Goal: Transaction & Acquisition: Book appointment/travel/reservation

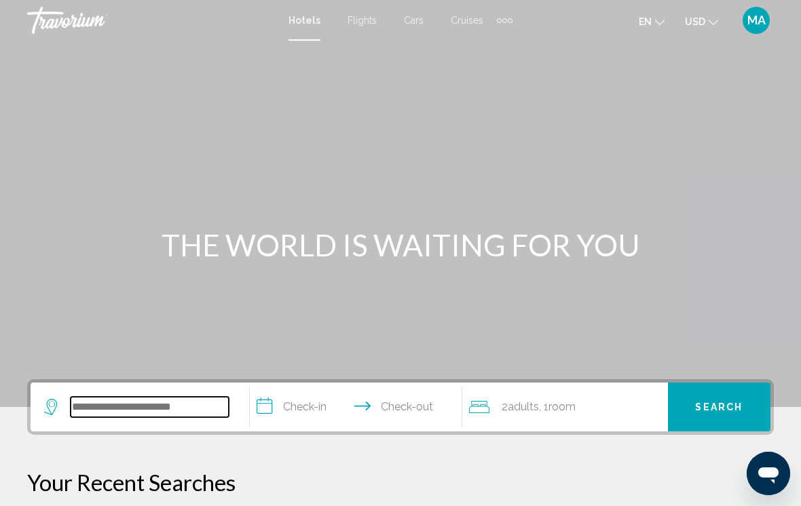
click at [151, 408] on input "Search widget" at bounding box center [150, 407] width 158 height 20
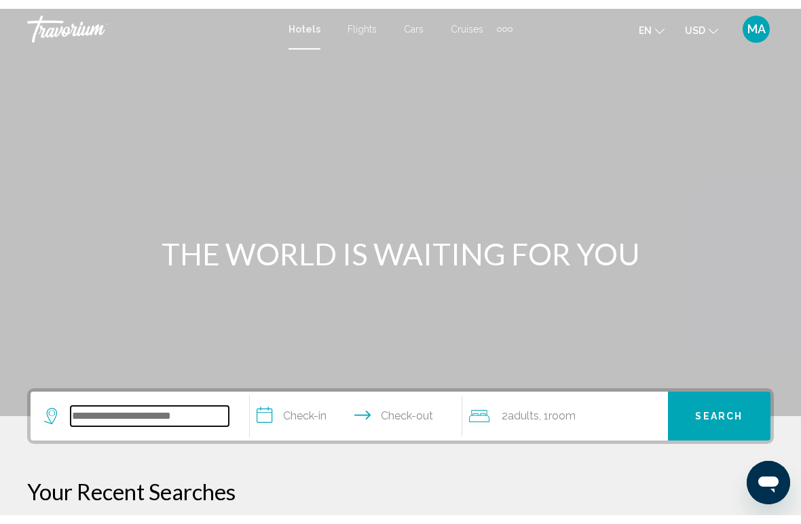
scroll to position [11, 0]
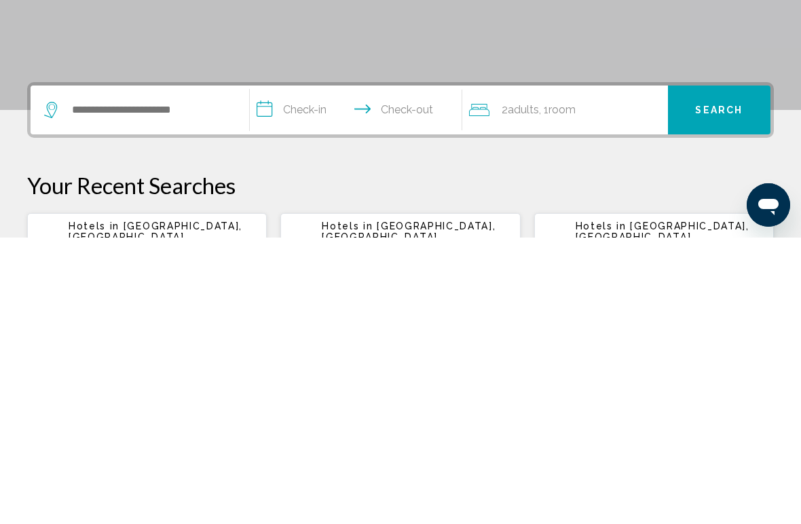
click at [196, 506] on span "[GEOGRAPHIC_DATA], [GEOGRAPHIC_DATA] ([GEOGRAPHIC_DATA])" at bounding box center [156, 523] width 174 height 33
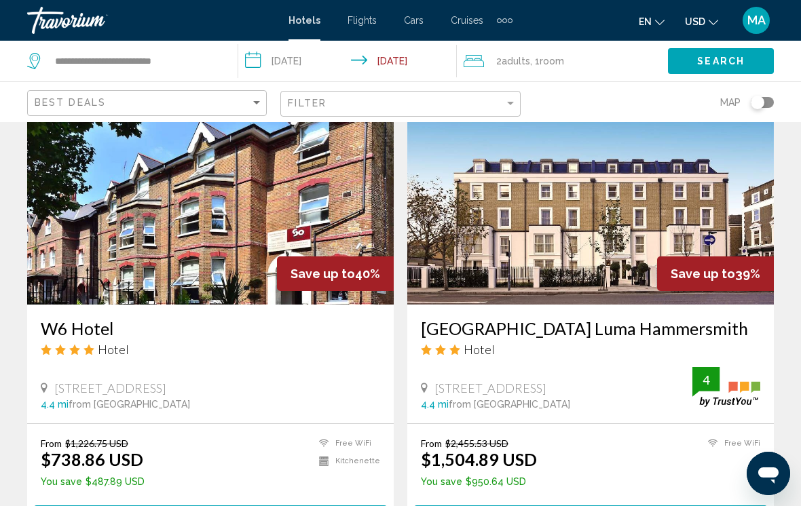
scroll to position [1051, 0]
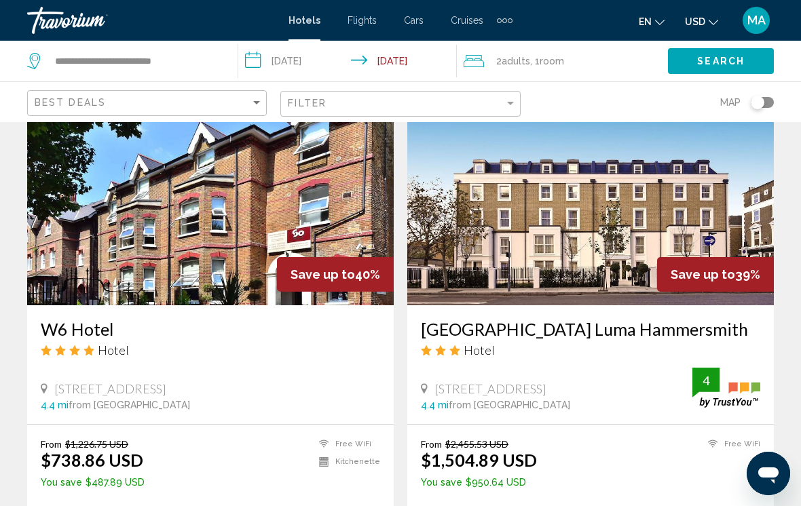
click at [103, 321] on h3 "W6 Hotel" at bounding box center [210, 329] width 339 height 20
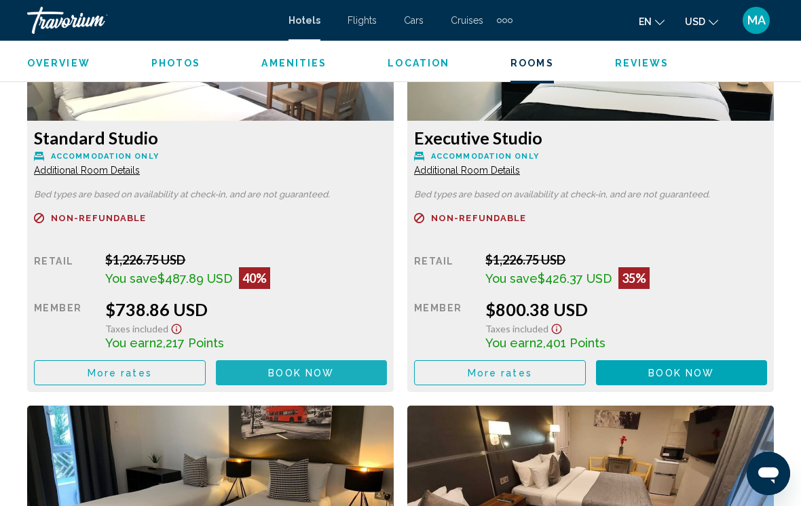
scroll to position [2198, 0]
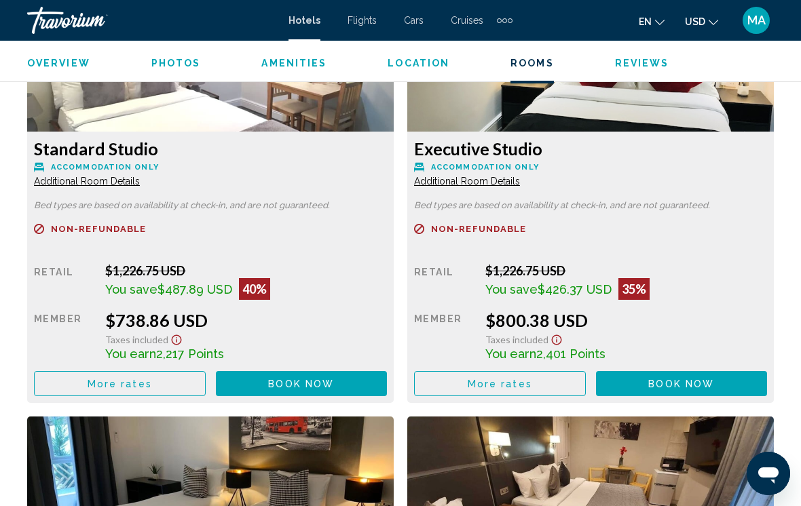
click at [185, 386] on button "More rates" at bounding box center [120, 383] width 172 height 25
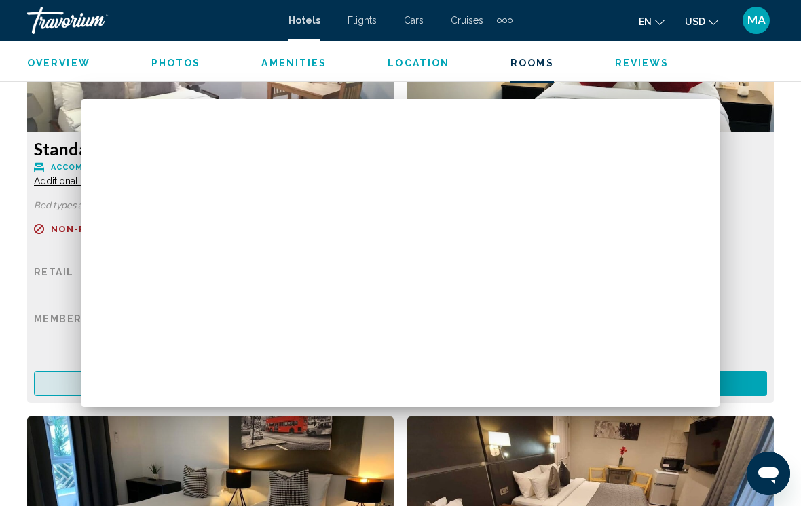
scroll to position [0, 0]
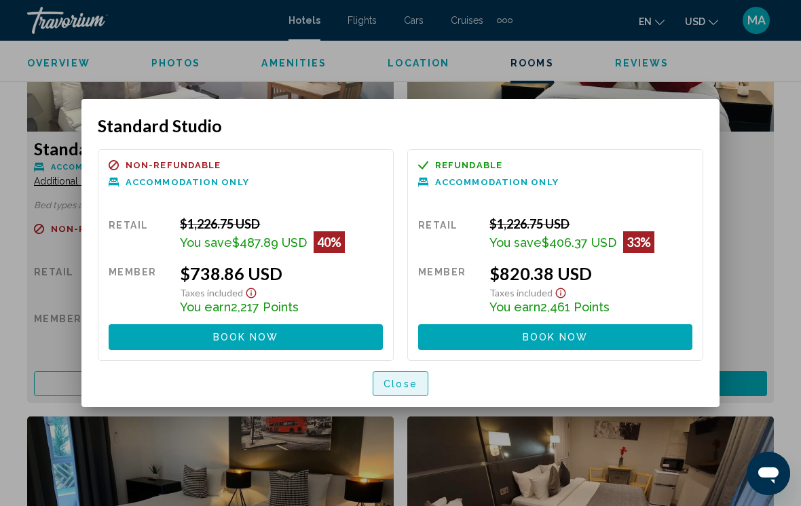
click at [415, 387] on span "Close" at bounding box center [401, 384] width 34 height 11
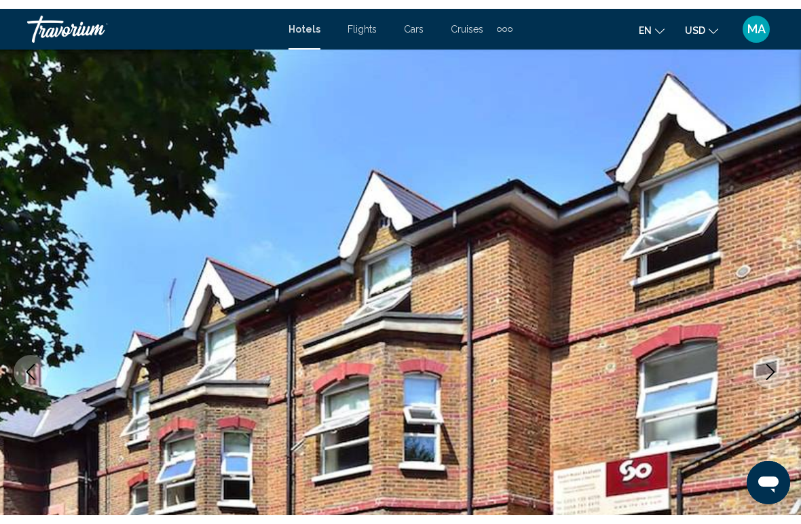
scroll to position [2198, 0]
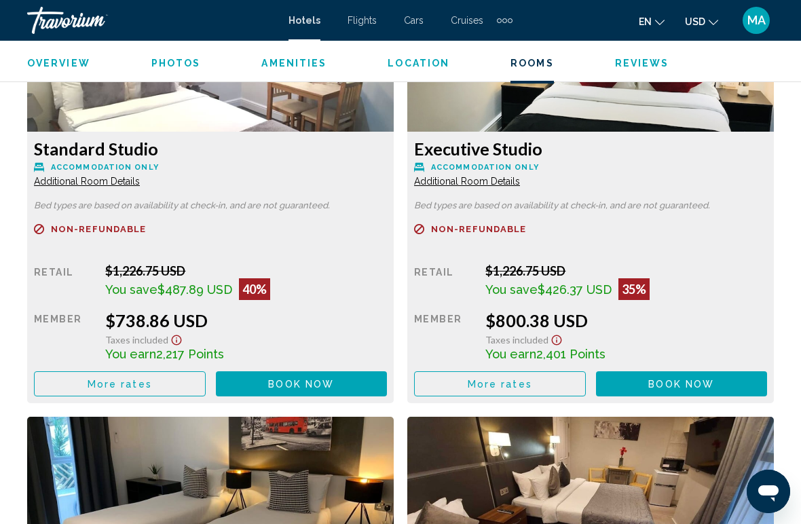
click at [152, 385] on span "More rates" at bounding box center [120, 384] width 64 height 11
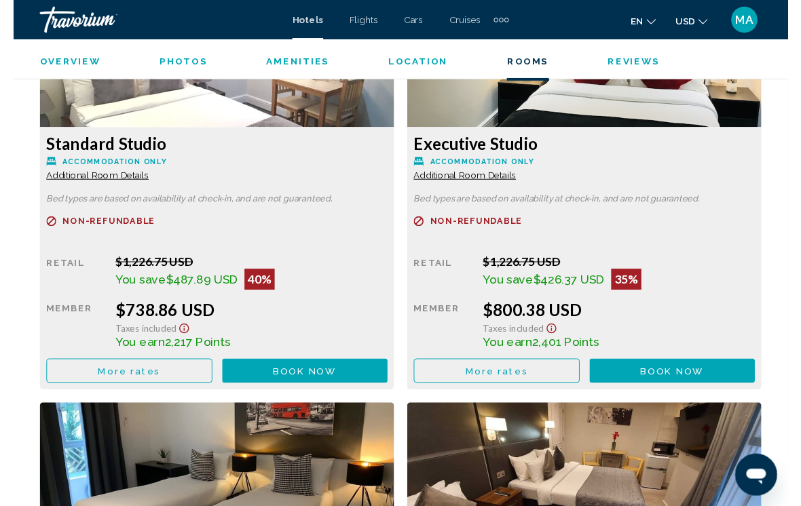
scroll to position [0, 0]
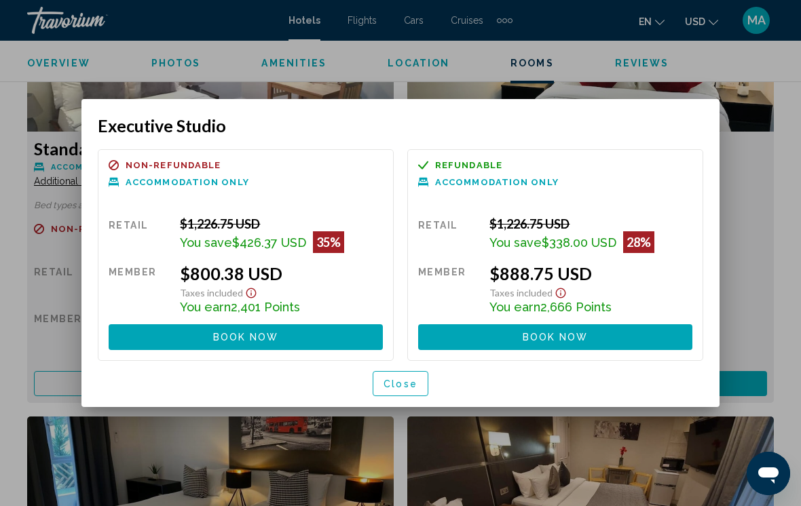
click at [409, 390] on span "Close" at bounding box center [401, 384] width 34 height 11
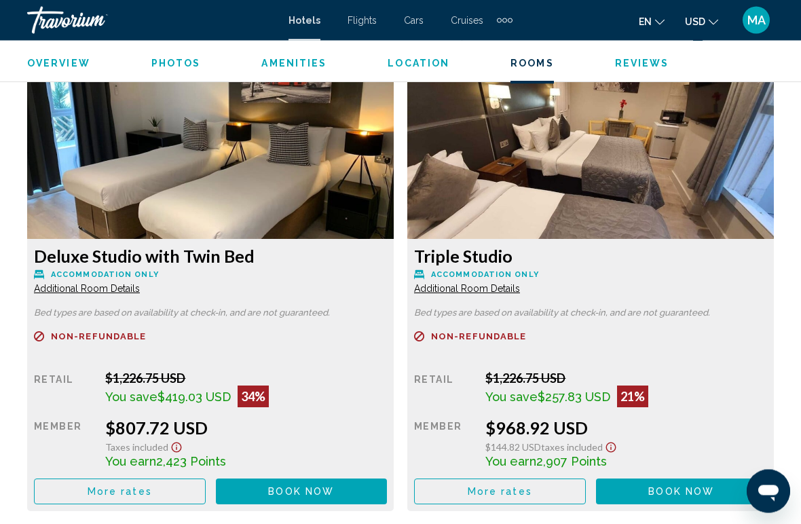
scroll to position [2551, 0]
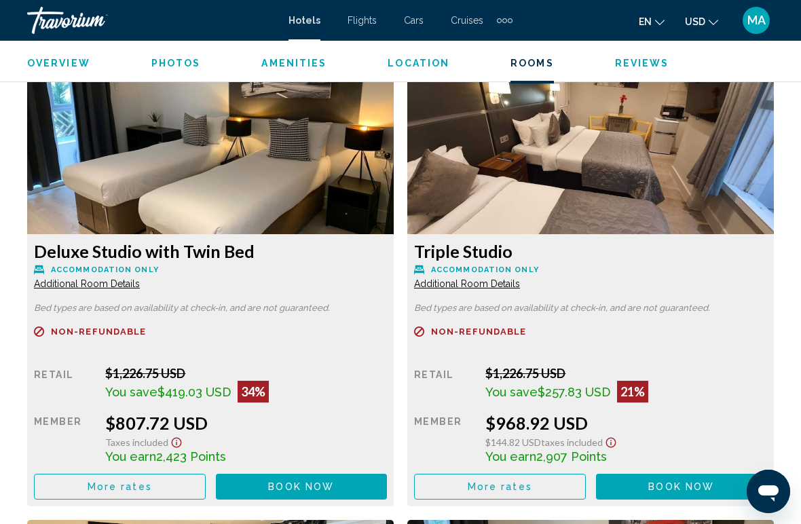
click at [178, 44] on button "More rates" at bounding box center [120, 31] width 172 height 25
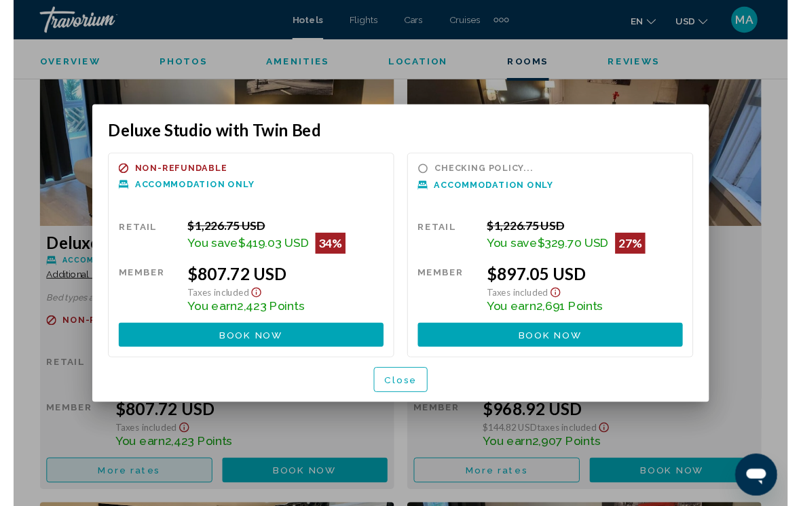
scroll to position [0, 0]
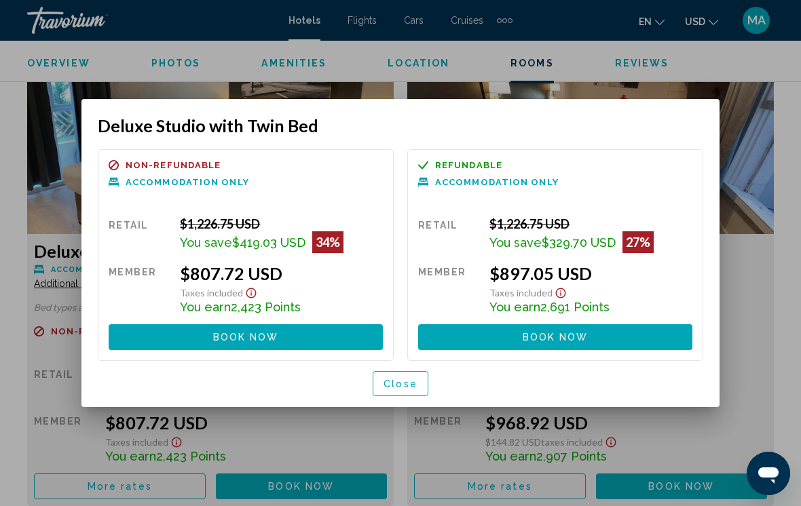
click at [404, 382] on span "Close" at bounding box center [401, 384] width 34 height 11
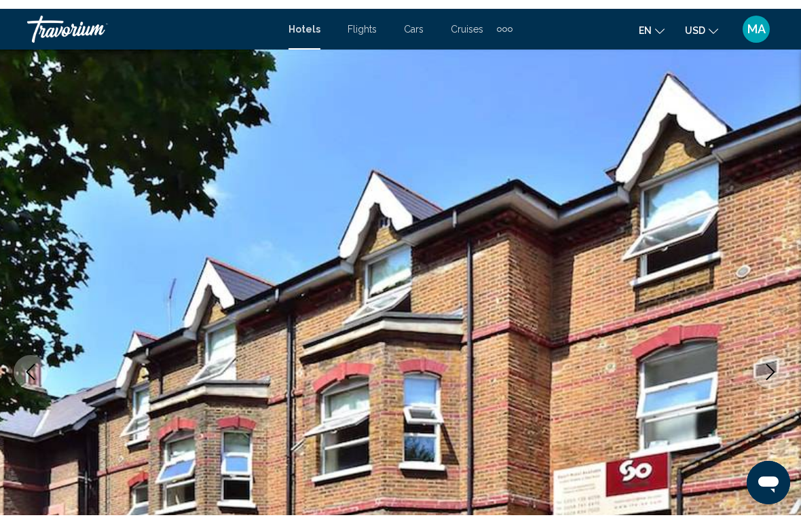
scroll to position [2551, 0]
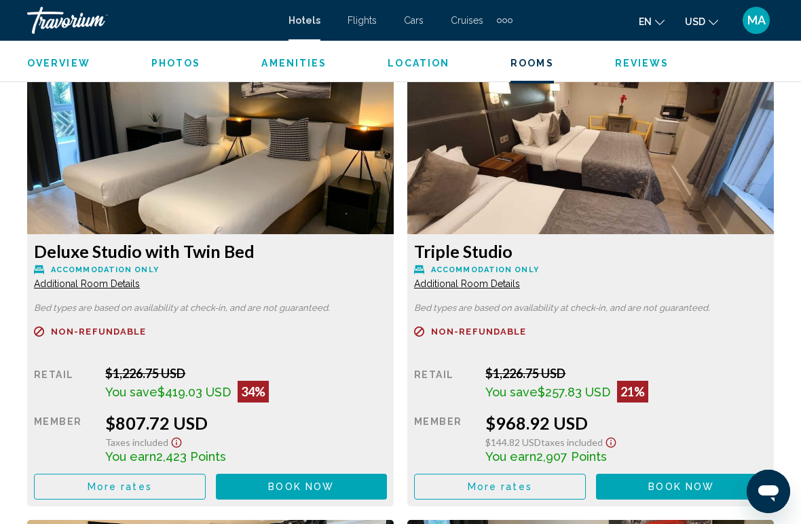
click at [152, 37] on span "More rates" at bounding box center [120, 31] width 64 height 11
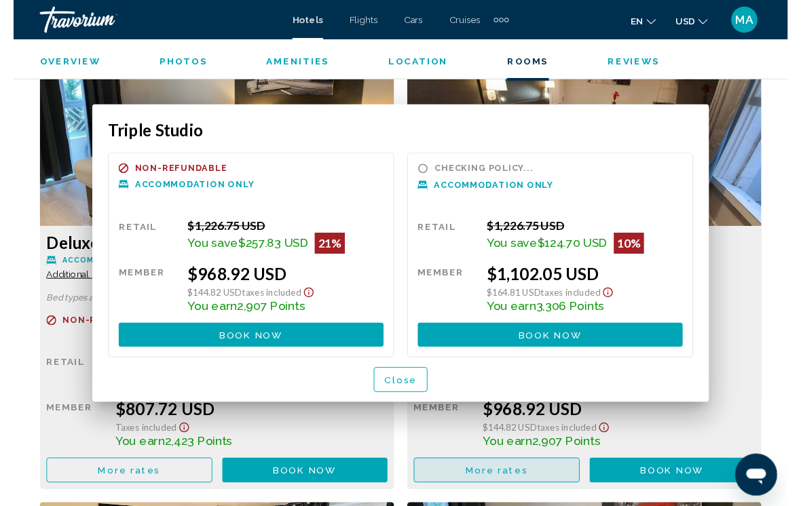
scroll to position [0, 0]
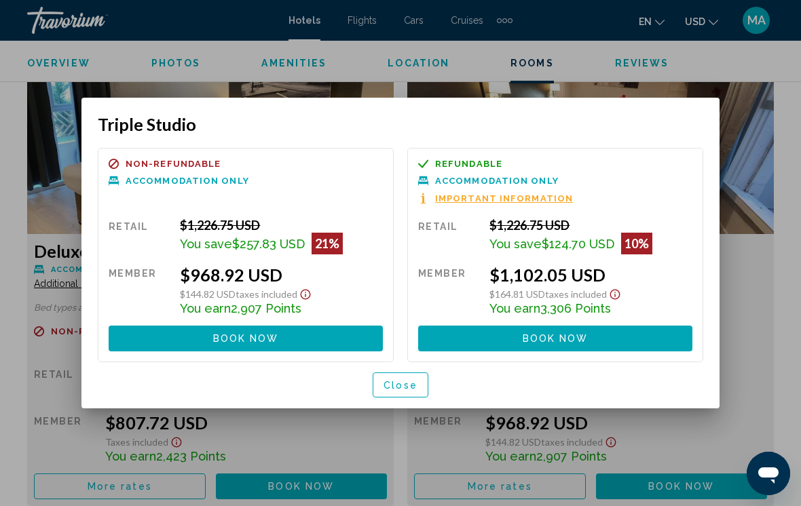
click at [394, 395] on button "Close" at bounding box center [401, 385] width 56 height 25
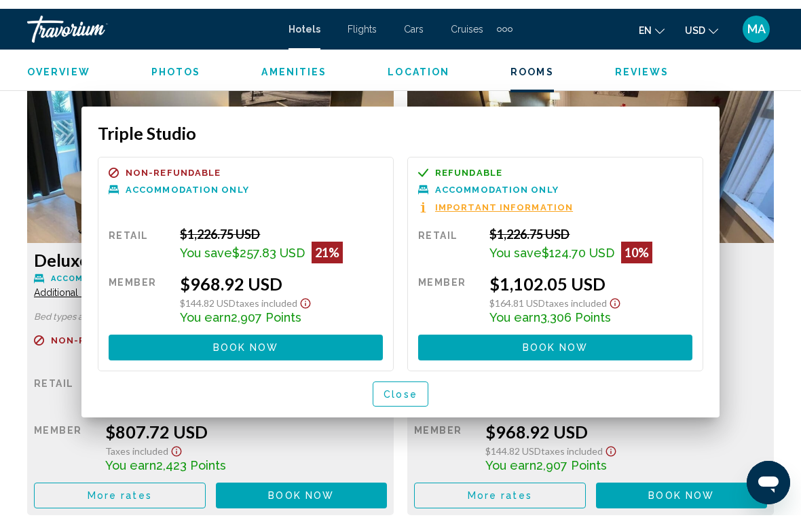
scroll to position [2551, 0]
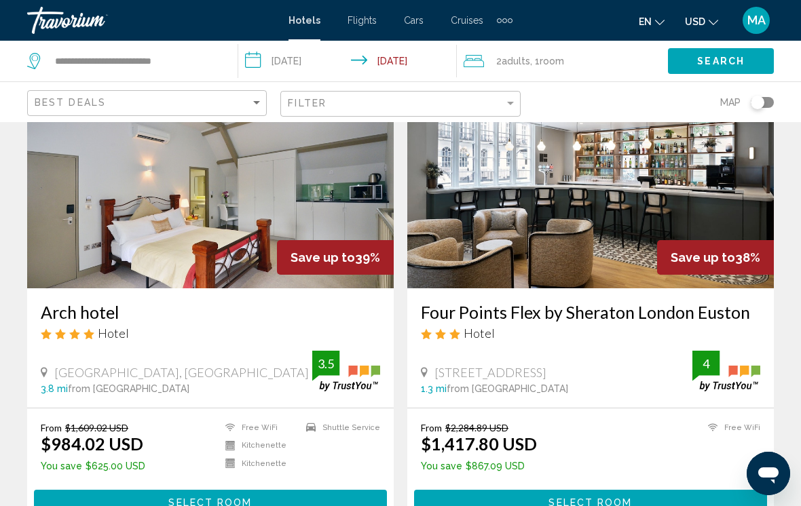
scroll to position [1551, 0]
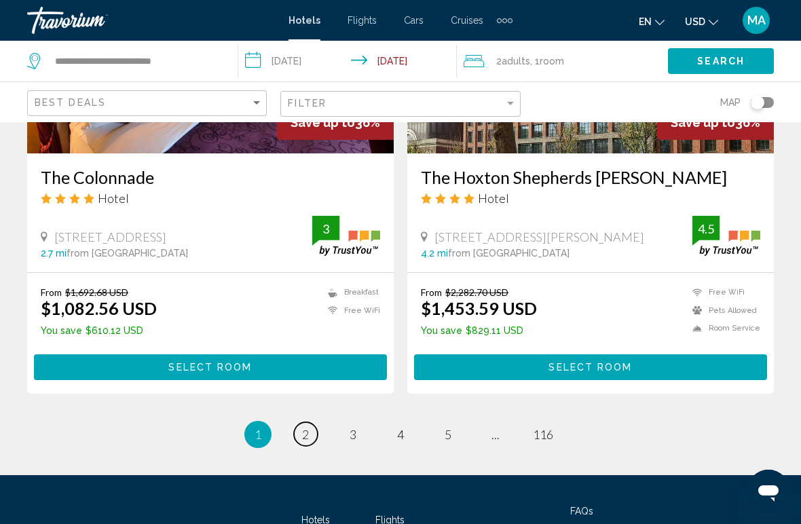
click at [310, 431] on link "page 2" at bounding box center [306, 434] width 24 height 24
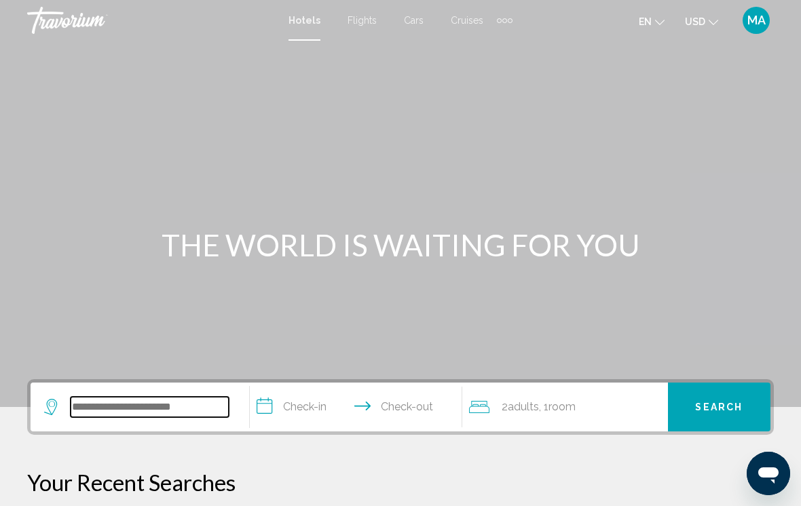
click at [189, 404] on input "Search widget" at bounding box center [150, 407] width 158 height 20
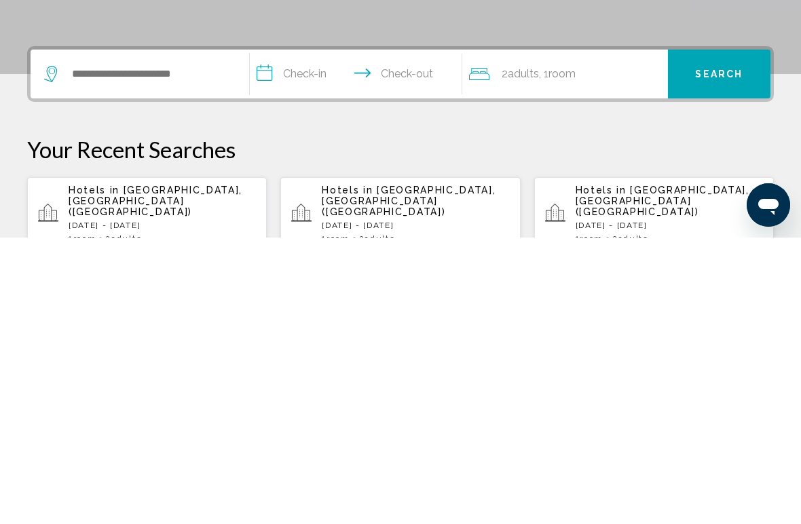
click at [151, 471] on span "[GEOGRAPHIC_DATA], [GEOGRAPHIC_DATA] ([GEOGRAPHIC_DATA])" at bounding box center [156, 487] width 174 height 33
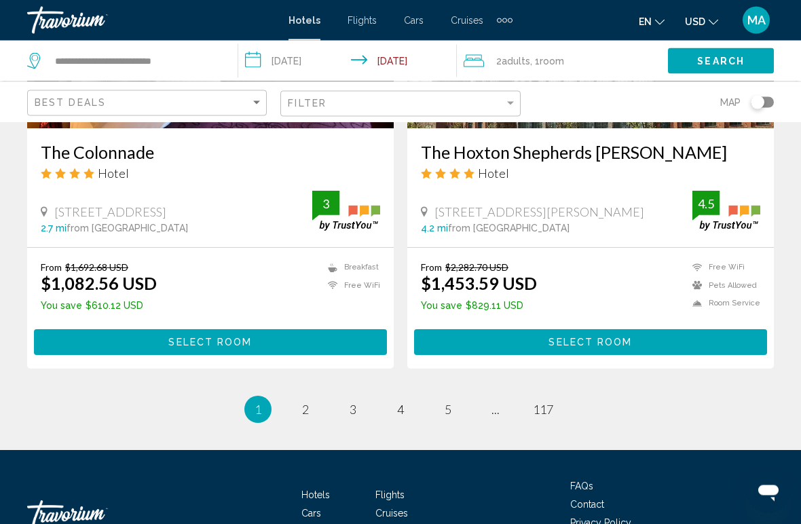
scroll to position [2688, 0]
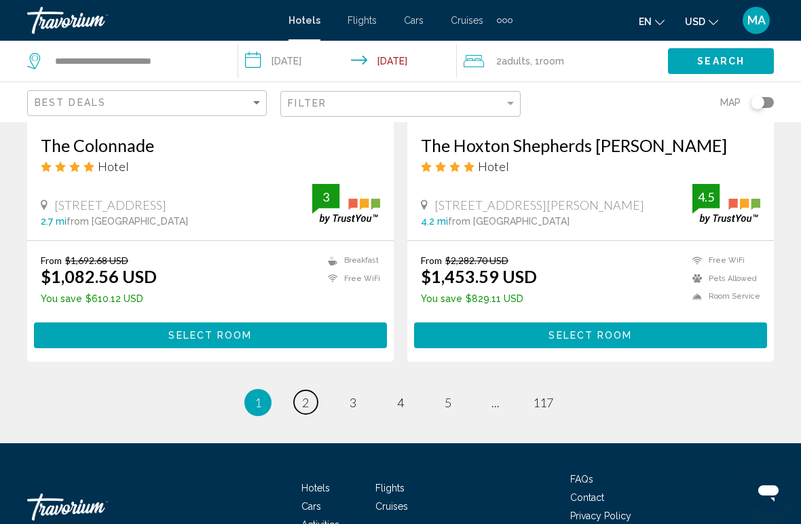
click at [299, 398] on link "page 2" at bounding box center [306, 402] width 24 height 24
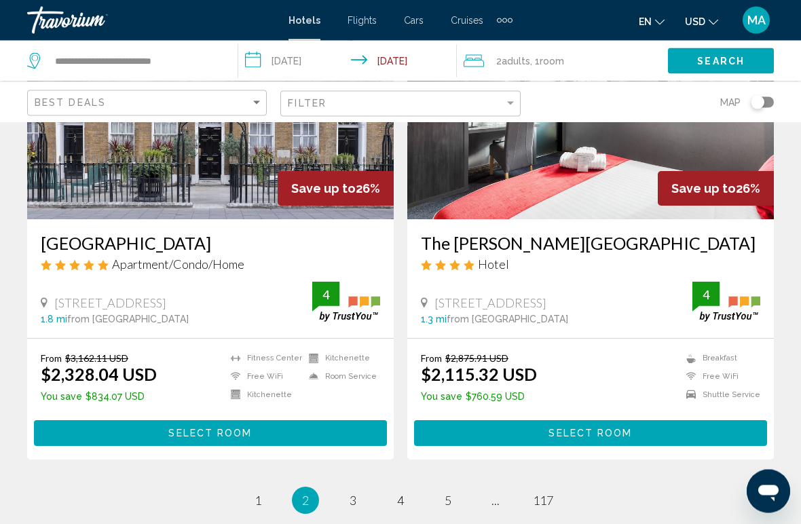
scroll to position [2629, 0]
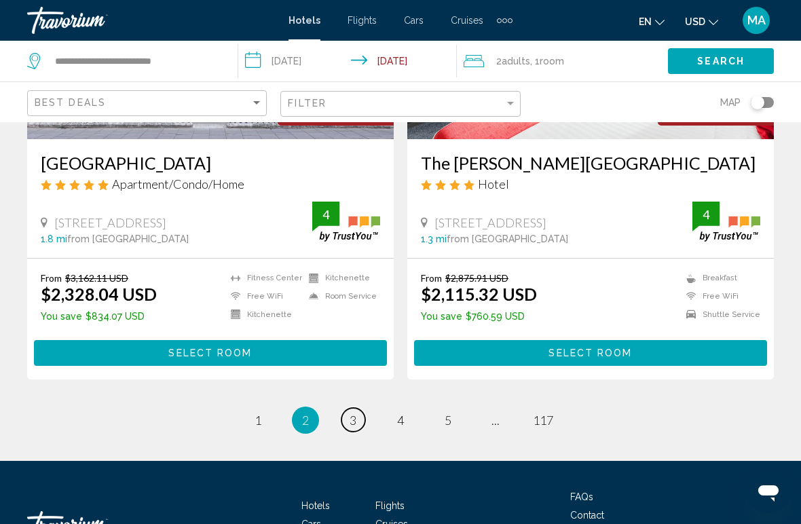
click at [354, 413] on span "3" at bounding box center [353, 420] width 7 height 15
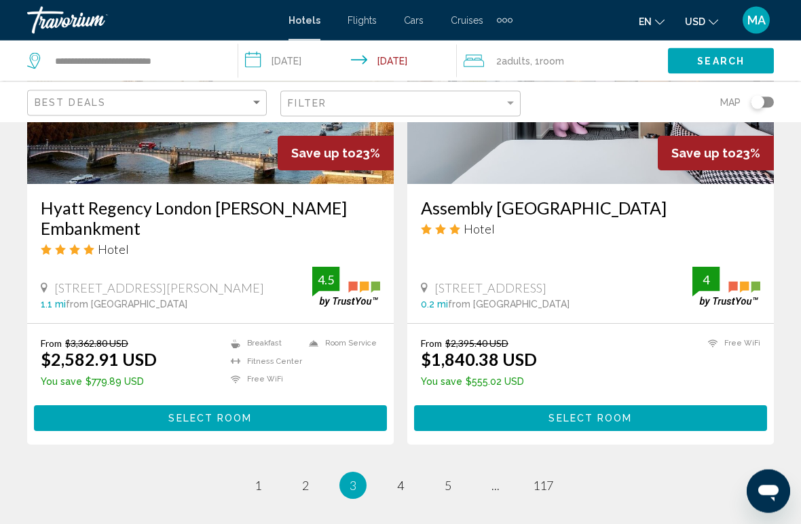
scroll to position [2627, 0]
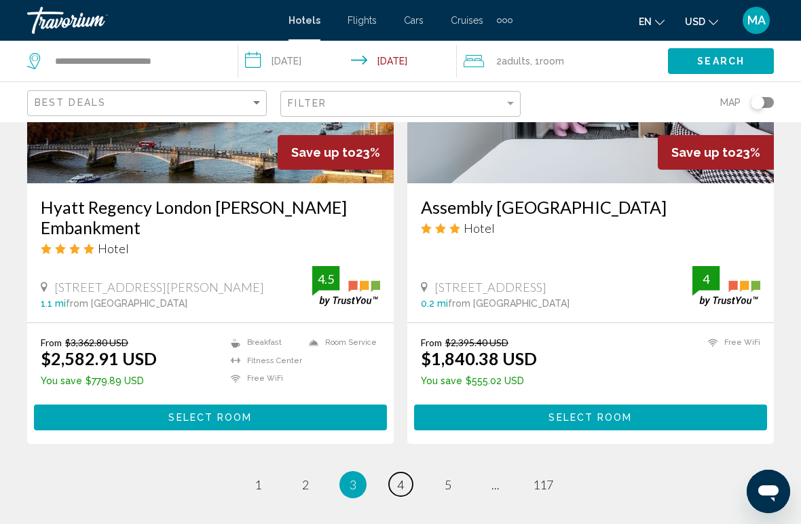
click at [401, 477] on span "4" at bounding box center [400, 484] width 7 height 15
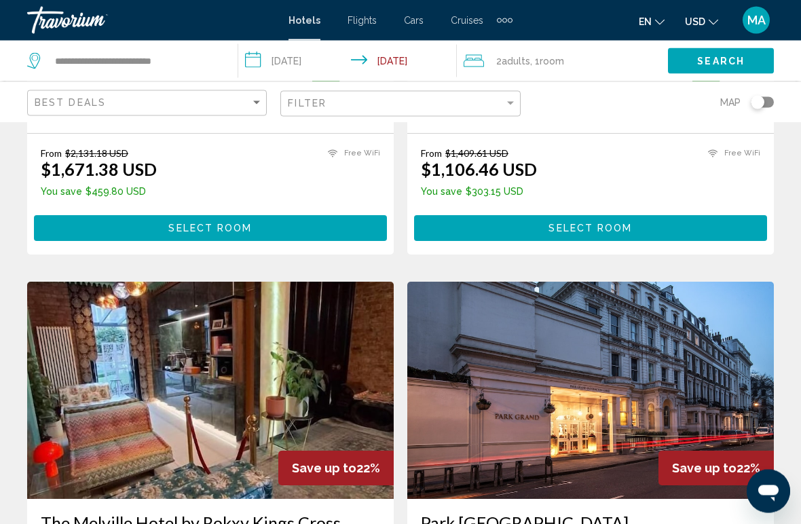
scroll to position [888, 0]
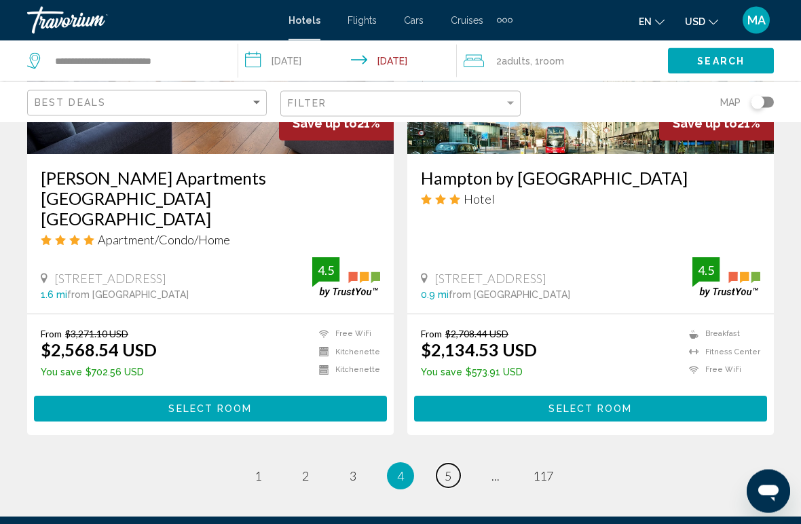
click at [451, 469] on span "5" at bounding box center [448, 476] width 7 height 15
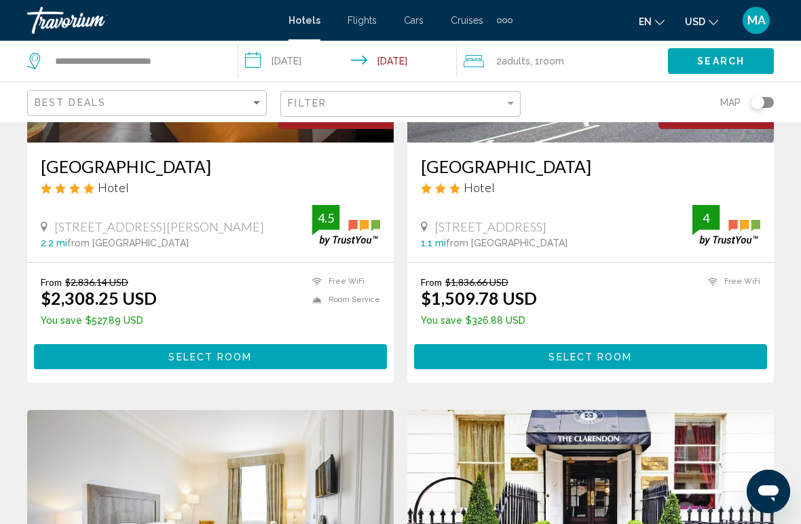
scroll to position [2170, 0]
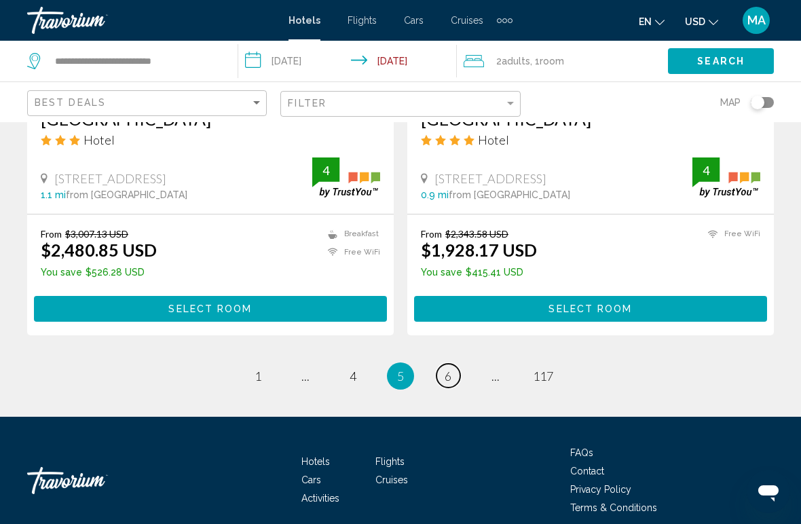
click at [450, 379] on span "6" at bounding box center [448, 376] width 7 height 15
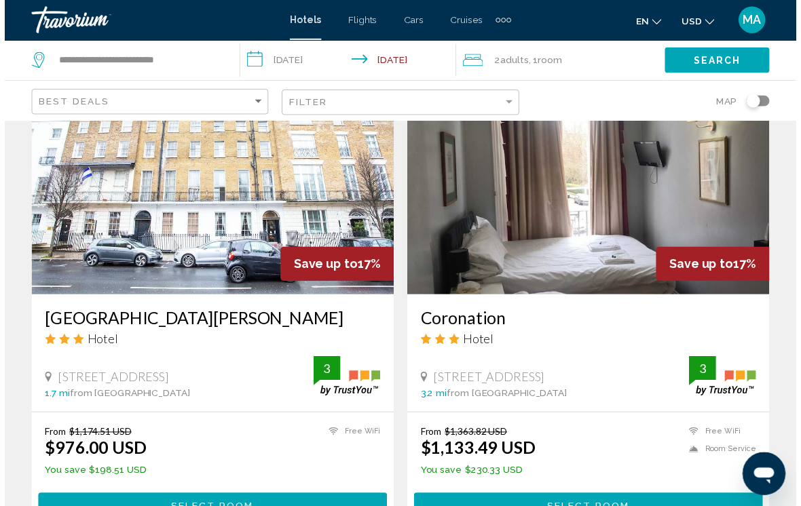
scroll to position [1079, 0]
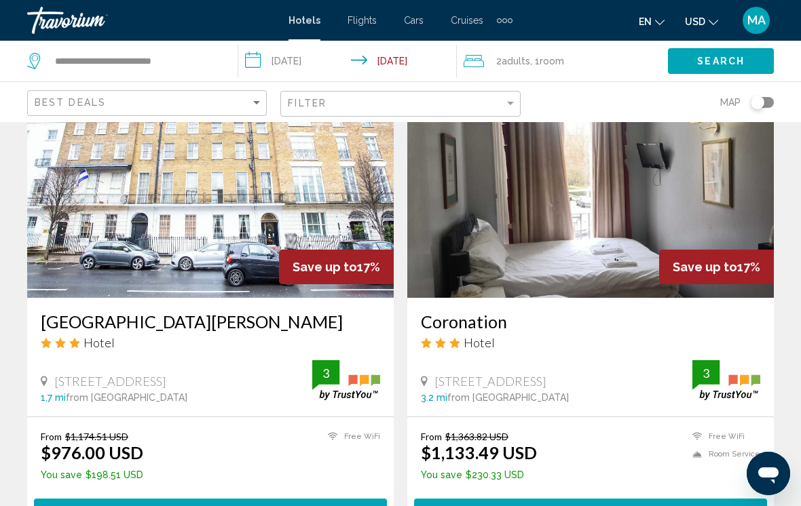
click at [270, 320] on h3 "[GEOGRAPHIC_DATA][PERSON_NAME]" at bounding box center [210, 322] width 339 height 20
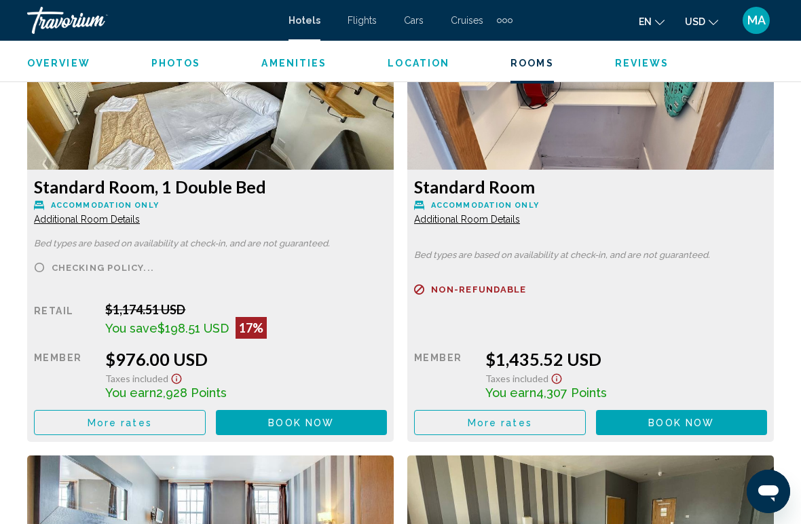
scroll to position [2185, 0]
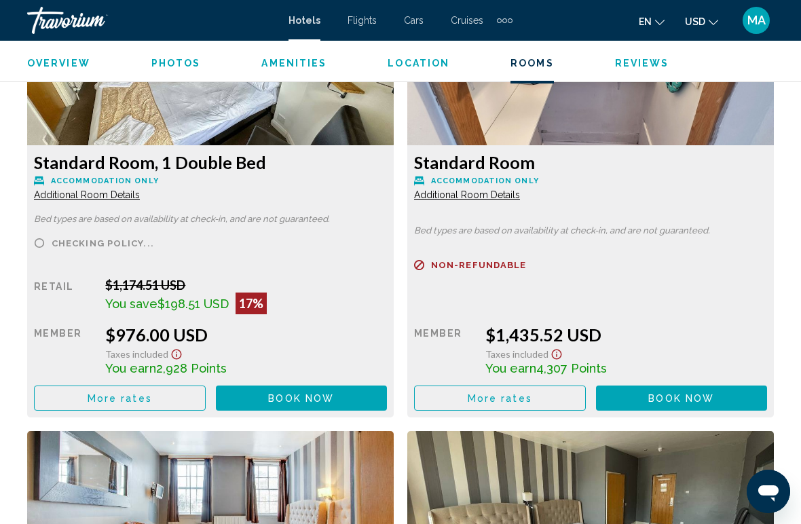
click at [155, 409] on button "More rates" at bounding box center [120, 398] width 172 height 25
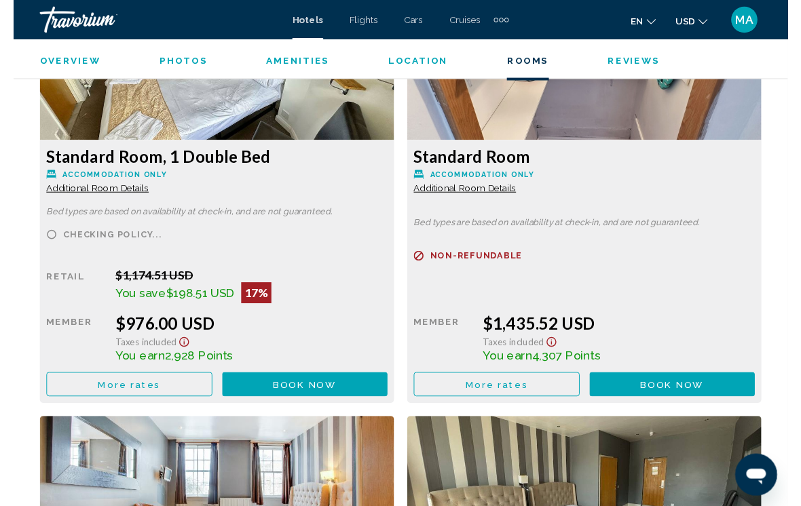
scroll to position [0, 0]
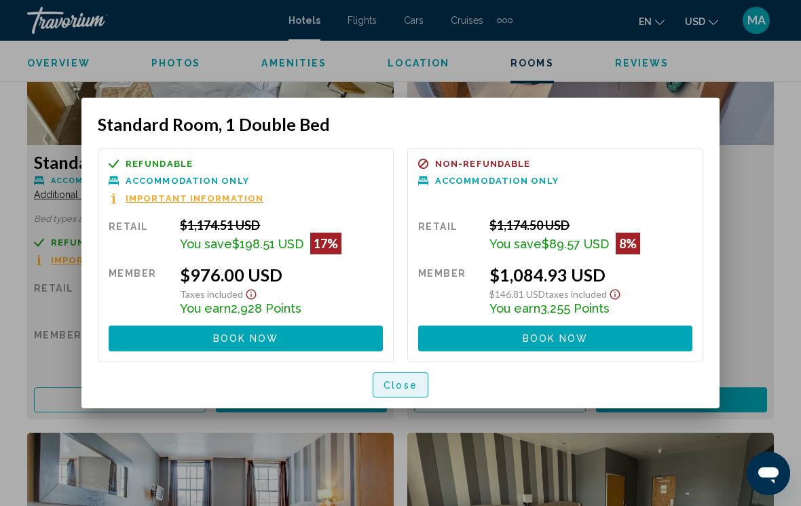
click at [413, 390] on span "Close" at bounding box center [401, 385] width 34 height 11
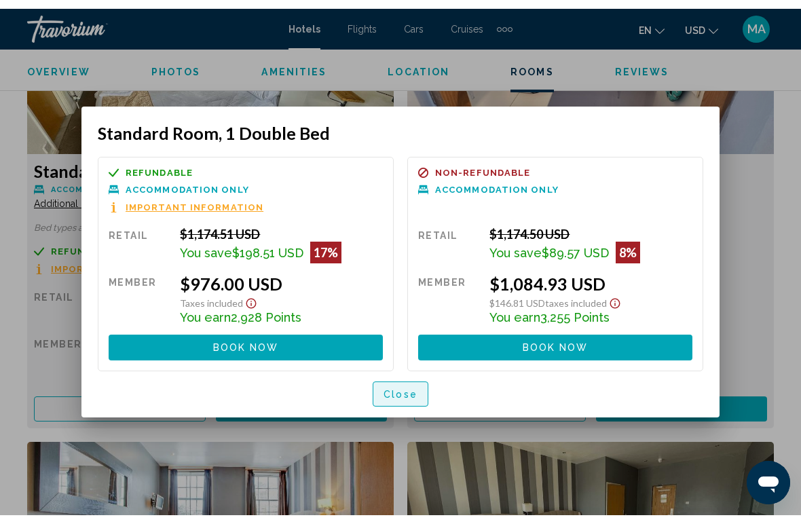
scroll to position [2185, 0]
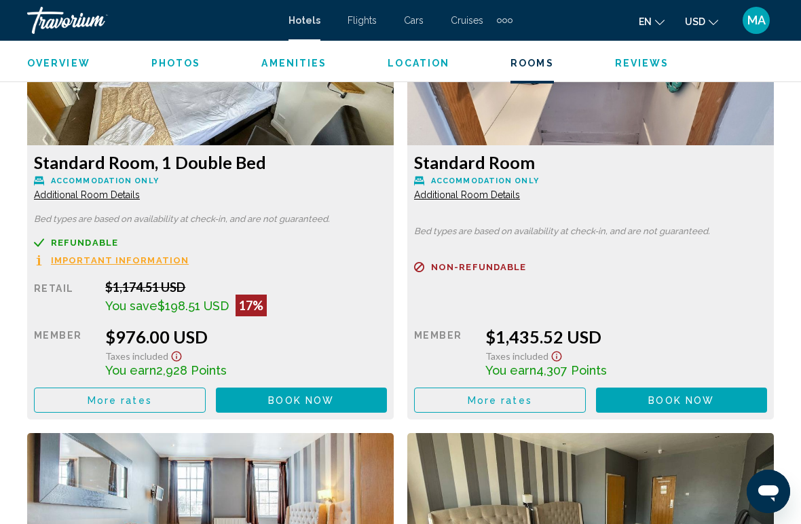
click at [206, 405] on button "More rates" at bounding box center [120, 400] width 172 height 25
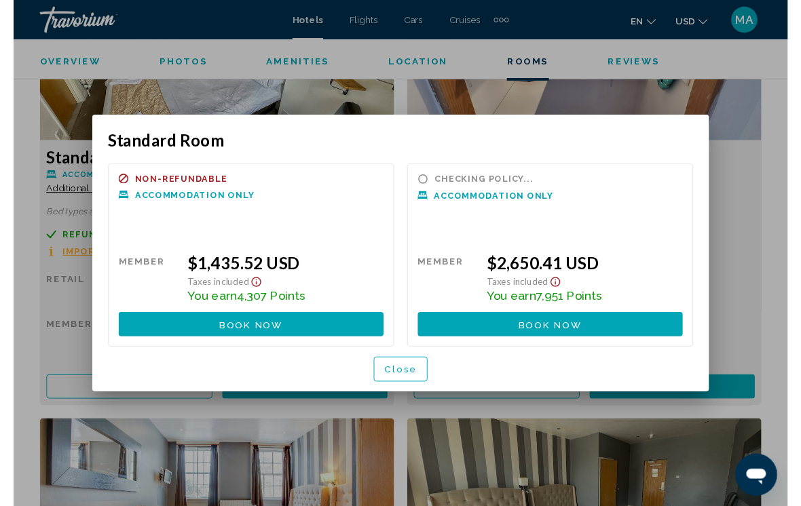
scroll to position [0, 0]
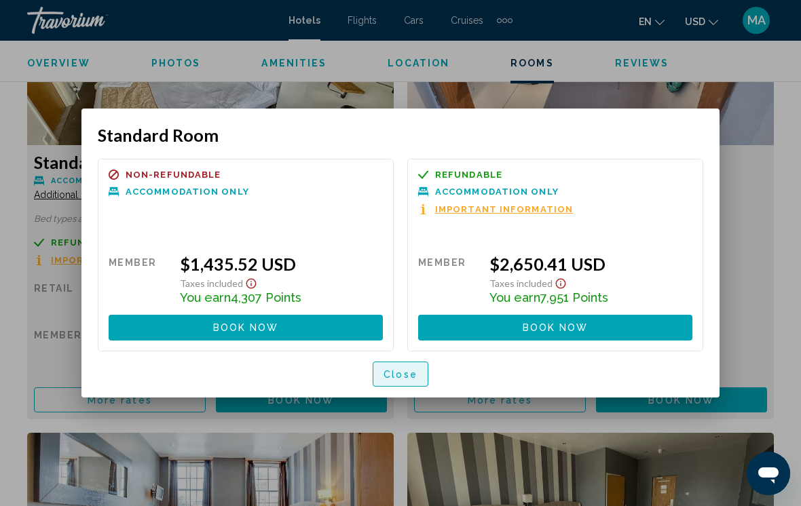
click at [404, 370] on span "Close" at bounding box center [401, 374] width 34 height 11
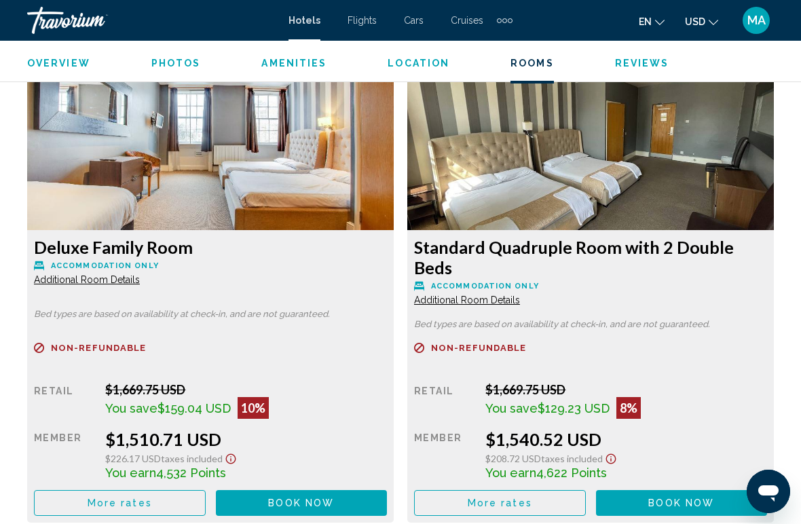
scroll to position [2553, 0]
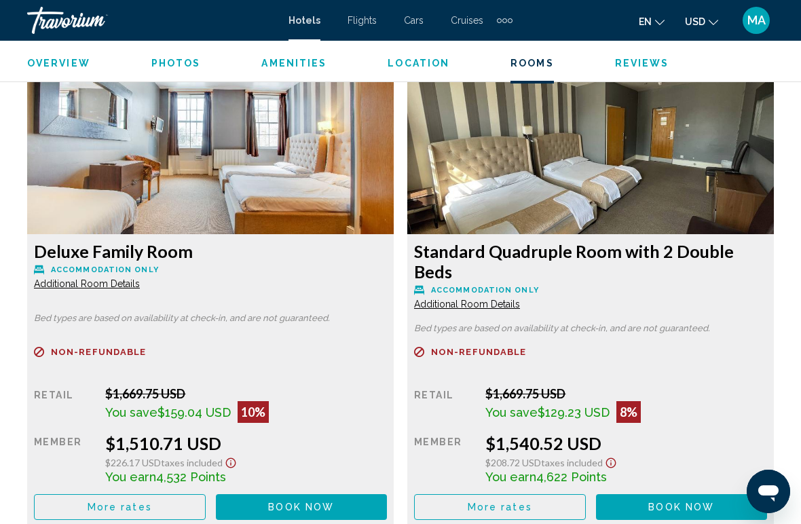
click at [170, 44] on button "More rates" at bounding box center [120, 31] width 172 height 25
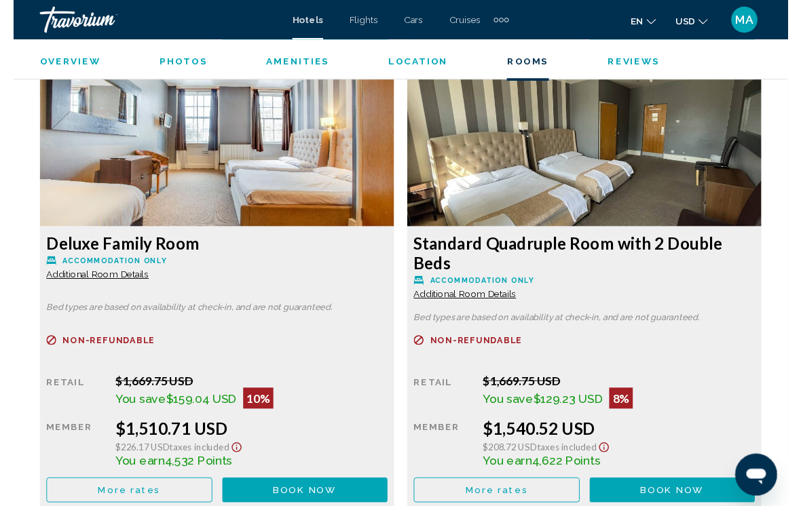
scroll to position [0, 0]
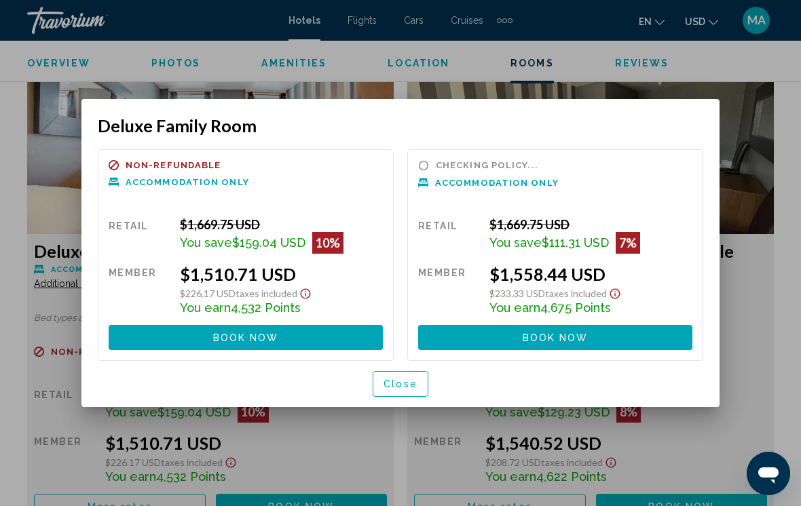
click at [409, 382] on span "Close" at bounding box center [401, 384] width 34 height 11
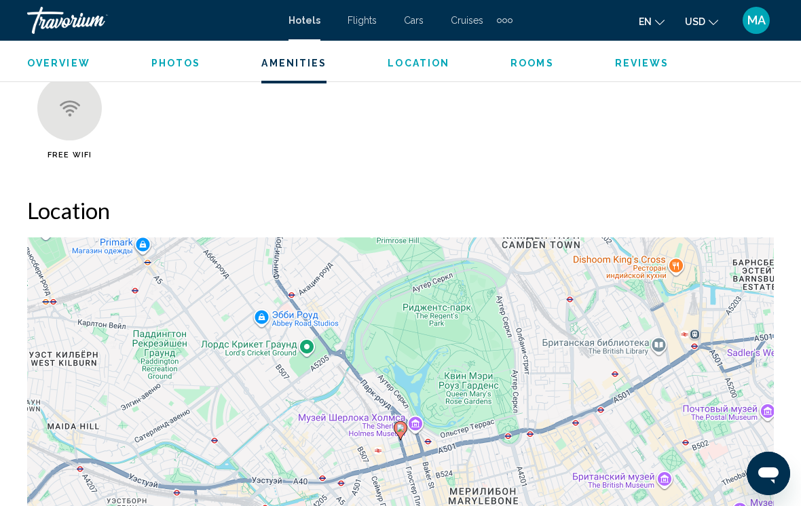
scroll to position [1367, 0]
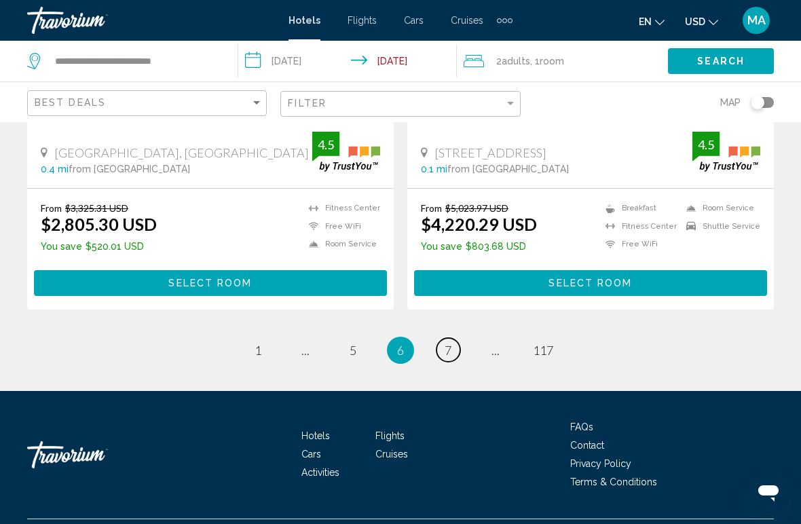
click at [454, 338] on link "page 7" at bounding box center [449, 350] width 24 height 24
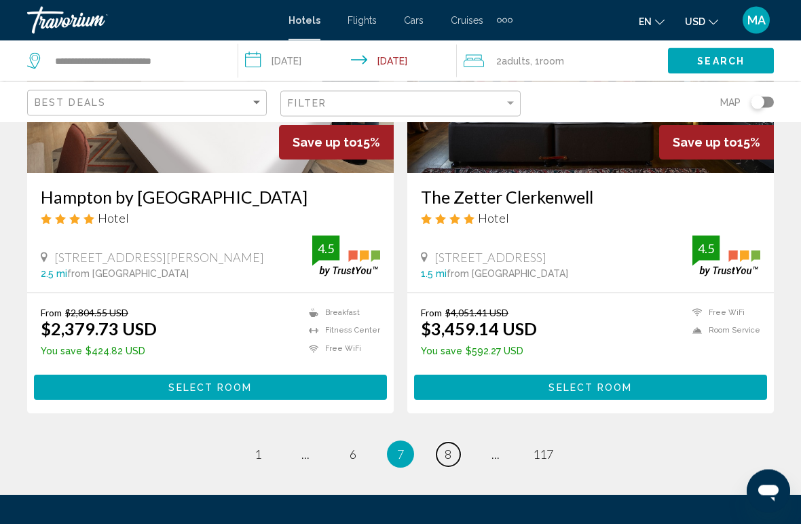
click at [451, 447] on span "8" at bounding box center [448, 454] width 7 height 15
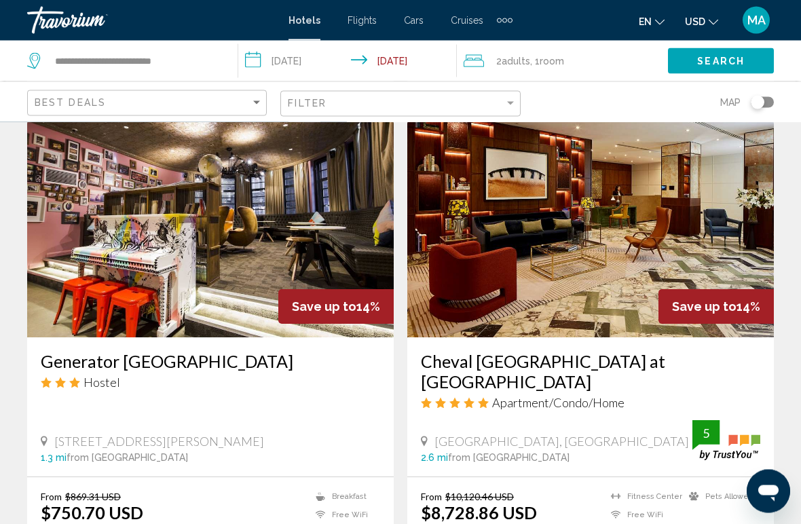
scroll to position [2096, 0]
click at [153, 351] on h3 "Generator [GEOGRAPHIC_DATA]" at bounding box center [210, 361] width 339 height 20
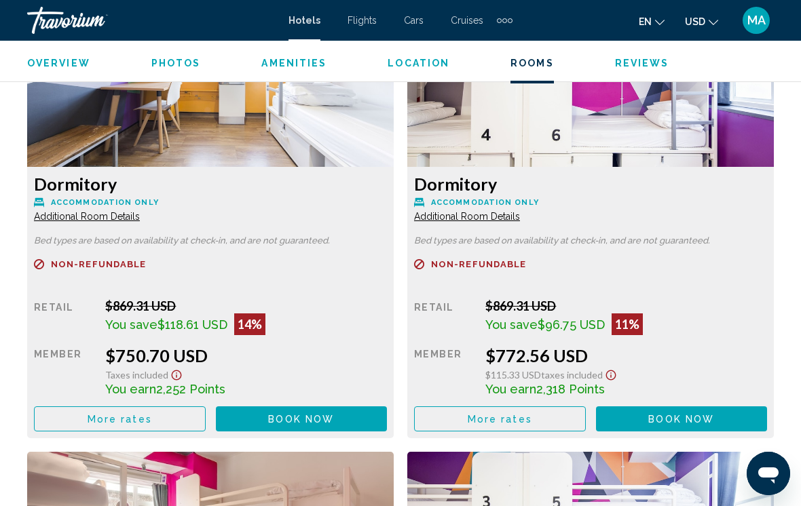
scroll to position [2112, 0]
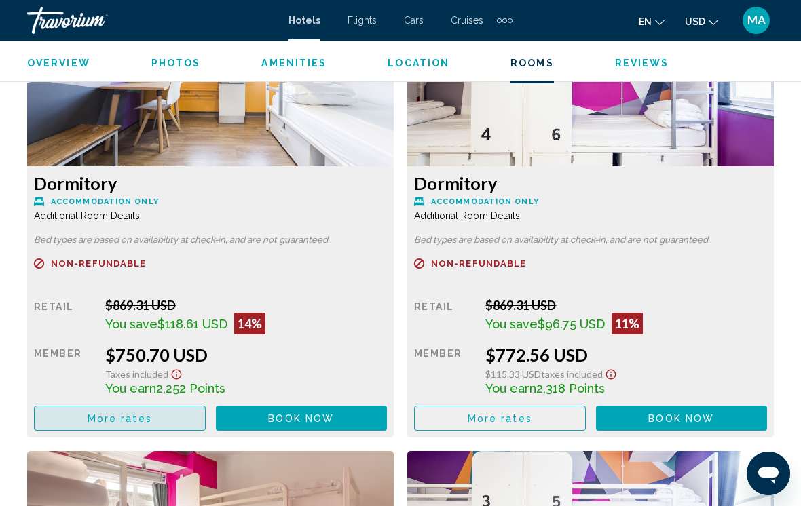
click at [177, 418] on button "More rates" at bounding box center [120, 418] width 172 height 25
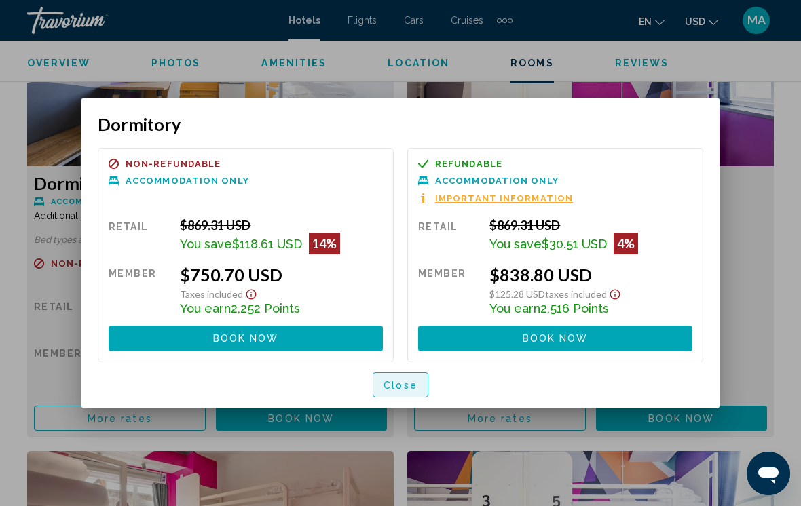
click at [398, 393] on button "Close" at bounding box center [401, 385] width 56 height 25
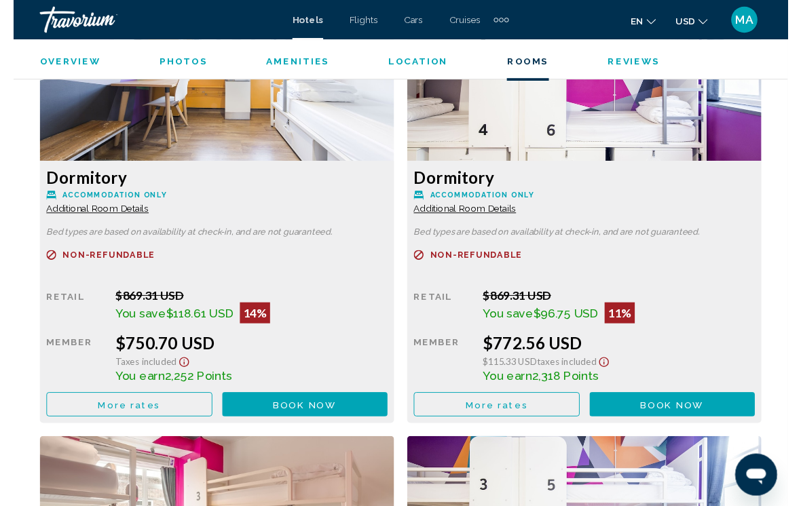
scroll to position [2066, 0]
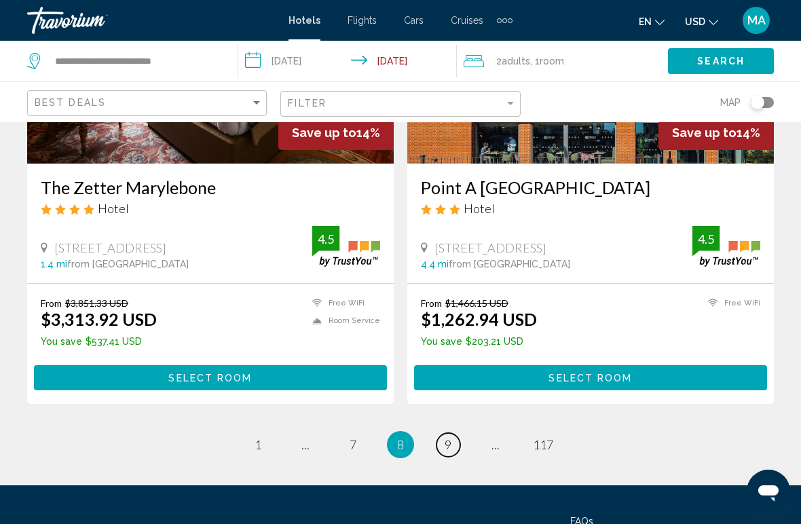
click at [451, 433] on link "page 9" at bounding box center [449, 445] width 24 height 24
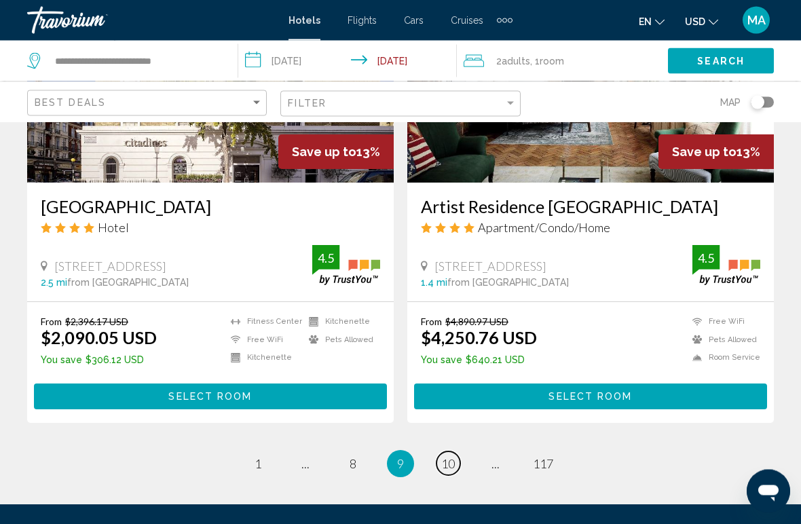
scroll to position [2684, 0]
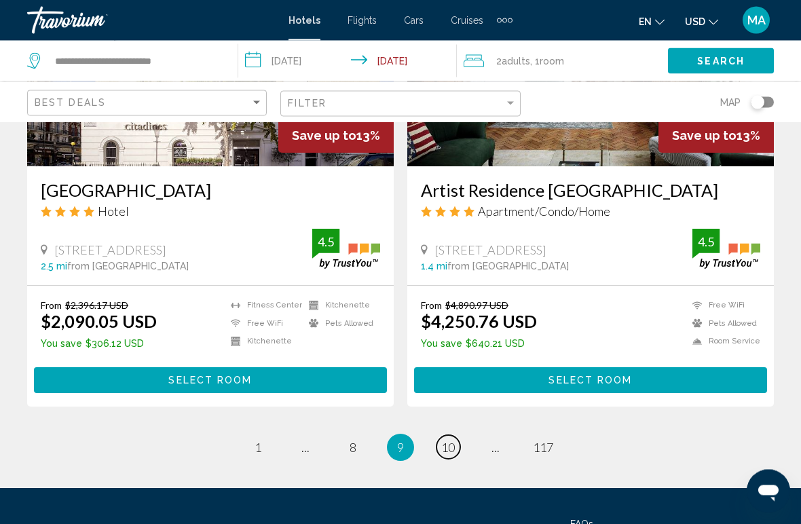
click at [451, 441] on span "10" at bounding box center [448, 448] width 14 height 15
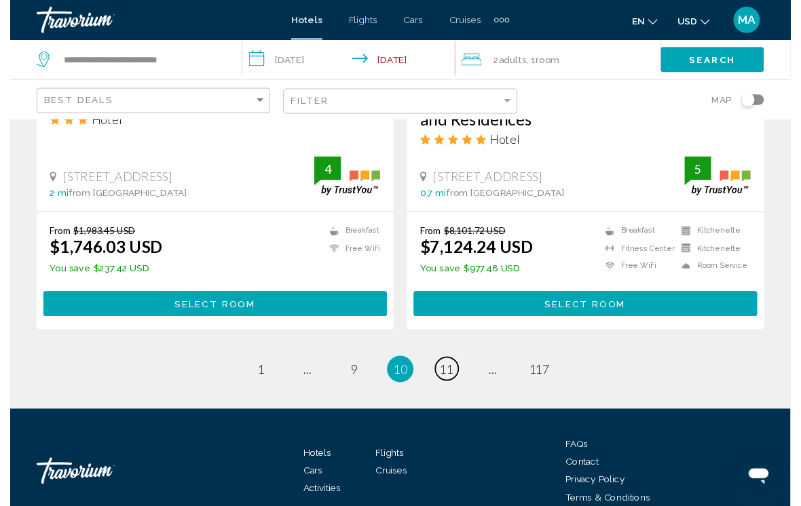
scroll to position [2831, 0]
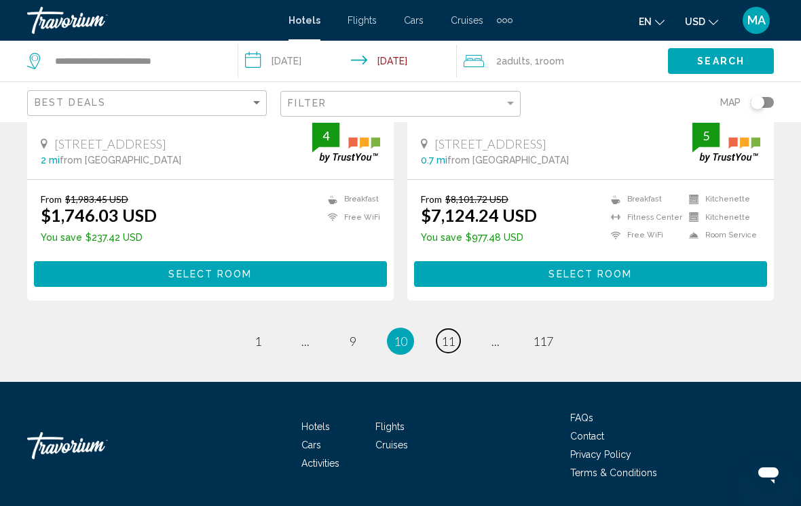
click at [448, 334] on span "11" at bounding box center [448, 341] width 14 height 15
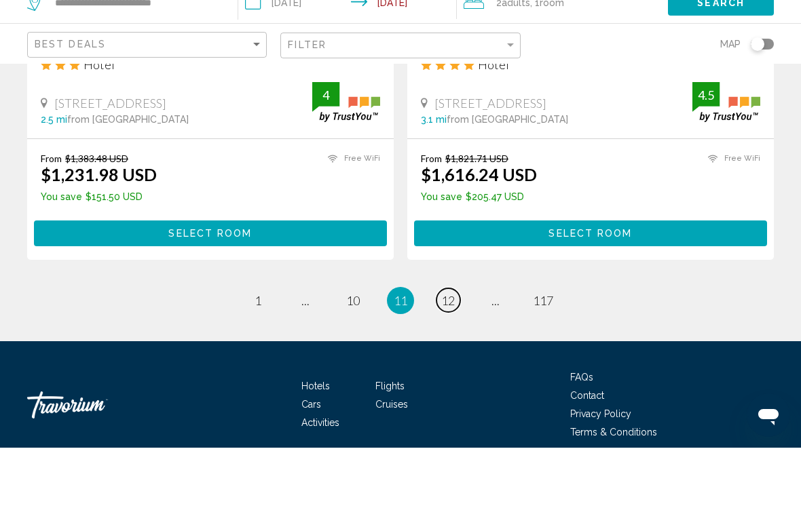
scroll to position [2811, 0]
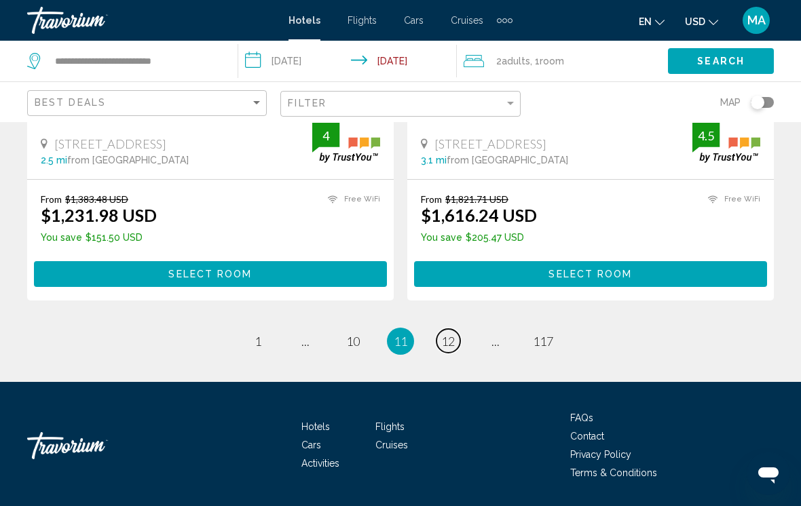
click at [451, 334] on span "12" at bounding box center [448, 341] width 14 height 15
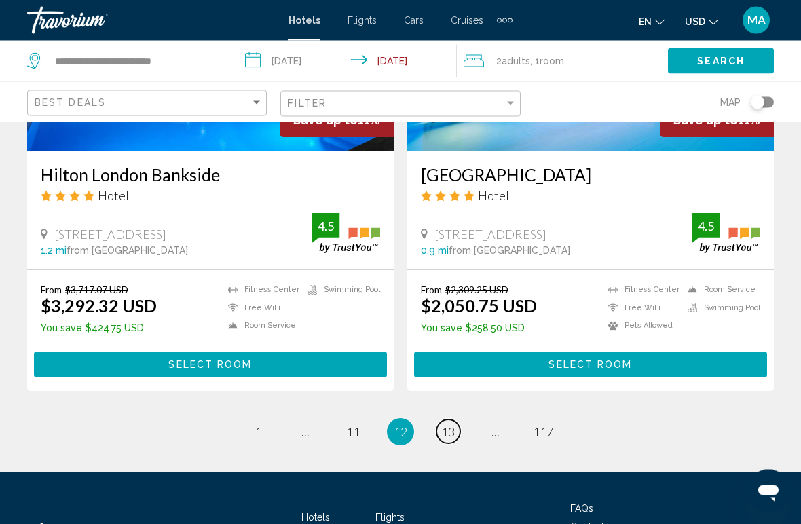
click at [441, 425] on span "13" at bounding box center [448, 432] width 14 height 15
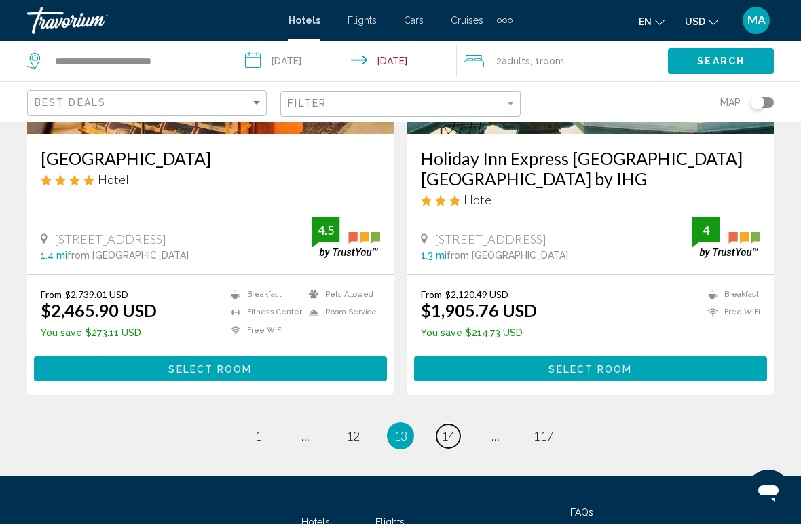
click at [450, 428] on span "14" at bounding box center [448, 435] width 14 height 15
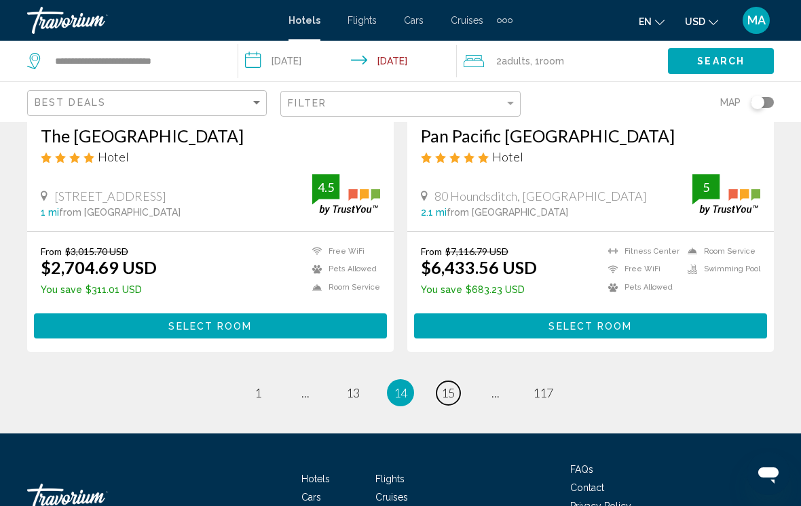
scroll to position [2778, 0]
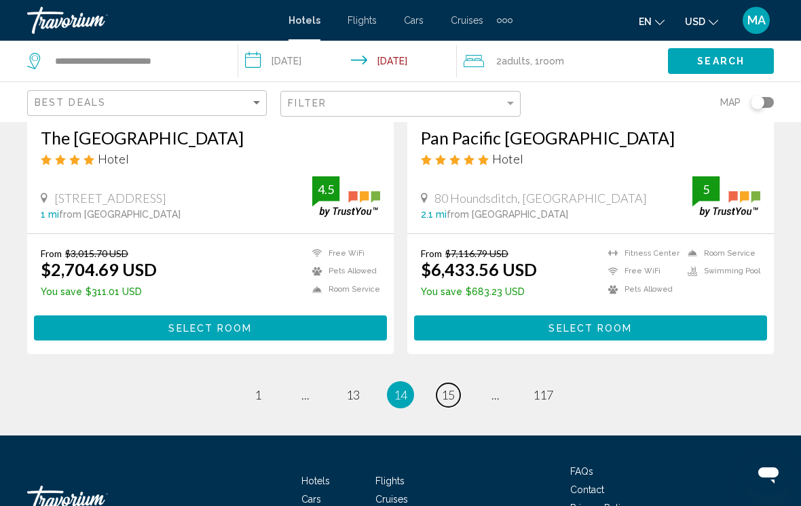
click at [449, 388] on span "15" at bounding box center [448, 395] width 14 height 15
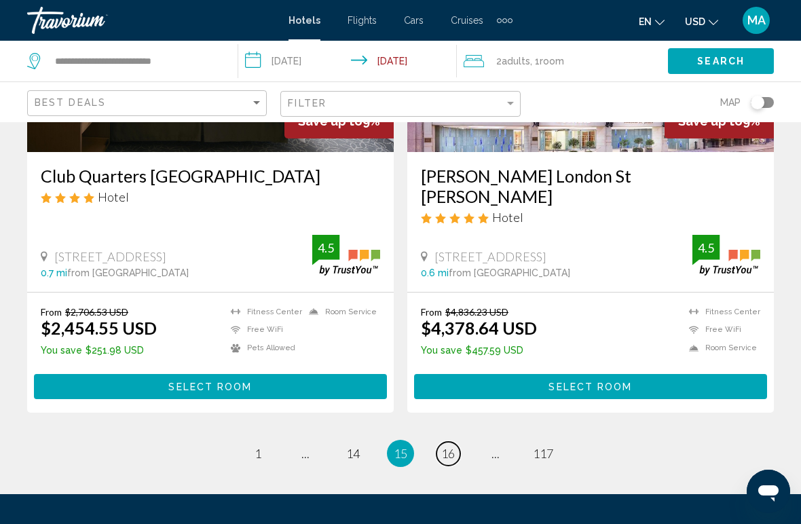
scroll to position [2757, 0]
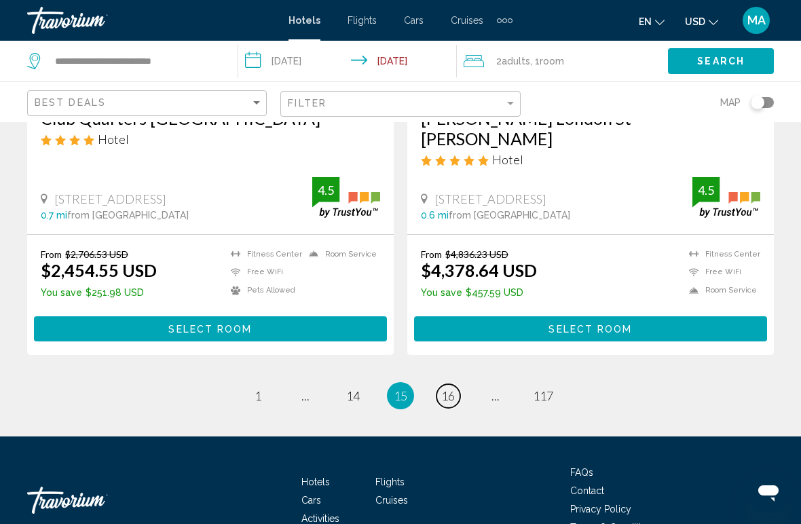
click at [451, 388] on span "16" at bounding box center [448, 395] width 14 height 15
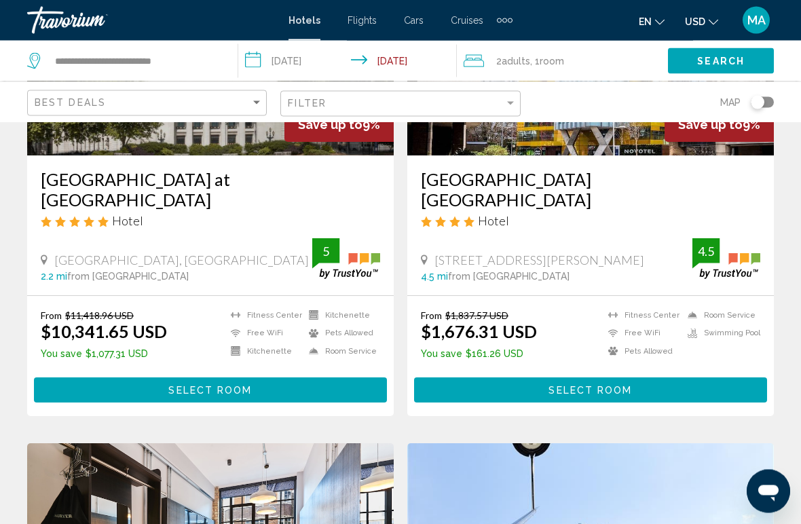
scroll to position [738, 0]
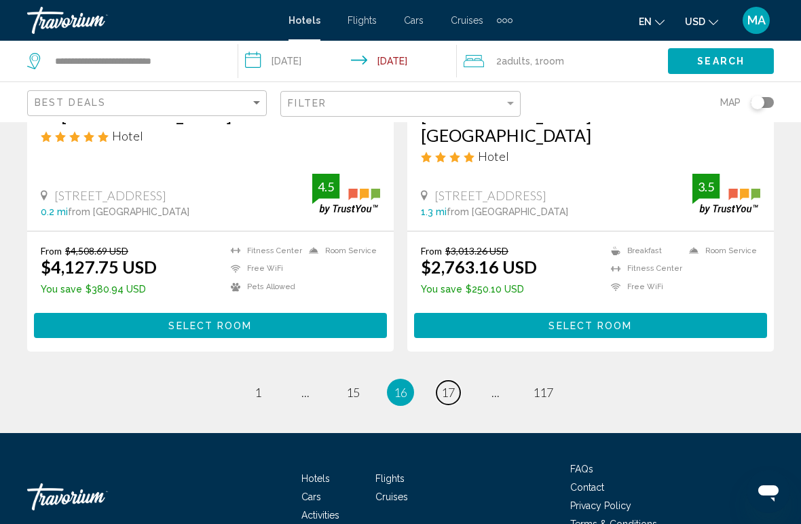
click at [455, 385] on span "17" at bounding box center [448, 392] width 14 height 15
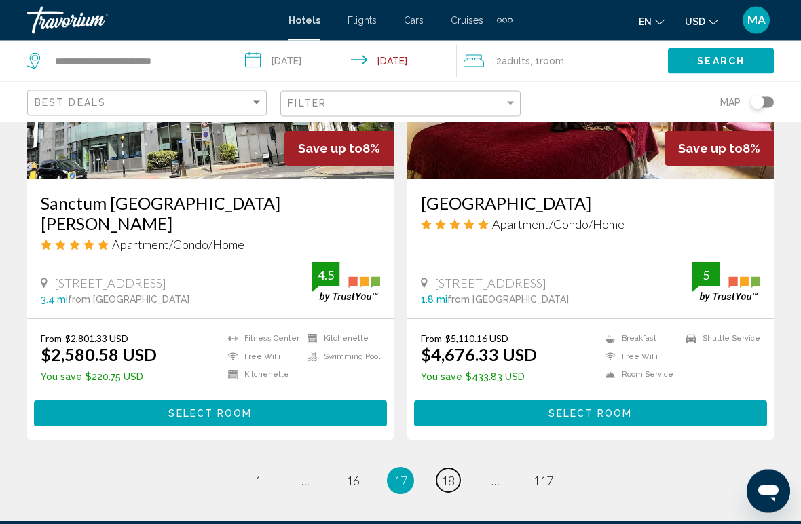
click at [449, 474] on span "18" at bounding box center [448, 481] width 14 height 15
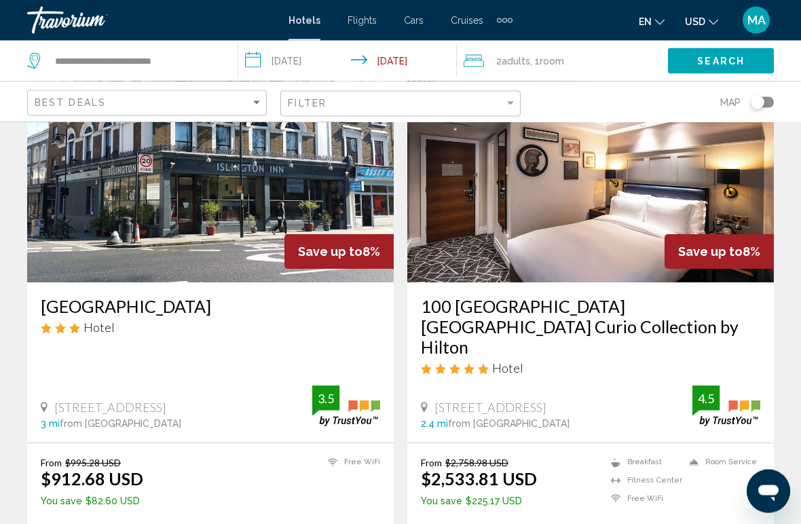
scroll to position [1078, 0]
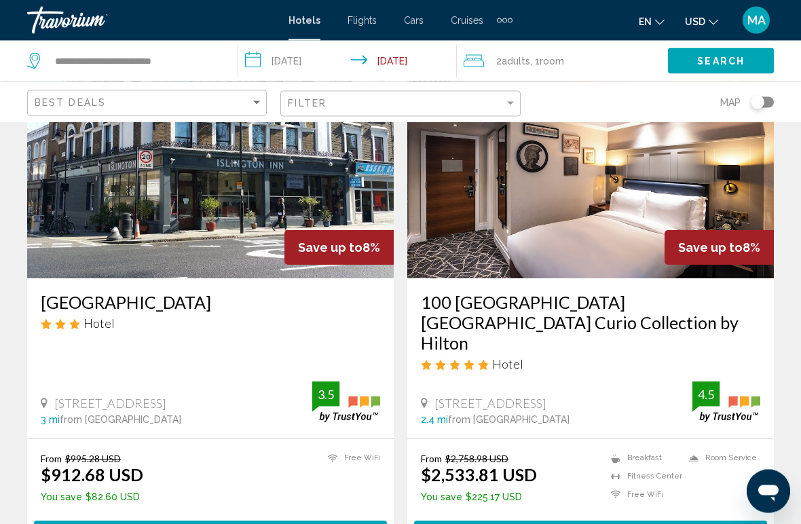
click at [115, 306] on h3 "[GEOGRAPHIC_DATA]" at bounding box center [210, 303] width 339 height 20
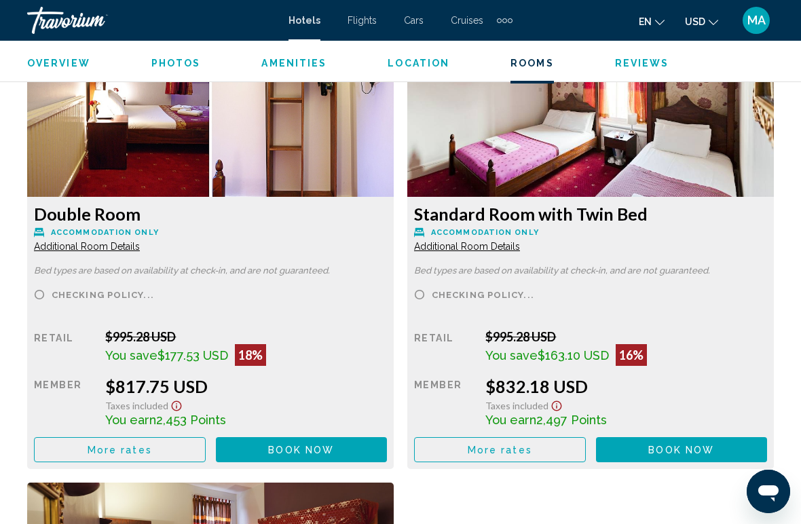
scroll to position [2138, 0]
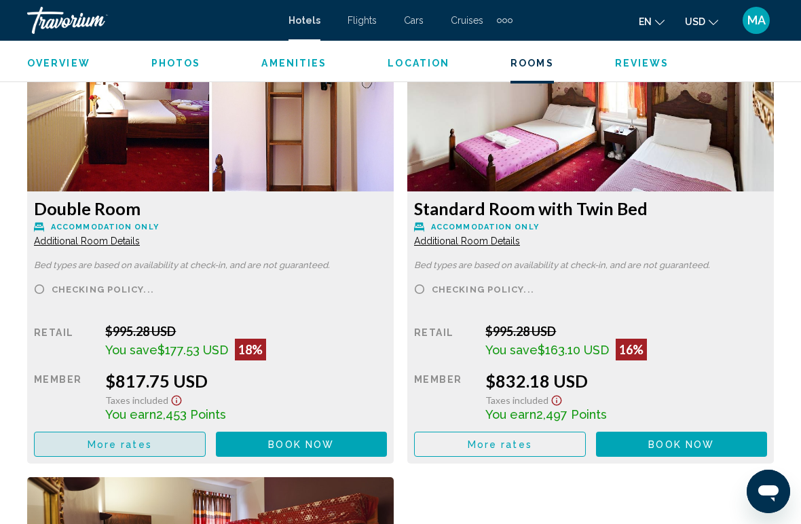
click at [157, 434] on button "More rates" at bounding box center [120, 444] width 172 height 25
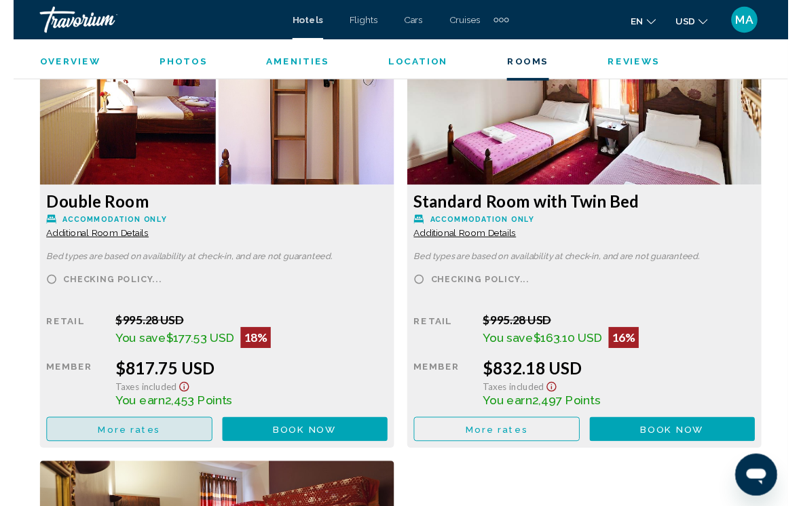
scroll to position [0, 0]
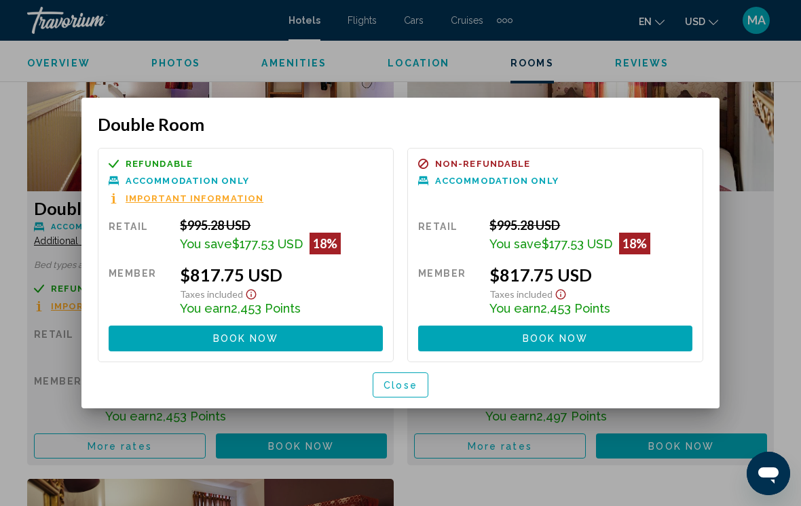
click at [413, 386] on span "Close" at bounding box center [401, 385] width 34 height 11
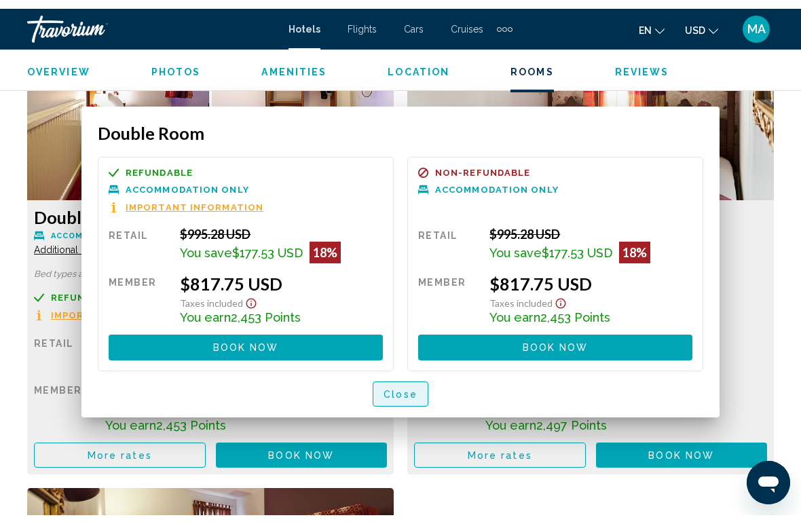
scroll to position [2138, 0]
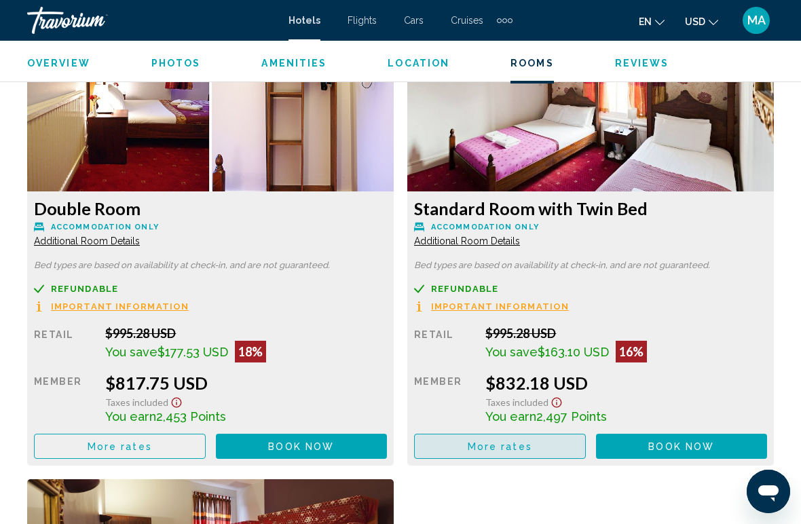
click at [152, 451] on span "More rates" at bounding box center [120, 446] width 64 height 11
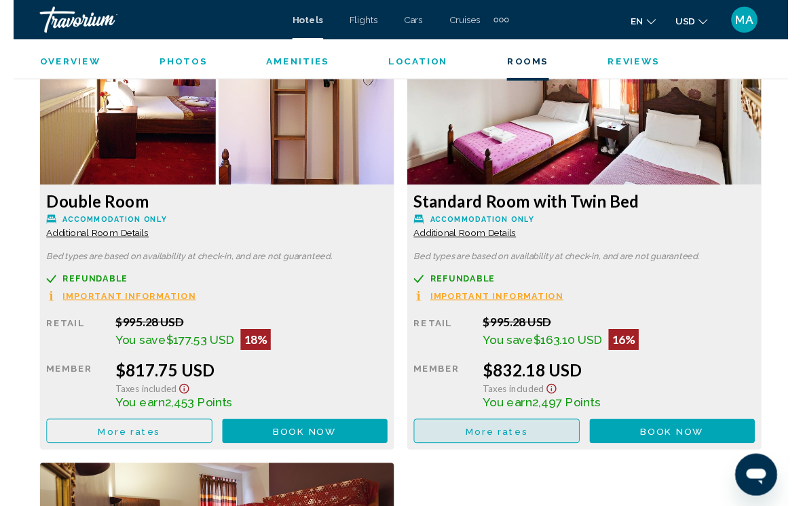
scroll to position [0, 0]
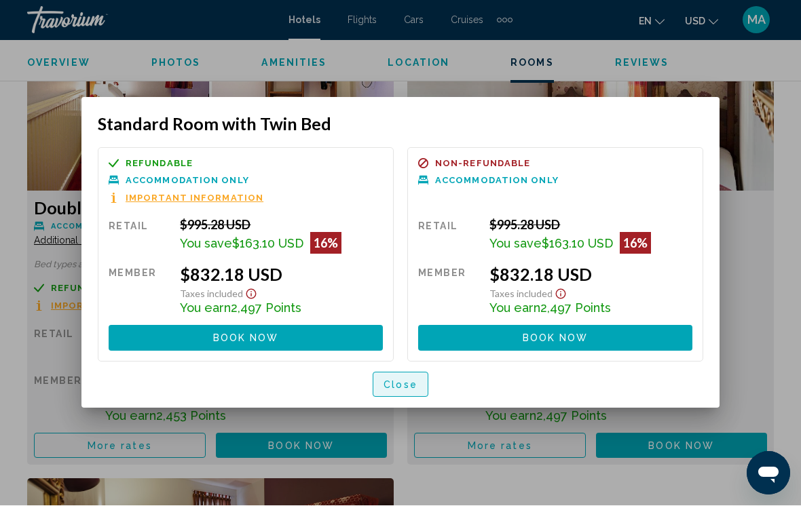
click at [402, 393] on button "Close" at bounding box center [401, 385] width 56 height 25
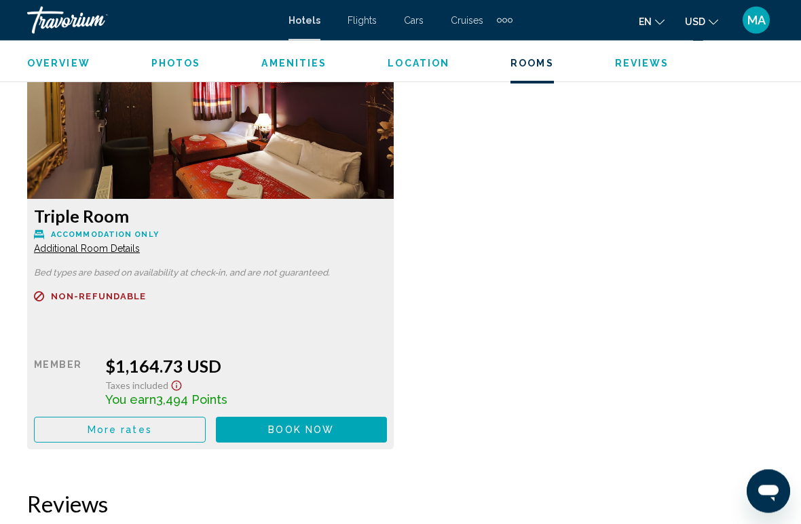
scroll to position [2592, 0]
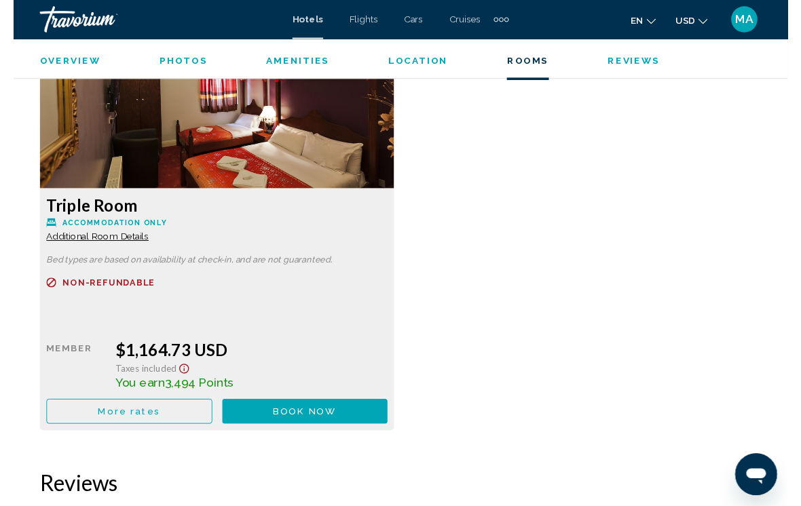
scroll to position [0, 0]
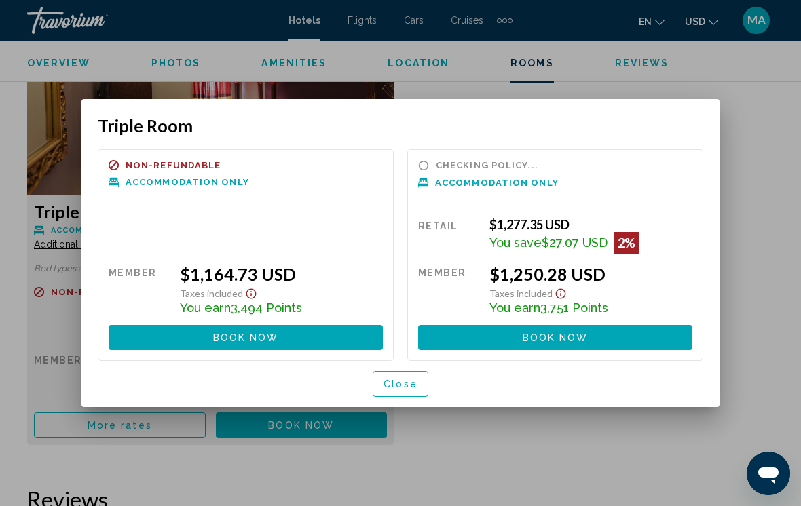
click at [410, 386] on span "Close" at bounding box center [401, 384] width 34 height 11
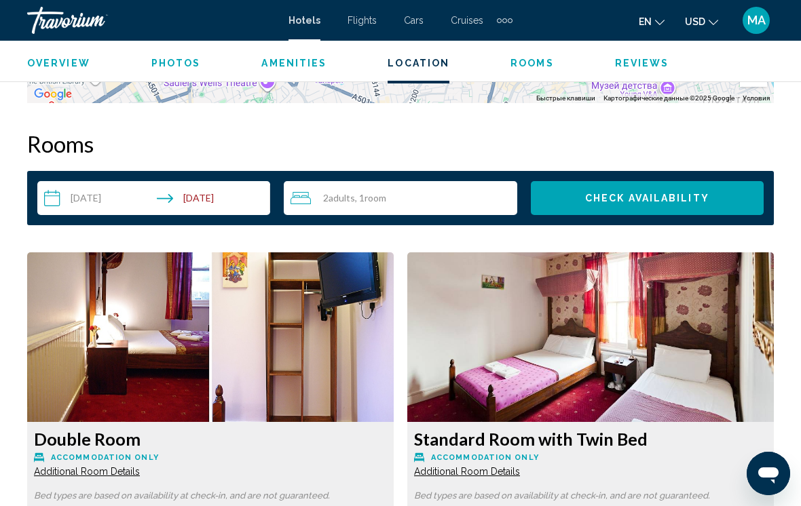
scroll to position [1903, 0]
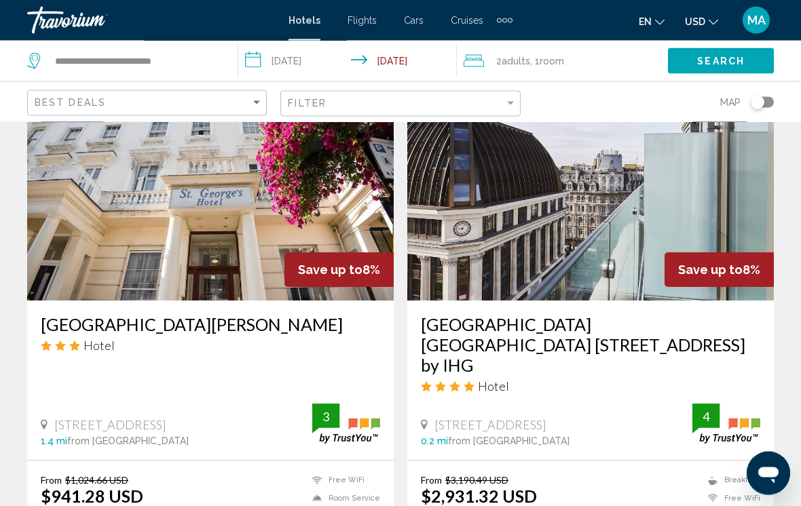
scroll to position [1576, 0]
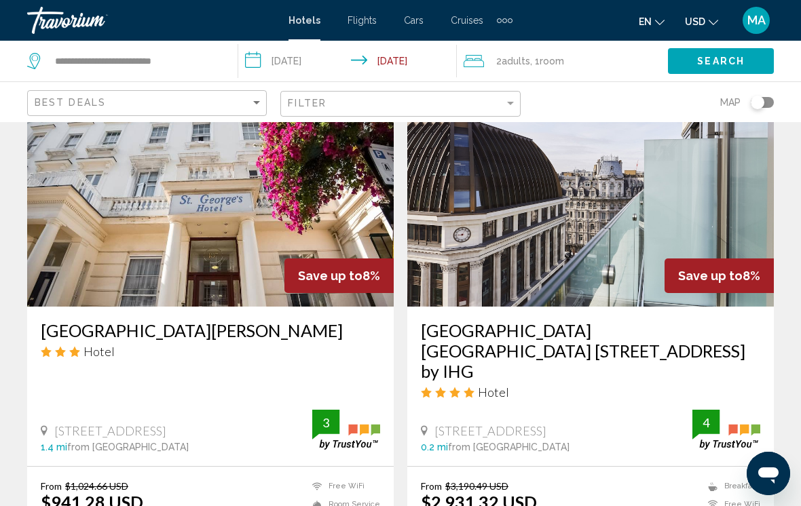
click at [144, 320] on h3 "[GEOGRAPHIC_DATA][PERSON_NAME]" at bounding box center [210, 330] width 339 height 20
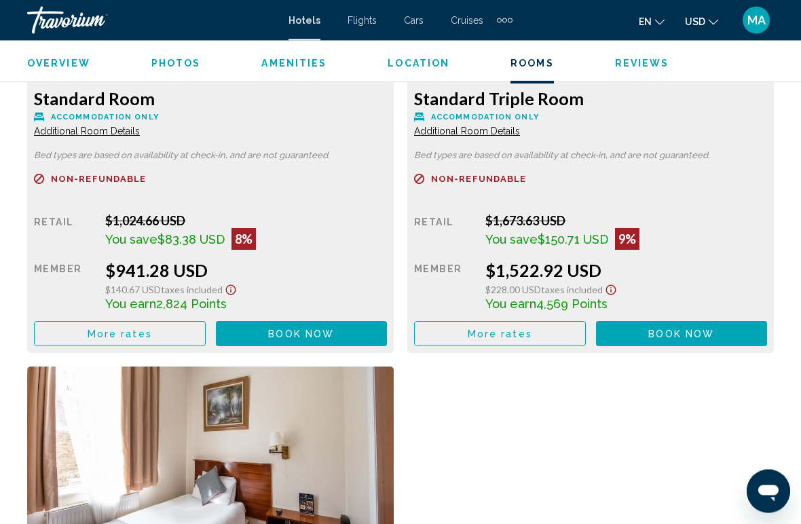
scroll to position [2248, 0]
click at [146, 344] on button "More rates" at bounding box center [120, 333] width 172 height 25
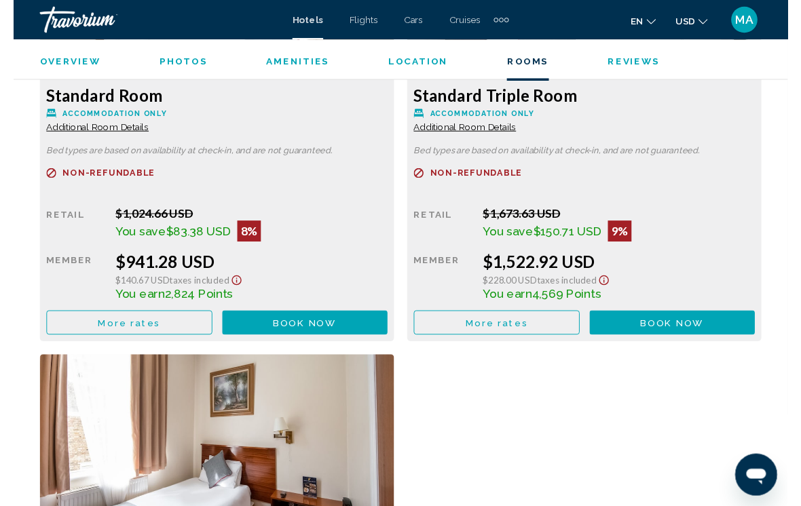
scroll to position [0, 0]
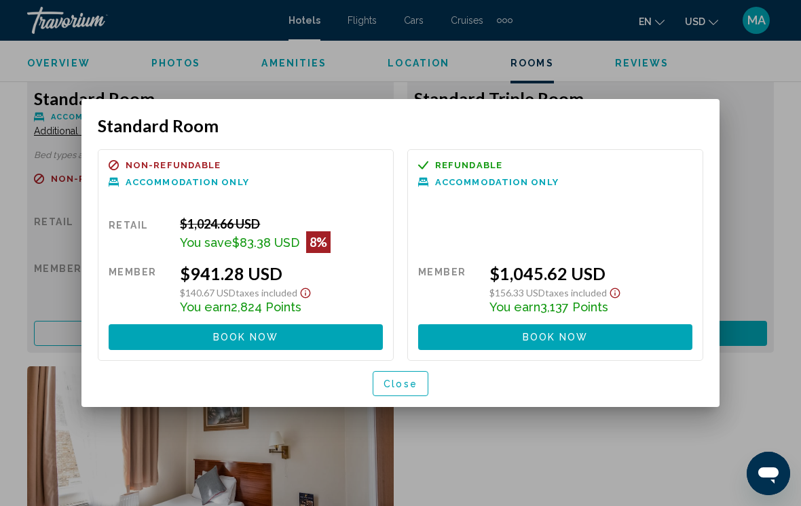
click at [411, 386] on span "Close" at bounding box center [401, 384] width 34 height 11
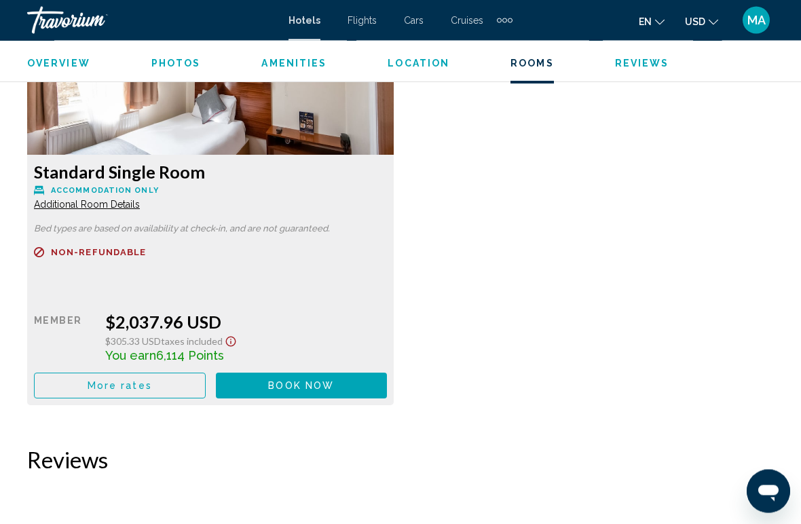
scroll to position [2613, 0]
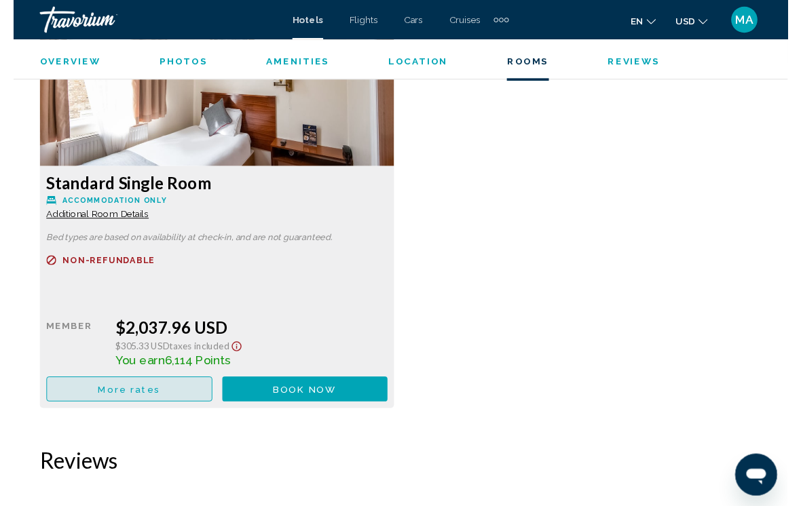
scroll to position [0, 0]
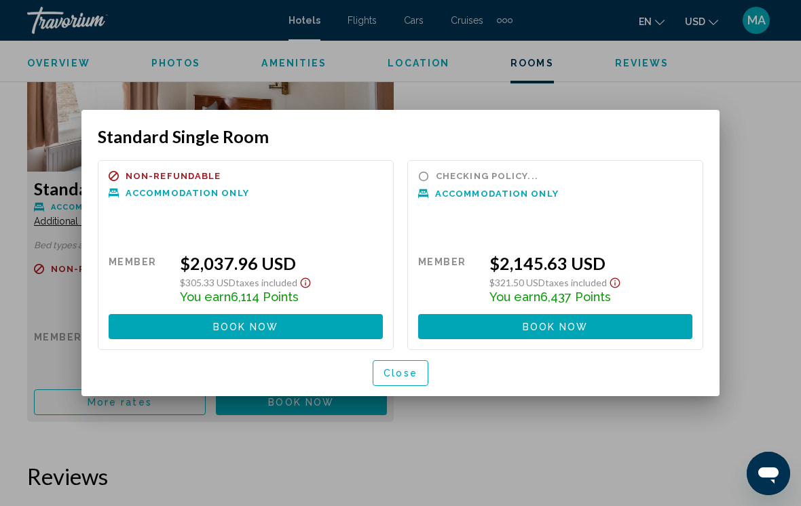
click at [403, 373] on span "Close" at bounding box center [401, 374] width 34 height 11
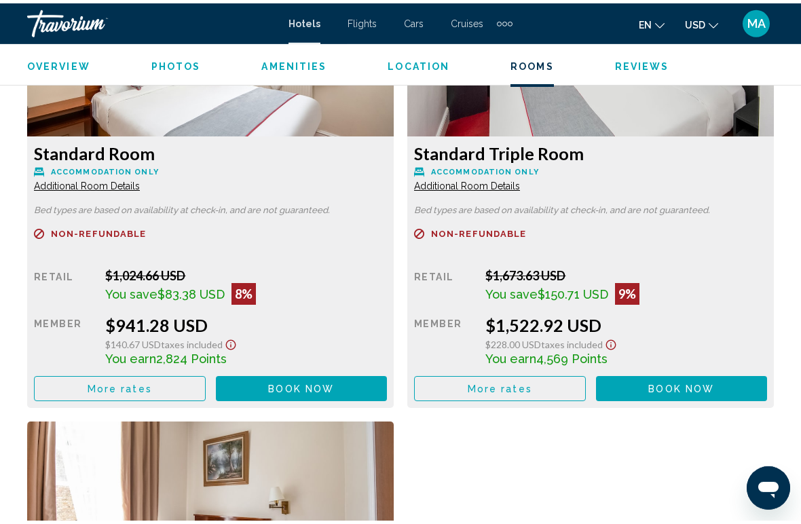
scroll to position [2198, 0]
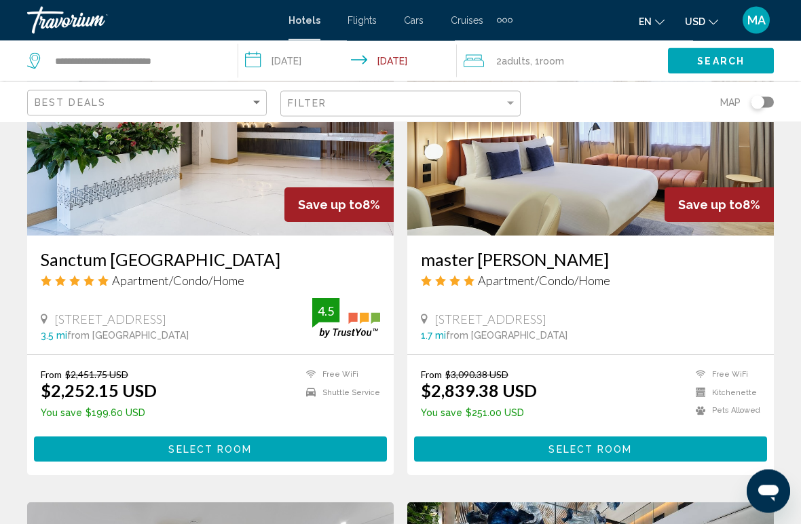
scroll to position [2173, 0]
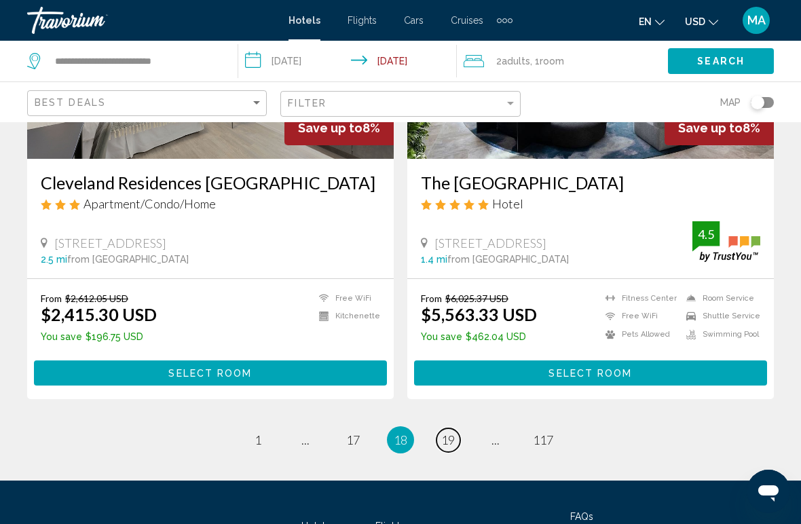
click at [449, 428] on link "page 19" at bounding box center [449, 440] width 24 height 24
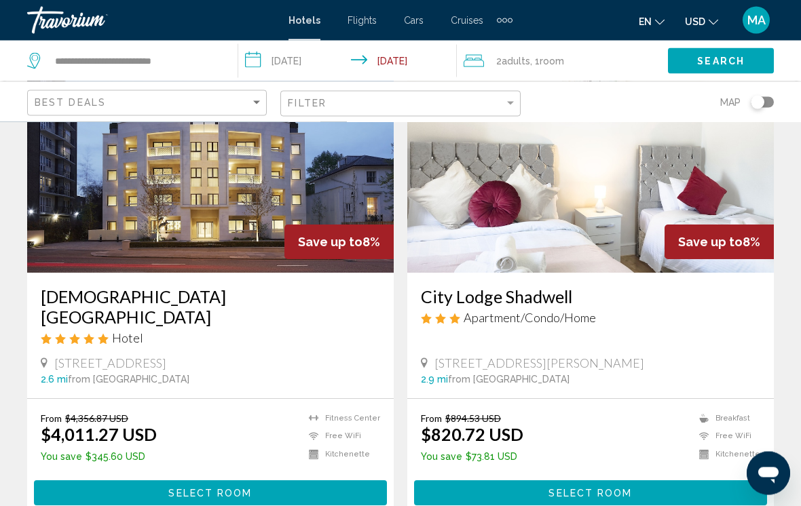
click at [521, 292] on h3 "City Lodge Shadwell" at bounding box center [590, 297] width 339 height 20
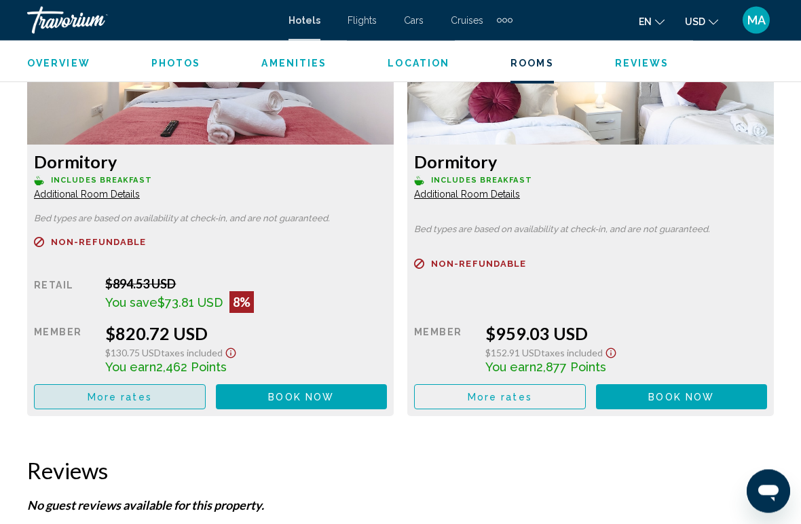
scroll to position [2185, 0]
click at [134, 398] on span "More rates" at bounding box center [120, 397] width 64 height 11
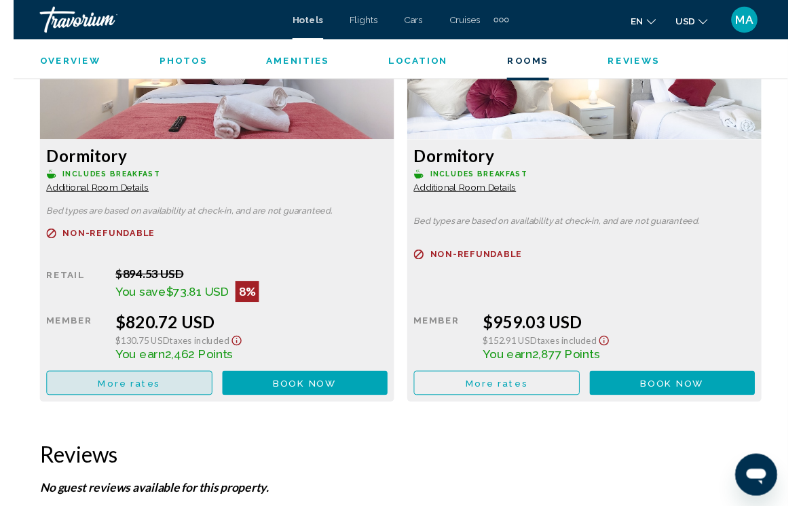
scroll to position [0, 0]
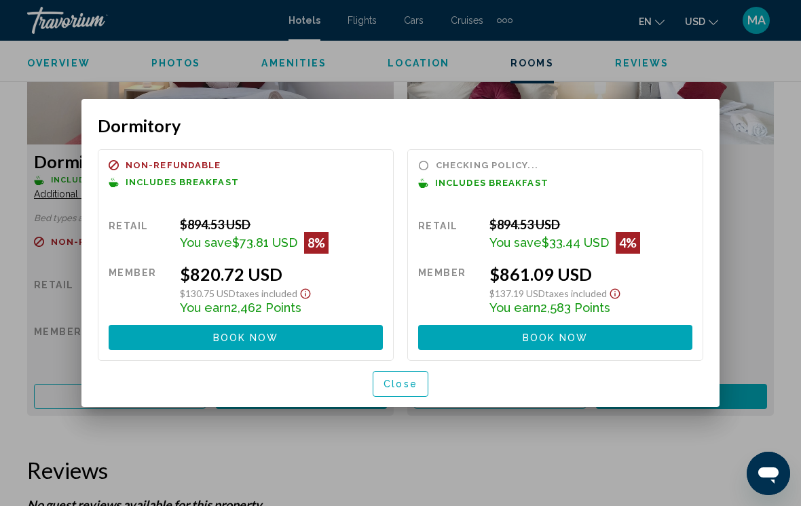
click at [401, 379] on span "Close" at bounding box center [401, 384] width 34 height 11
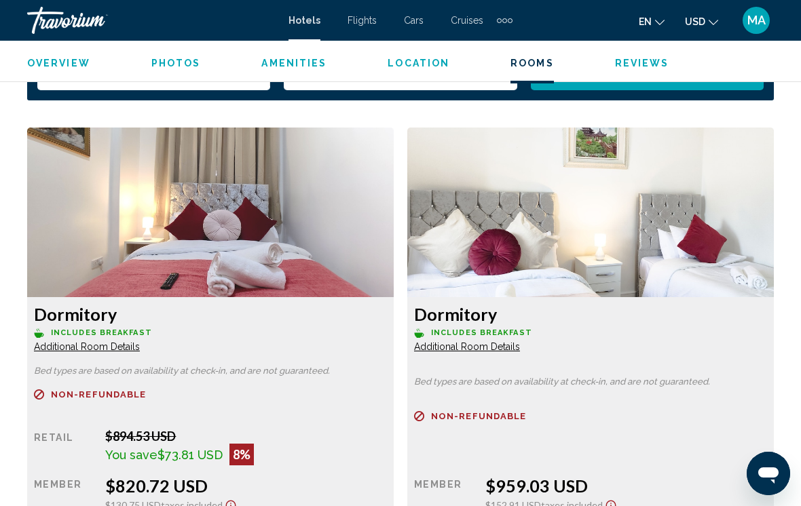
scroll to position [2020, 0]
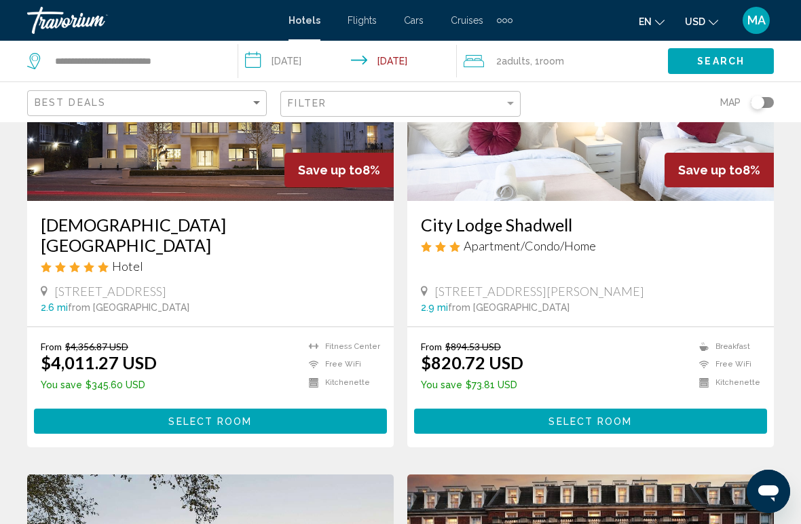
scroll to position [183, 0]
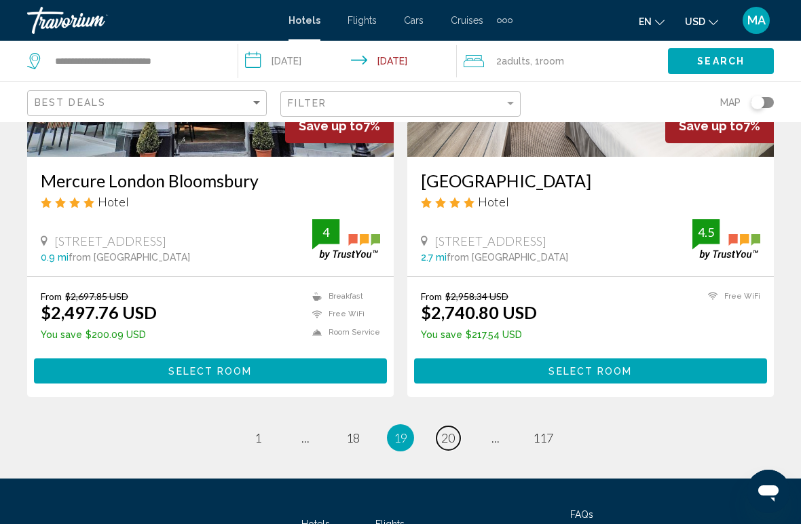
click at [442, 430] on span "20" at bounding box center [448, 437] width 14 height 15
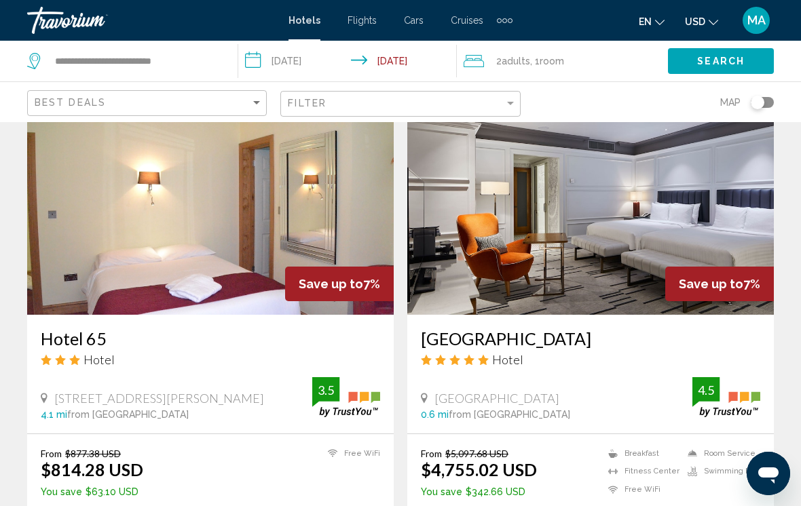
scroll to position [1041, 0]
click at [79, 338] on h3 "Hotel 65" at bounding box center [210, 339] width 339 height 20
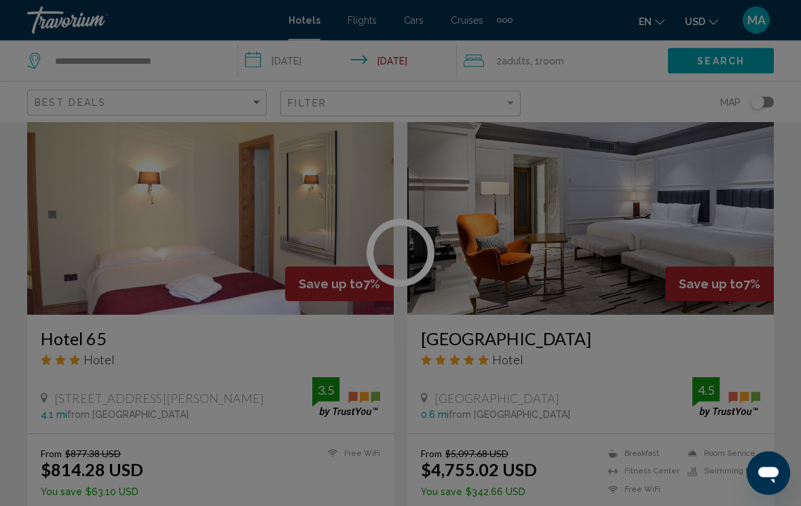
scroll to position [1041, 0]
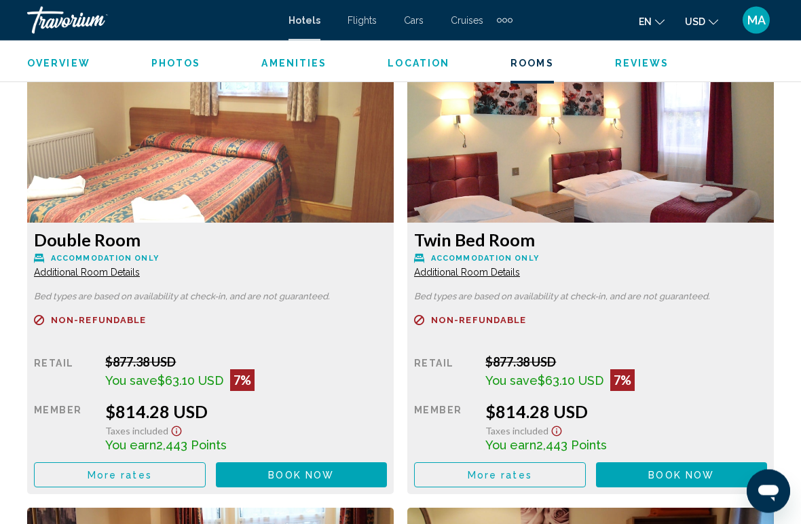
scroll to position [2080, 0]
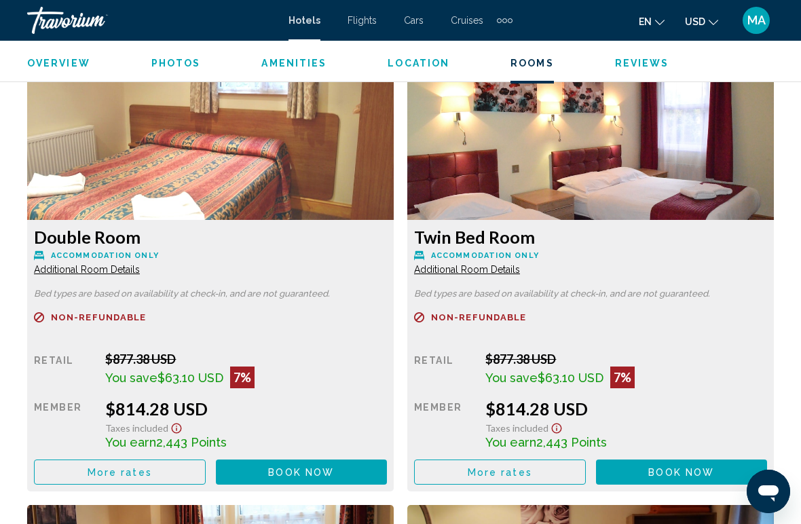
click at [128, 475] on span "More rates" at bounding box center [120, 472] width 64 height 11
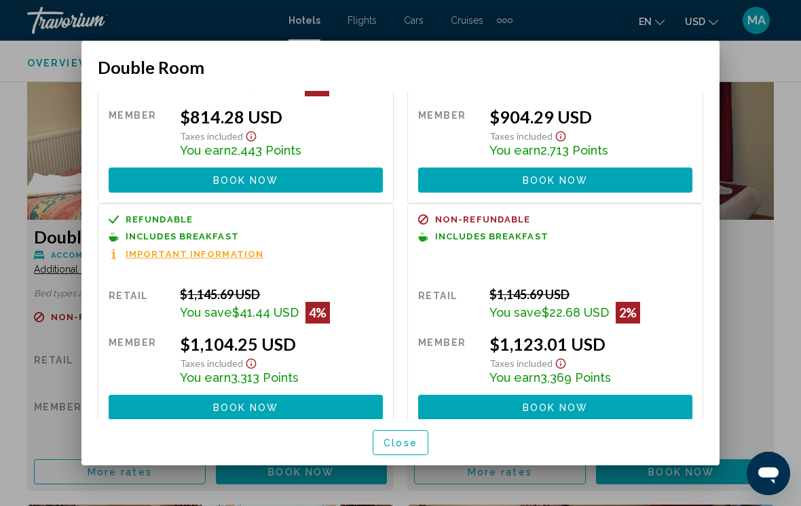
scroll to position [111, 0]
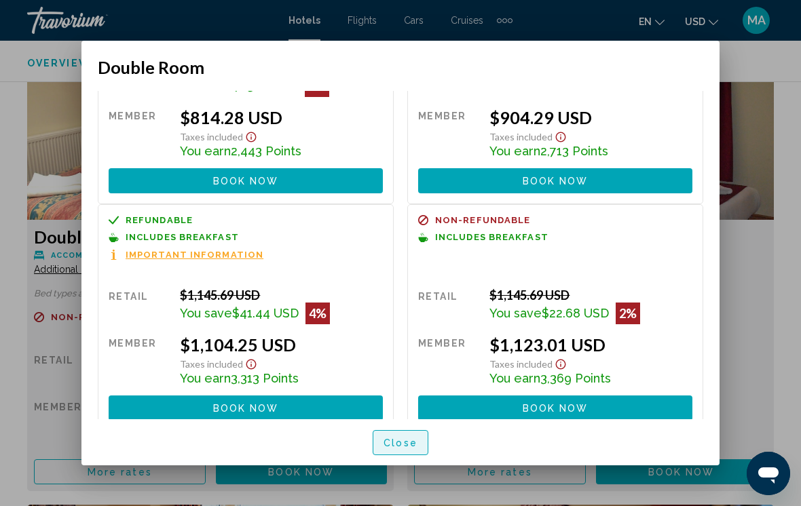
click at [395, 438] on span "Close" at bounding box center [401, 443] width 34 height 11
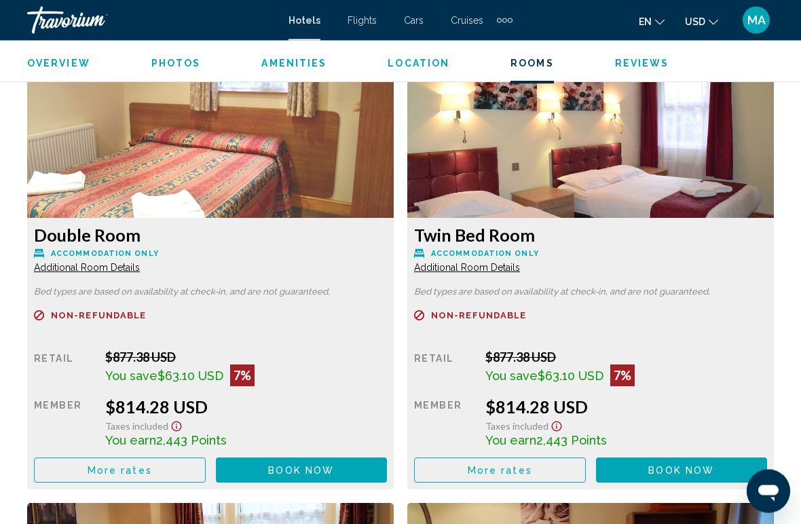
scroll to position [2086, 0]
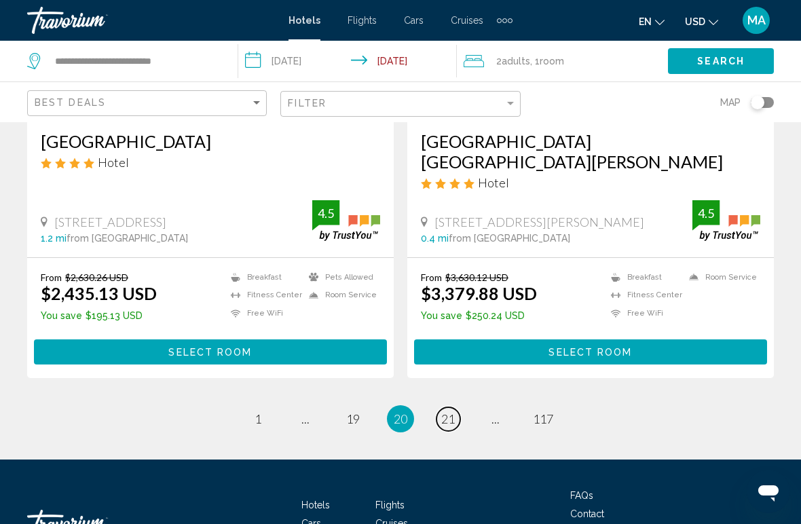
click at [459, 407] on link "page 21" at bounding box center [449, 419] width 24 height 24
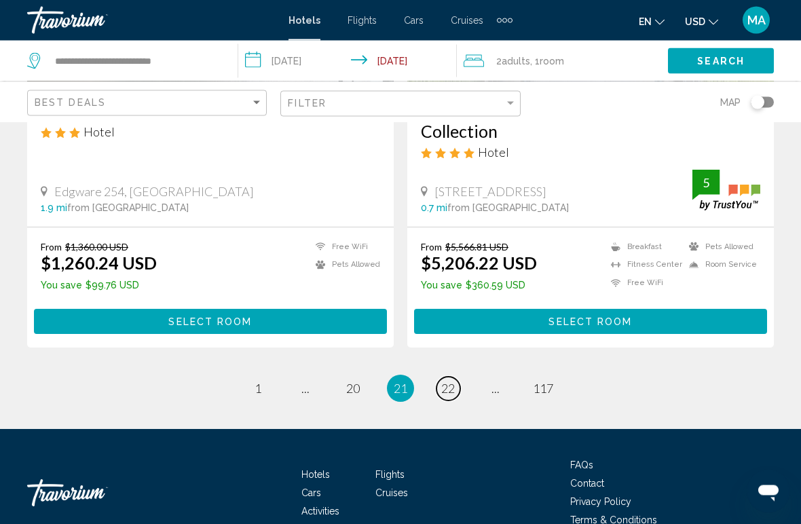
click at [443, 382] on span "22" at bounding box center [448, 389] width 14 height 15
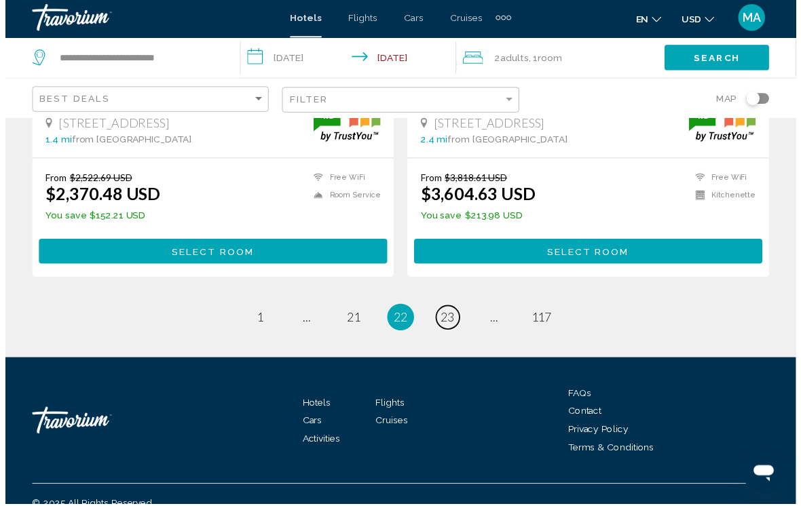
scroll to position [2811, 0]
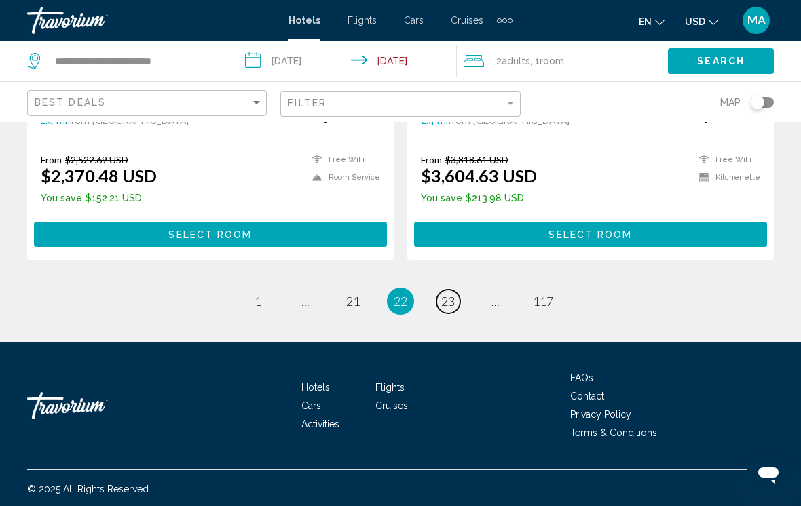
click at [449, 301] on span "23" at bounding box center [448, 301] width 14 height 15
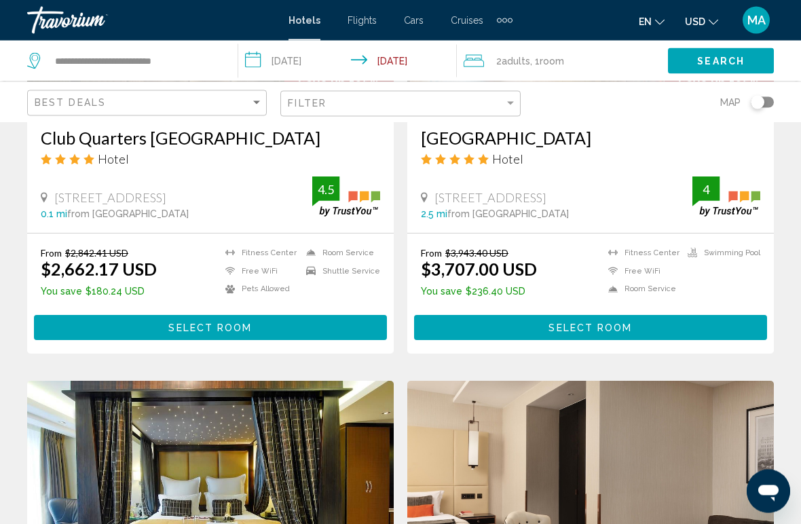
scroll to position [2260, 0]
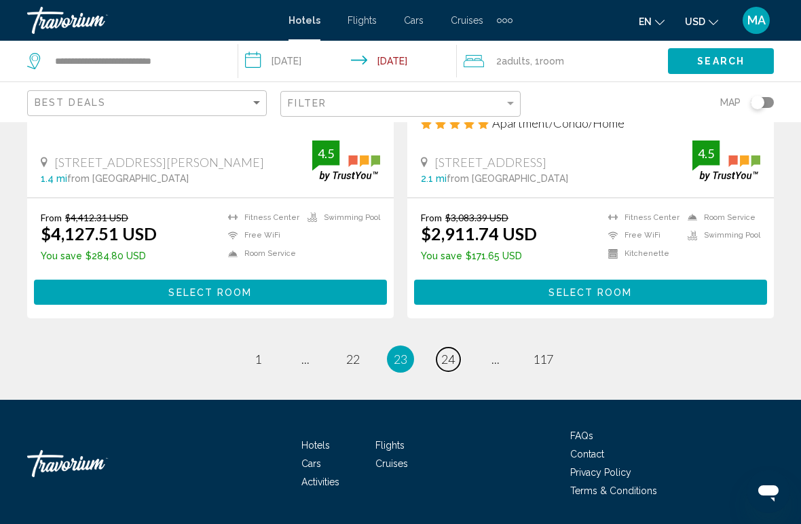
click at [443, 352] on span "24" at bounding box center [448, 359] width 14 height 15
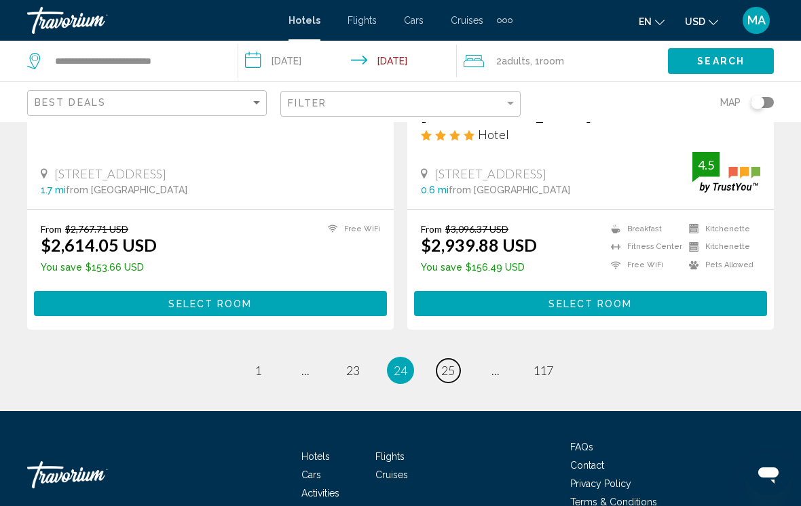
click at [442, 359] on link "page 25" at bounding box center [449, 371] width 24 height 24
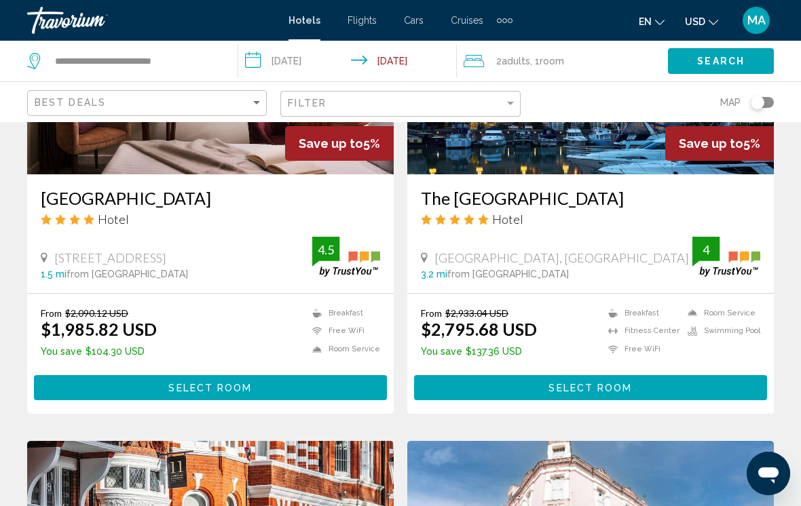
click at [447, 335] on ins "$2,795.68 USD" at bounding box center [479, 329] width 116 height 20
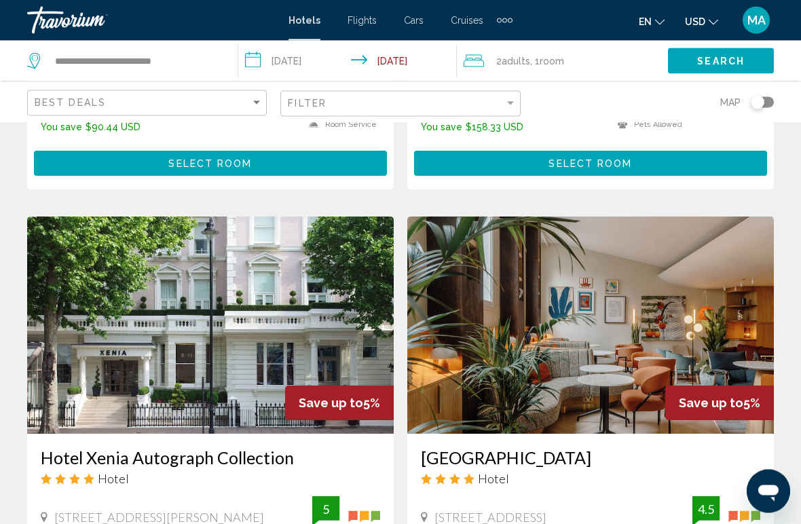
scroll to position [2417, 0]
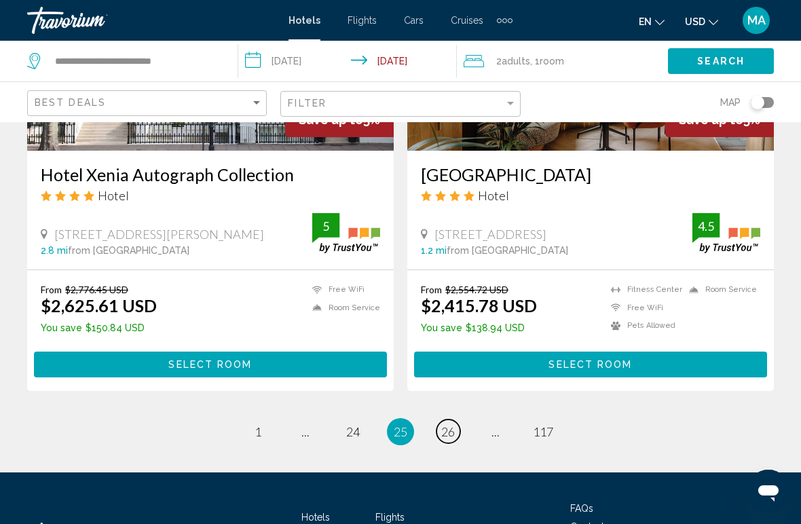
click at [449, 434] on span "26" at bounding box center [448, 431] width 14 height 15
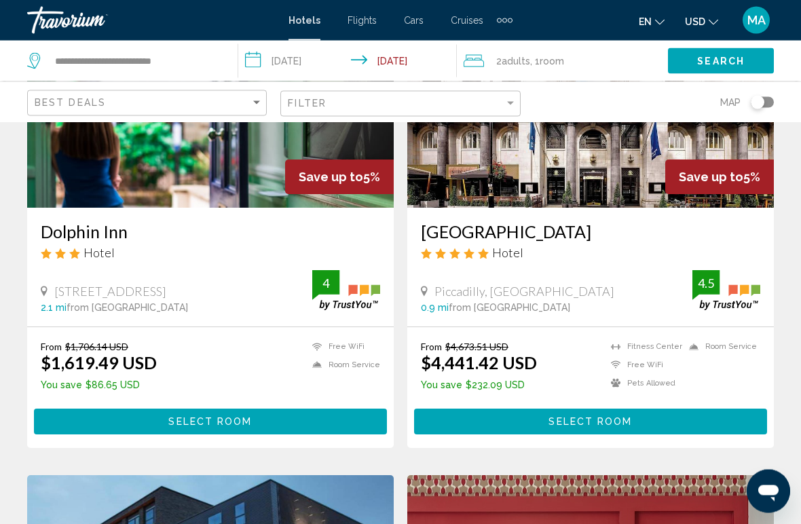
scroll to position [267, 0]
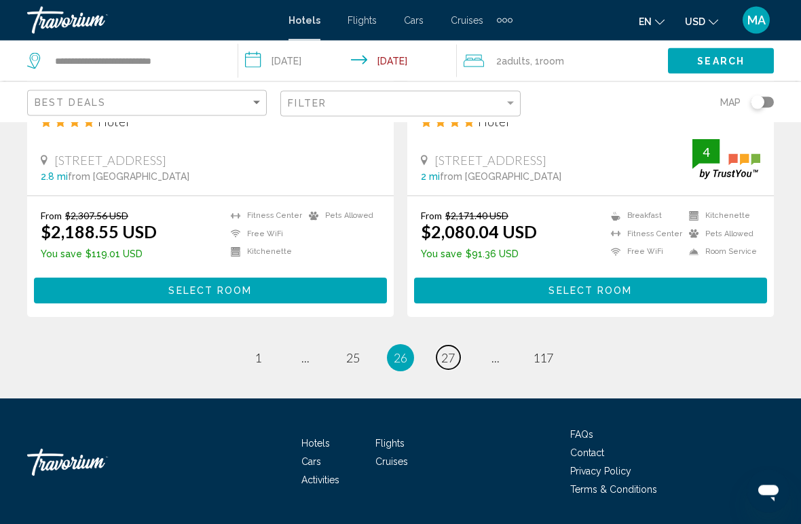
click at [448, 354] on span "27" at bounding box center [448, 358] width 14 height 15
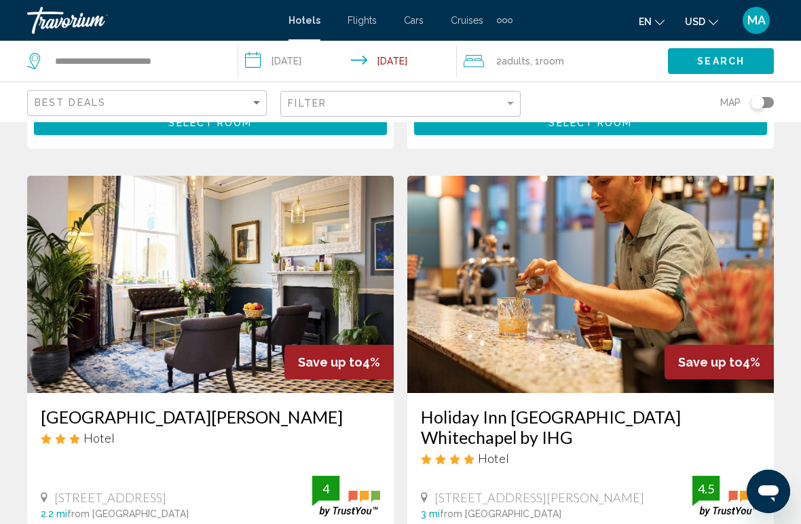
scroll to position [1003, 0]
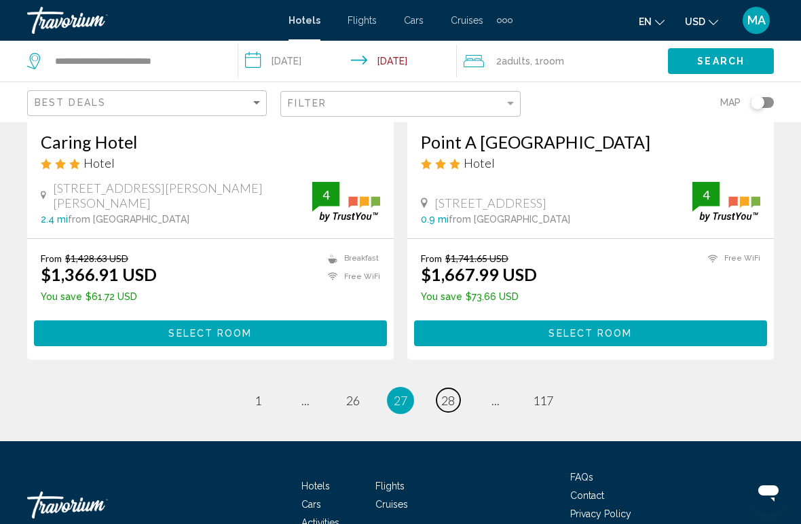
click at [448, 393] on span "28" at bounding box center [448, 400] width 14 height 15
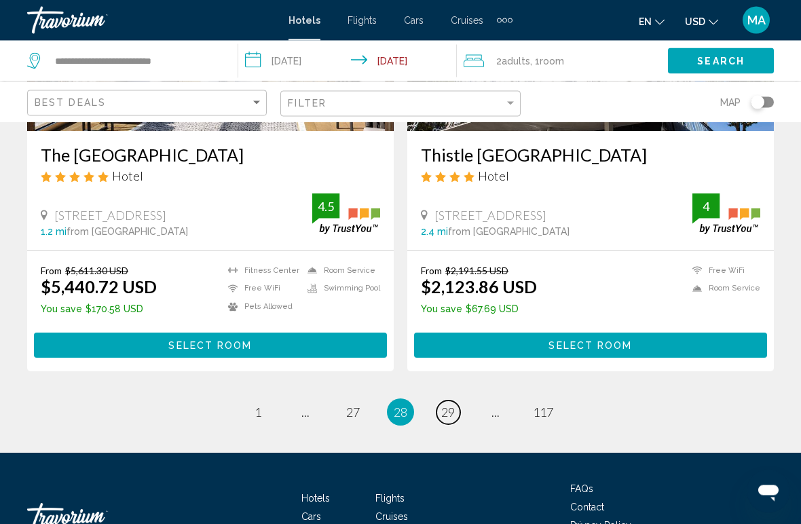
click at [454, 405] on span "29" at bounding box center [448, 412] width 14 height 15
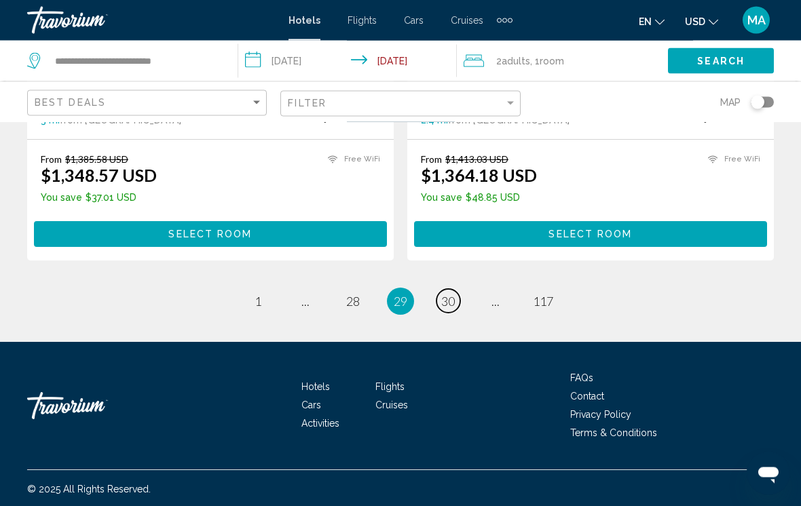
click at [445, 306] on span "30" at bounding box center [448, 302] width 14 height 15
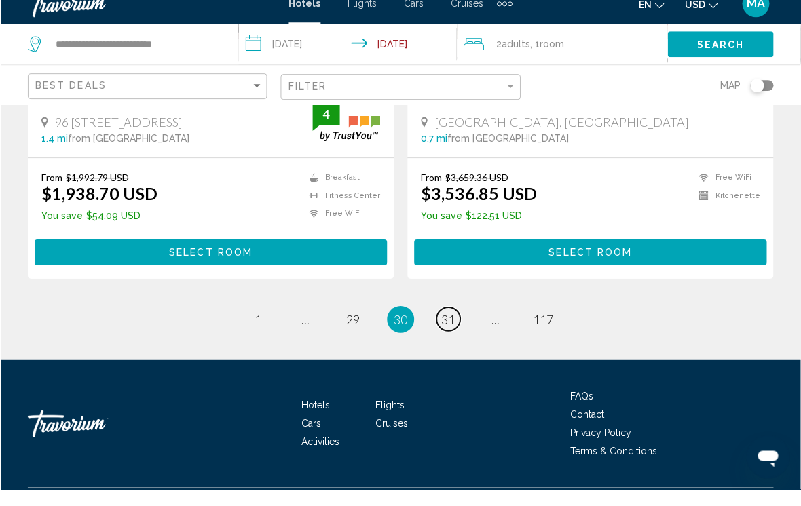
scroll to position [2797, 0]
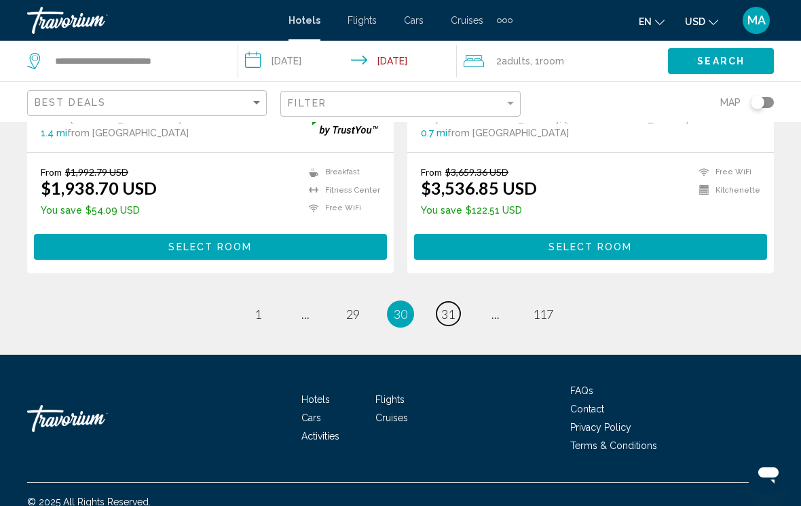
click at [437, 305] on link "page 31" at bounding box center [449, 314] width 24 height 24
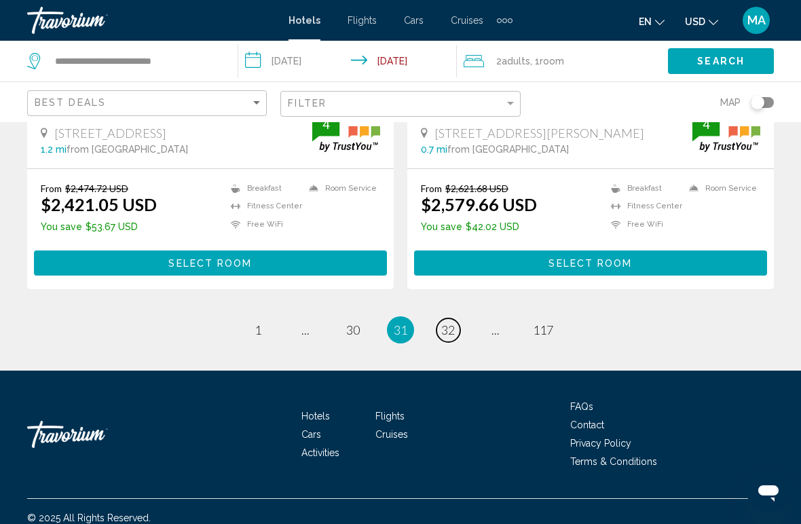
click at [442, 328] on span "32" at bounding box center [448, 329] width 14 height 15
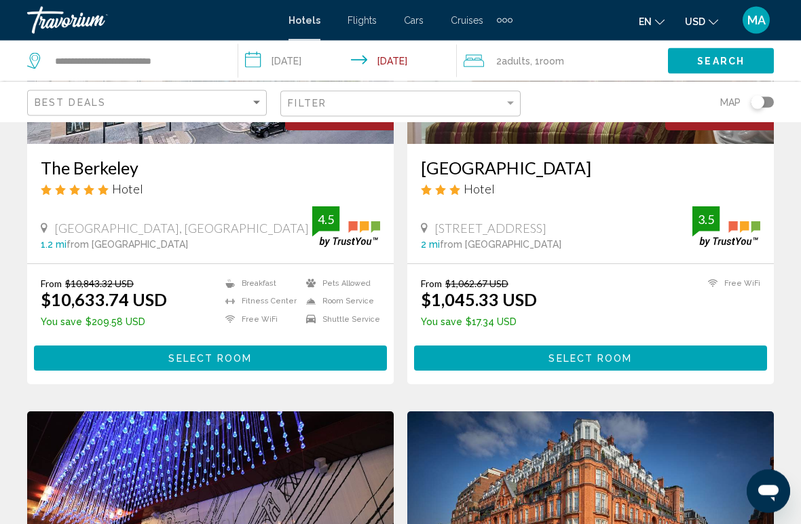
scroll to position [1753, 0]
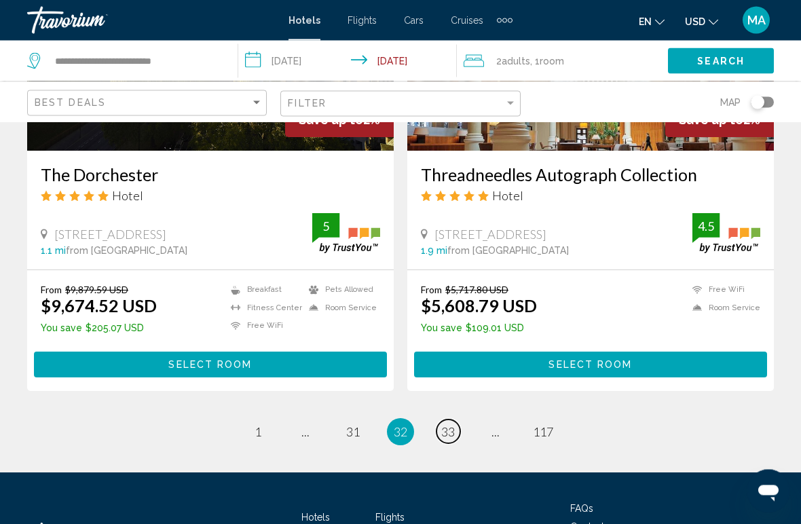
click at [451, 425] on span "33" at bounding box center [448, 432] width 14 height 15
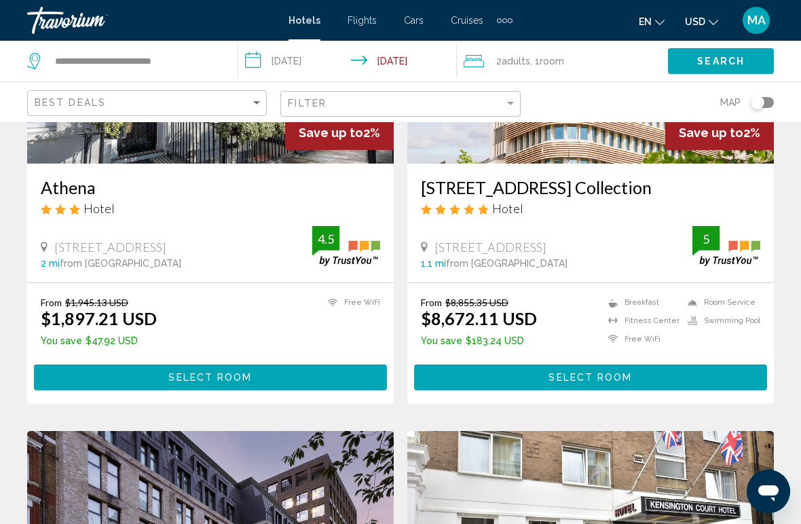
scroll to position [218, 0]
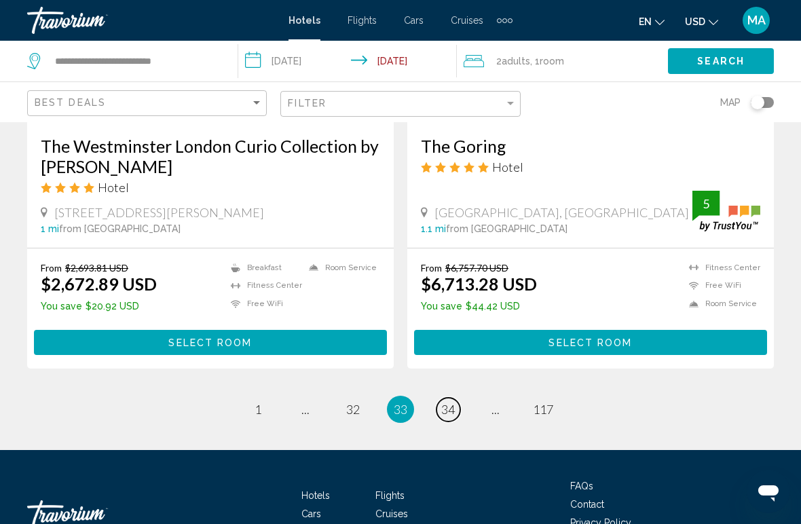
click at [458, 398] on link "page 34" at bounding box center [449, 410] width 24 height 24
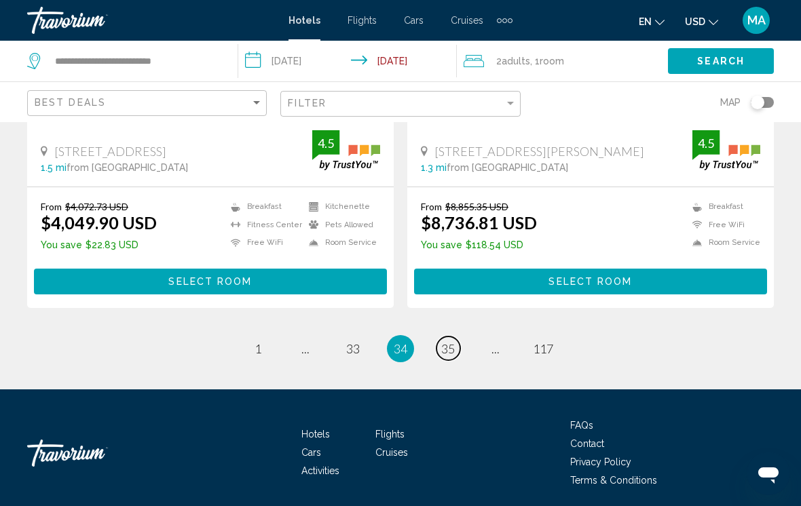
click at [451, 341] on span "35" at bounding box center [448, 348] width 14 height 15
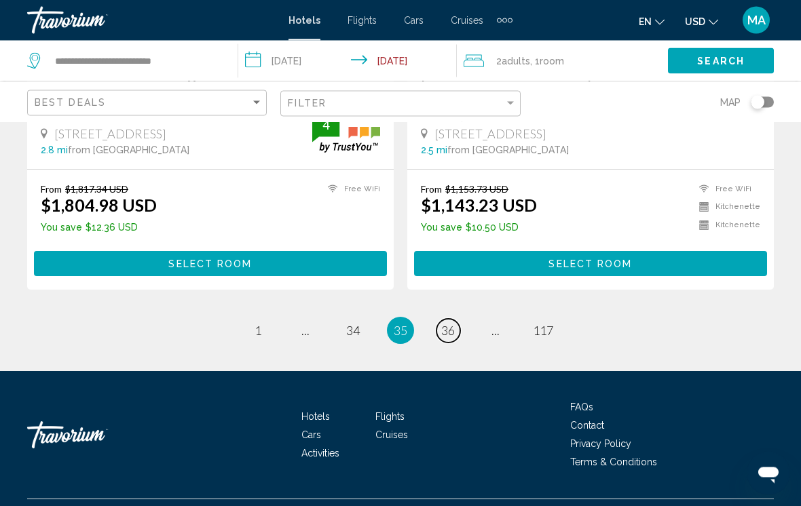
click at [456, 320] on link "page 36" at bounding box center [449, 332] width 24 height 24
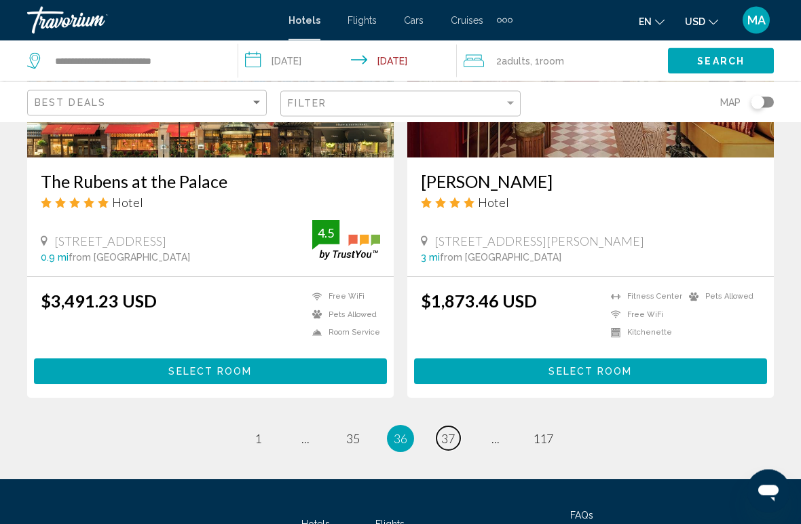
click at [454, 432] on span "37" at bounding box center [448, 439] width 14 height 15
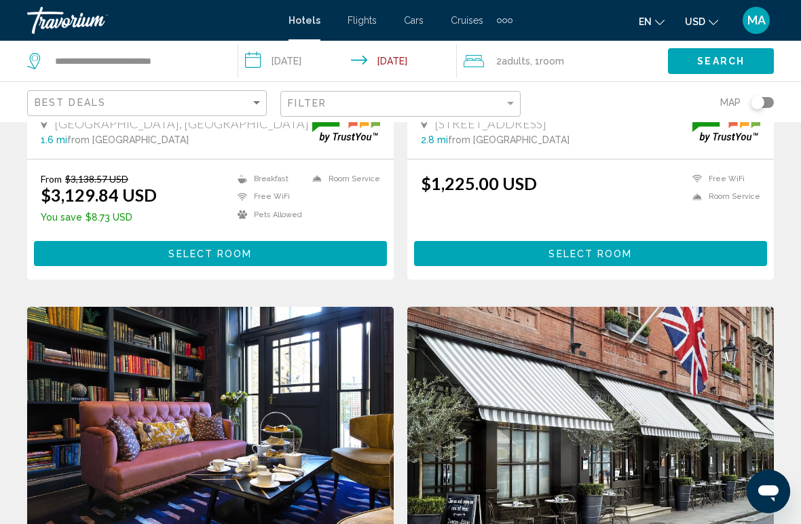
scroll to position [1899, 0]
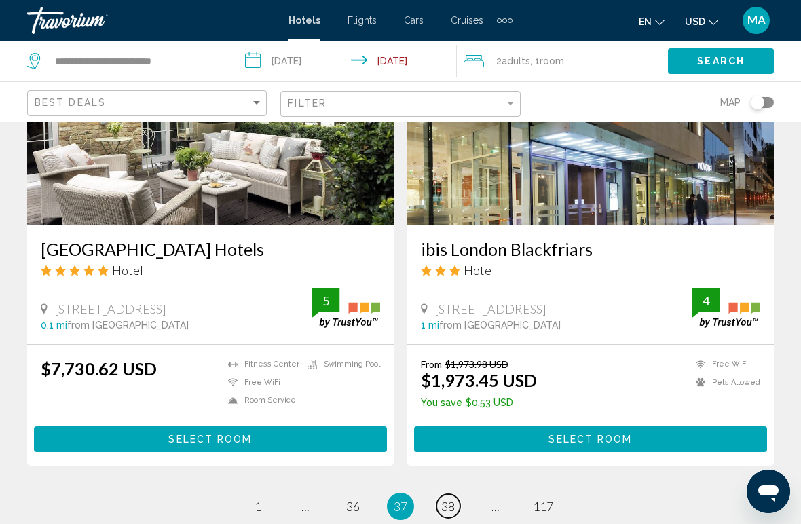
click at [457, 494] on link "page 38" at bounding box center [449, 506] width 24 height 24
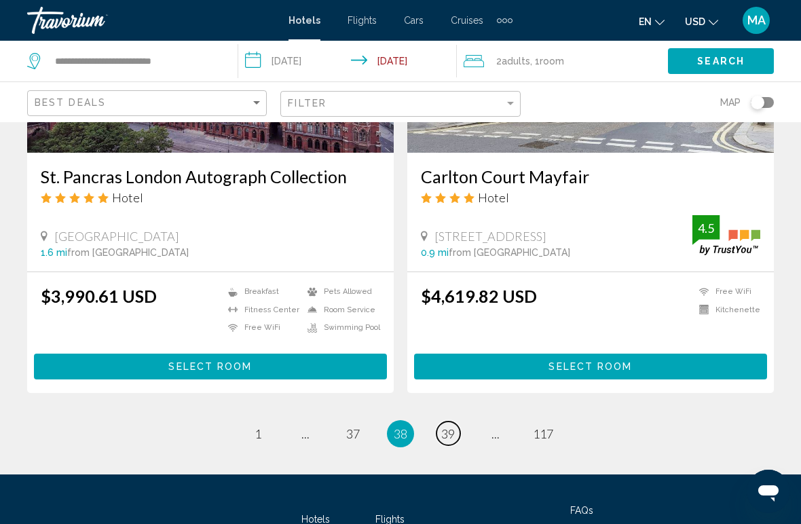
click at [453, 441] on link "page 39" at bounding box center [449, 434] width 24 height 24
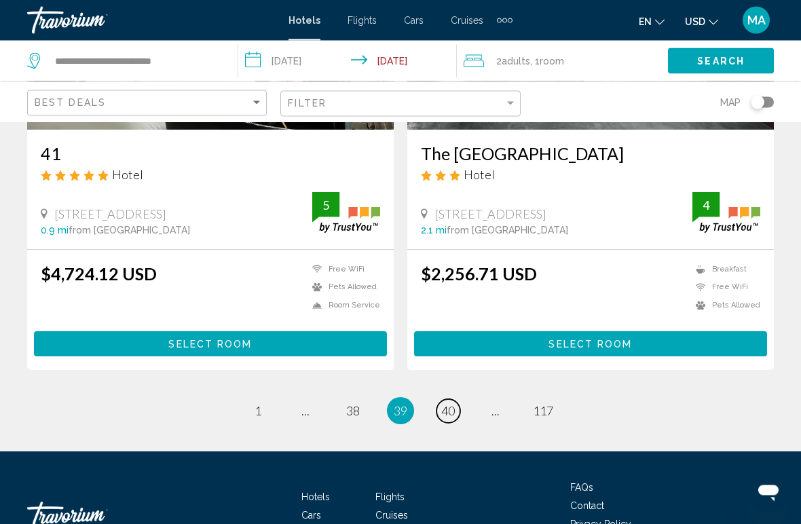
click at [451, 415] on span "40" at bounding box center [448, 411] width 14 height 15
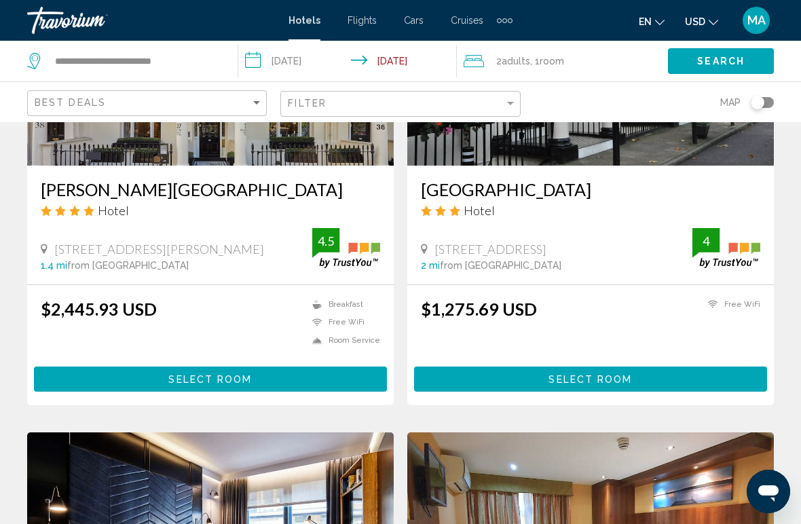
scroll to position [1272, 0]
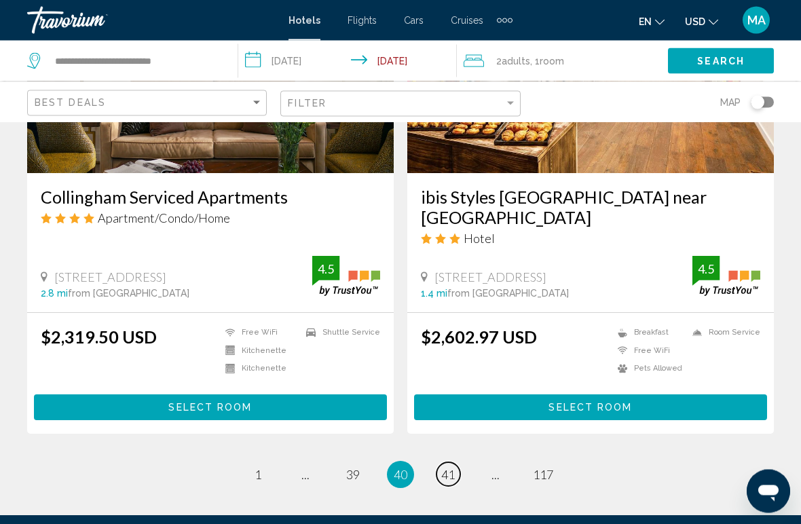
click at [451, 468] on span "41" at bounding box center [448, 475] width 14 height 15
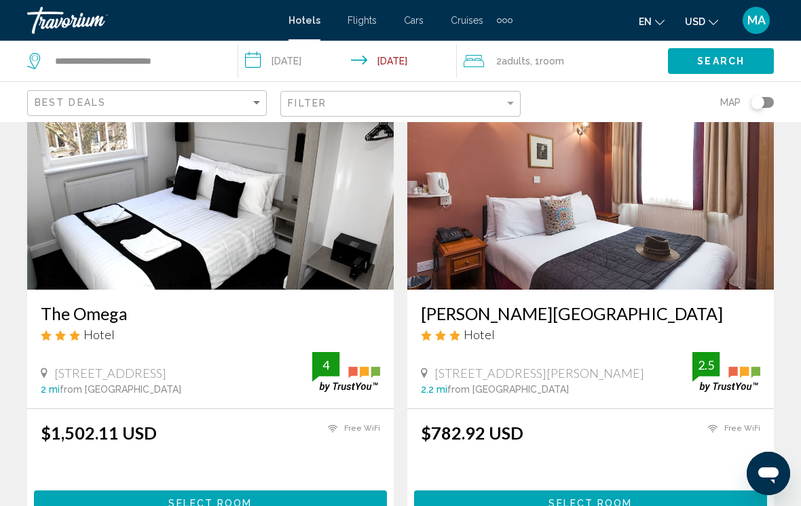
scroll to position [96, 0]
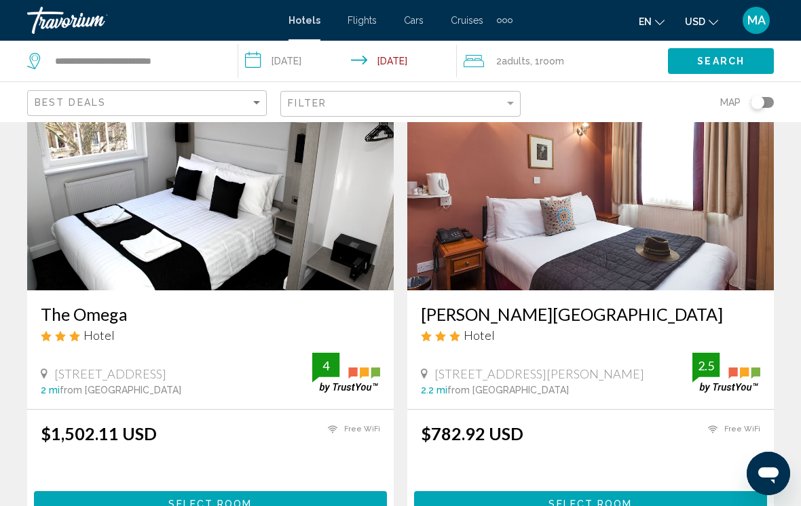
click at [494, 315] on h3 "[PERSON_NAME][GEOGRAPHIC_DATA]" at bounding box center [590, 314] width 339 height 20
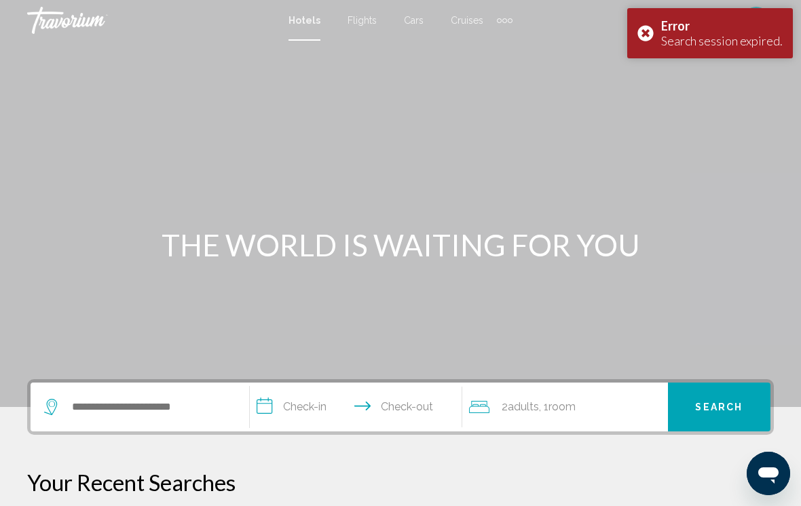
click at [189, 401] on input "Search widget" at bounding box center [150, 407] width 158 height 20
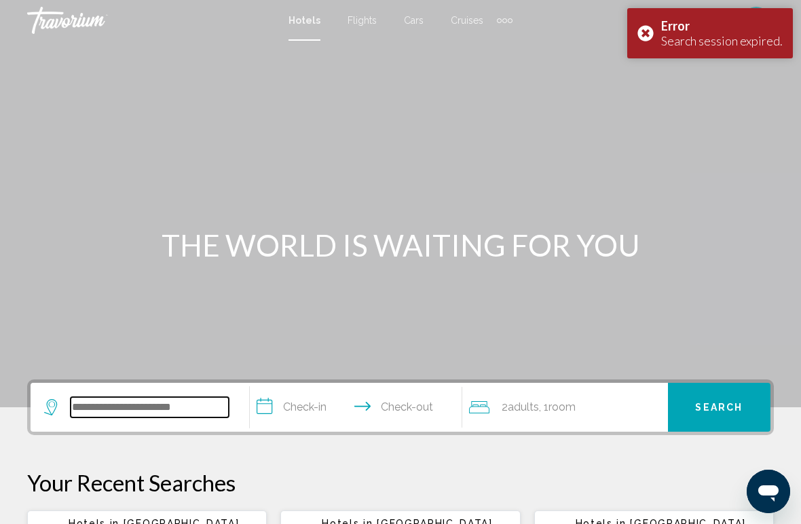
scroll to position [11, 0]
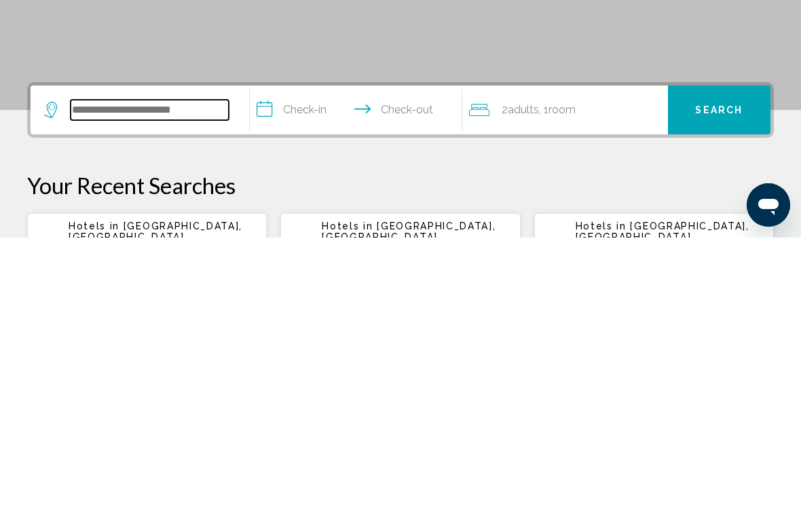
type input "*"
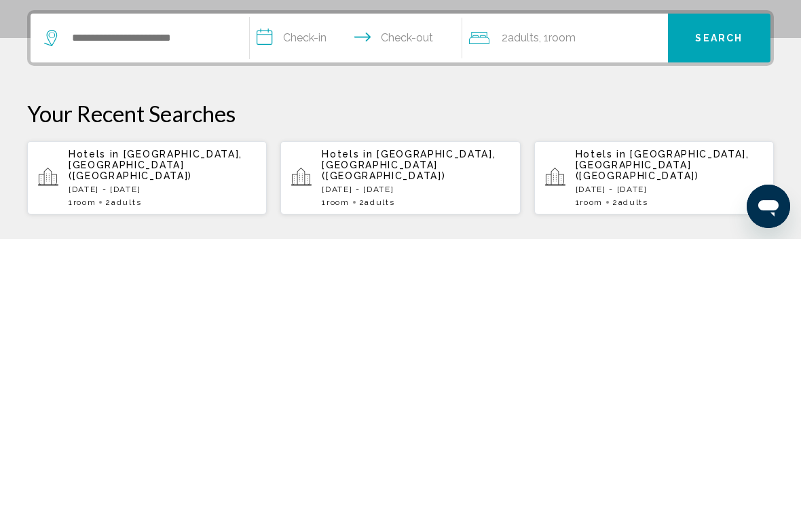
click at [157, 470] on p "[DATE] - [DATE]" at bounding box center [162, 475] width 187 height 10
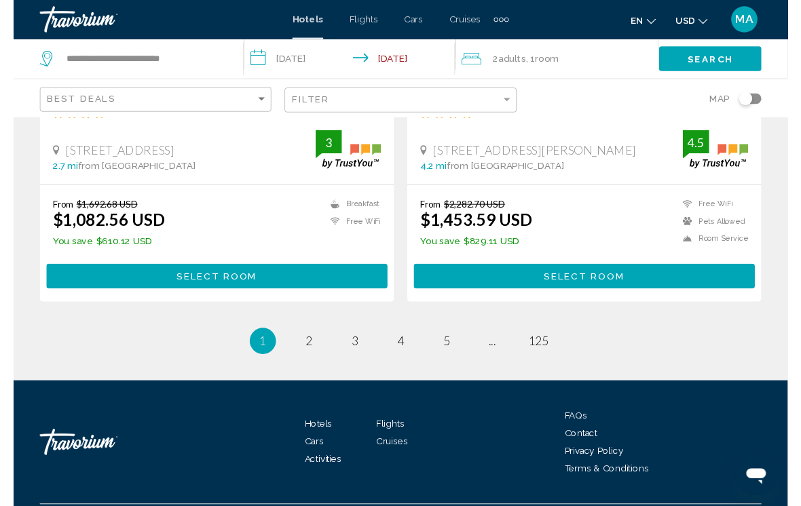
scroll to position [2790, 0]
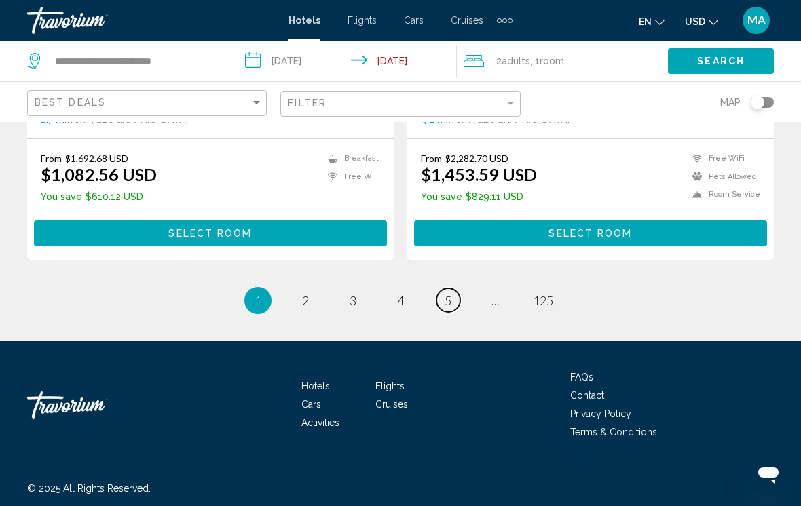
click at [448, 300] on span "5" at bounding box center [448, 300] width 7 height 15
click at [452, 302] on link "page 6" at bounding box center [449, 301] width 24 height 24
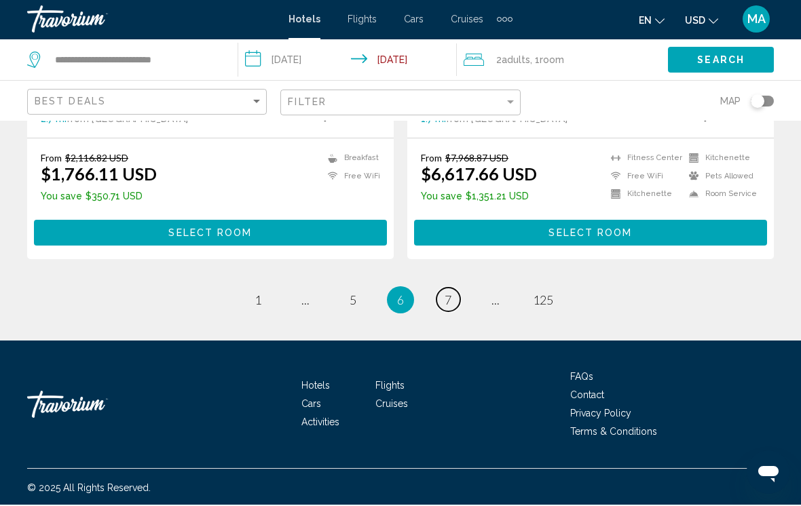
scroll to position [2811, 0]
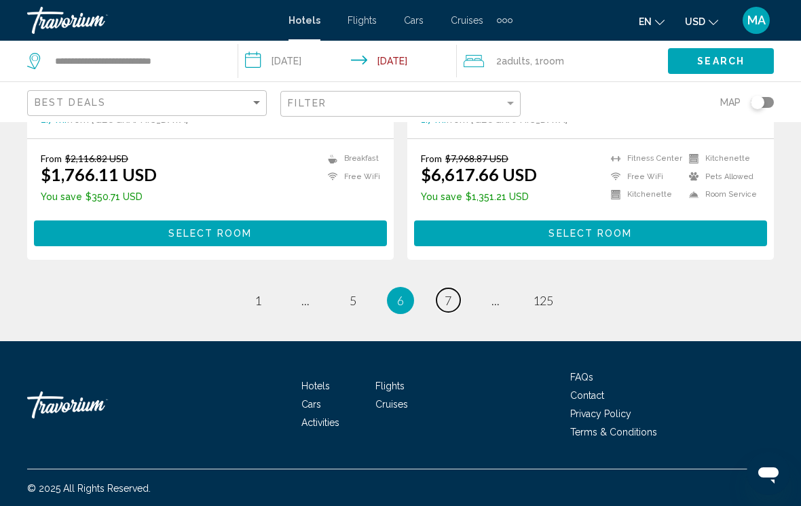
click at [459, 297] on link "page 7" at bounding box center [449, 301] width 24 height 24
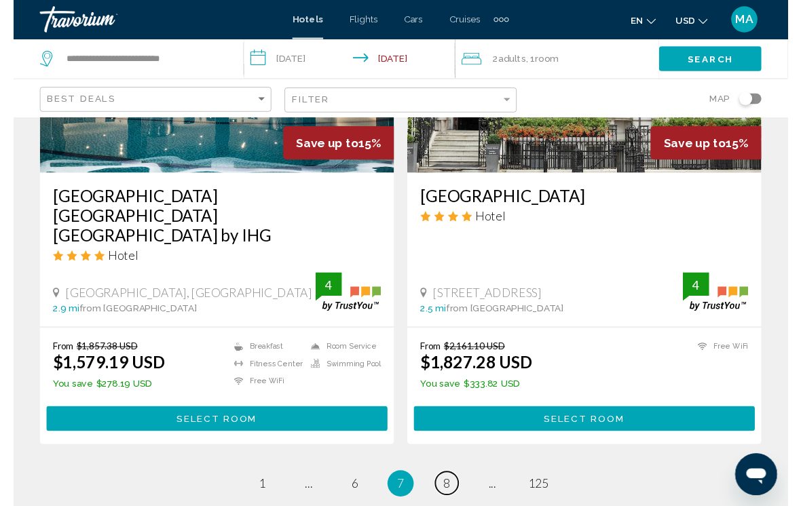
scroll to position [2832, 0]
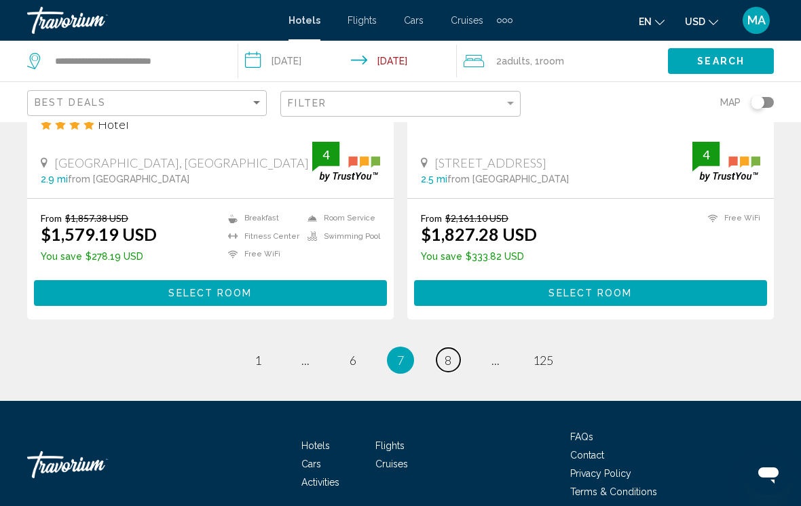
click at [458, 348] on link "page 8" at bounding box center [449, 360] width 24 height 24
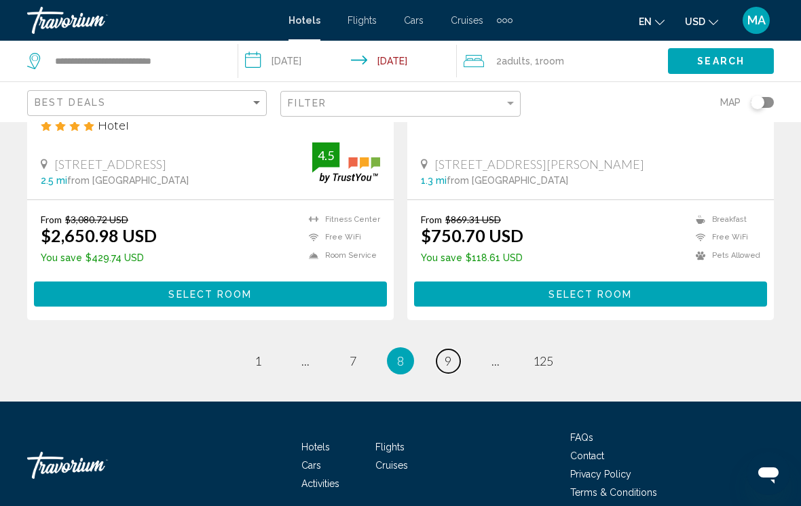
scroll to position [2831, 0]
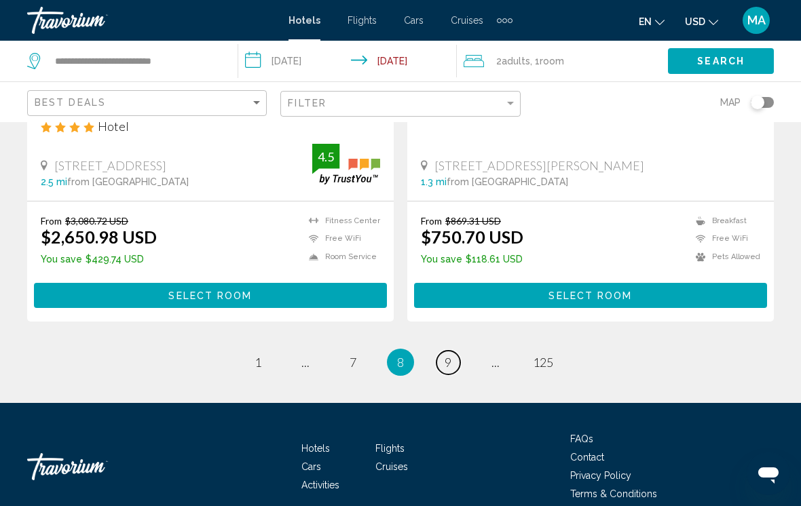
click at [458, 351] on link "page 9" at bounding box center [449, 363] width 24 height 24
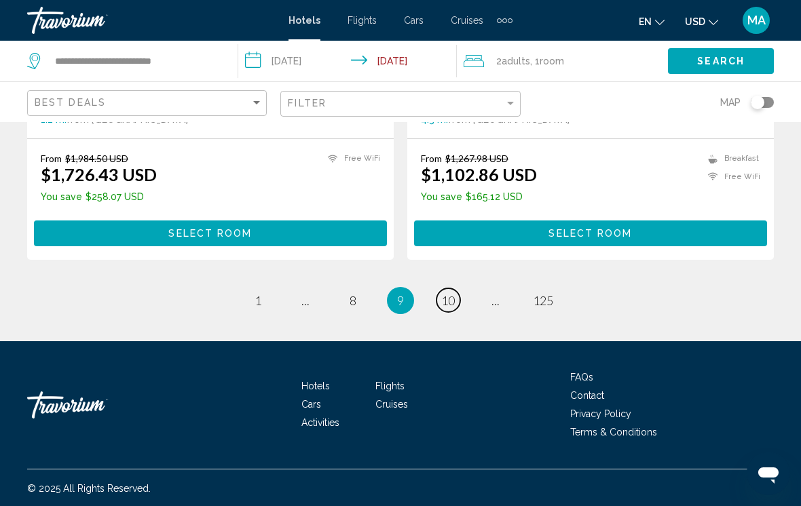
scroll to position [2811, 0]
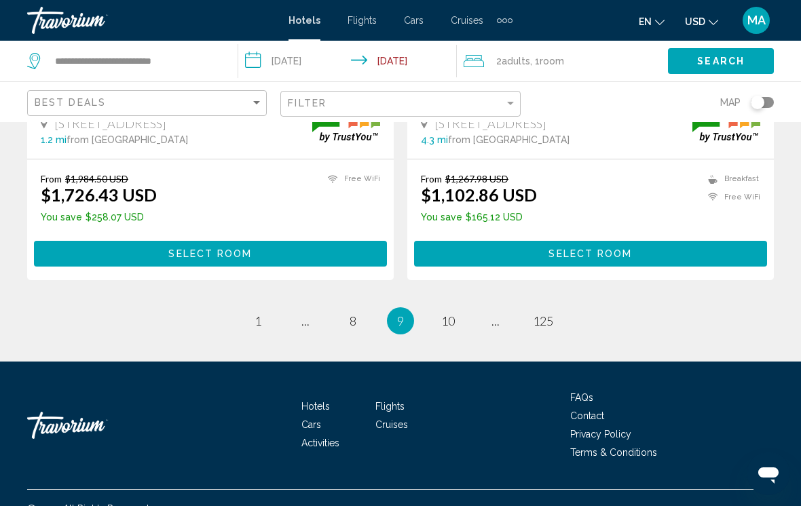
click at [401, 308] on li "You're on page 9" at bounding box center [400, 321] width 27 height 27
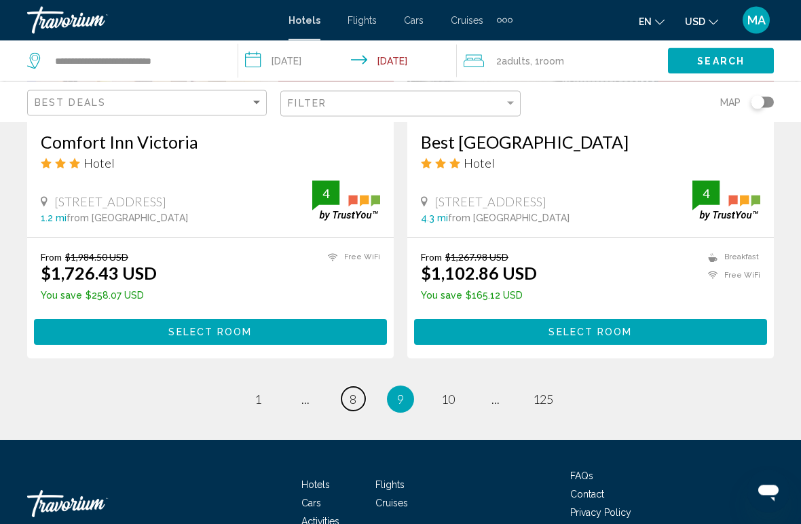
click at [356, 392] on span "8" at bounding box center [353, 399] width 7 height 15
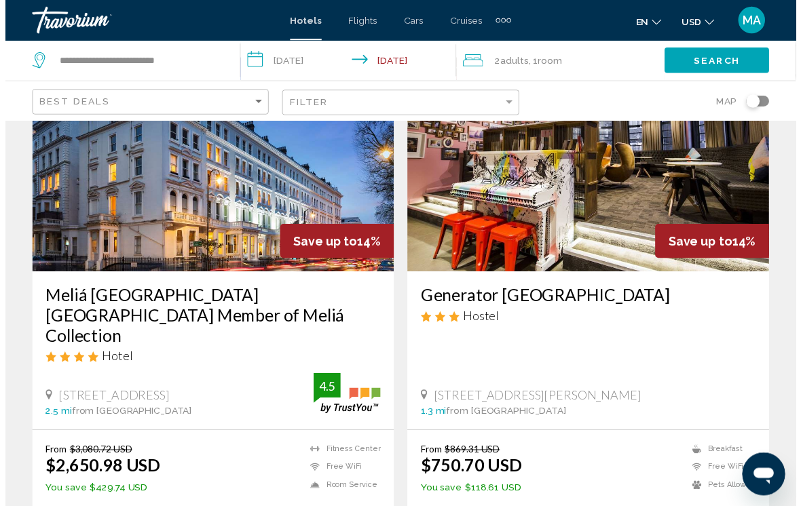
scroll to position [2595, 0]
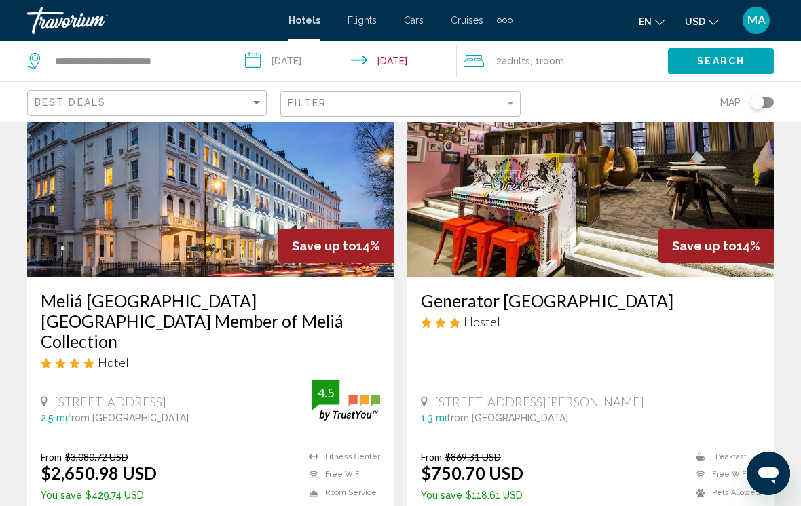
click at [542, 291] on h3 "Generator [GEOGRAPHIC_DATA]" at bounding box center [590, 301] width 339 height 20
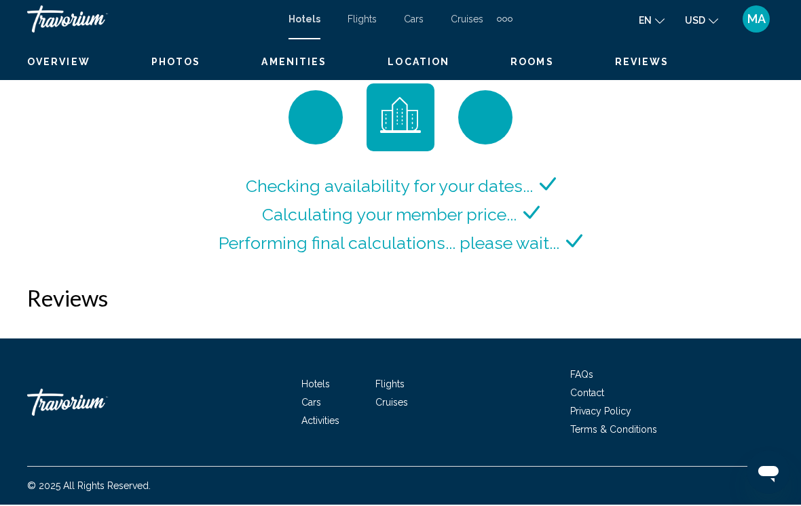
scroll to position [2024, 0]
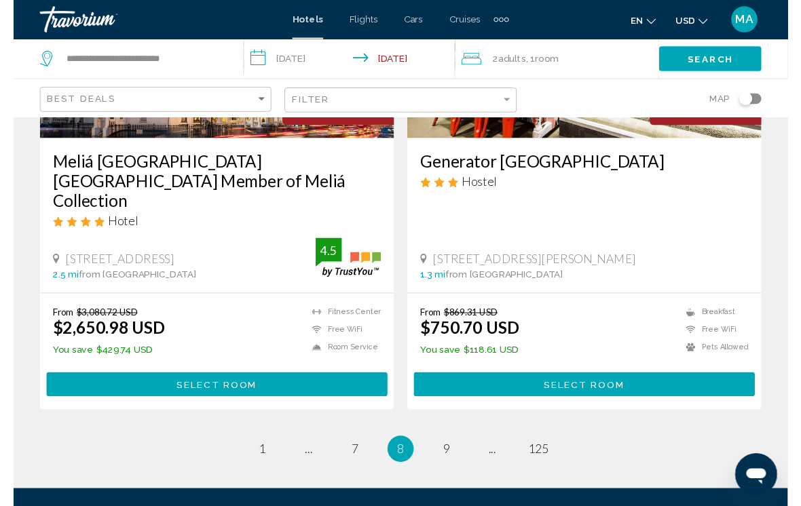
scroll to position [2831, 0]
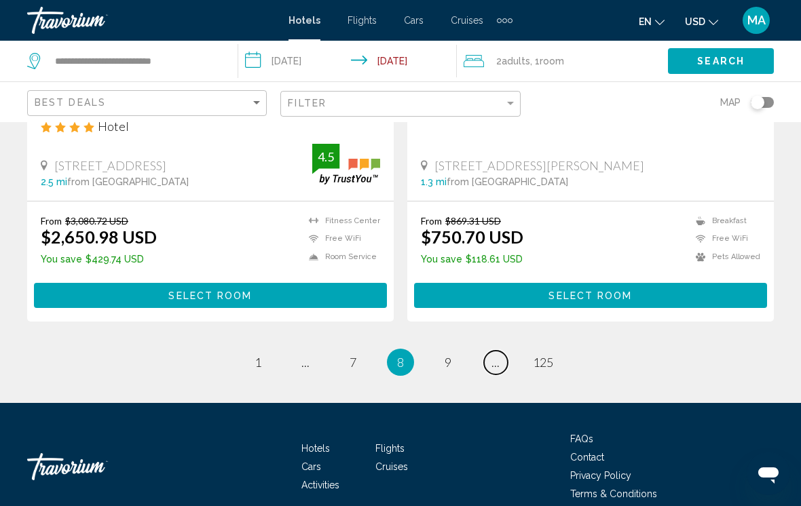
click at [499, 355] on span "..." at bounding box center [496, 362] width 8 height 15
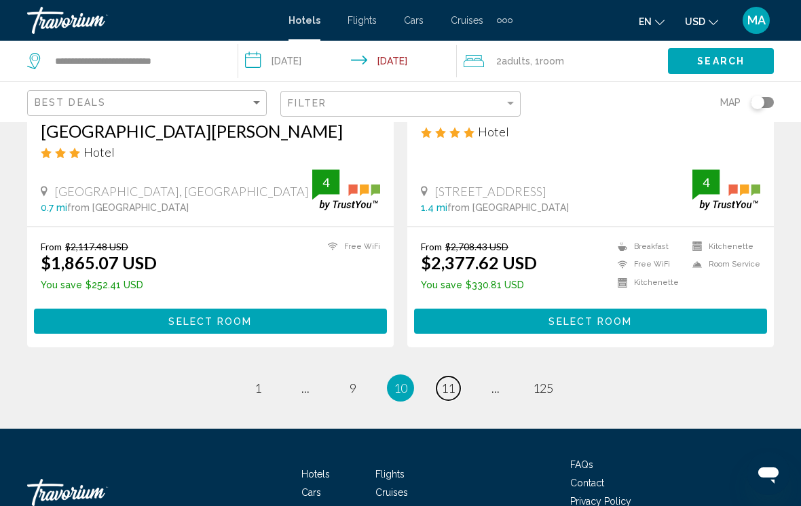
click at [451, 381] on span "11" at bounding box center [448, 388] width 14 height 15
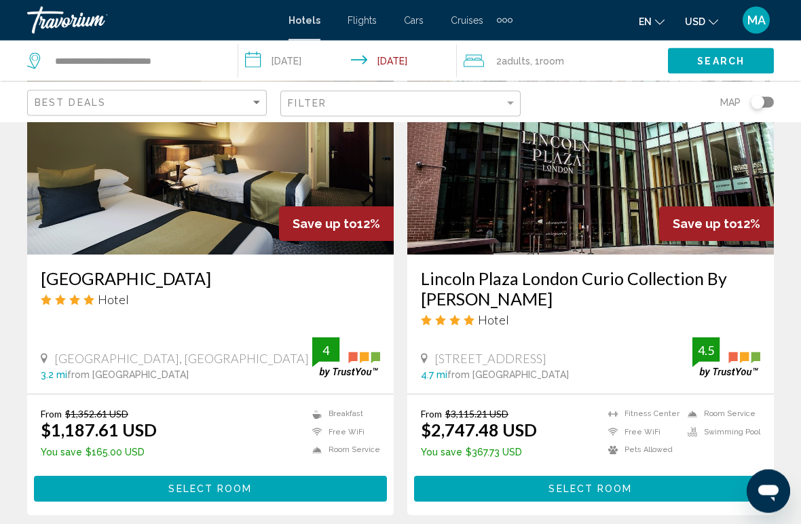
scroll to position [2599, 0]
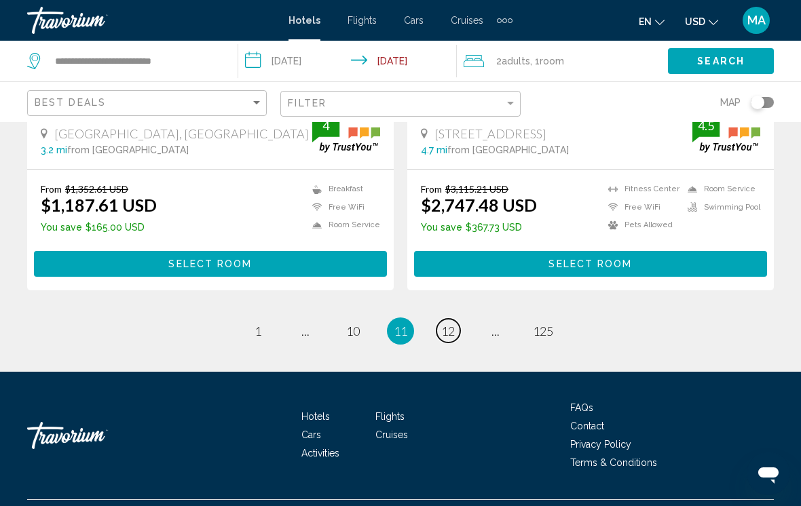
click at [451, 319] on link "page 12" at bounding box center [449, 331] width 24 height 24
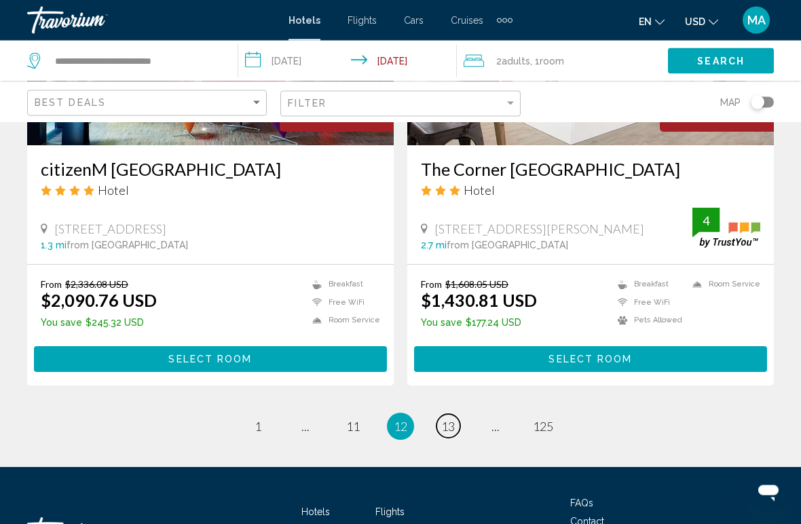
scroll to position [2715, 0]
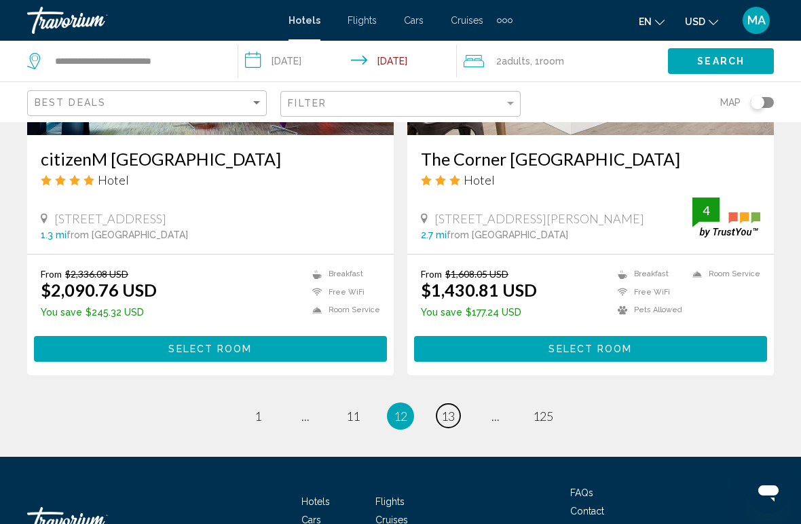
click at [458, 404] on link "page 13" at bounding box center [449, 416] width 24 height 24
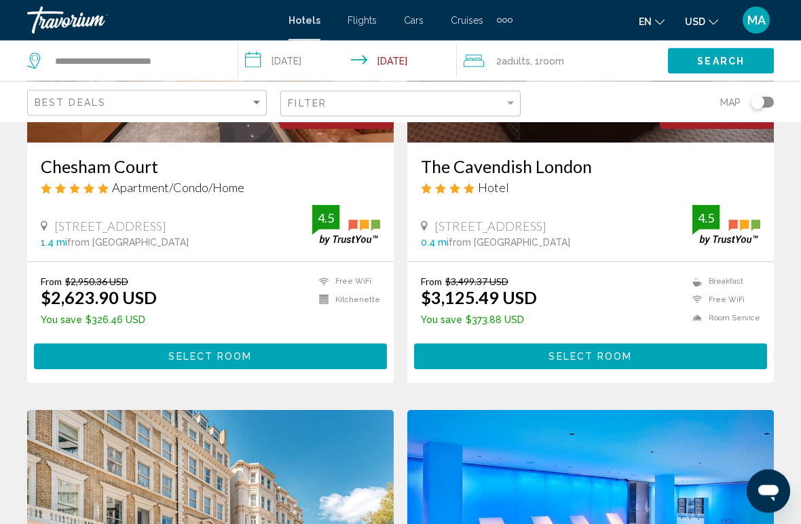
scroll to position [250, 0]
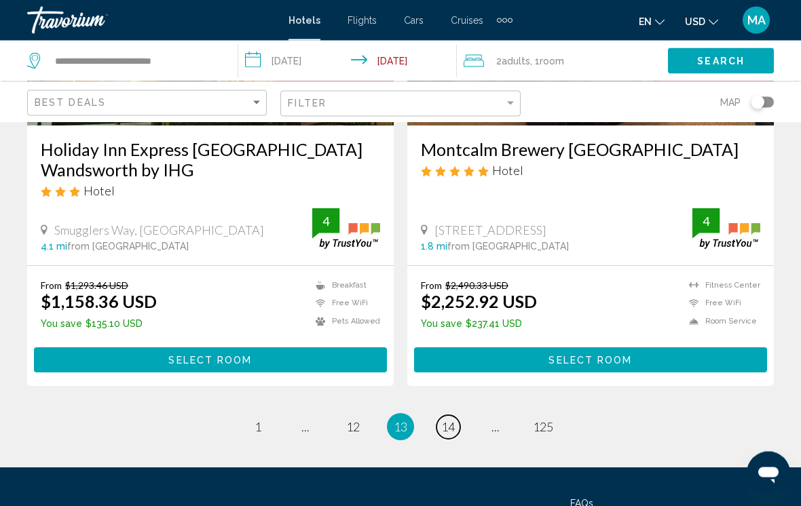
click at [440, 416] on link "page 14" at bounding box center [449, 428] width 24 height 24
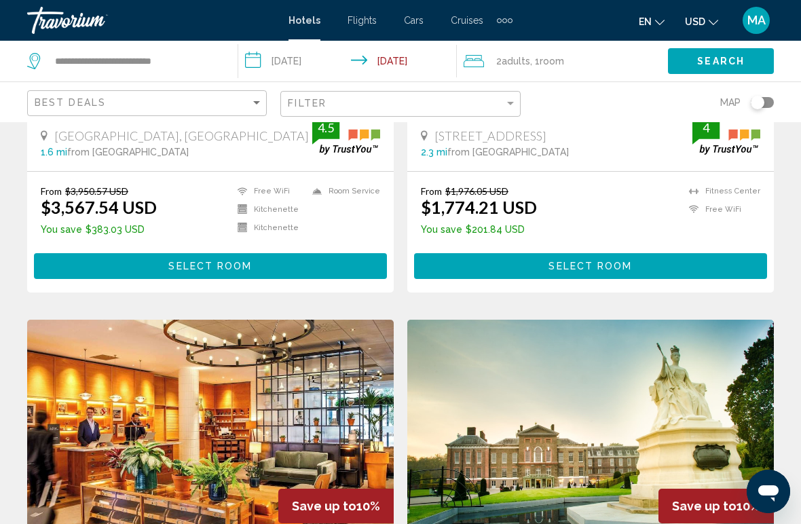
scroll to position [344, 0]
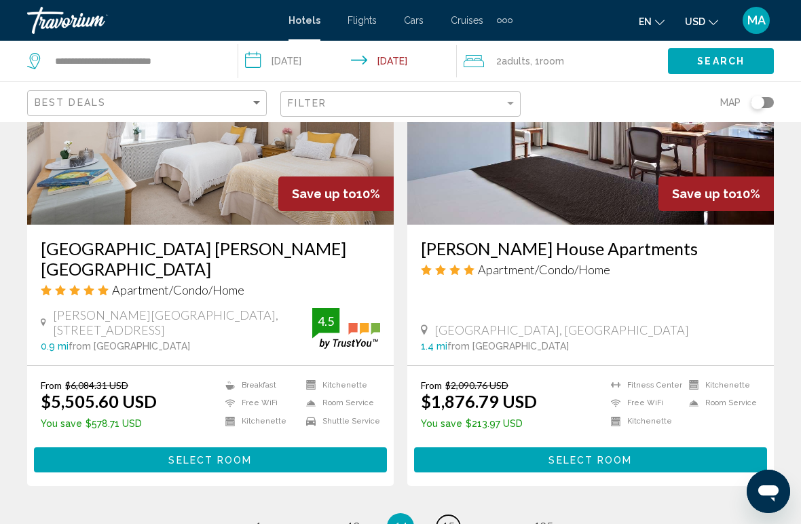
click at [456, 506] on link "page 15" at bounding box center [449, 527] width 24 height 24
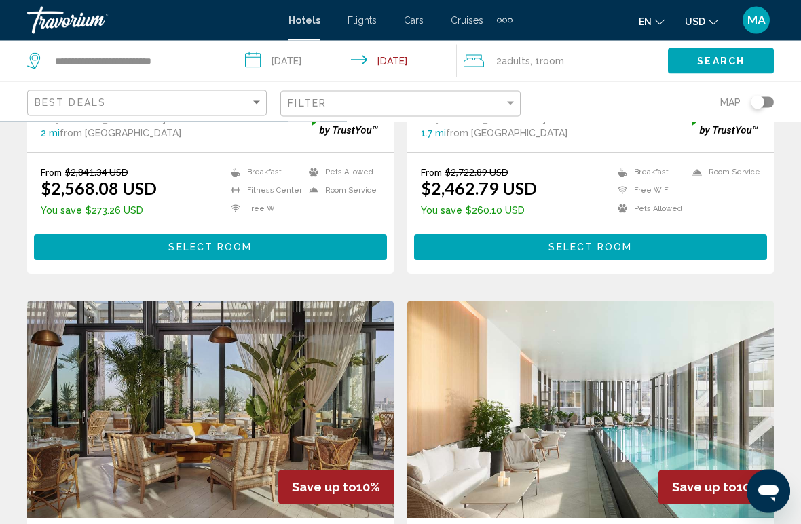
scroll to position [354, 0]
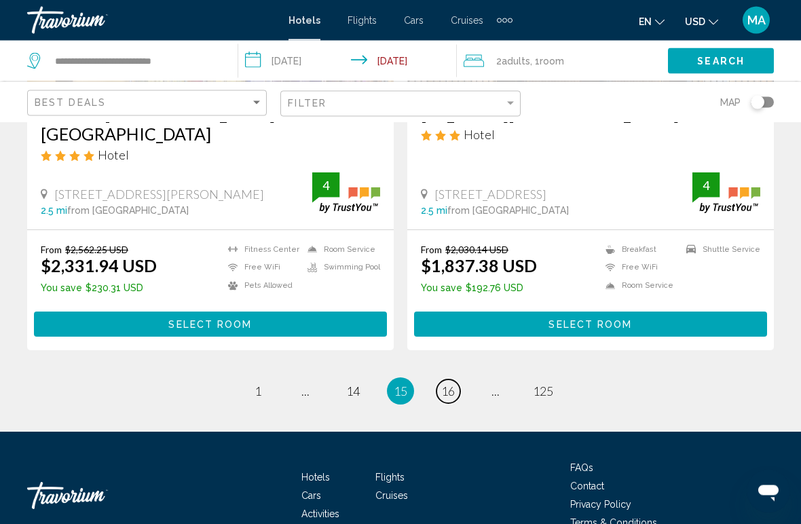
click at [457, 380] on link "page 16" at bounding box center [449, 392] width 24 height 24
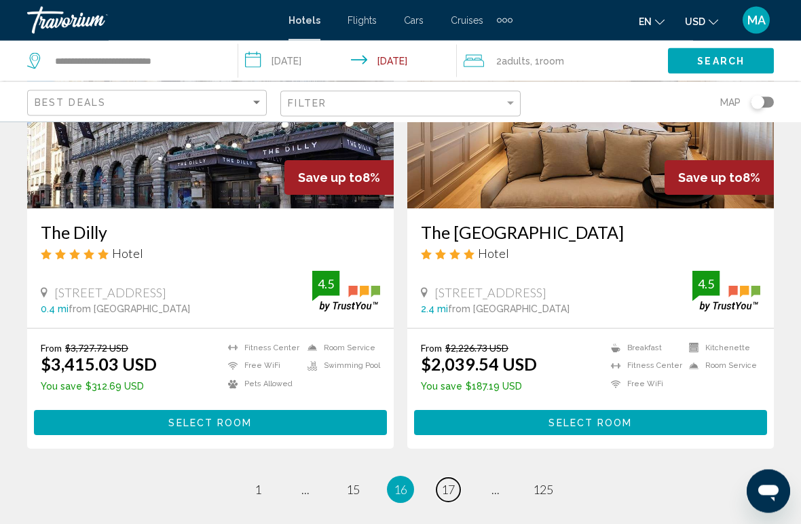
scroll to position [2667, 0]
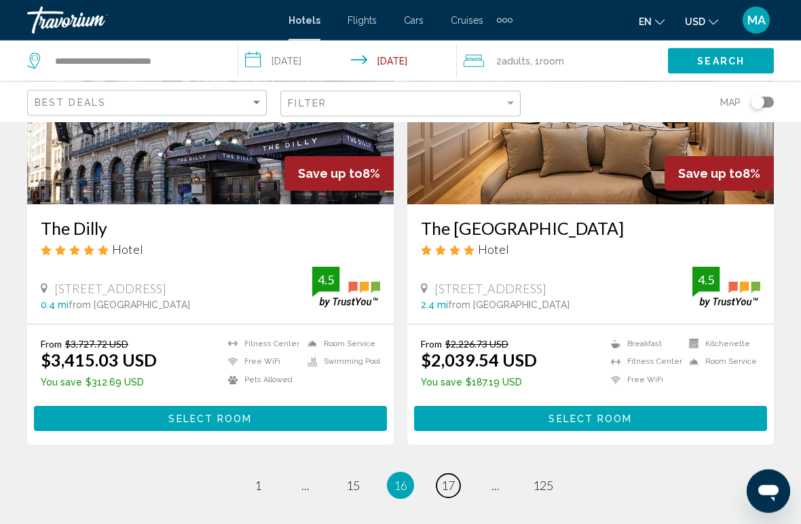
click at [453, 479] on span "17" at bounding box center [448, 486] width 14 height 15
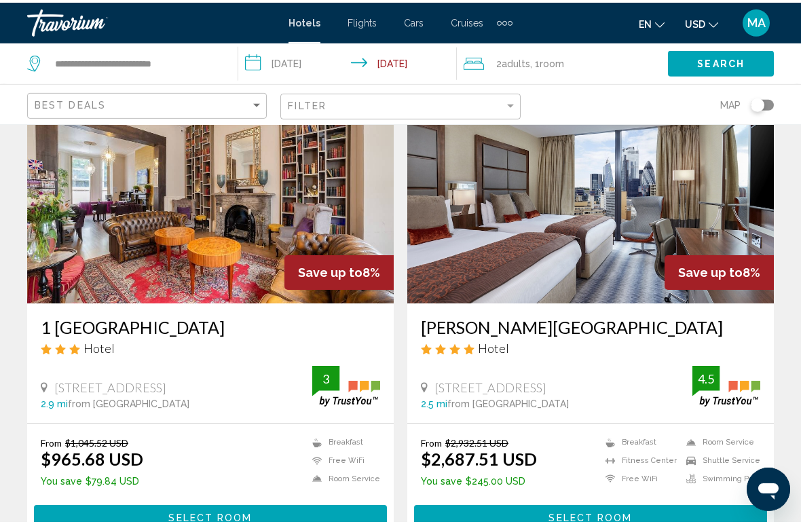
scroll to position [2107, 0]
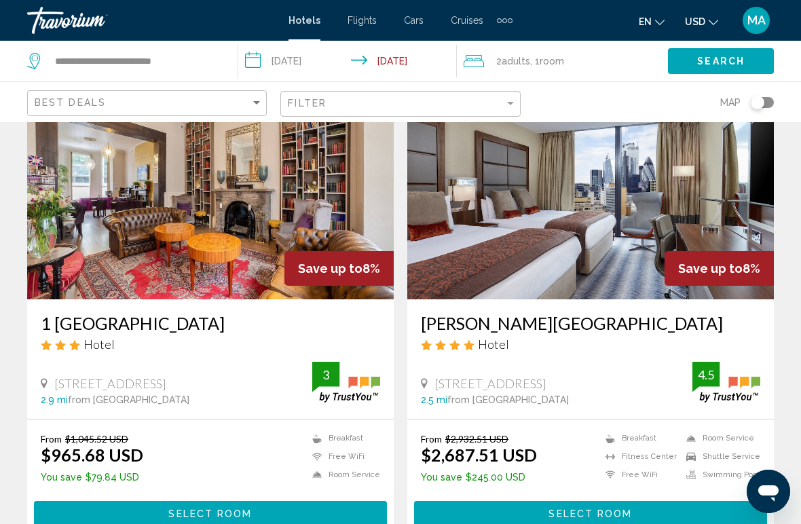
click at [197, 313] on h3 "1 [GEOGRAPHIC_DATA]" at bounding box center [210, 323] width 339 height 20
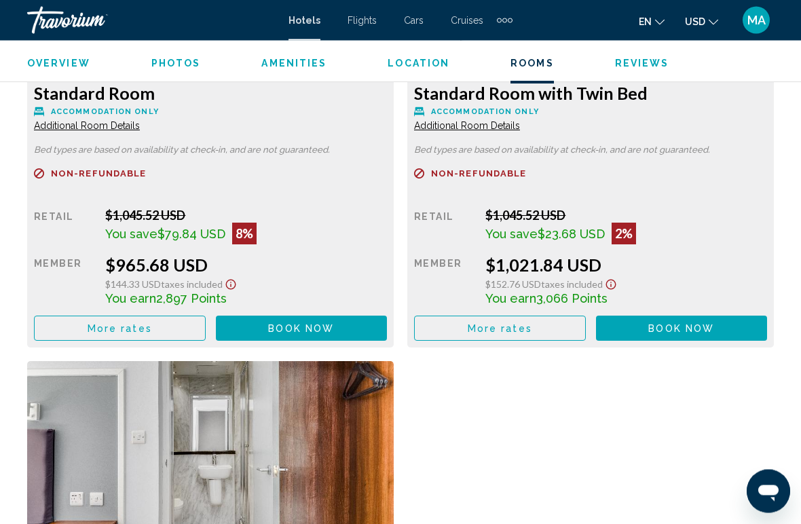
scroll to position [2254, 0]
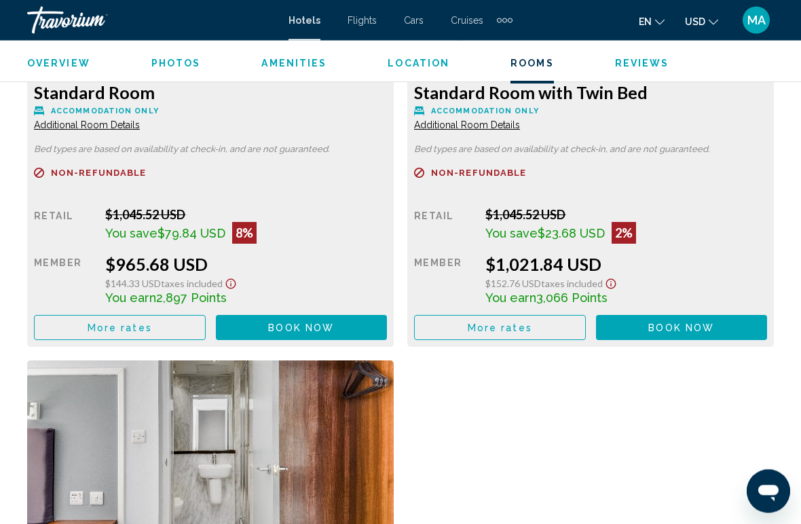
click at [177, 329] on button "More rates" at bounding box center [120, 328] width 172 height 25
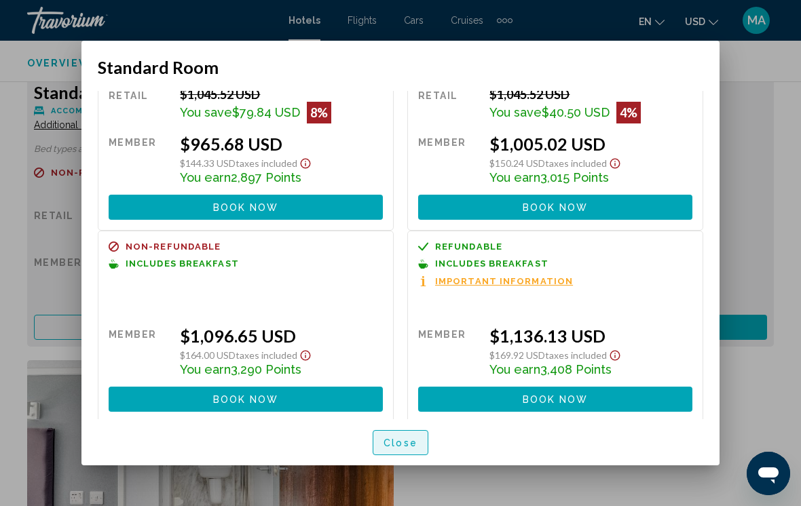
scroll to position [87, 0]
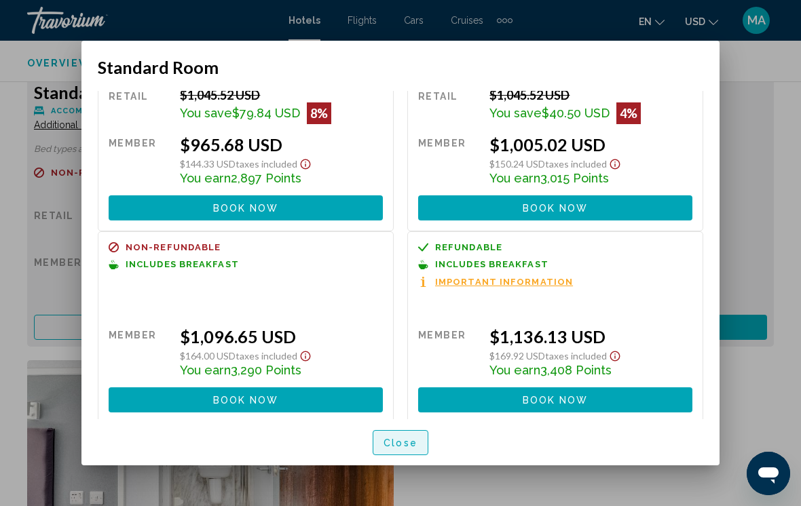
click at [386, 443] on span "Close" at bounding box center [401, 443] width 34 height 11
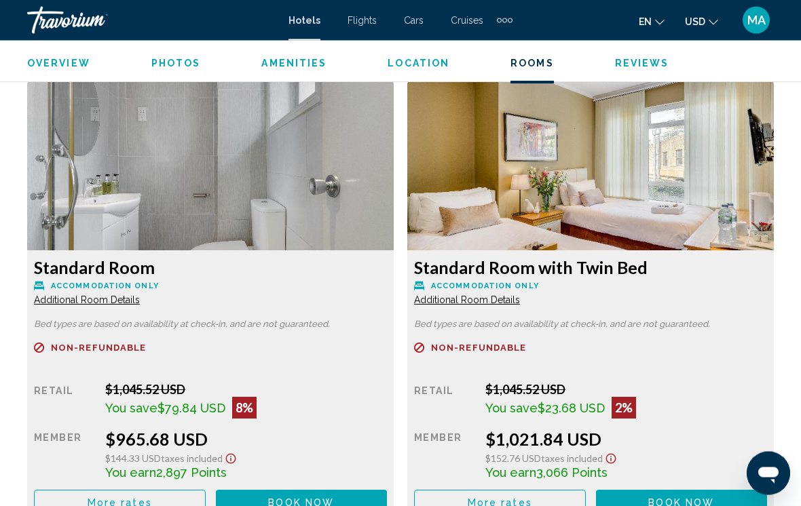
scroll to position [2066, 0]
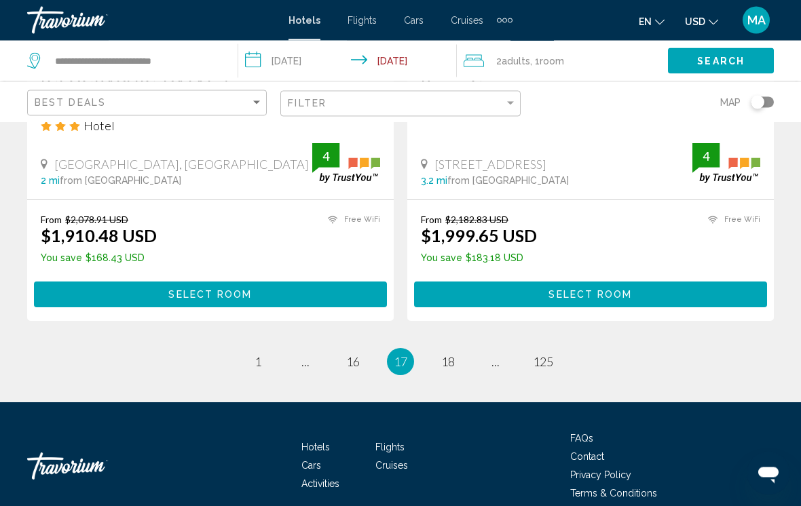
scroll to position [2821, 0]
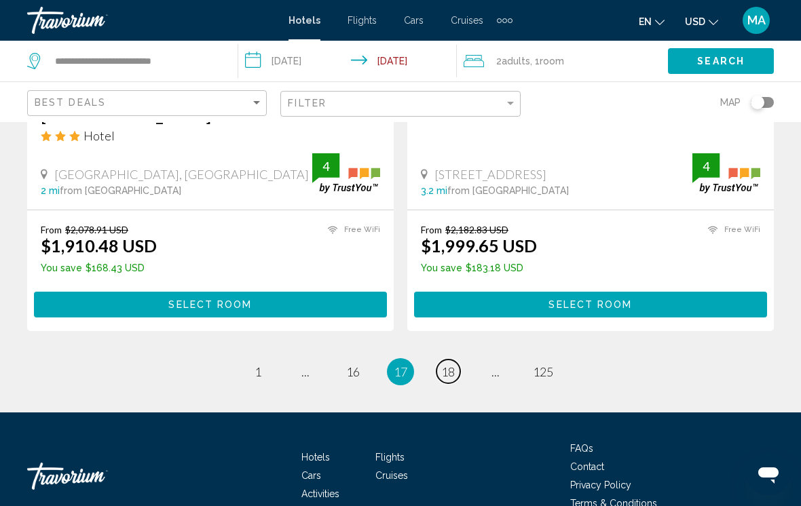
click at [448, 365] on span "18" at bounding box center [448, 372] width 14 height 15
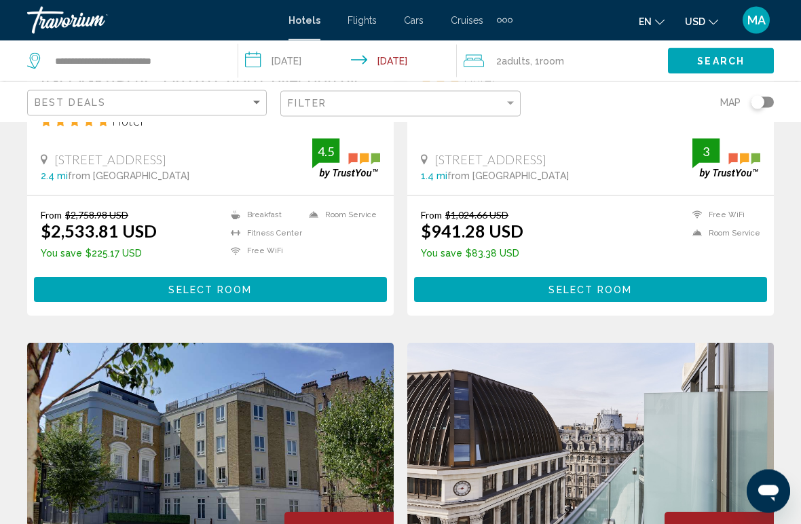
scroll to position [2312, 0]
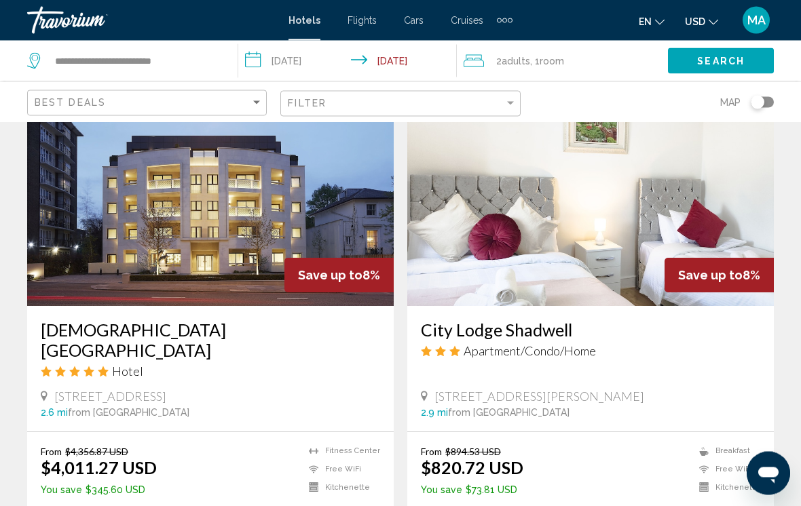
click at [540, 332] on h3 "City Lodge Shadwell" at bounding box center [590, 330] width 339 height 20
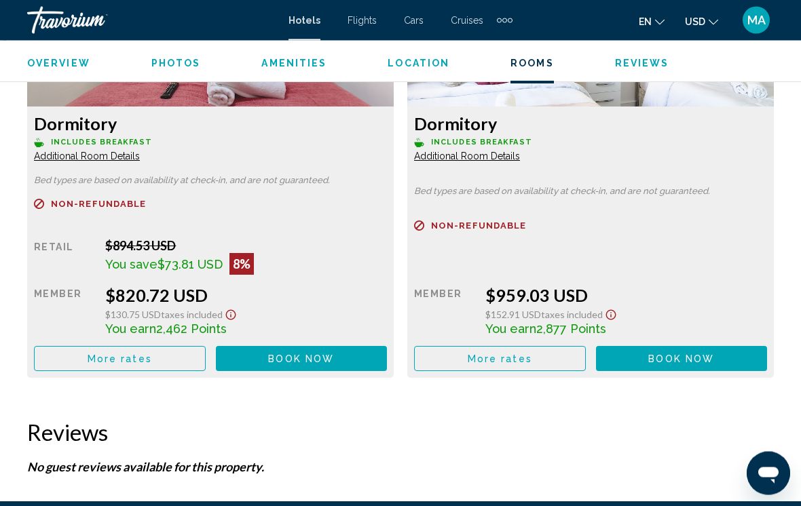
scroll to position [2223, 0]
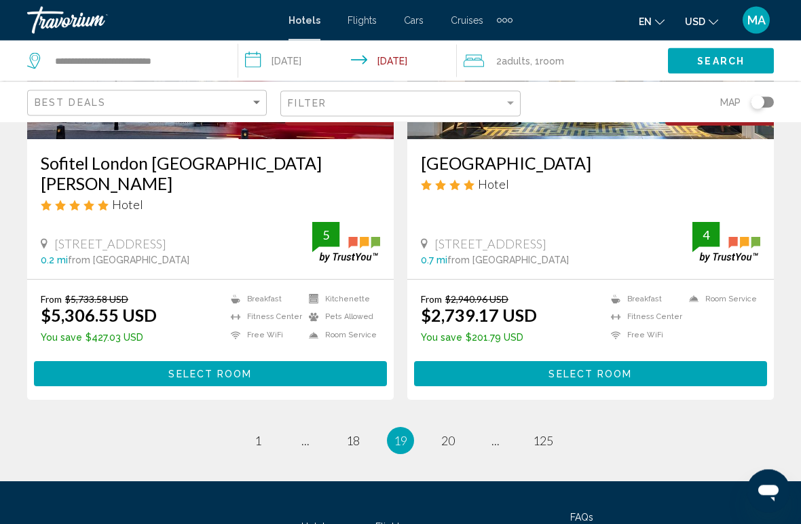
scroll to position [2677, 0]
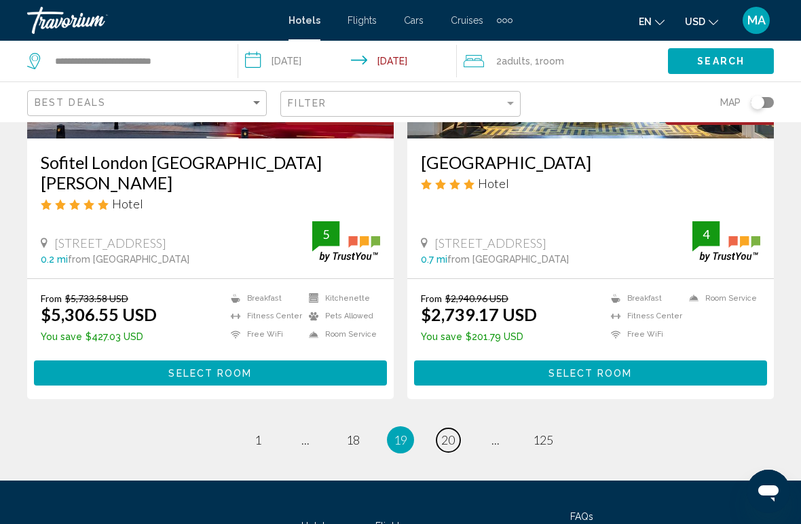
click at [447, 432] on span "20" at bounding box center [448, 439] width 14 height 15
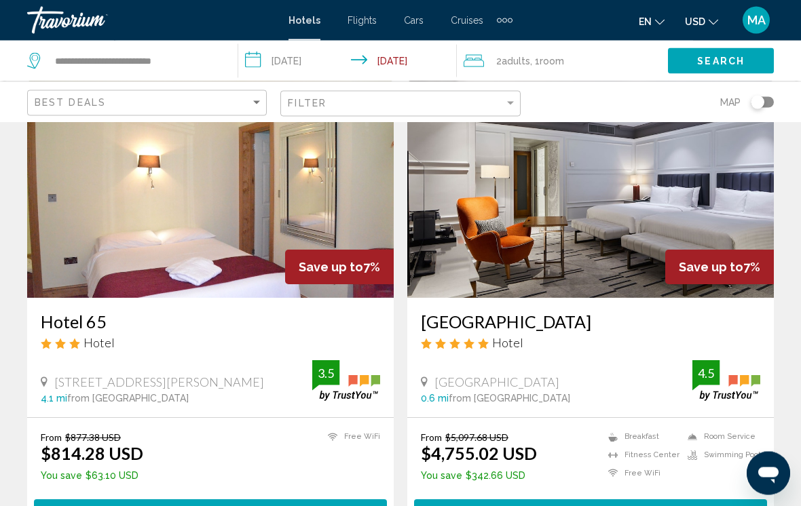
scroll to position [2054, 0]
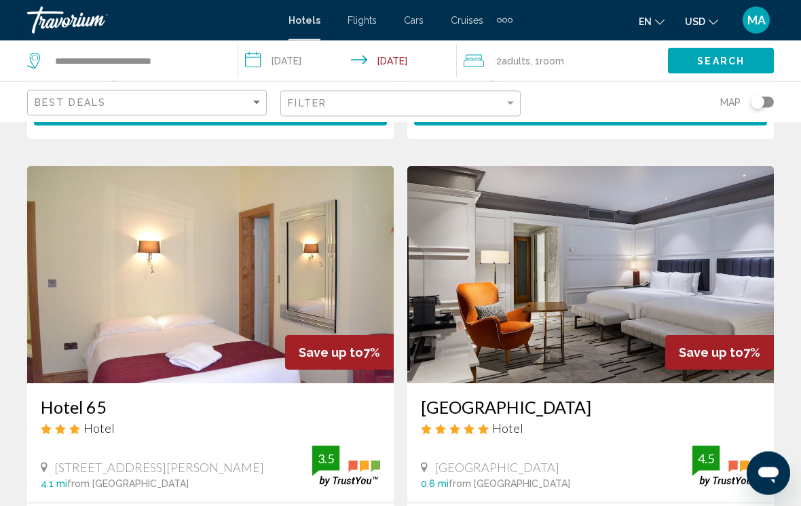
click at [98, 398] on h3 "Hotel 65" at bounding box center [210, 408] width 339 height 20
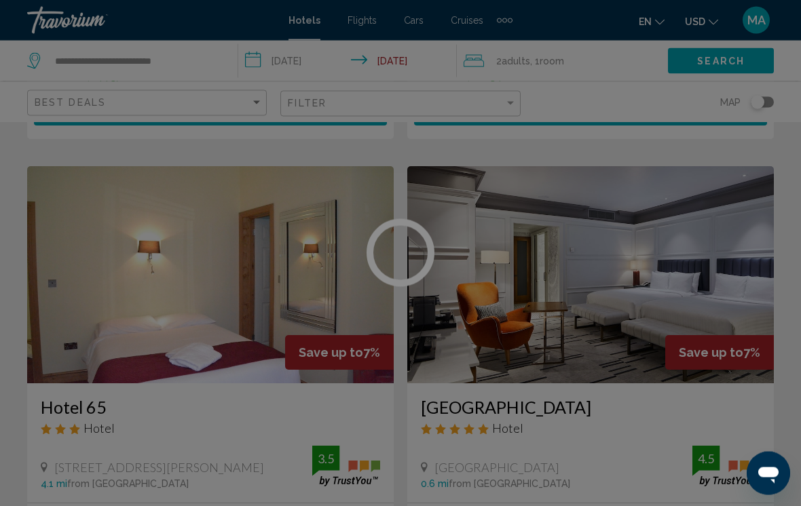
scroll to position [1982, 0]
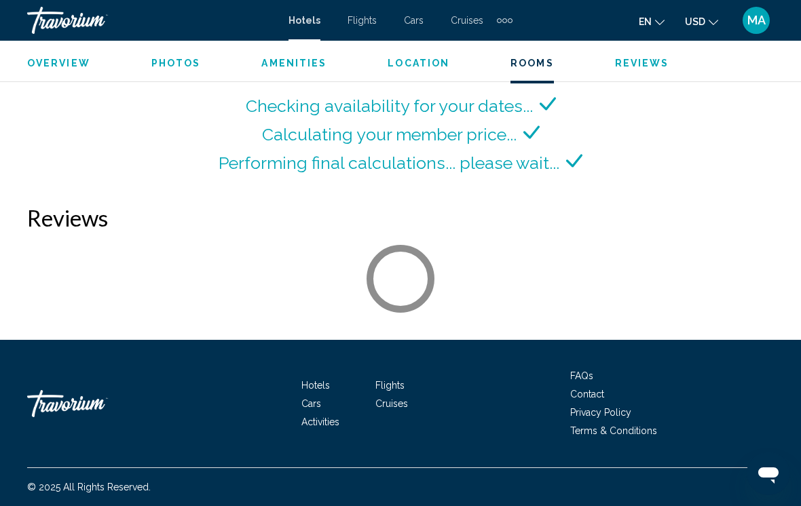
scroll to position [2127, 0]
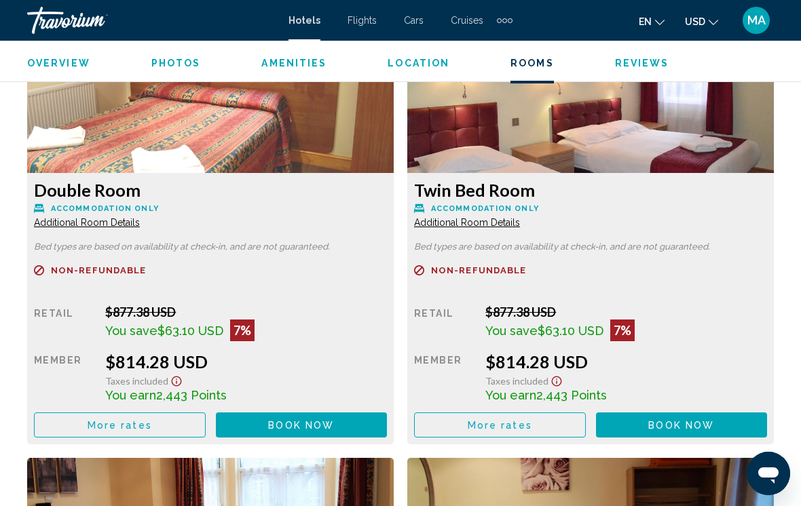
click at [164, 427] on button "More rates" at bounding box center [120, 425] width 172 height 25
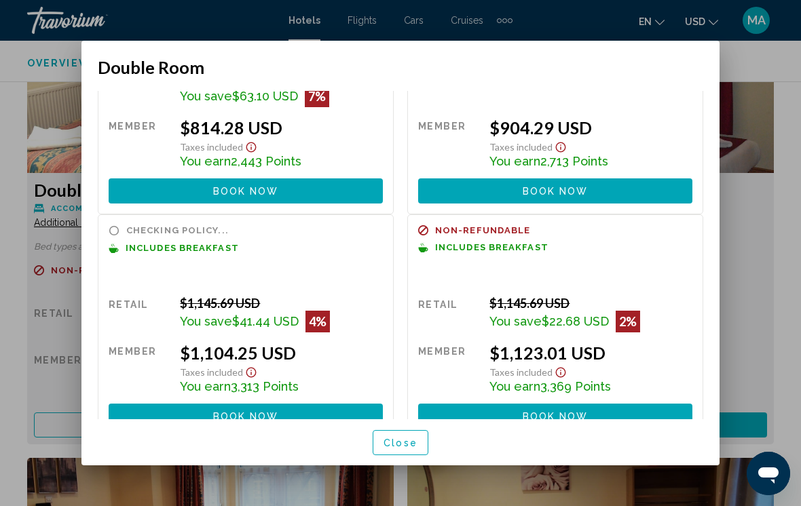
scroll to position [103, 0]
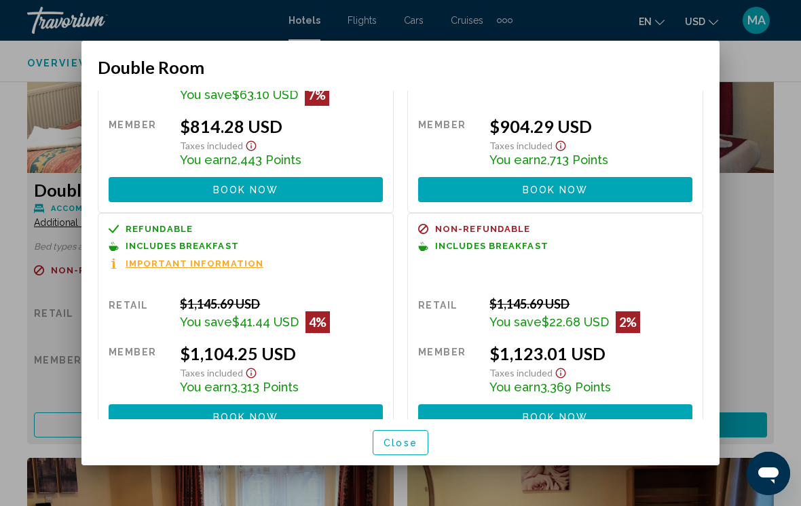
click at [399, 449] on span "Close" at bounding box center [401, 443] width 34 height 11
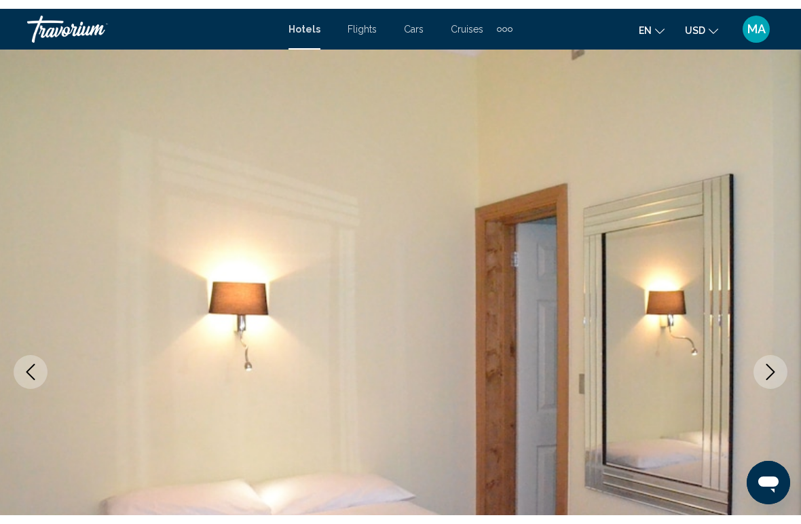
scroll to position [2127, 0]
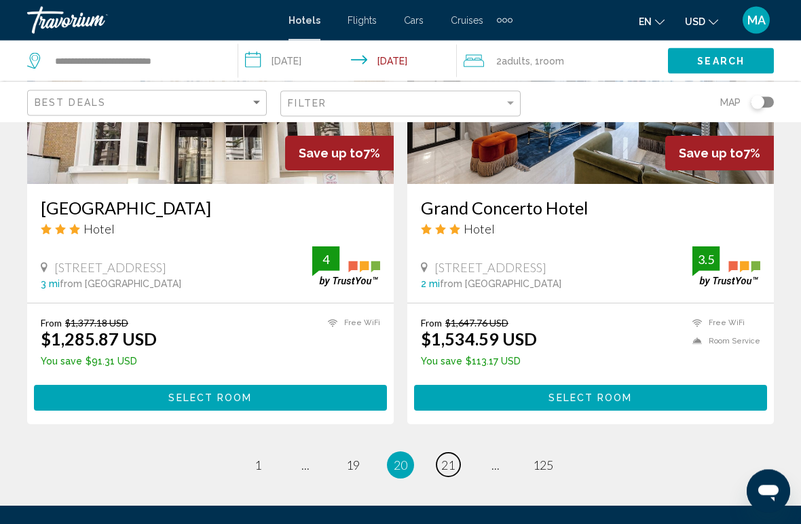
click at [448, 458] on span "21" at bounding box center [448, 465] width 14 height 15
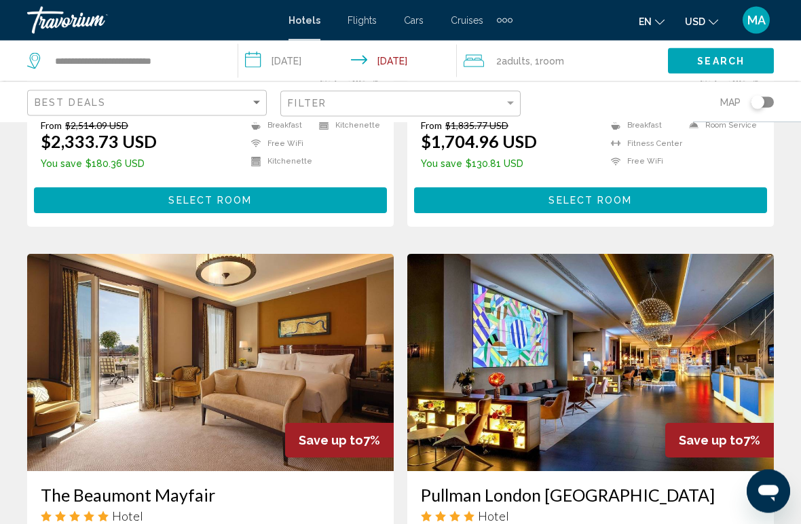
scroll to position [1419, 0]
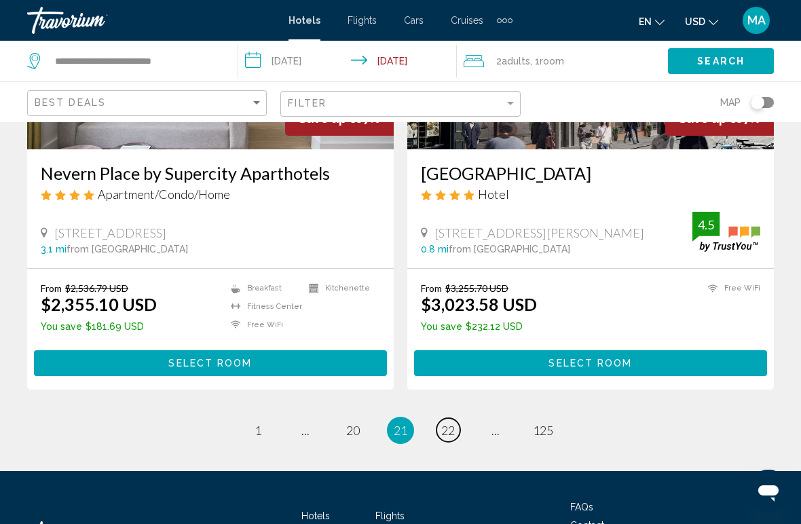
click at [447, 423] on span "22" at bounding box center [448, 430] width 14 height 15
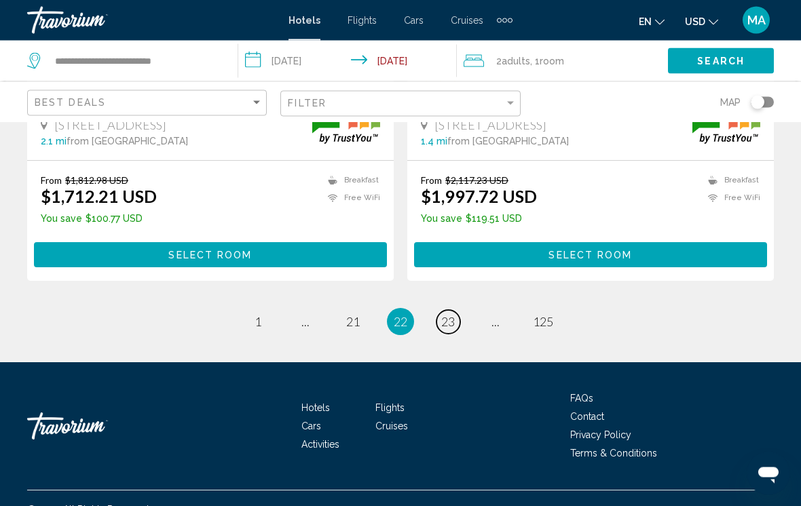
click at [445, 315] on span "23" at bounding box center [448, 322] width 14 height 15
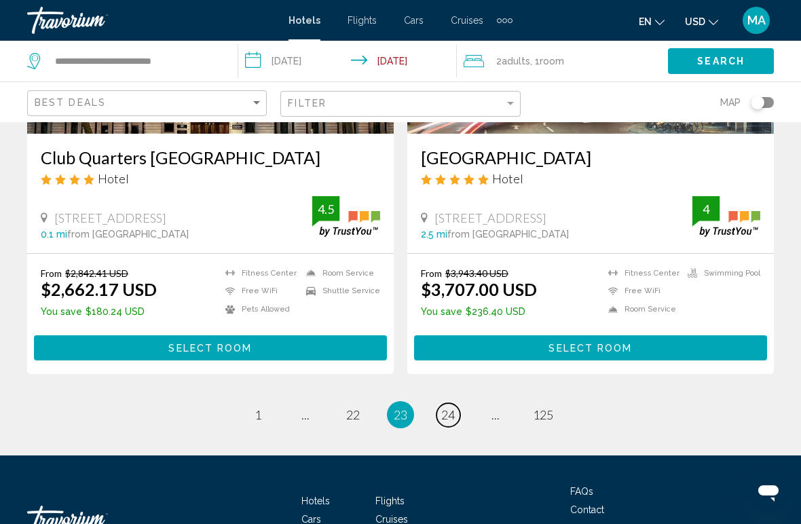
click at [448, 417] on span "24" at bounding box center [448, 414] width 14 height 15
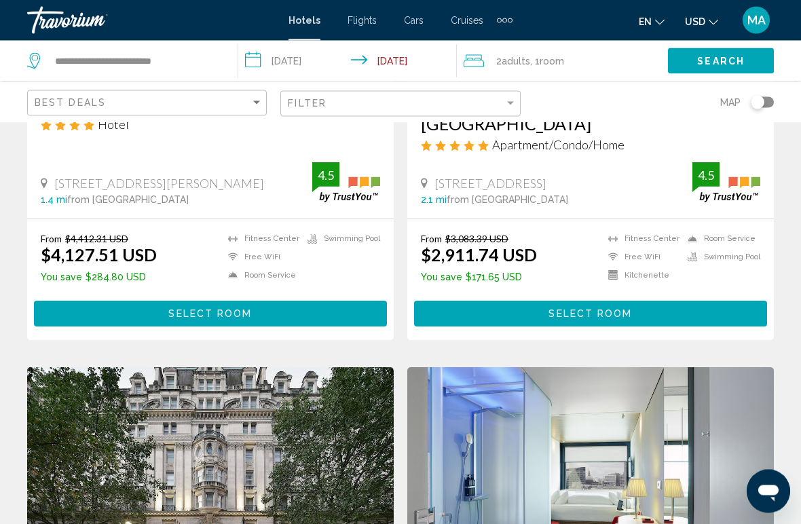
scroll to position [309, 0]
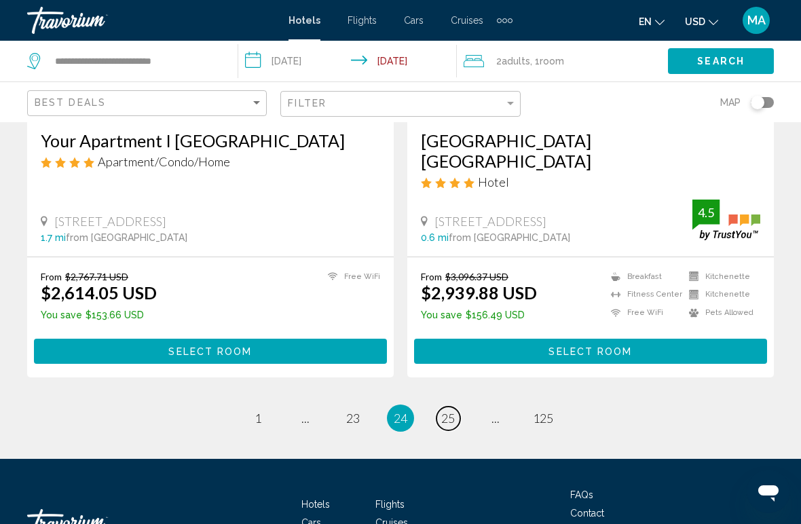
click at [443, 411] on span "25" at bounding box center [448, 418] width 14 height 15
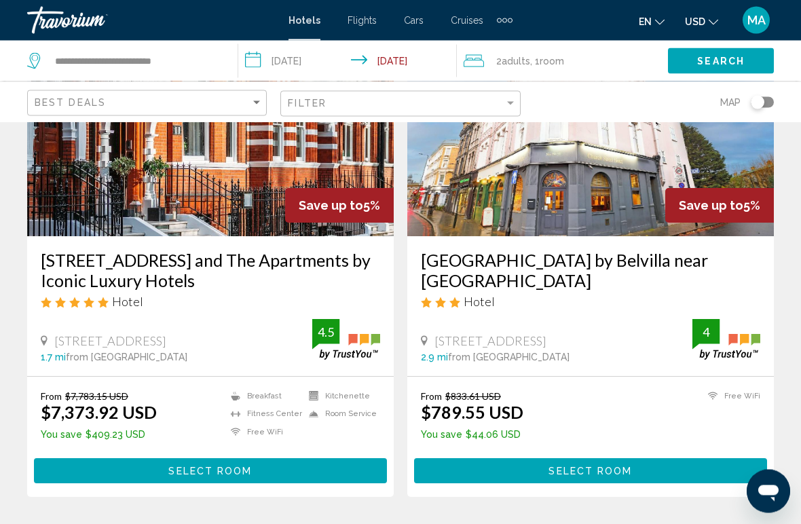
scroll to position [1607, 0]
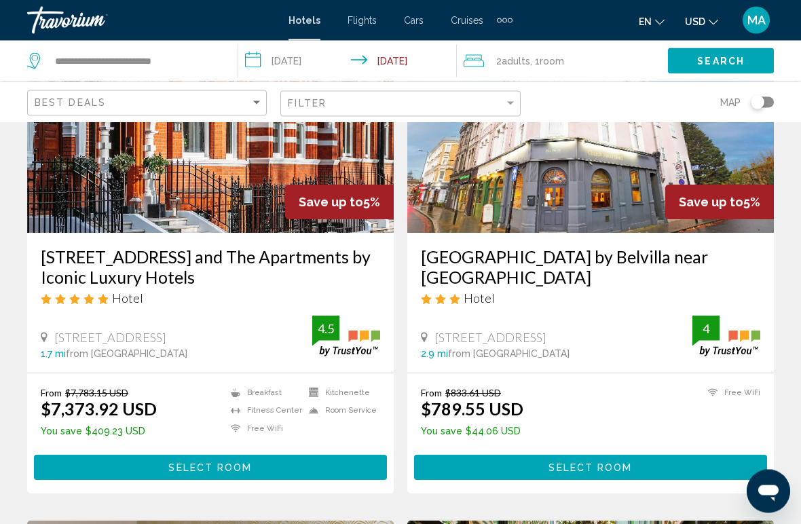
click at [698, 260] on h3 "[GEOGRAPHIC_DATA] by Belvilla near [GEOGRAPHIC_DATA]" at bounding box center [590, 267] width 339 height 41
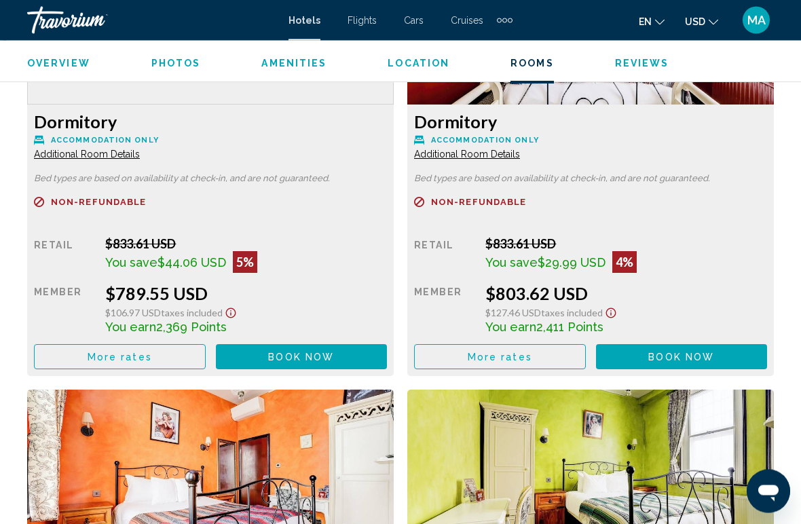
scroll to position [2210, 0]
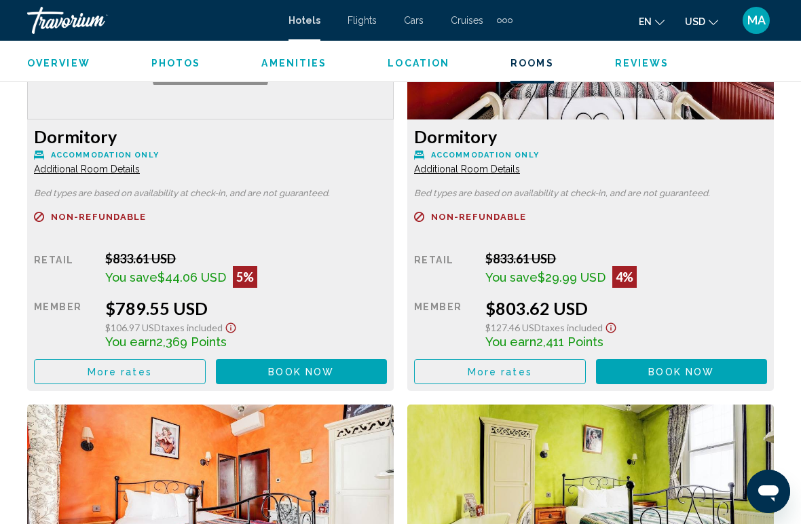
click at [151, 371] on button "More rates" at bounding box center [120, 371] width 172 height 25
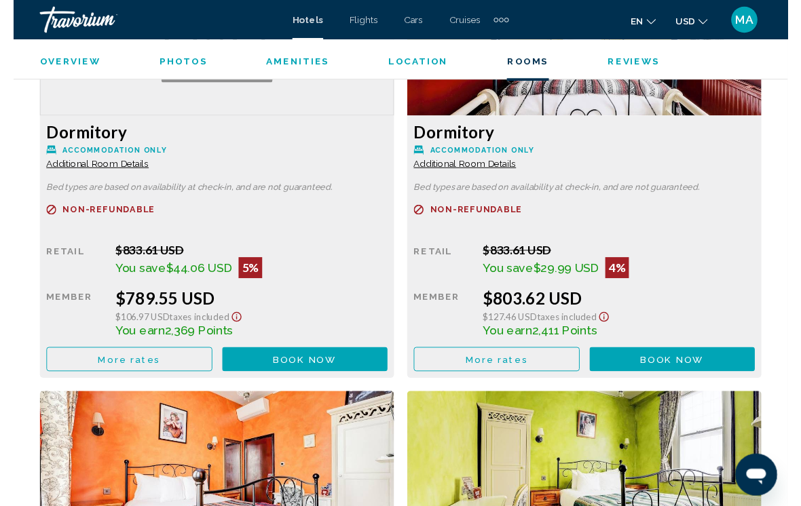
scroll to position [0, 0]
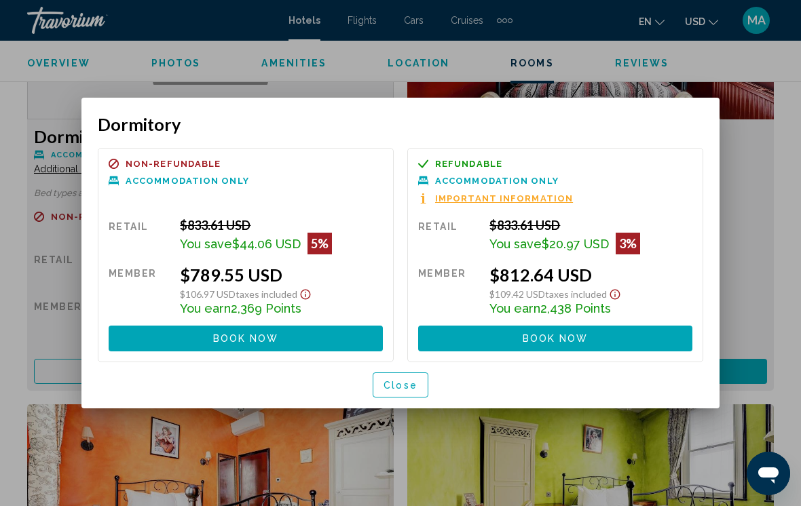
click at [413, 388] on span "Close" at bounding box center [401, 385] width 34 height 11
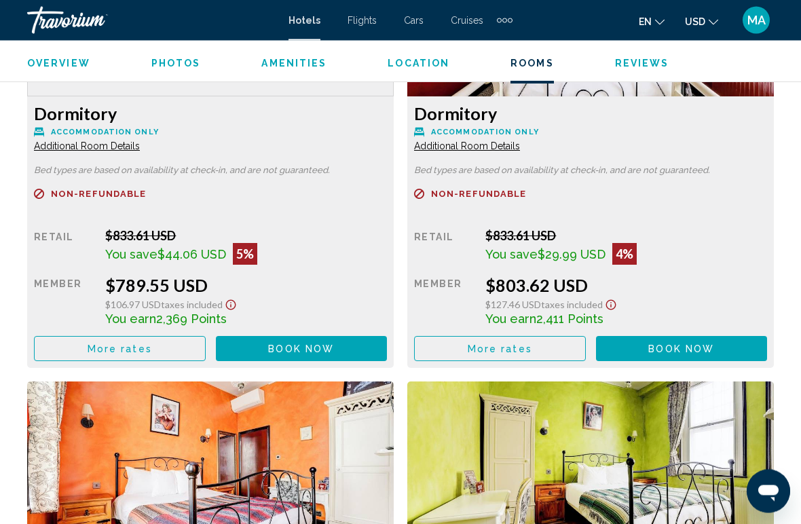
scroll to position [2233, 0]
click at [206, 342] on button "More rates" at bounding box center [120, 348] width 172 height 25
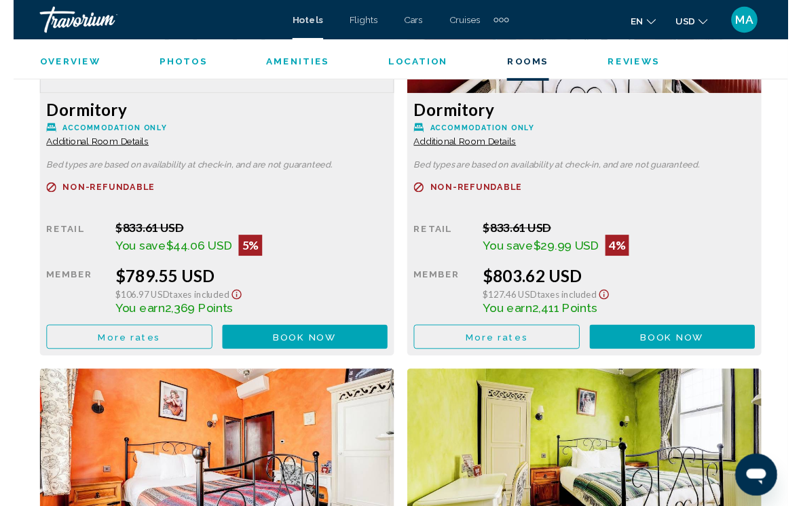
scroll to position [0, 0]
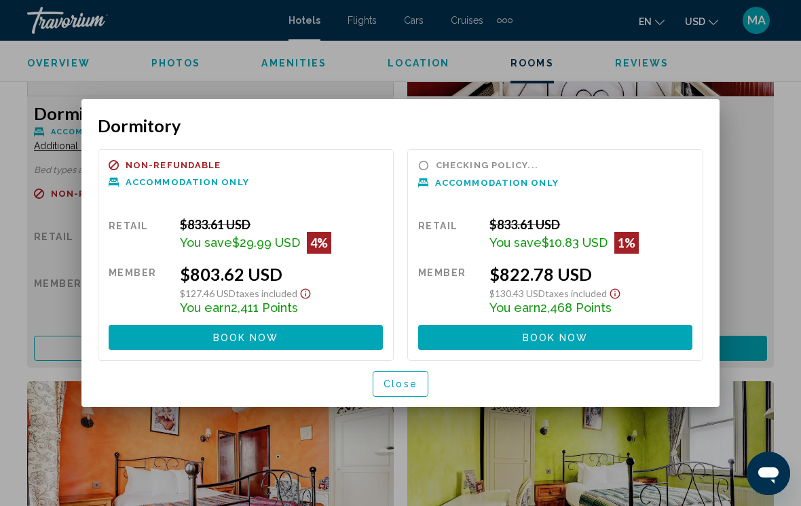
click at [405, 379] on span "Close" at bounding box center [401, 384] width 34 height 11
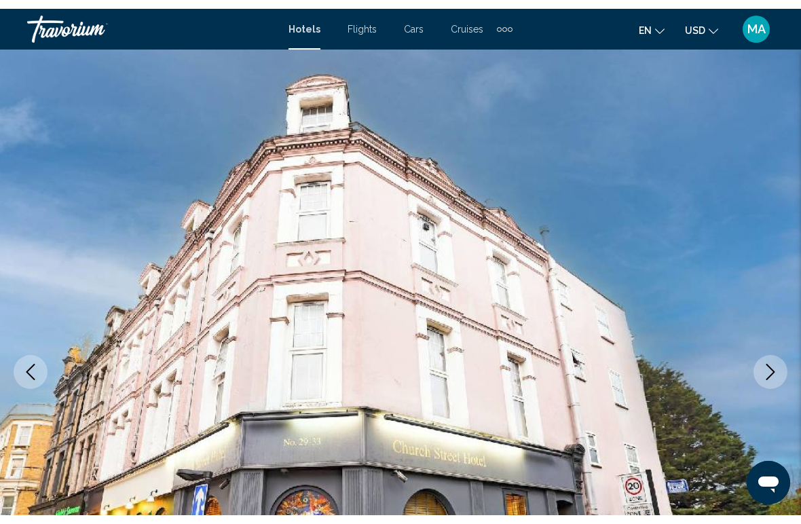
scroll to position [2233, 0]
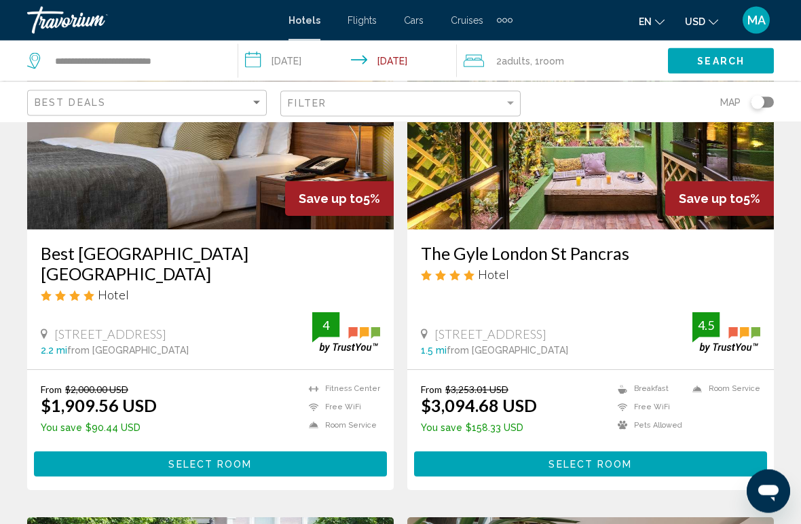
scroll to position [2092, 0]
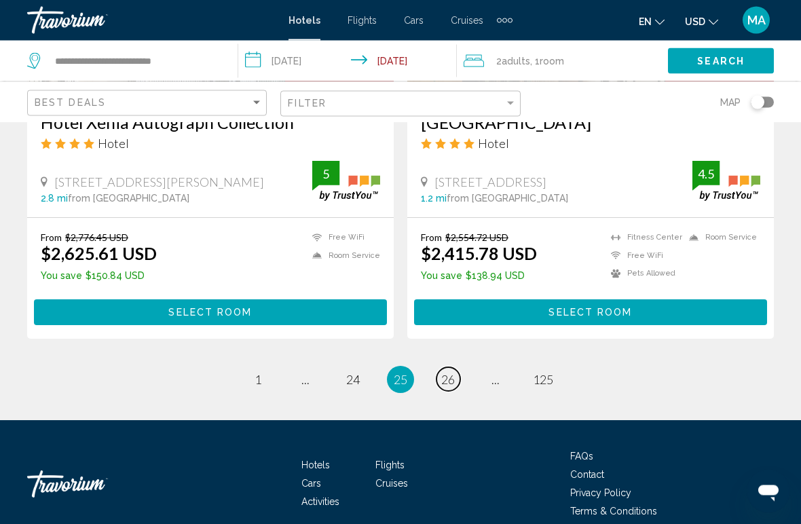
click at [458, 377] on link "page 26" at bounding box center [449, 380] width 24 height 24
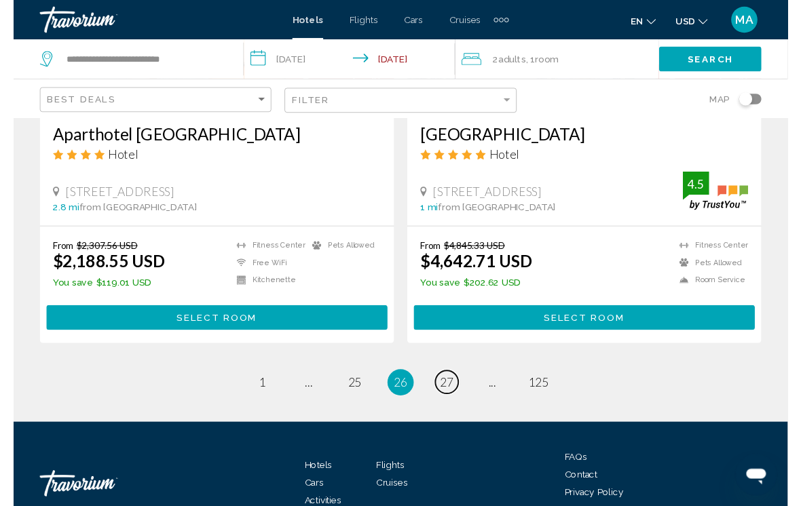
scroll to position [2790, 0]
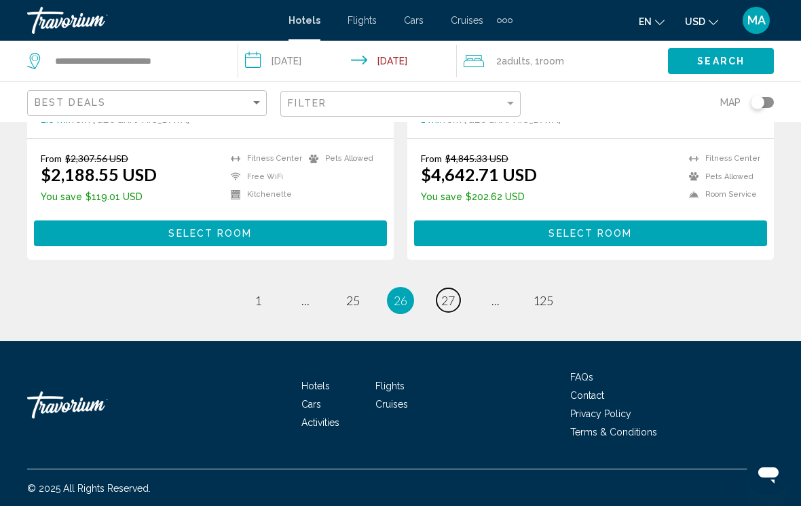
click at [442, 305] on span "27" at bounding box center [448, 300] width 14 height 15
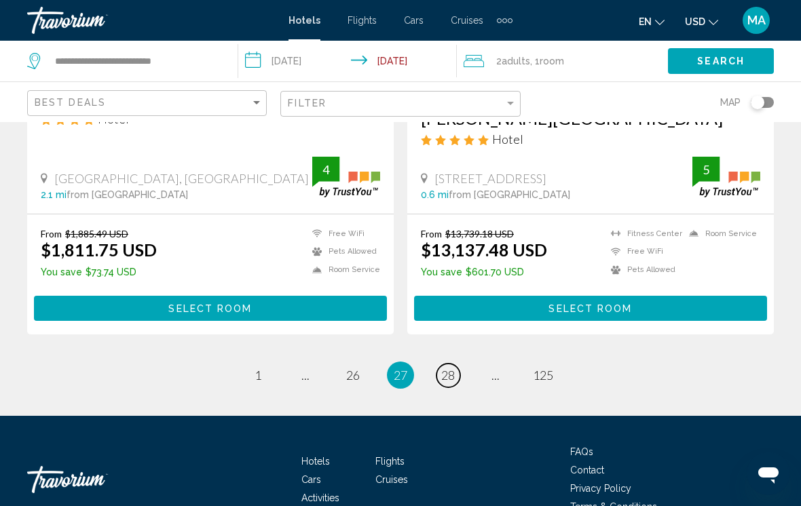
click at [443, 368] on span "28" at bounding box center [448, 375] width 14 height 15
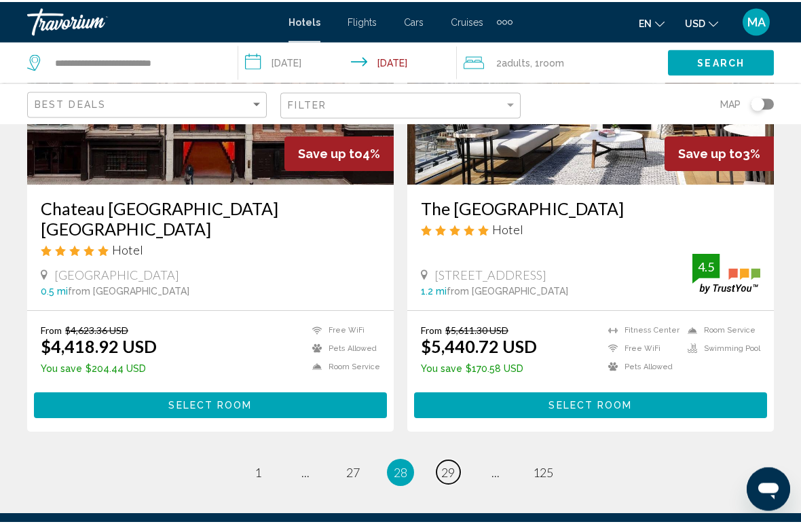
scroll to position [2696, 0]
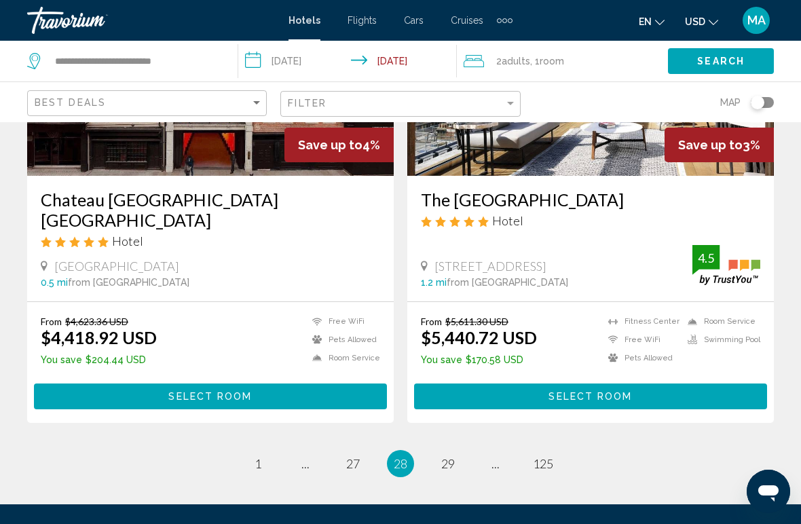
click at [430, 450] on ul "28 / 125 page 1 page ... page 27 You're on page 28 page 29 page ... page 125" at bounding box center [400, 463] width 747 height 27
click at [451, 456] on span "29" at bounding box center [448, 463] width 14 height 15
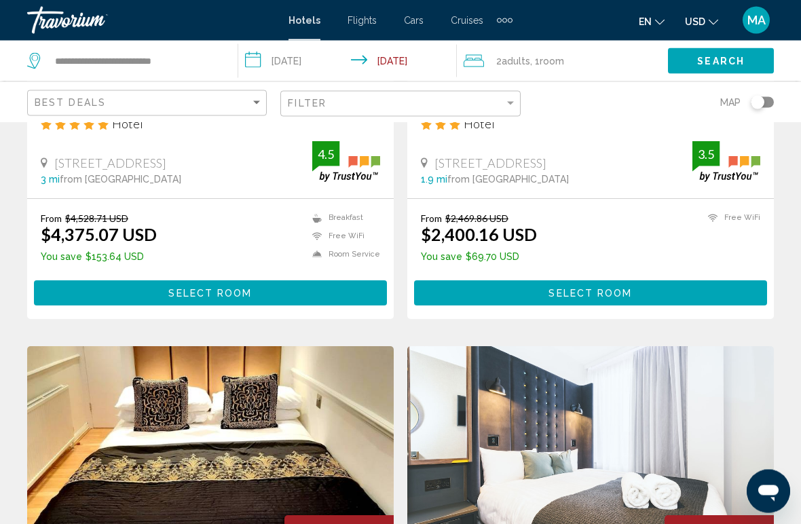
scroll to position [2254, 0]
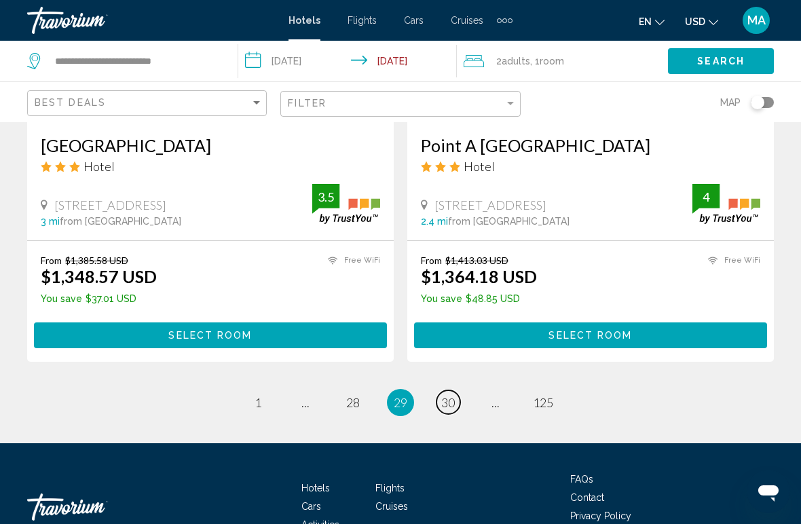
click at [451, 410] on span "30" at bounding box center [448, 402] width 14 height 15
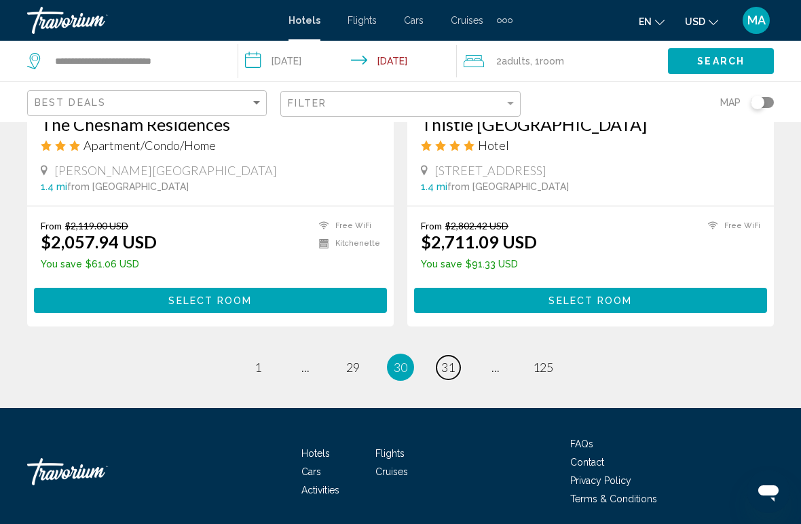
scroll to position [2724, 0]
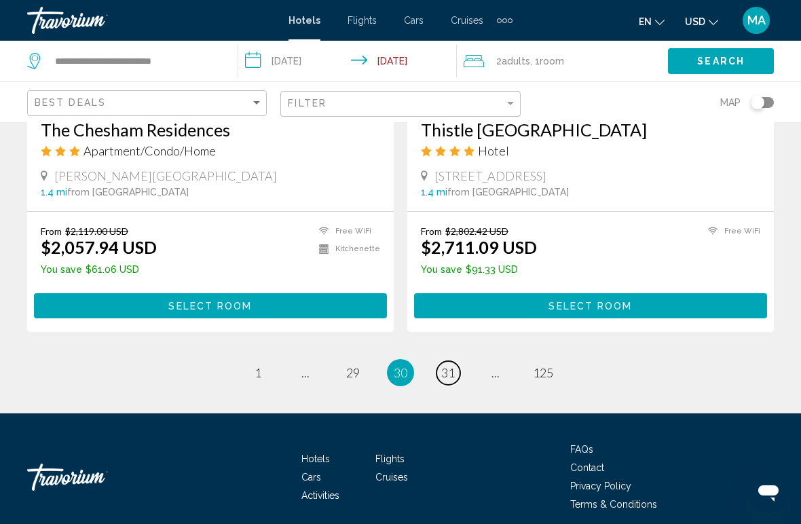
click at [451, 367] on link "page 31" at bounding box center [449, 373] width 24 height 24
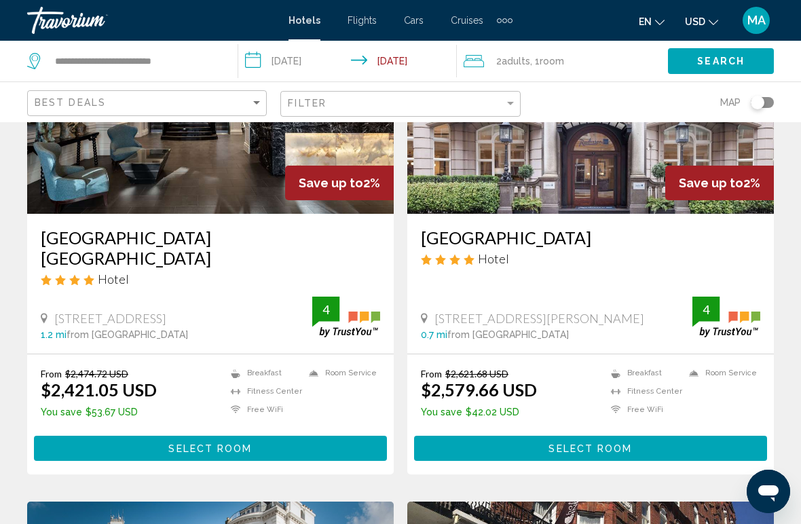
scroll to position [2116, 0]
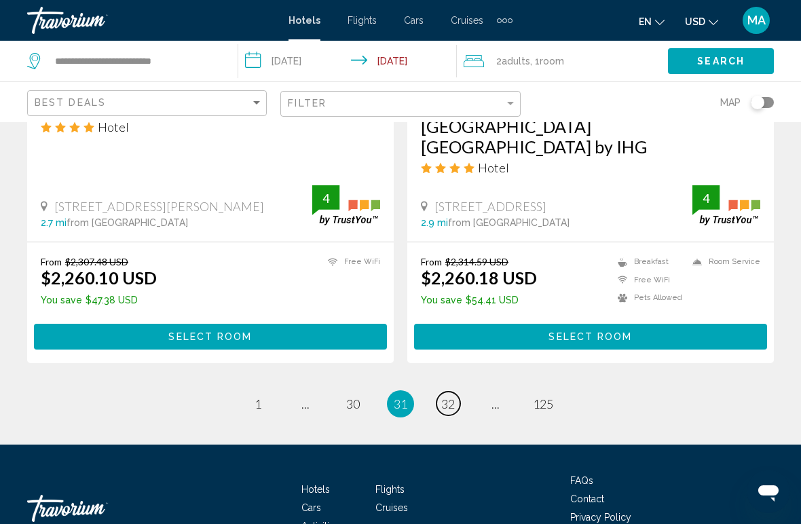
click at [449, 396] on span "32" at bounding box center [448, 403] width 14 height 15
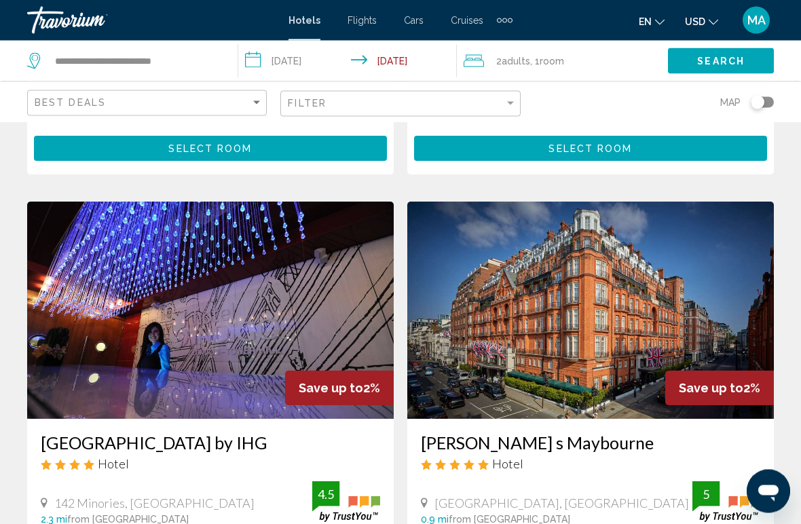
scroll to position [1443, 0]
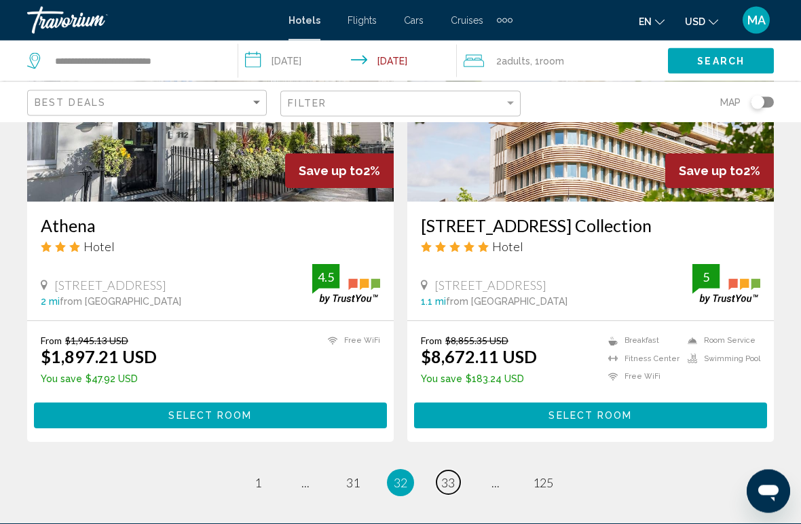
click at [456, 471] on link "page 33" at bounding box center [449, 483] width 24 height 24
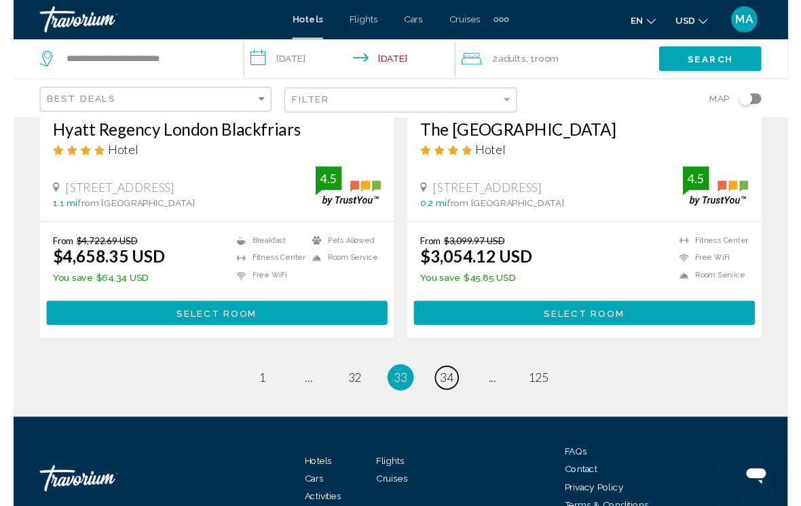
scroll to position [2817, 0]
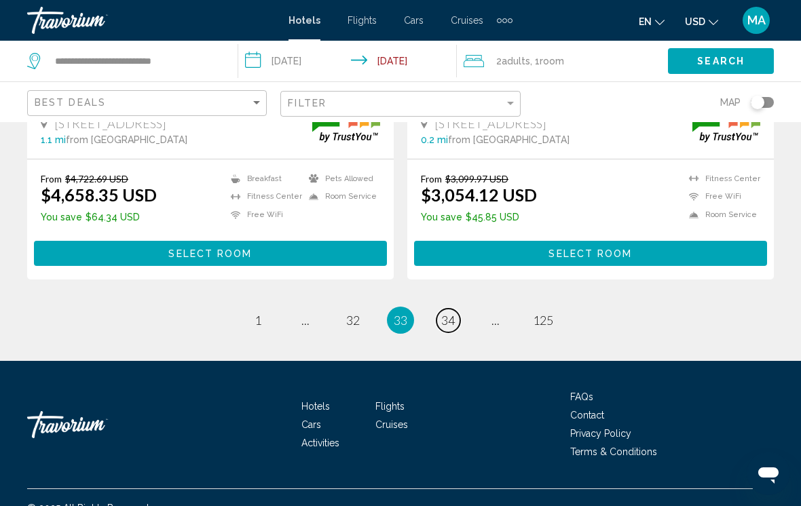
click at [451, 313] on span "34" at bounding box center [448, 320] width 14 height 15
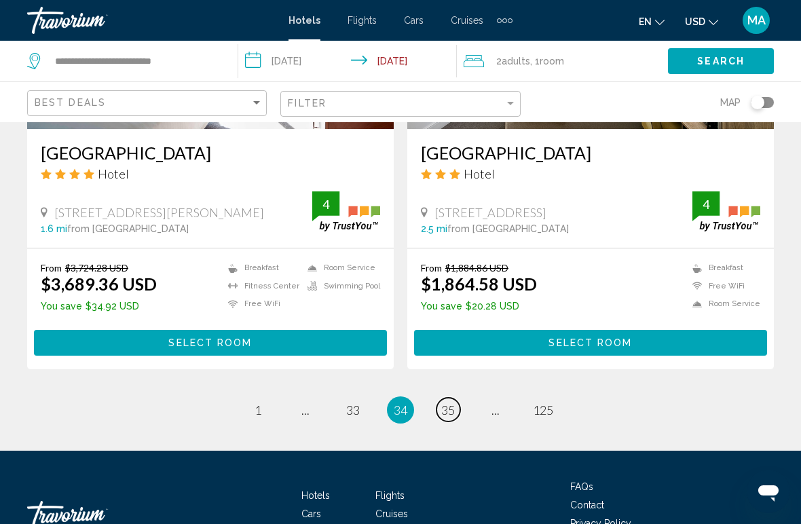
click at [445, 403] on span "35" at bounding box center [448, 410] width 14 height 15
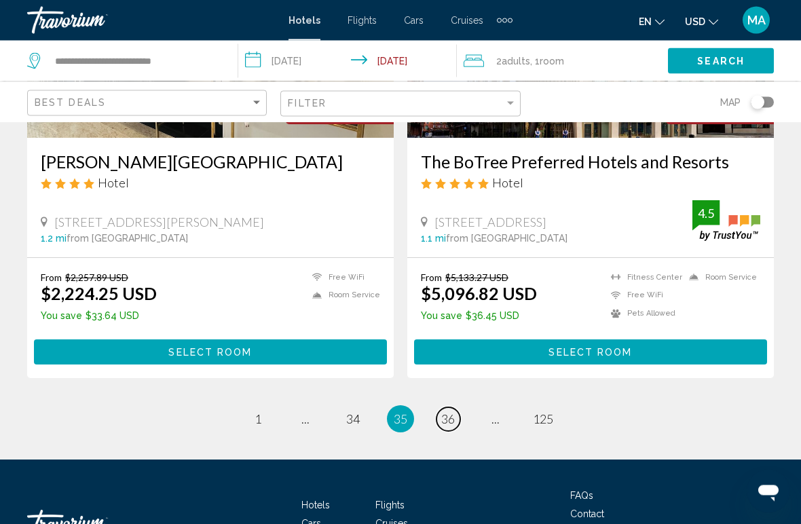
click at [448, 412] on span "36" at bounding box center [448, 419] width 14 height 15
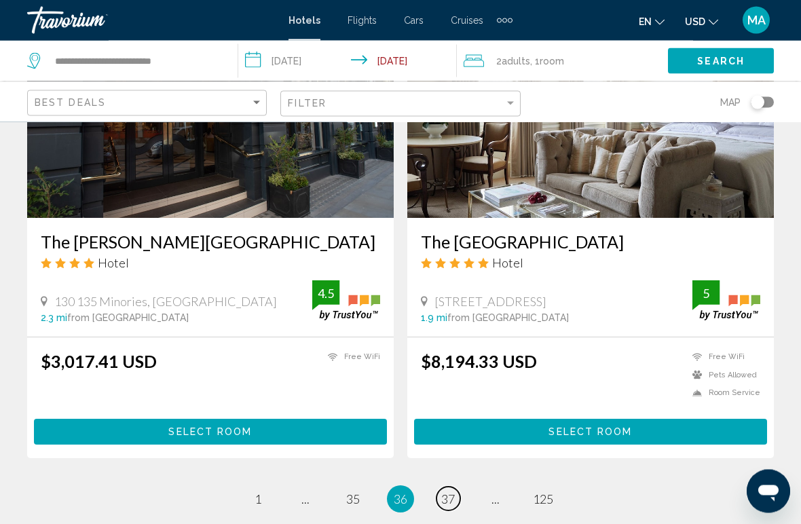
scroll to position [2627, 0]
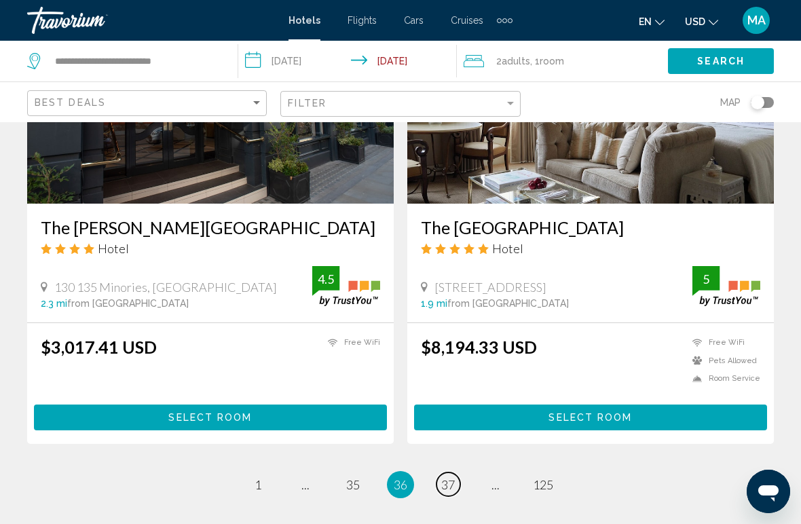
click at [451, 477] on span "37" at bounding box center [448, 484] width 14 height 15
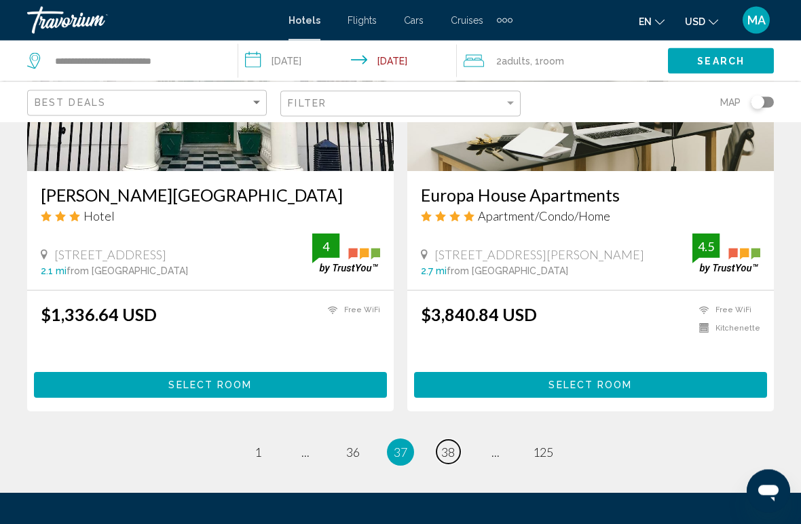
click at [451, 445] on span "38" at bounding box center [448, 452] width 14 height 15
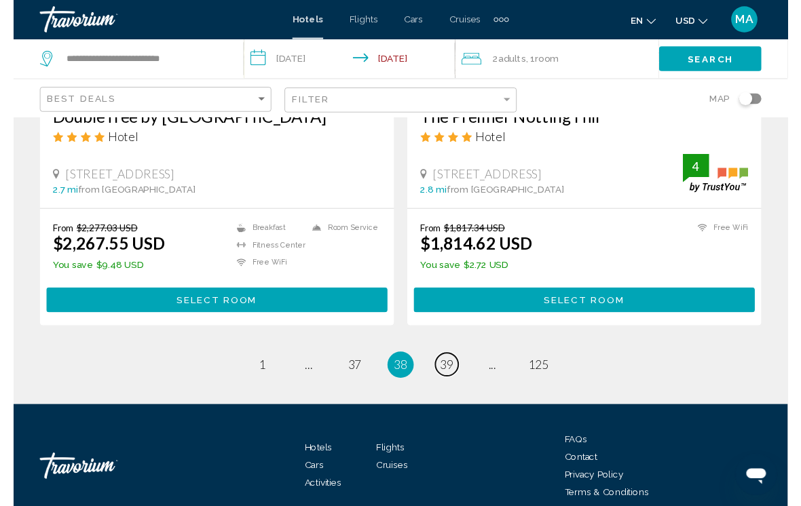
scroll to position [2797, 0]
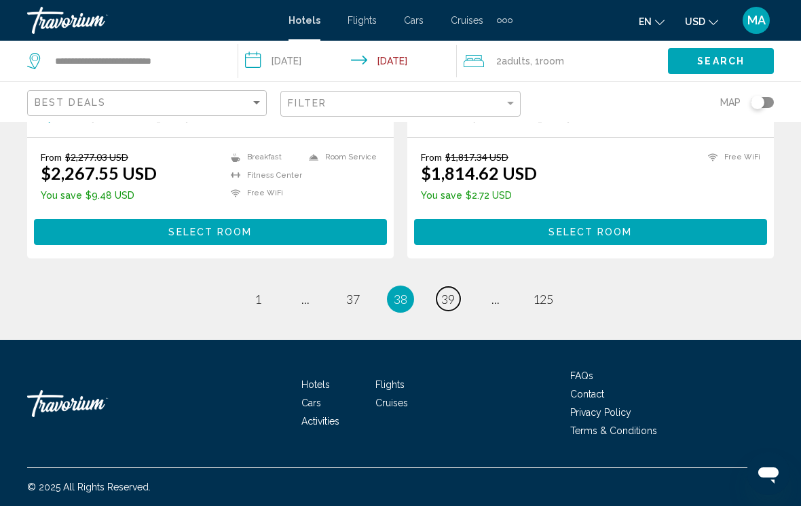
click at [454, 301] on span "39" at bounding box center [448, 299] width 14 height 15
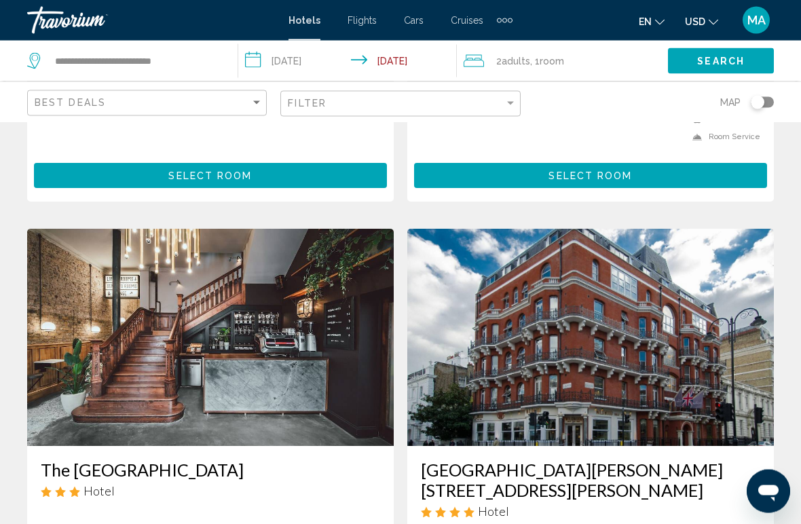
scroll to position [2390, 0]
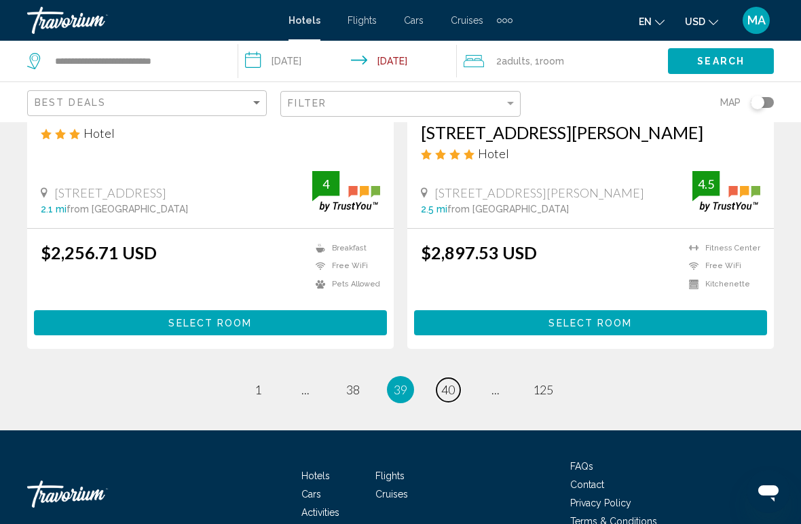
click at [449, 382] on span "40" at bounding box center [448, 389] width 14 height 15
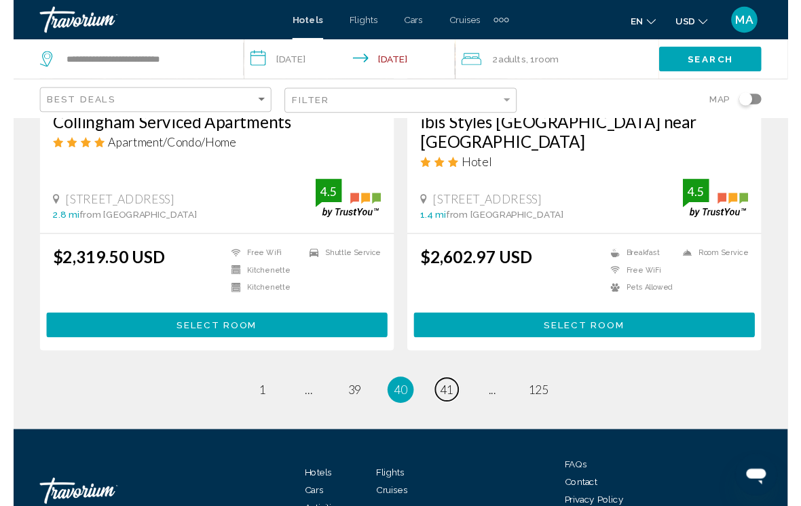
scroll to position [2831, 0]
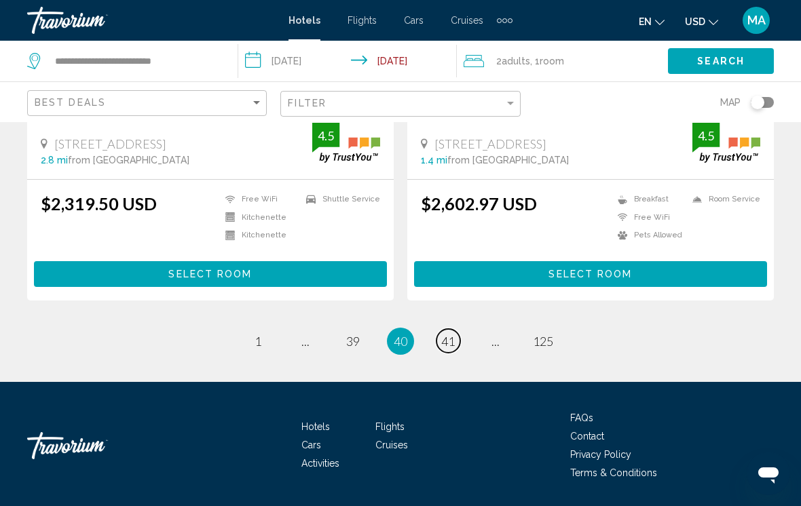
click at [452, 334] on span "41" at bounding box center [448, 341] width 14 height 15
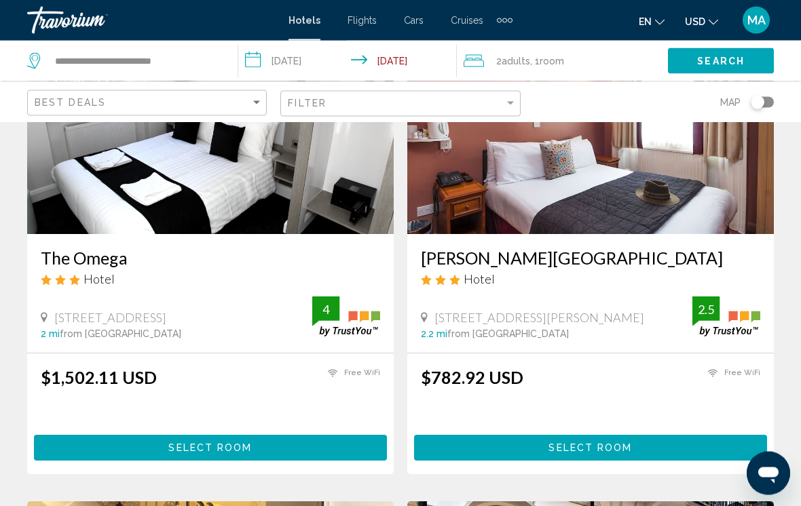
scroll to position [117, 0]
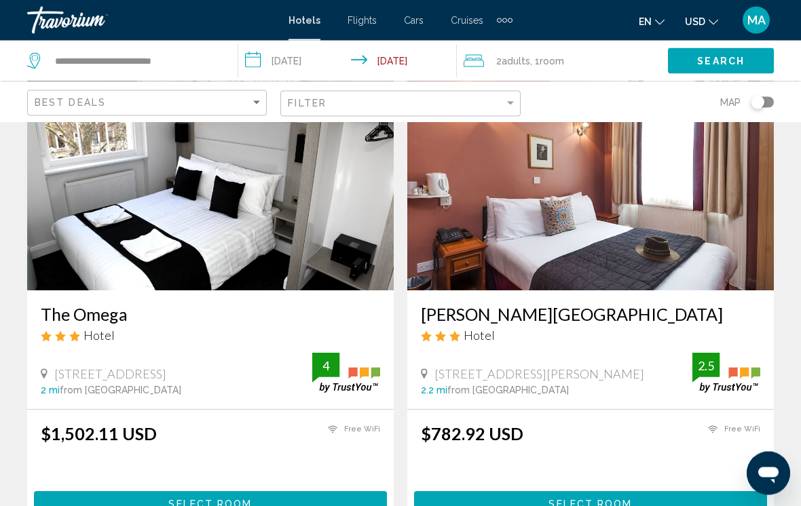
click at [494, 316] on h3 "[PERSON_NAME][GEOGRAPHIC_DATA]" at bounding box center [590, 315] width 339 height 20
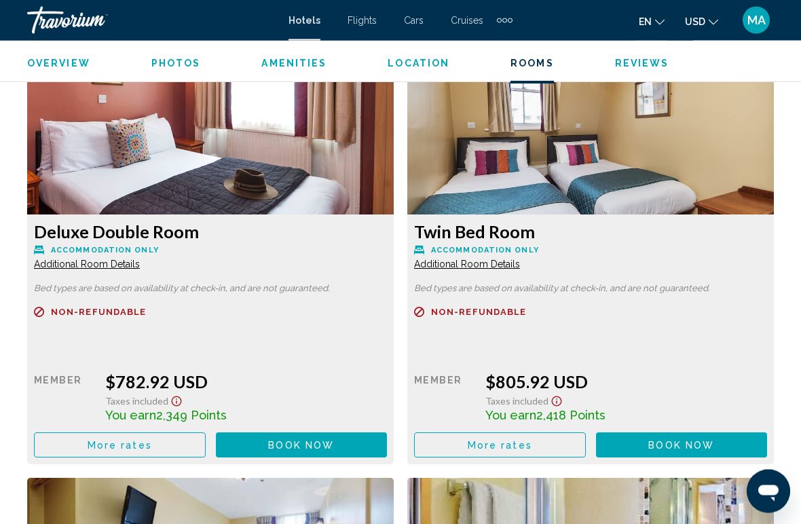
scroll to position [2065, 0]
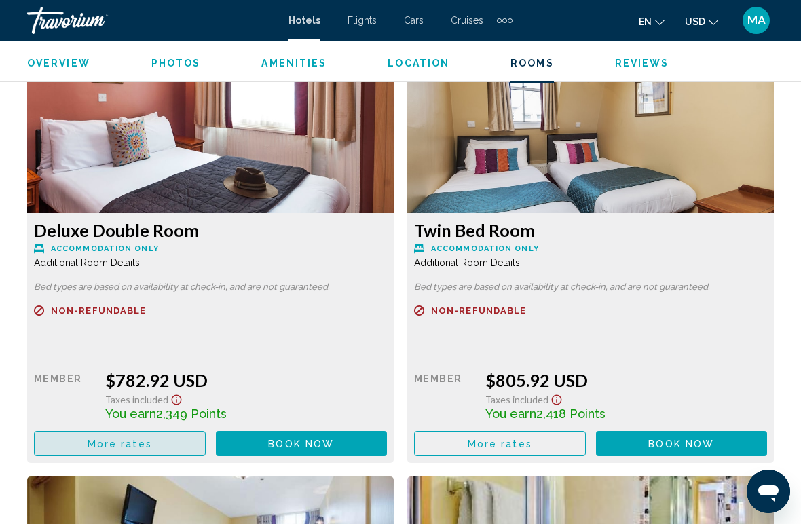
click at [153, 445] on button "More rates" at bounding box center [120, 443] width 172 height 25
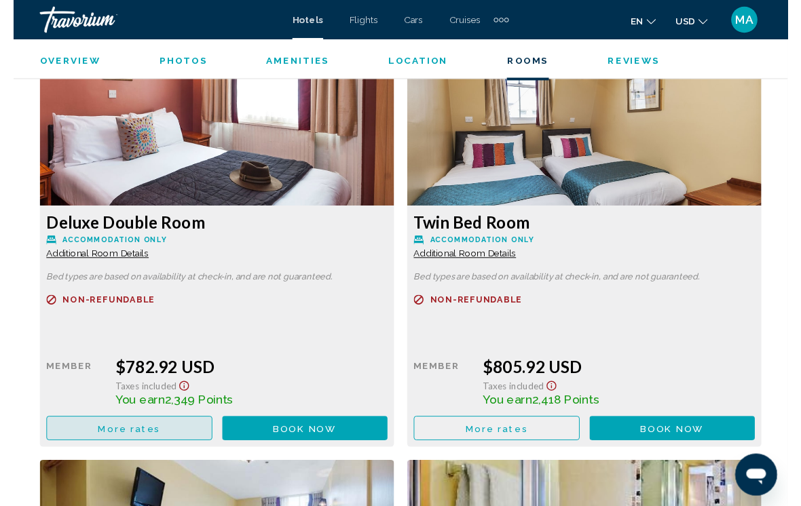
scroll to position [0, 0]
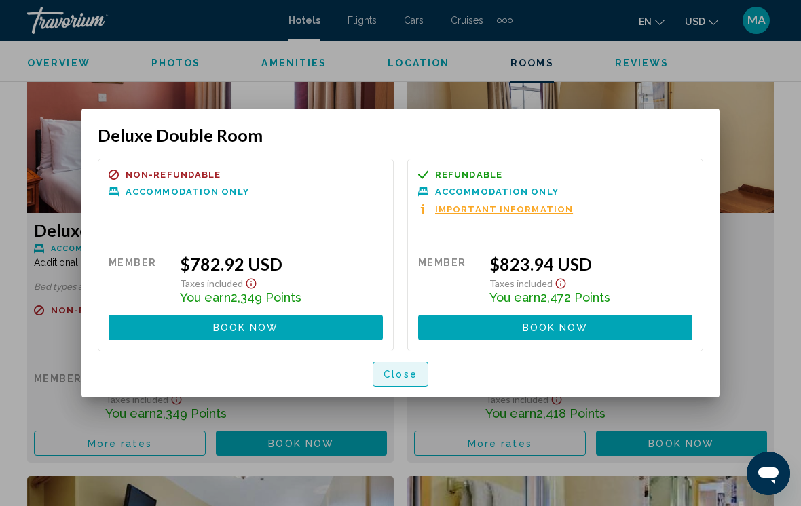
click at [409, 382] on button "Close" at bounding box center [401, 374] width 56 height 25
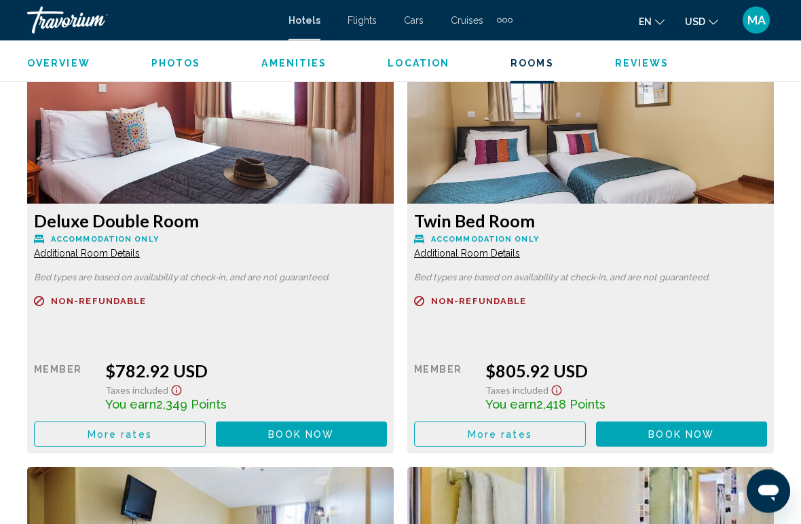
scroll to position [2111, 0]
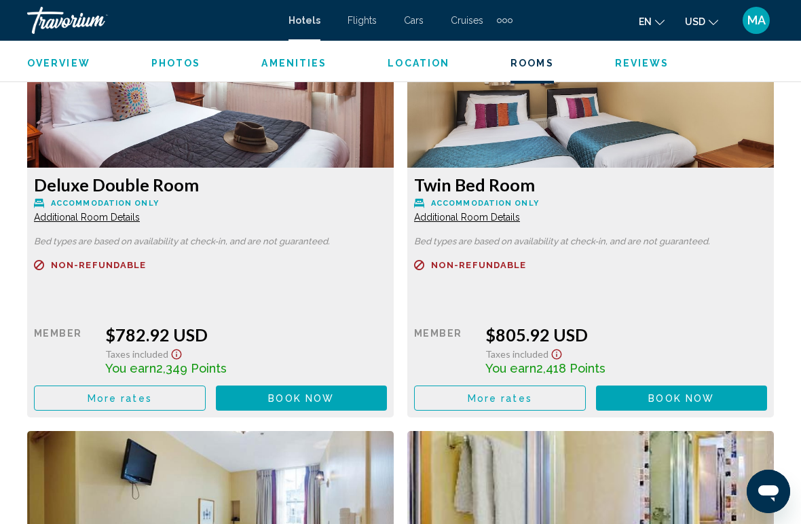
click at [206, 390] on button "More rates" at bounding box center [120, 398] width 172 height 25
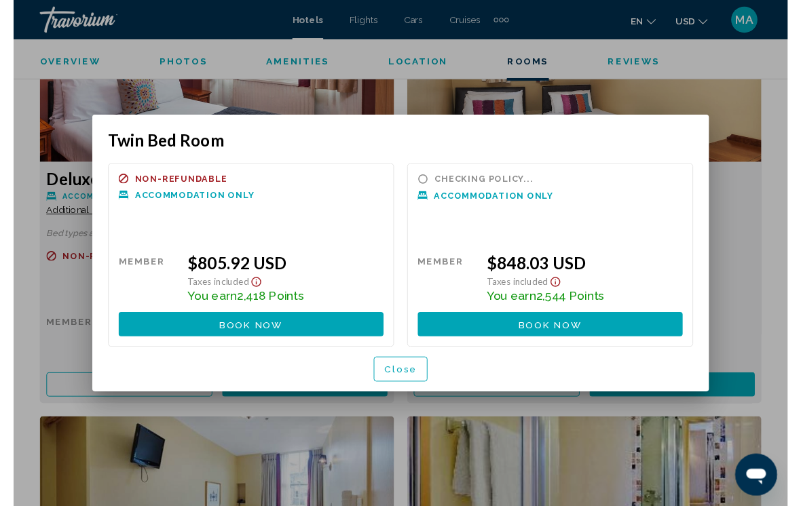
scroll to position [0, 0]
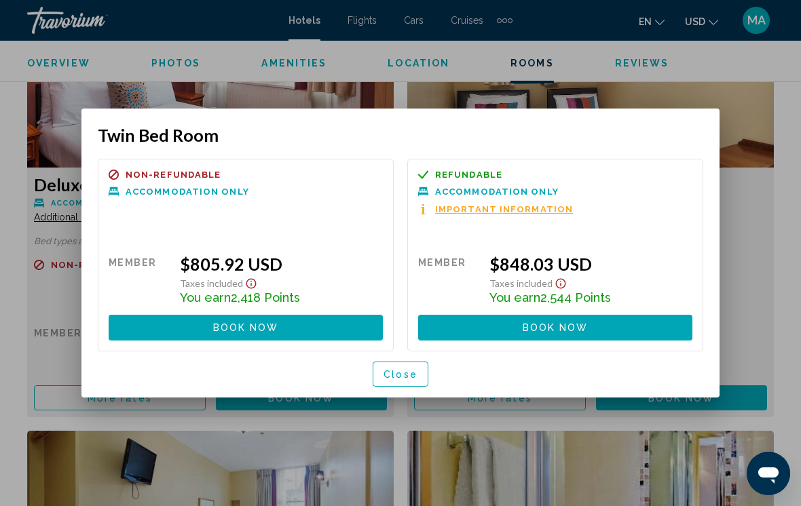
click at [402, 384] on button "Close" at bounding box center [401, 374] width 56 height 25
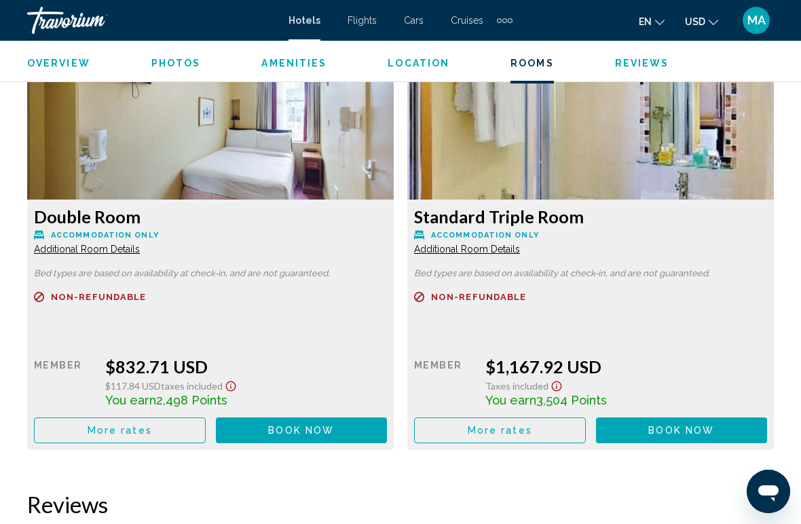
scroll to position [2517, 0]
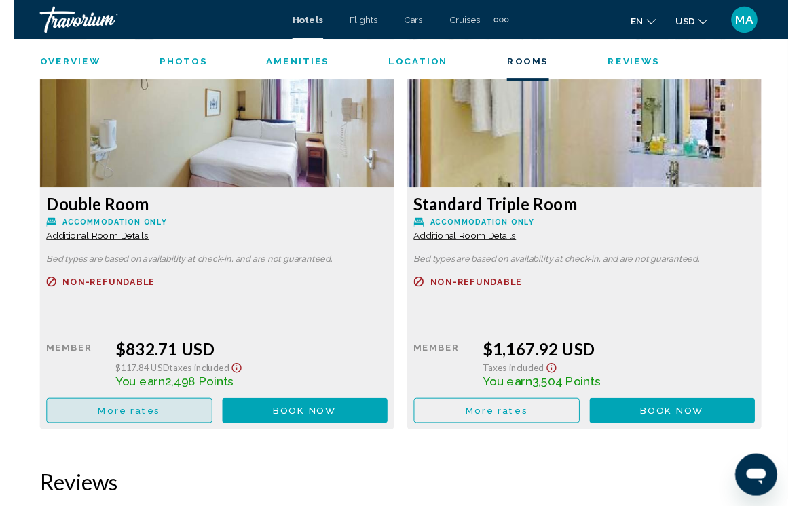
scroll to position [0, 0]
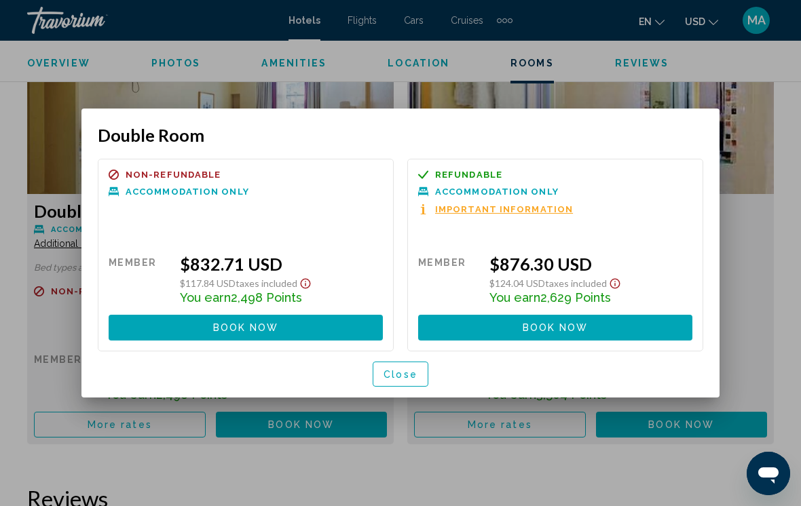
click at [407, 376] on span "Close" at bounding box center [401, 374] width 34 height 11
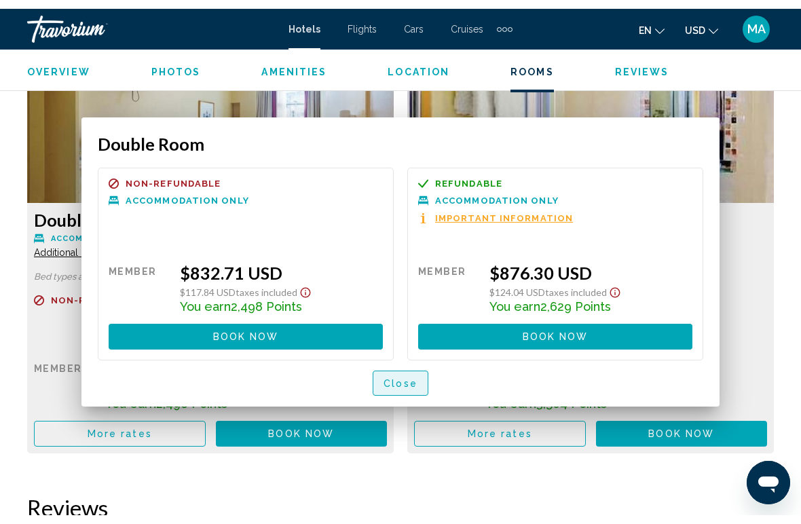
scroll to position [2517, 0]
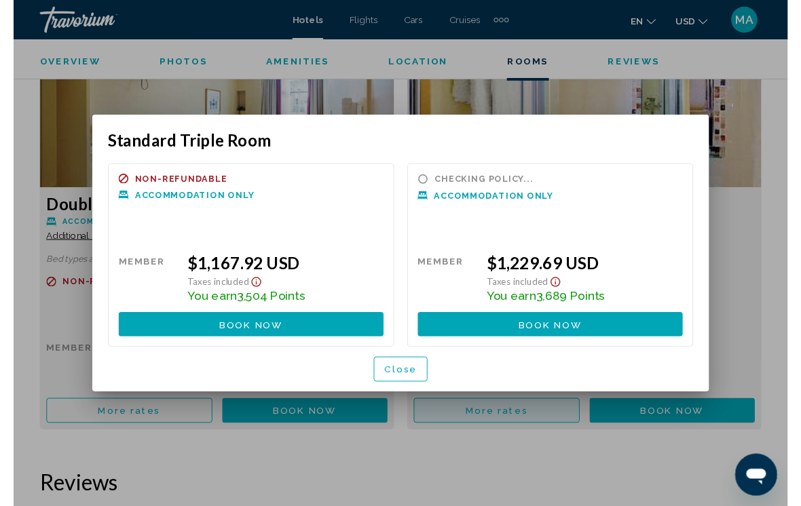
scroll to position [0, 0]
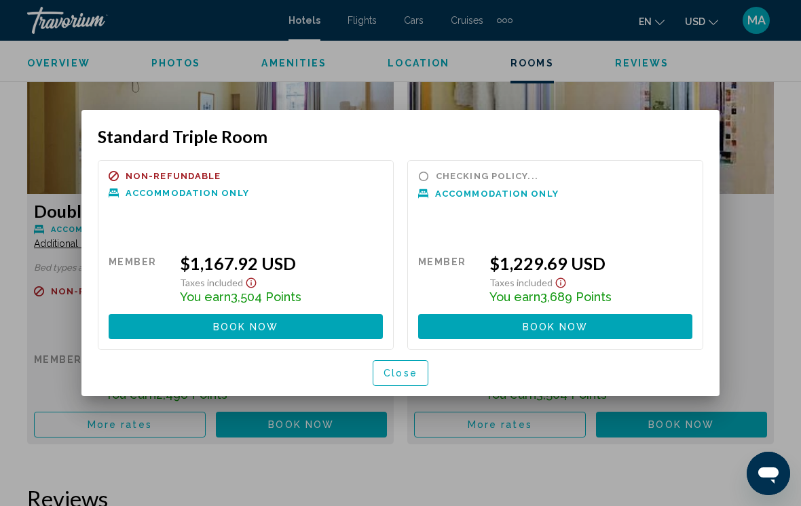
click at [412, 374] on span "Close" at bounding box center [401, 374] width 34 height 11
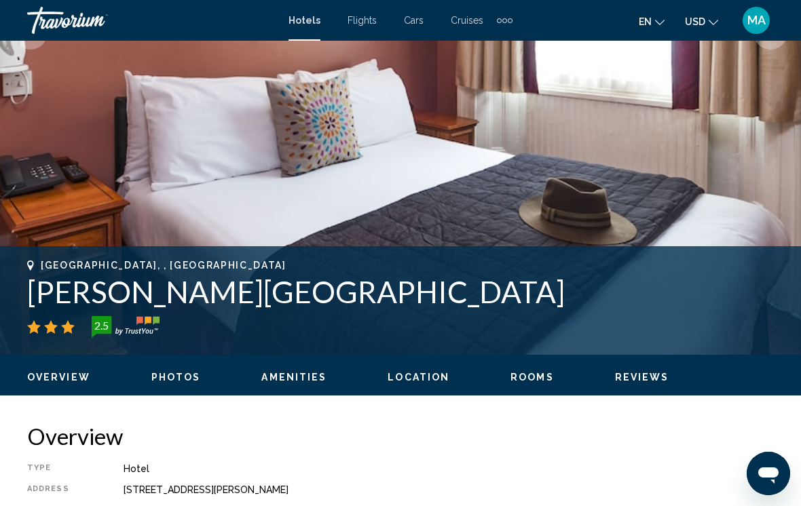
scroll to position [347, 0]
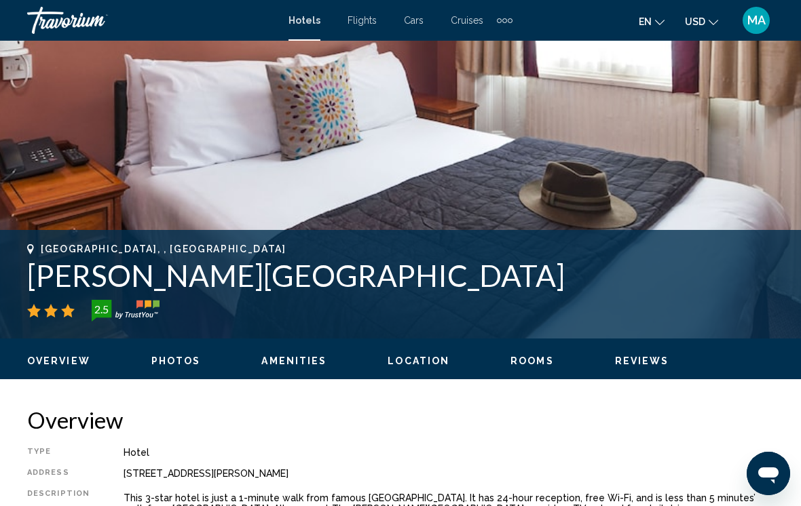
click at [109, 354] on ul "Overview Photos Amenities Location Rooms Reviews Check Availability" at bounding box center [400, 359] width 747 height 15
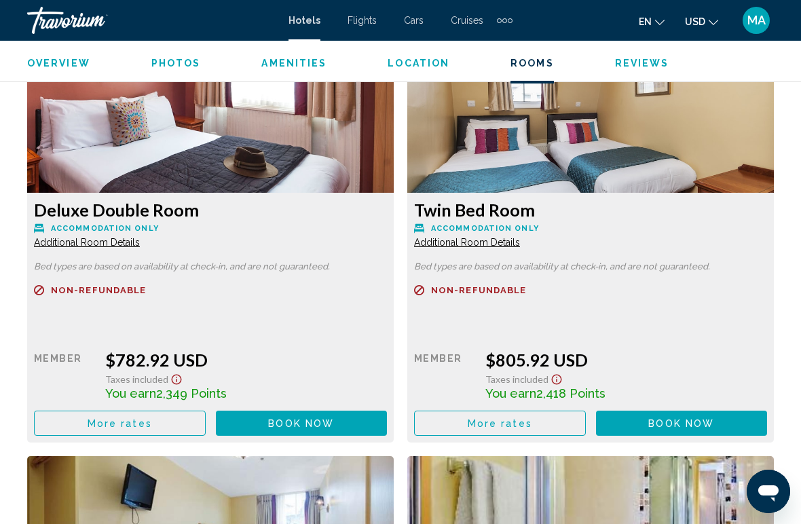
scroll to position [2093, 0]
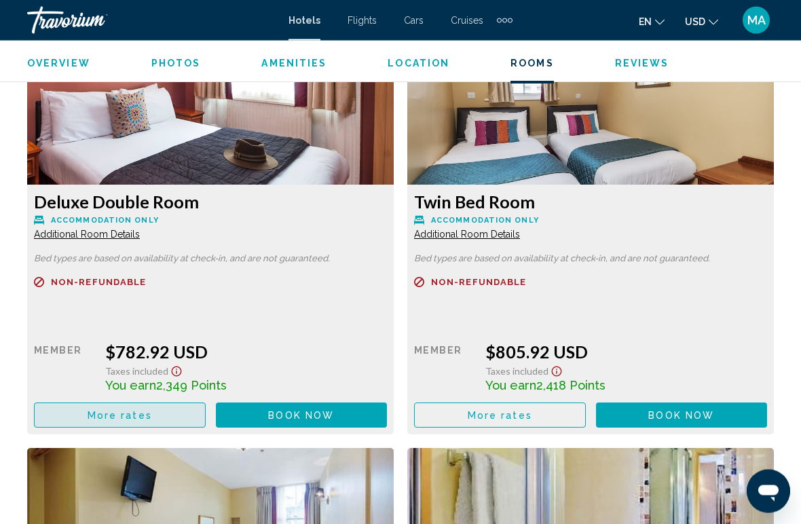
click at [159, 421] on button "More rates" at bounding box center [120, 415] width 172 height 25
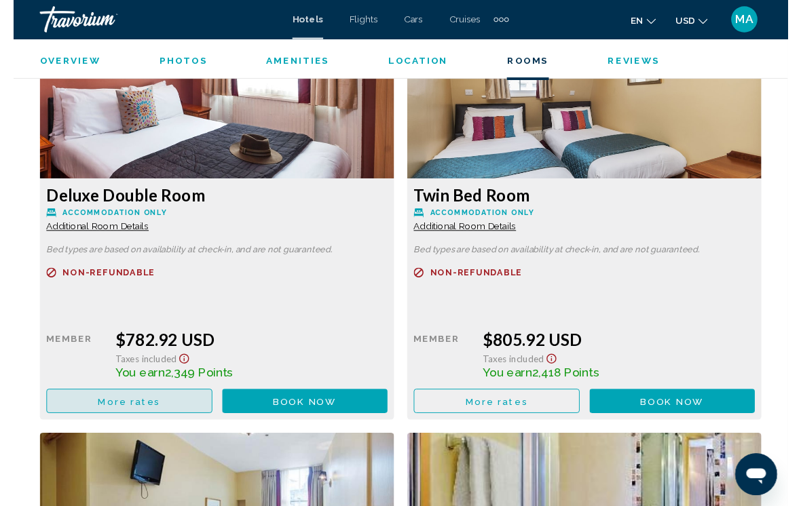
scroll to position [0, 0]
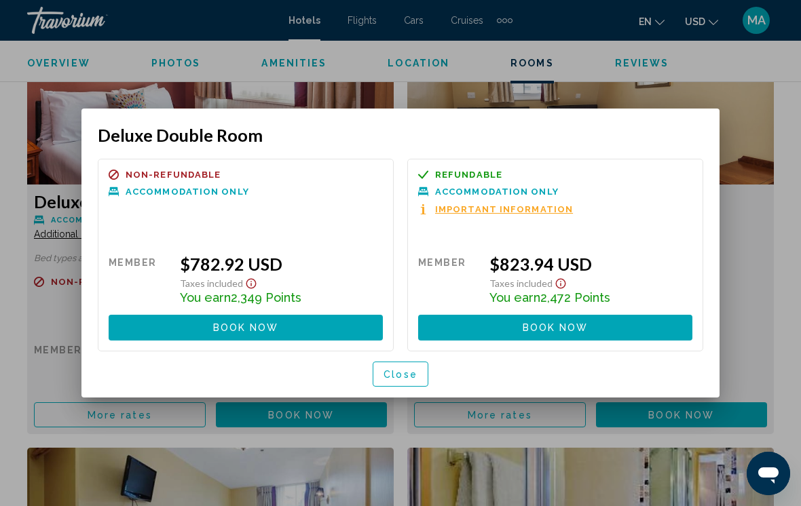
click at [411, 382] on button "Close" at bounding box center [401, 374] width 56 height 25
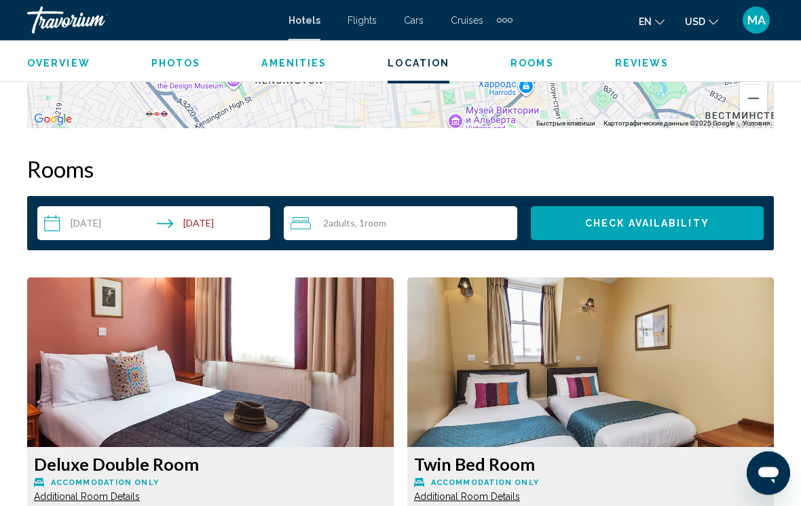
scroll to position [1821, 0]
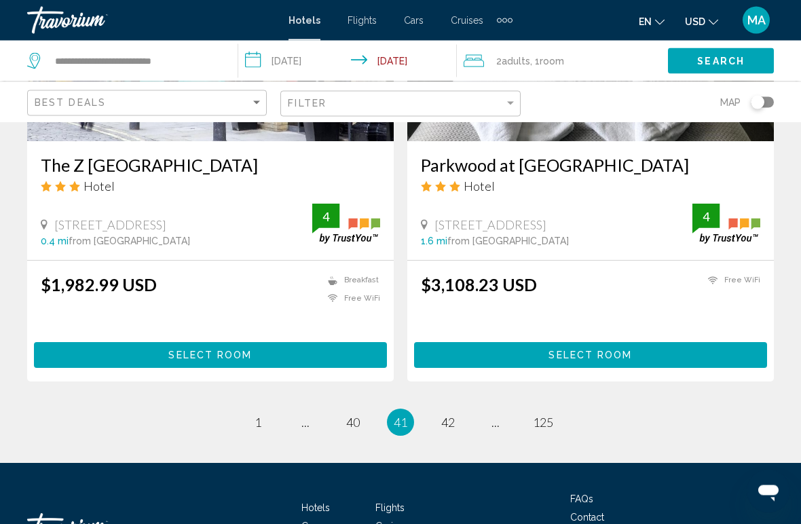
scroll to position [2681, 0]
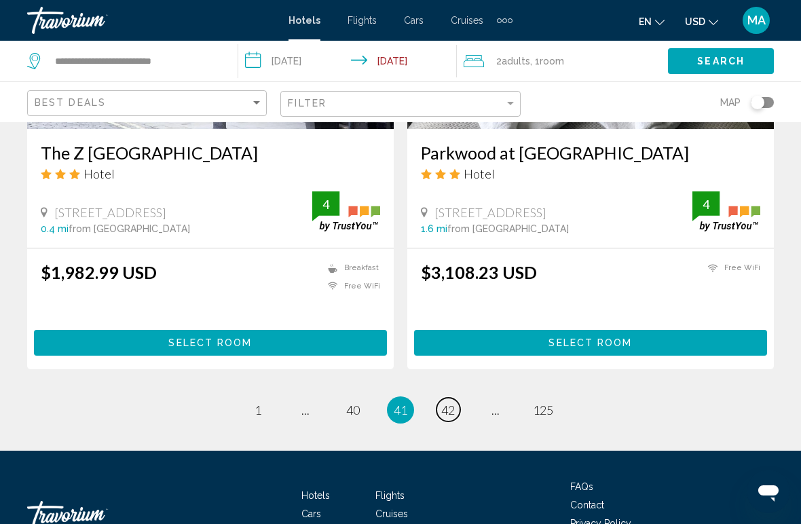
click at [446, 415] on span "42" at bounding box center [448, 410] width 14 height 15
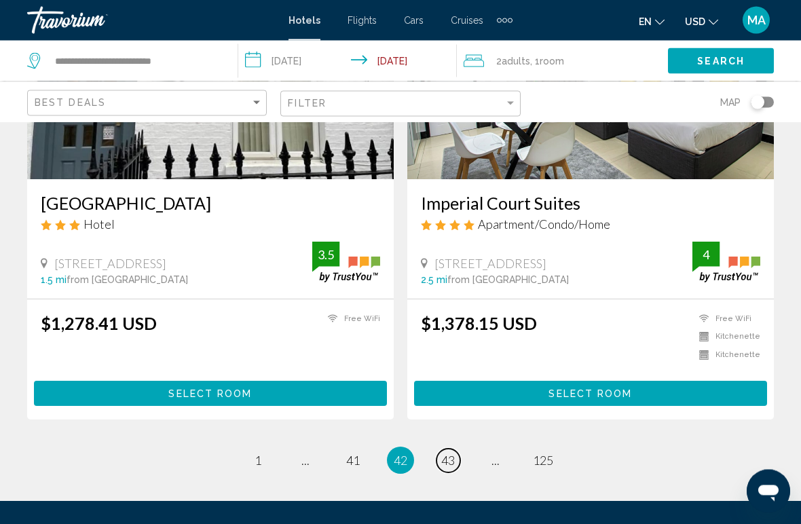
click at [447, 465] on span "43" at bounding box center [448, 460] width 14 height 15
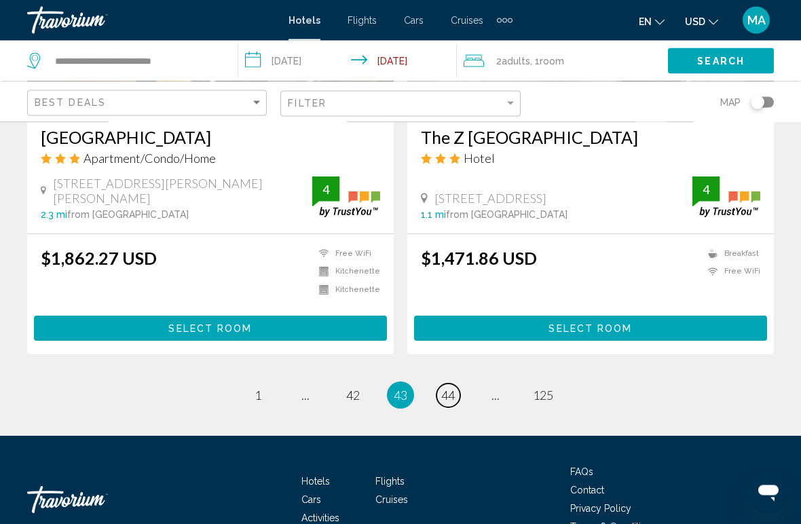
scroll to position [2699, 0]
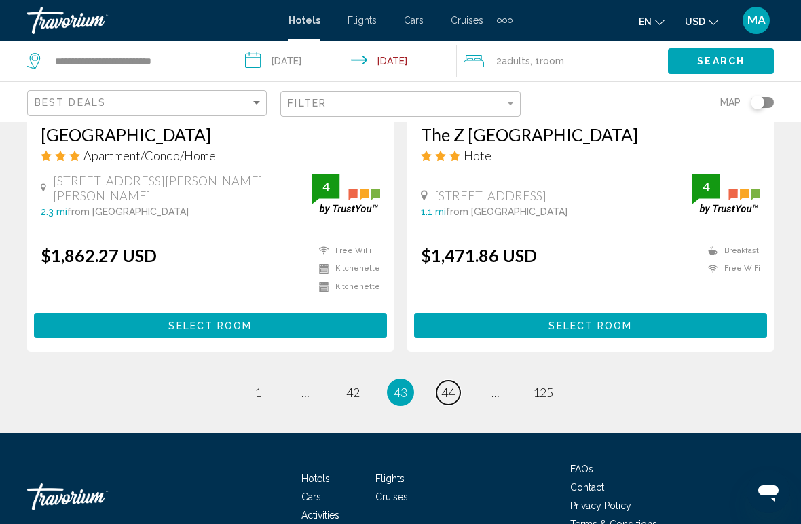
click at [447, 396] on span "44" at bounding box center [448, 392] width 14 height 15
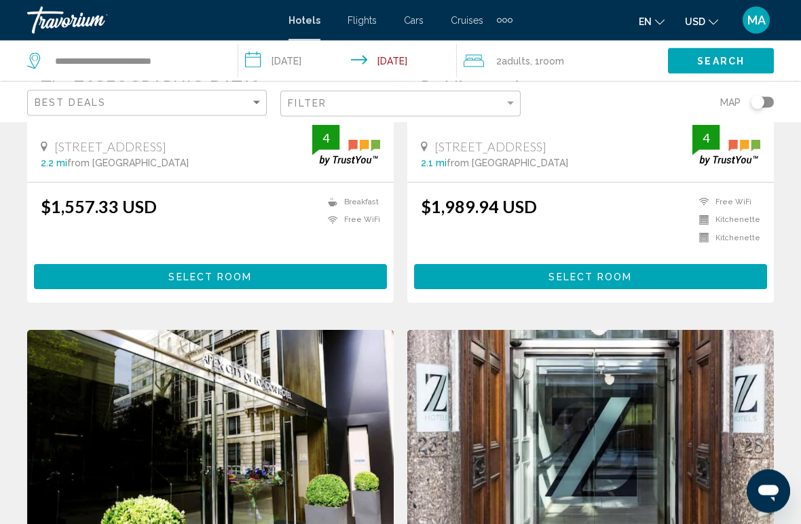
scroll to position [1781, 0]
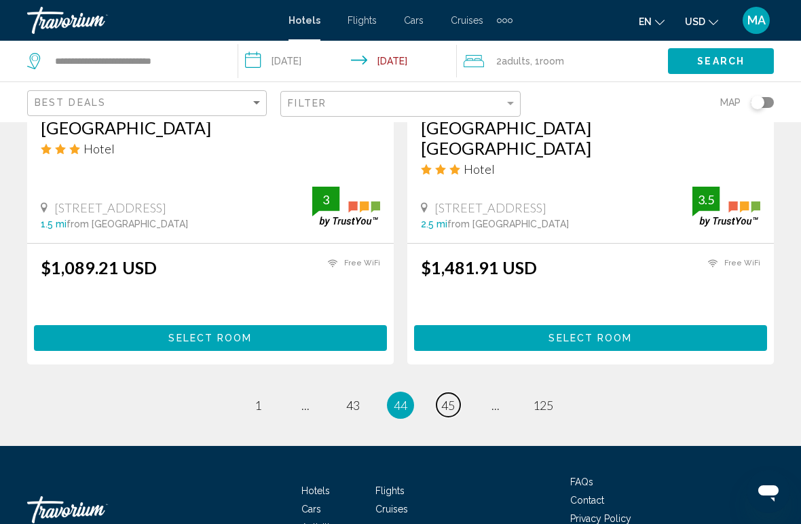
click at [445, 398] on span "45" at bounding box center [448, 405] width 14 height 15
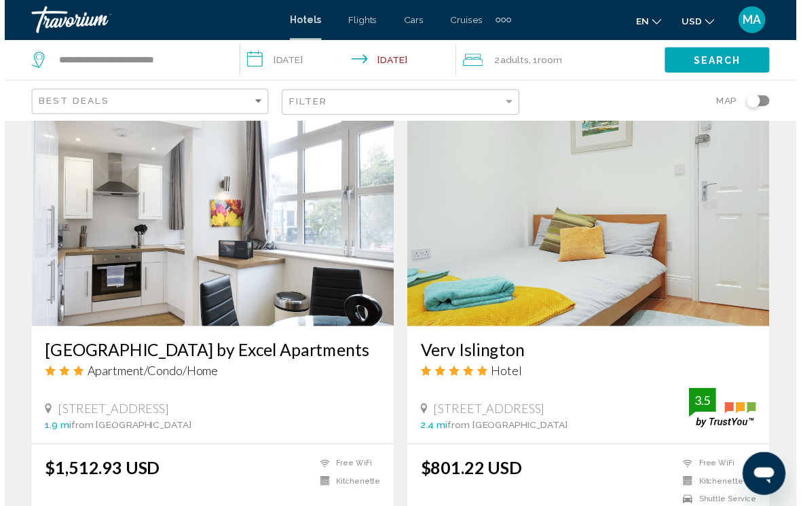
scroll to position [542, 0]
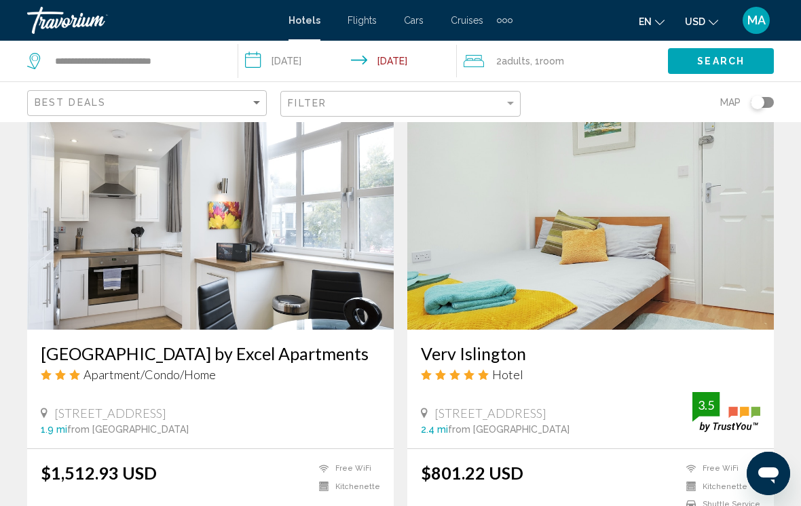
click at [516, 348] on h3 "Verv Islington" at bounding box center [590, 354] width 339 height 20
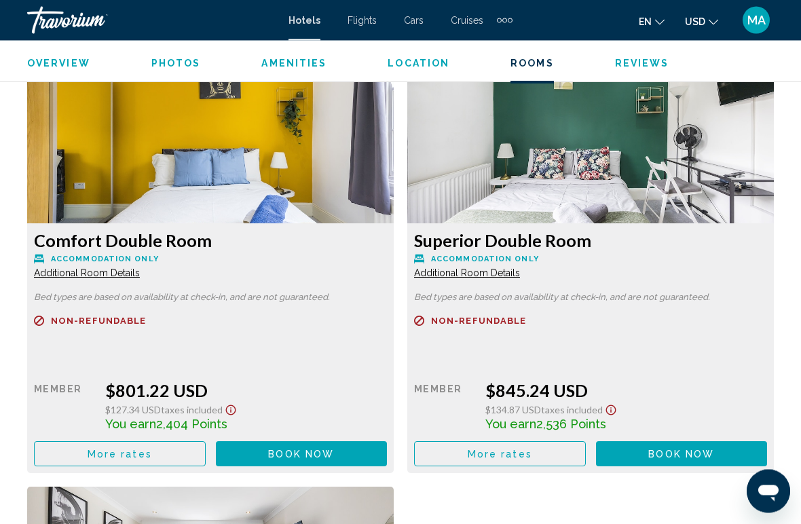
scroll to position [2107, 0]
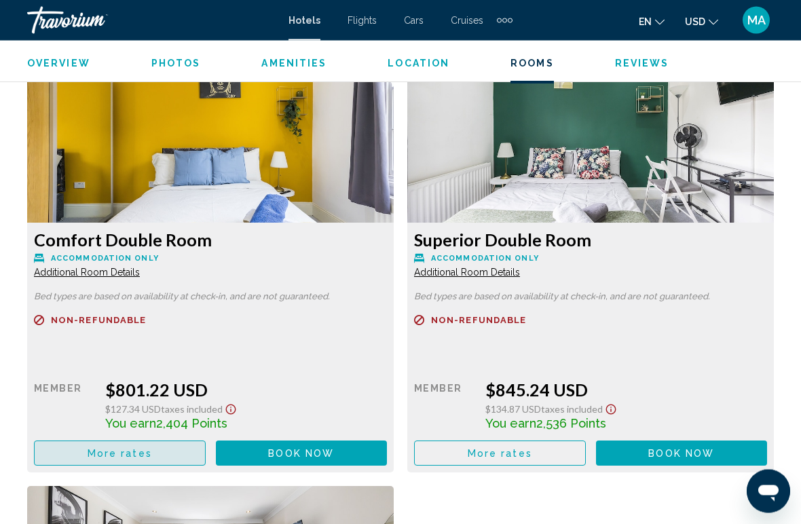
click at [178, 457] on button "More rates" at bounding box center [120, 453] width 172 height 25
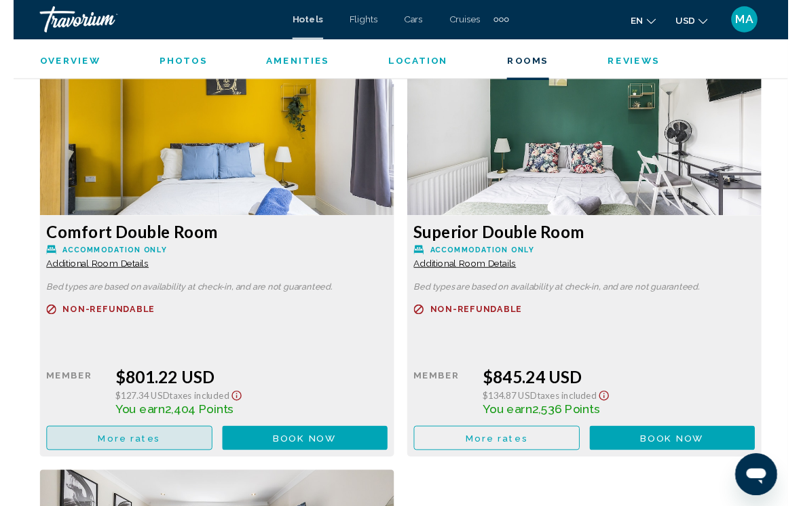
scroll to position [0, 0]
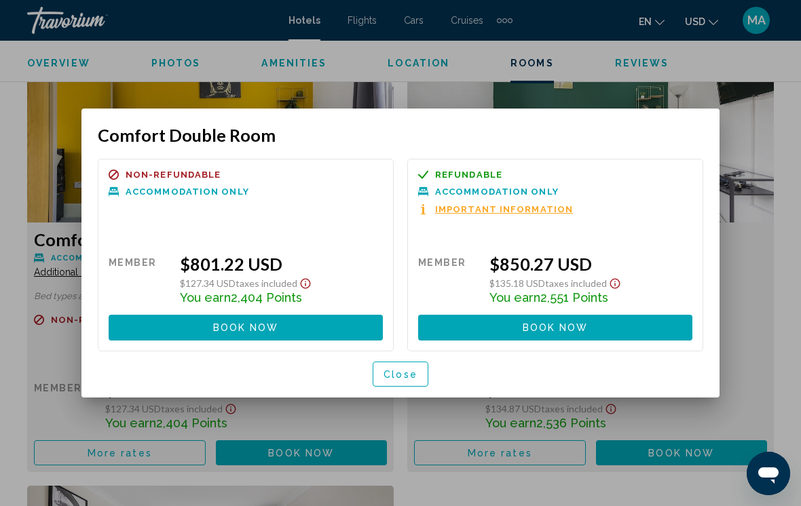
click at [417, 378] on button "Close" at bounding box center [401, 374] width 56 height 25
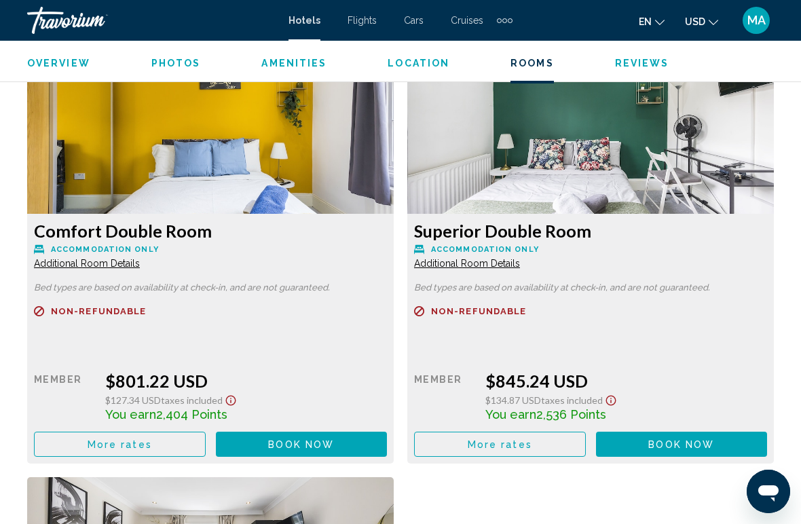
scroll to position [2149, 0]
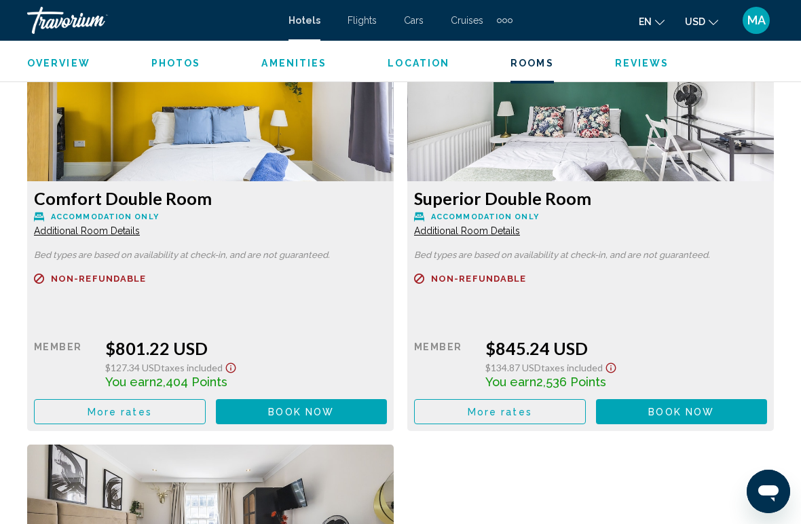
click at [206, 422] on button "More rates" at bounding box center [120, 411] width 172 height 25
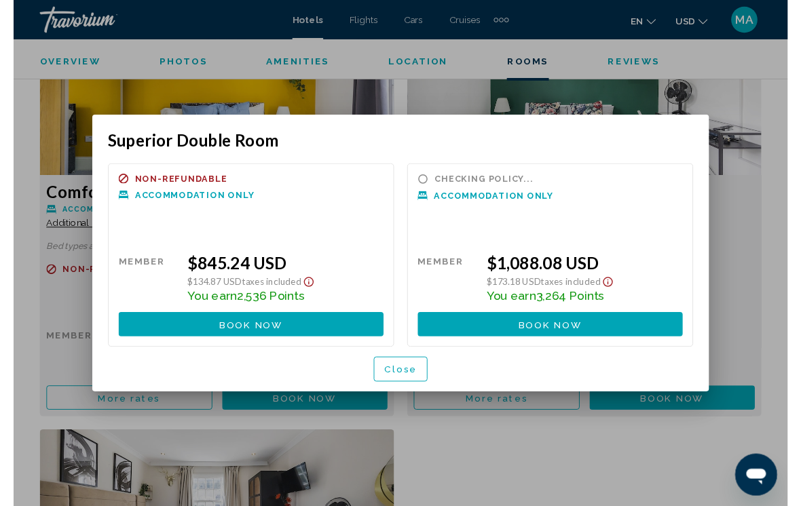
scroll to position [0, 0]
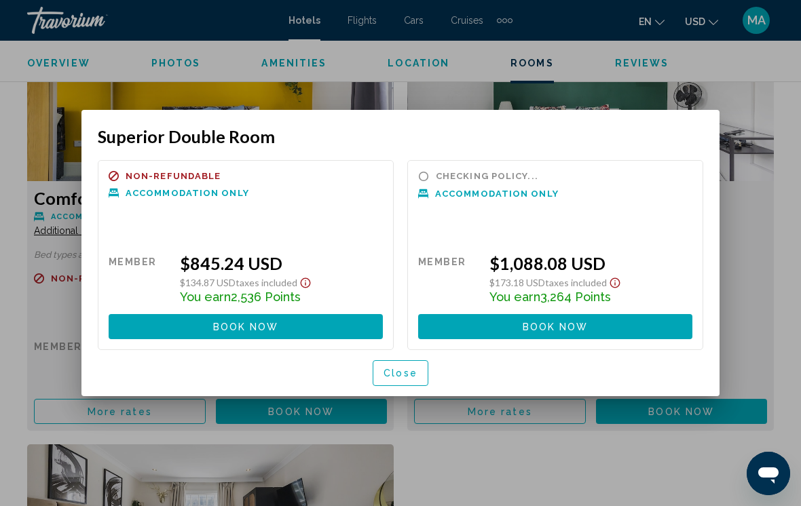
click at [405, 384] on button "Close" at bounding box center [401, 372] width 56 height 25
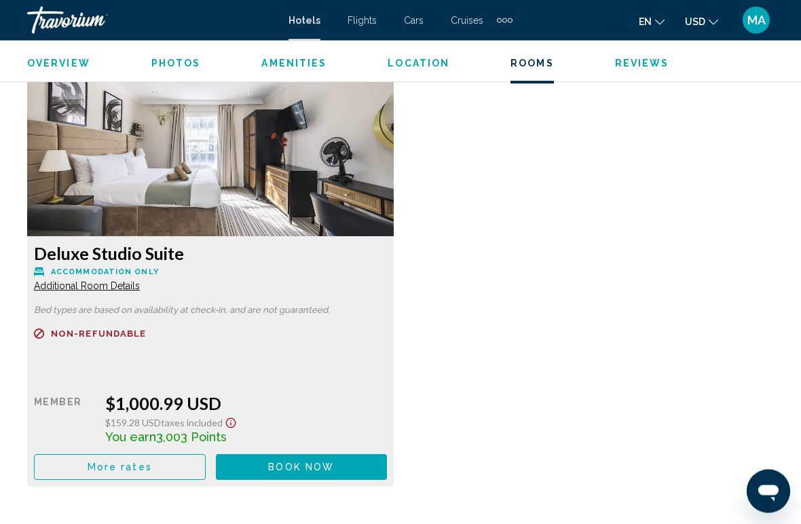
scroll to position [2549, 0]
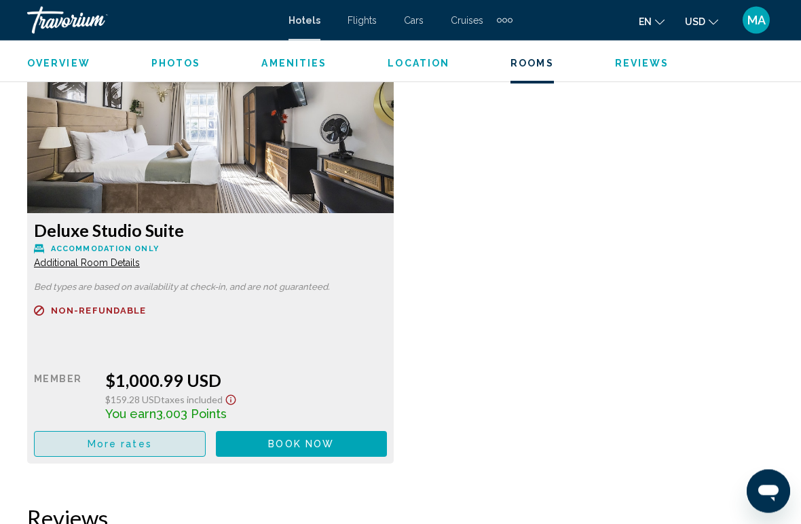
click at [142, 17] on span "More rates" at bounding box center [120, 11] width 64 height 11
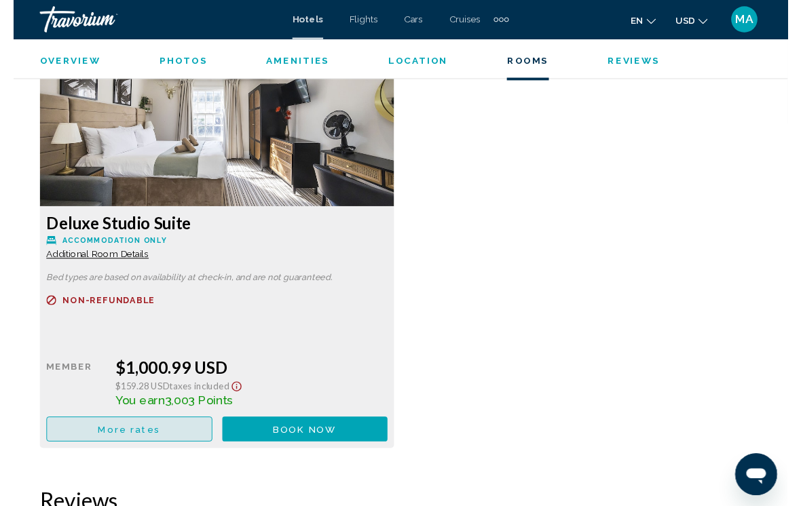
scroll to position [0, 0]
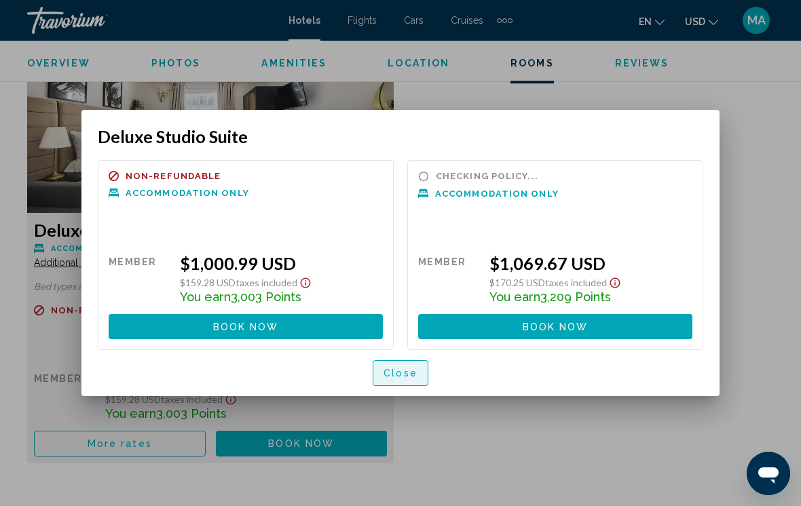
click at [407, 382] on button "Close" at bounding box center [401, 372] width 56 height 25
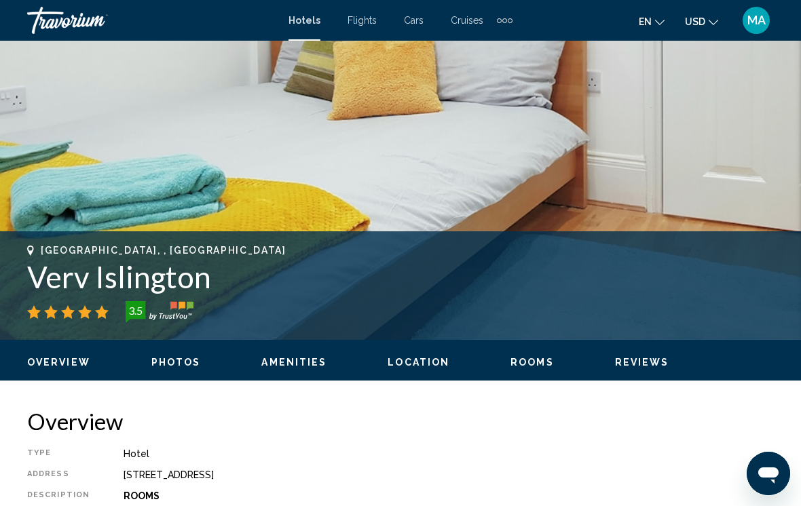
scroll to position [344, 0]
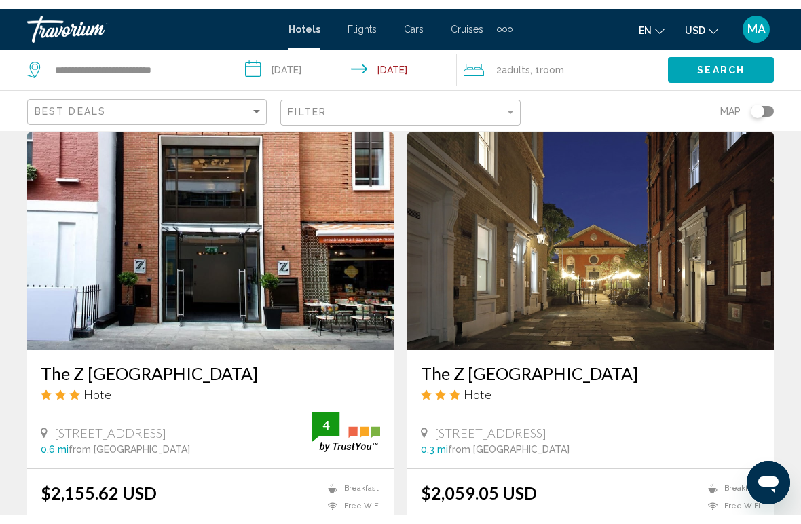
scroll to position [1050, 0]
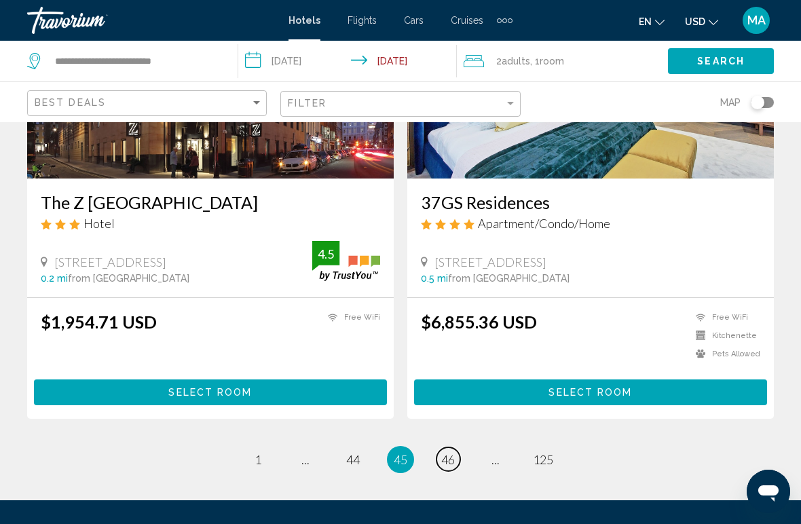
click at [444, 452] on span "46" at bounding box center [448, 459] width 14 height 15
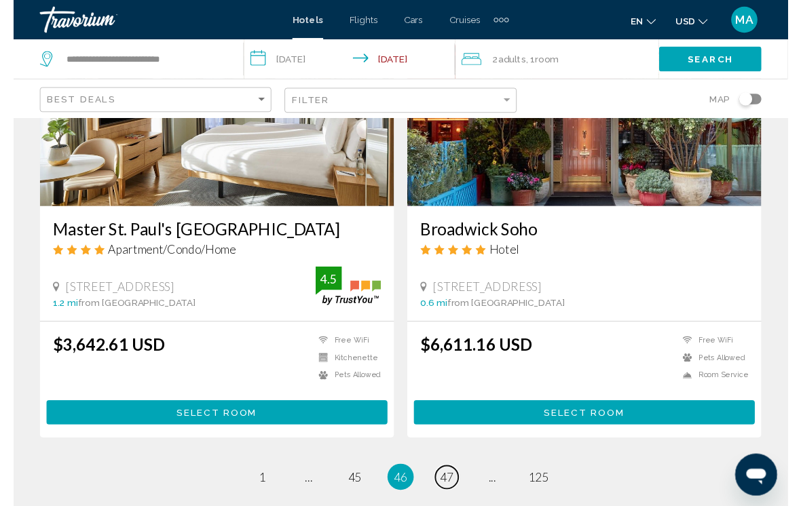
scroll to position [2749, 0]
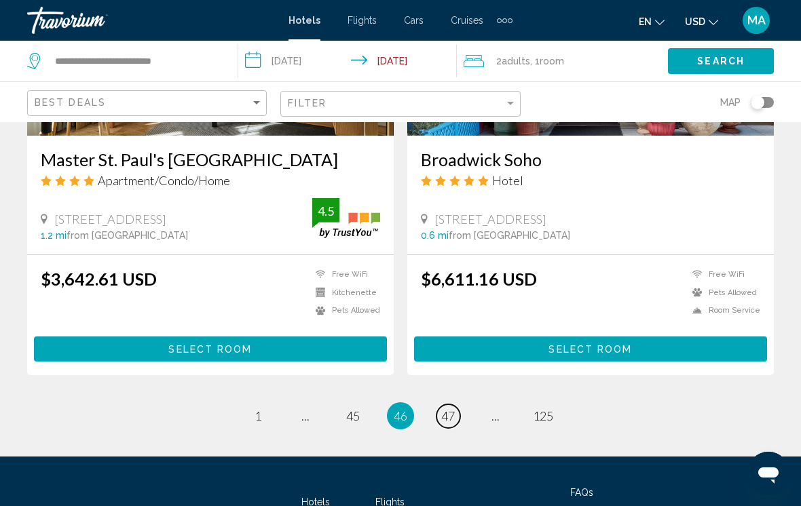
click at [451, 409] on span "47" at bounding box center [448, 416] width 14 height 15
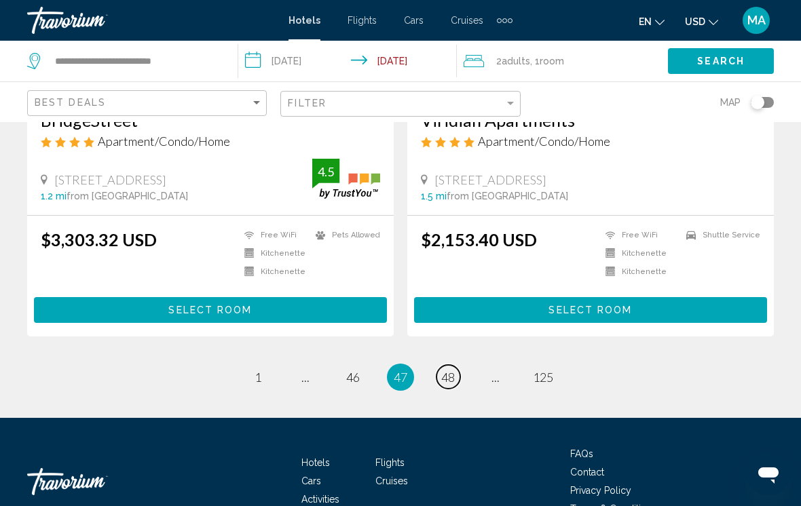
click at [451, 370] on span "48" at bounding box center [448, 377] width 14 height 15
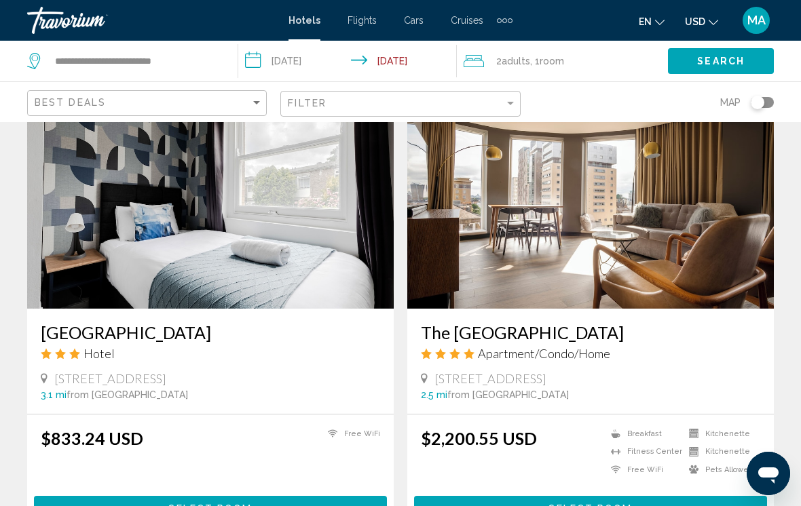
scroll to position [1054, 0]
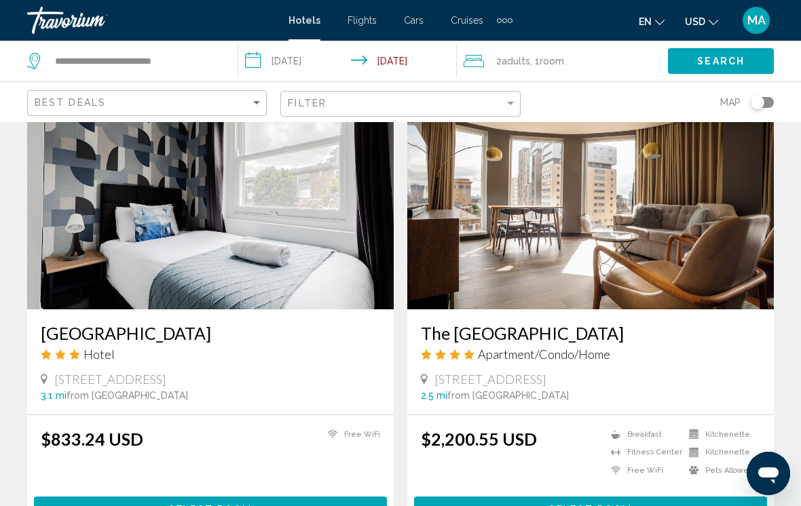
click at [127, 323] on h3 "[GEOGRAPHIC_DATA]" at bounding box center [210, 333] width 339 height 20
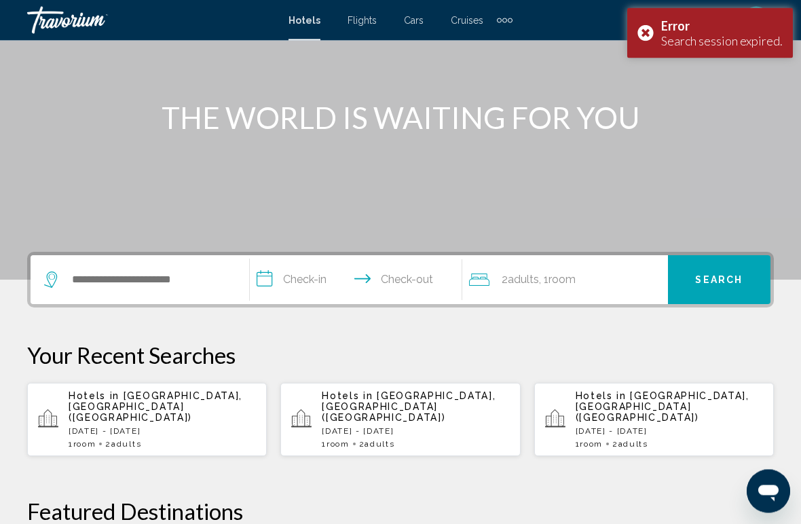
scroll to position [127, 0]
click at [168, 427] on p "[DATE] - [DATE]" at bounding box center [162, 432] width 187 height 10
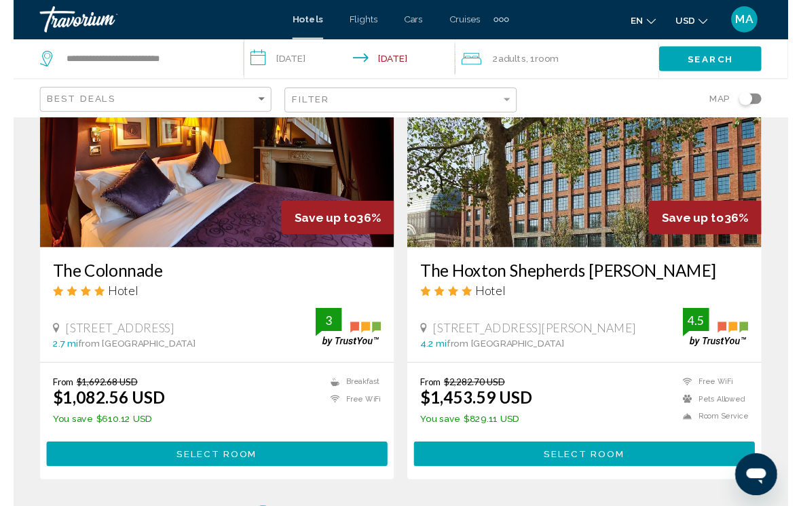
scroll to position [2790, 0]
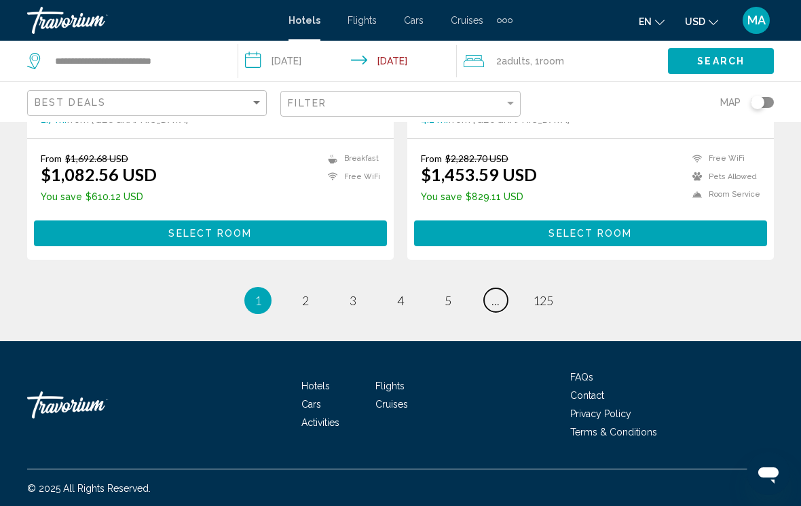
click at [501, 303] on link "page ..." at bounding box center [496, 301] width 24 height 24
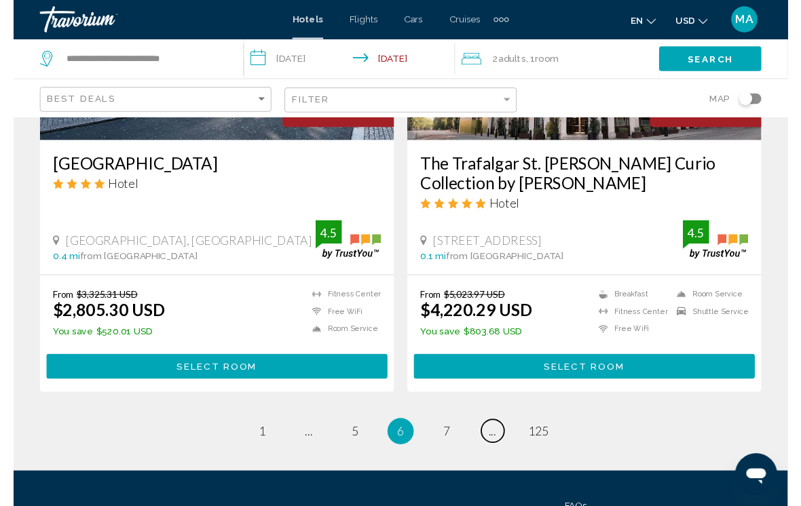
scroll to position [2831, 0]
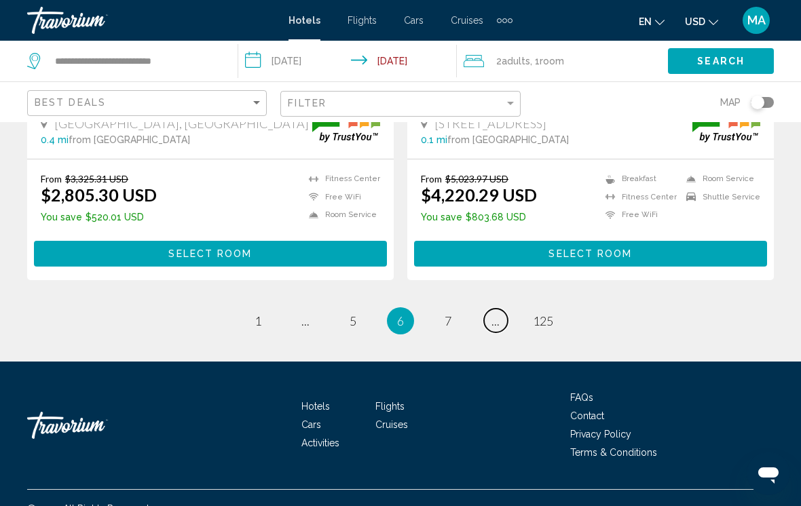
click at [503, 309] on link "page ..." at bounding box center [496, 321] width 24 height 24
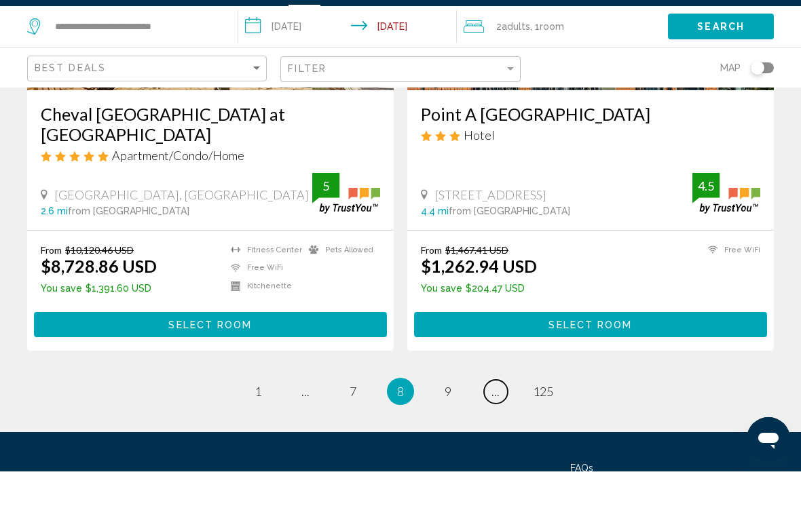
scroll to position [2851, 0]
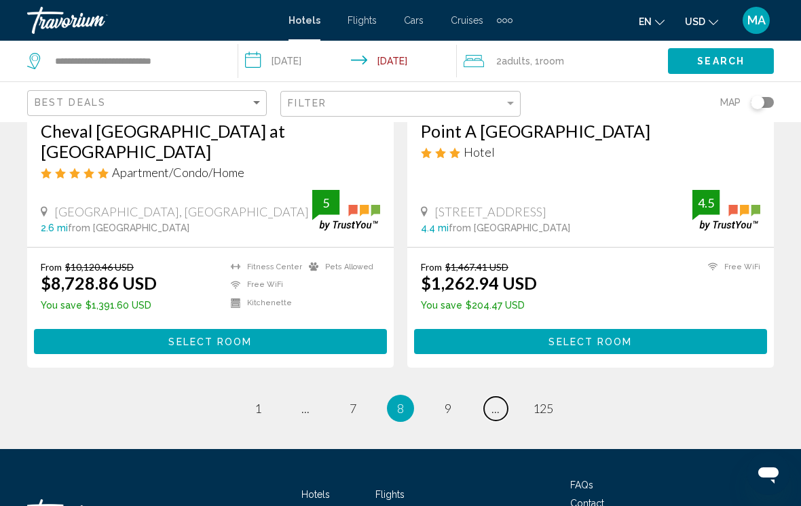
click at [492, 401] on span "..." at bounding box center [496, 408] width 8 height 15
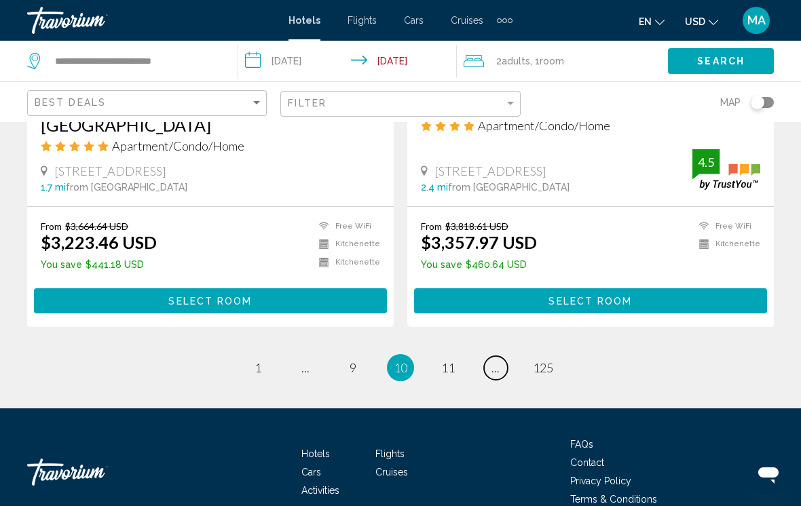
click at [501, 356] on link "page ..." at bounding box center [496, 368] width 24 height 24
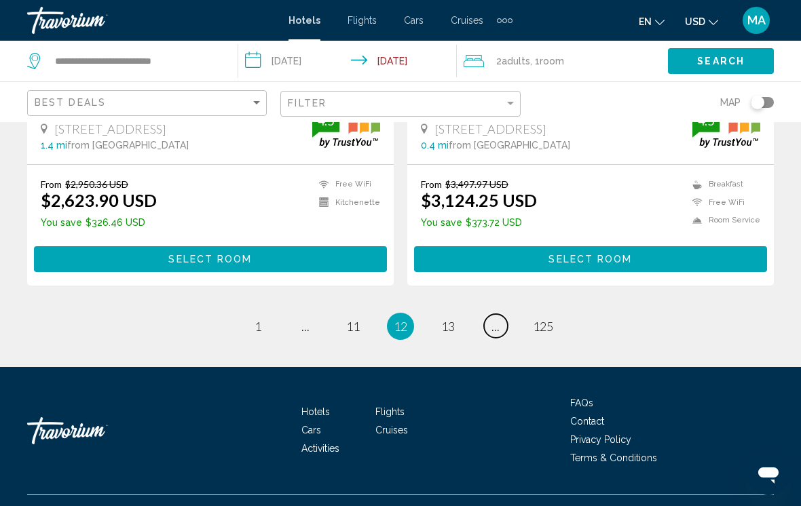
click at [499, 329] on span "..." at bounding box center [496, 326] width 8 height 15
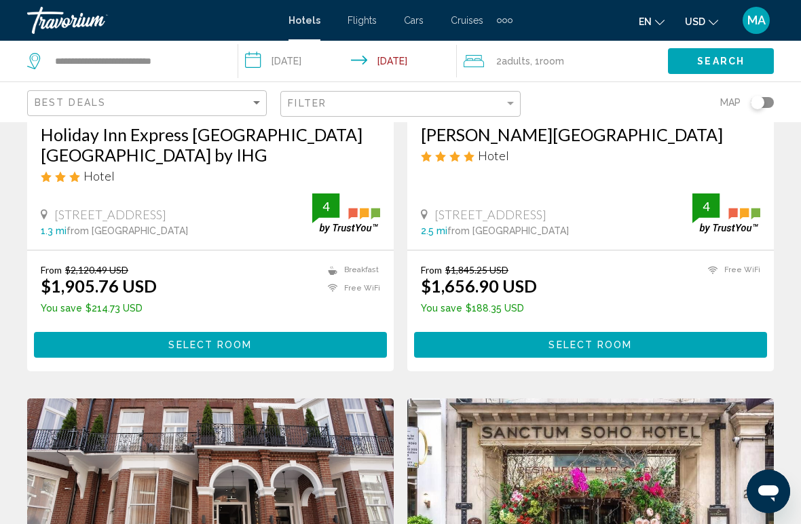
scroll to position [277, 0]
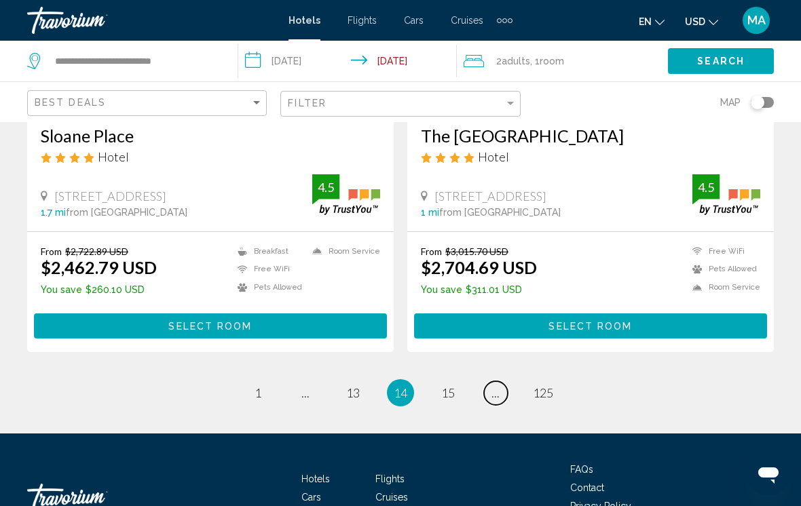
click at [503, 382] on link "page ..." at bounding box center [496, 394] width 24 height 24
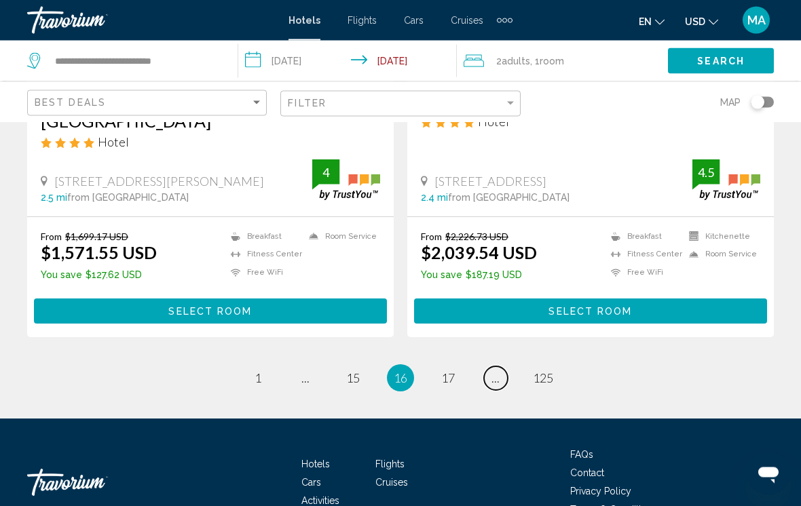
scroll to position [2783, 0]
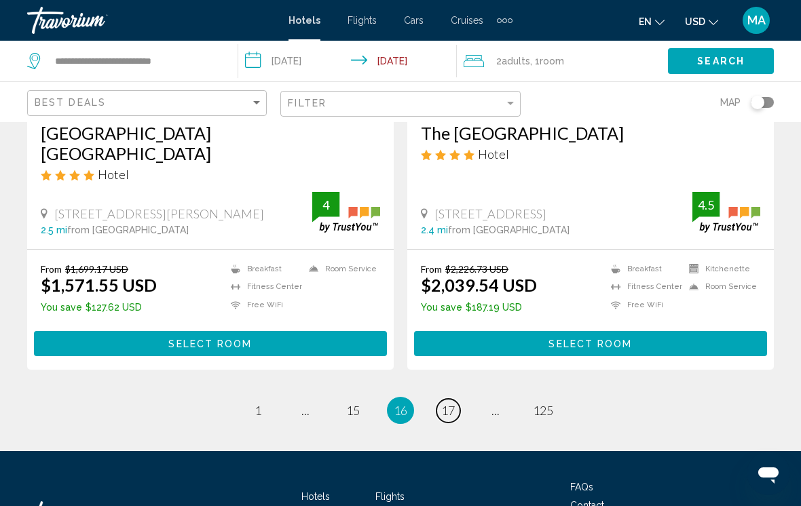
click at [451, 403] on span "17" at bounding box center [448, 410] width 14 height 15
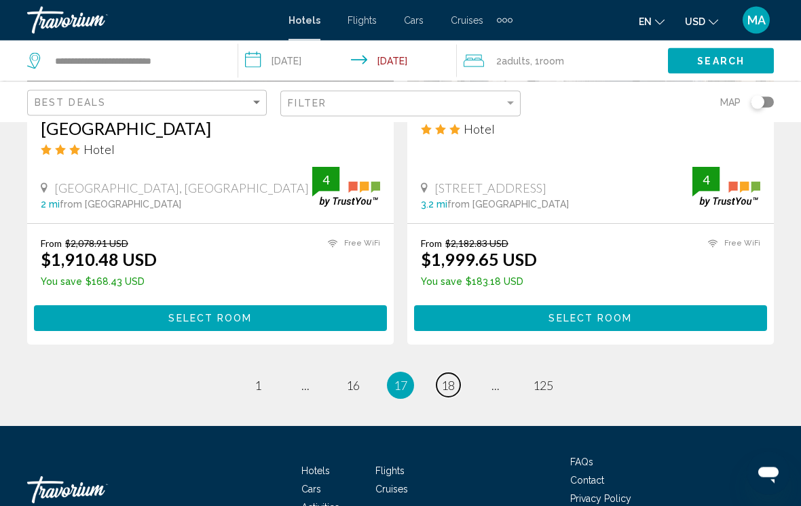
click at [450, 379] on span "18" at bounding box center [448, 386] width 14 height 15
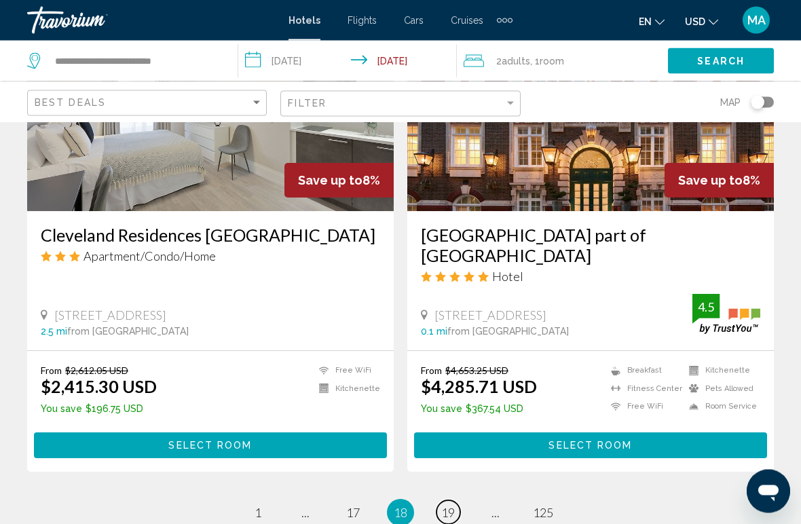
click at [449, 506] on span "19" at bounding box center [448, 513] width 14 height 15
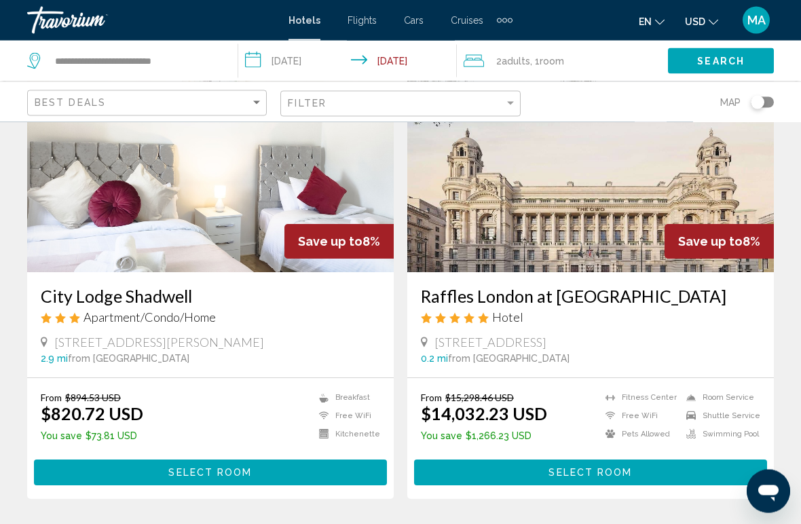
scroll to position [606, 0]
click at [129, 289] on h3 "City Lodge Shadwell" at bounding box center [210, 296] width 339 height 20
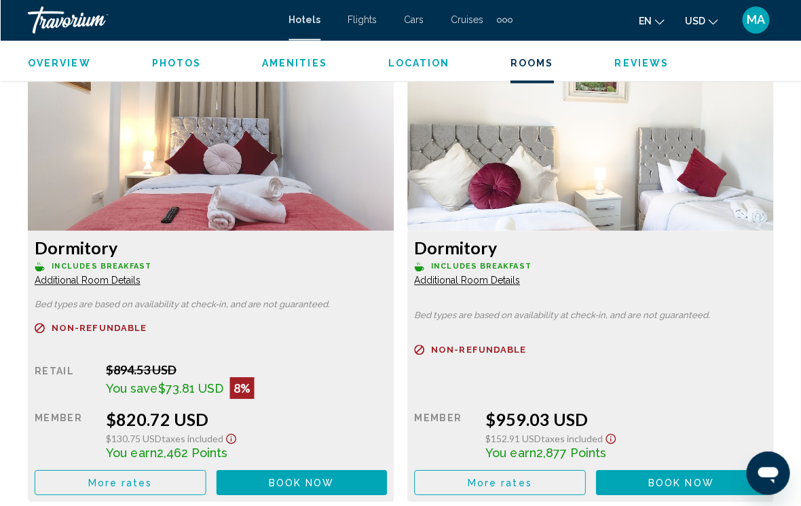
scroll to position [2099, 0]
click at [180, 477] on button "More rates" at bounding box center [120, 482] width 172 height 25
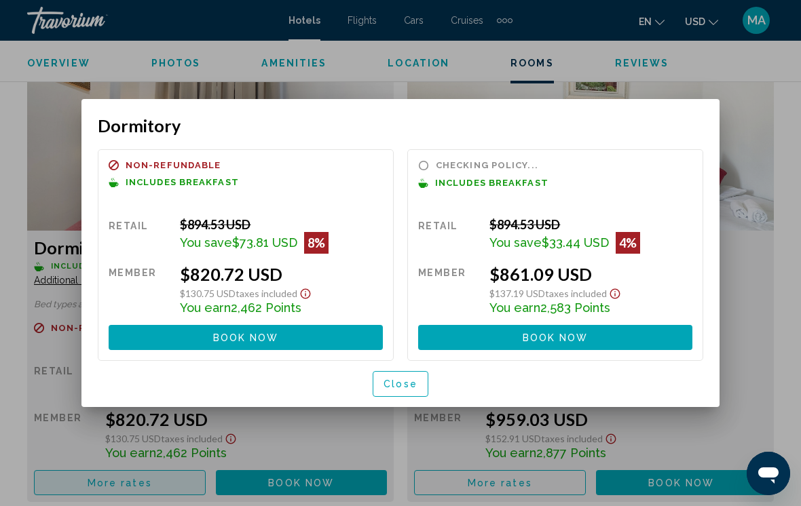
scroll to position [0, 0]
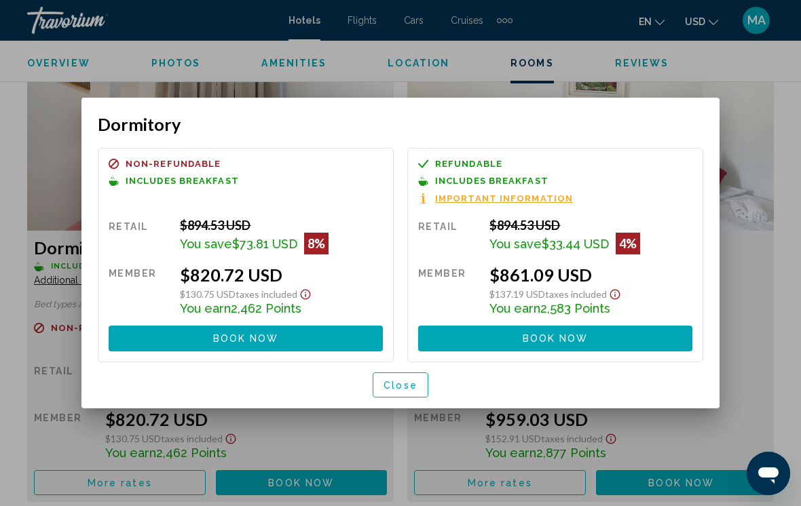
click at [410, 390] on span "Close" at bounding box center [401, 385] width 34 height 11
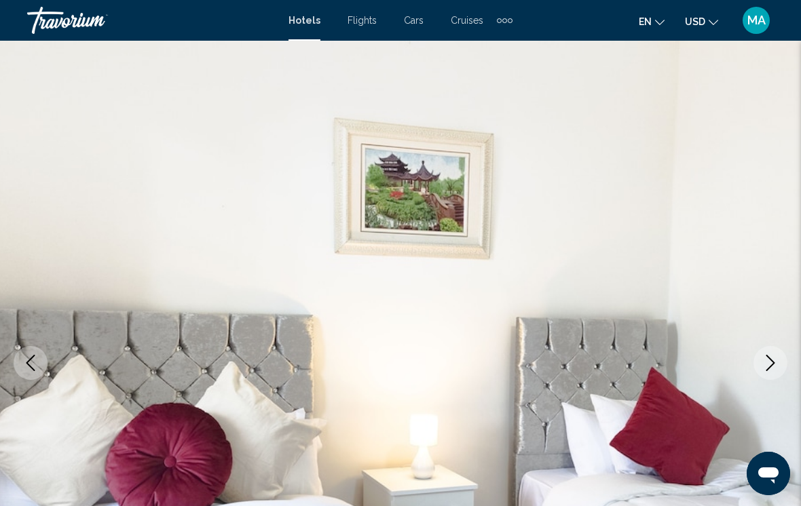
click at [43, 373] on button "Previous image" at bounding box center [31, 363] width 34 height 34
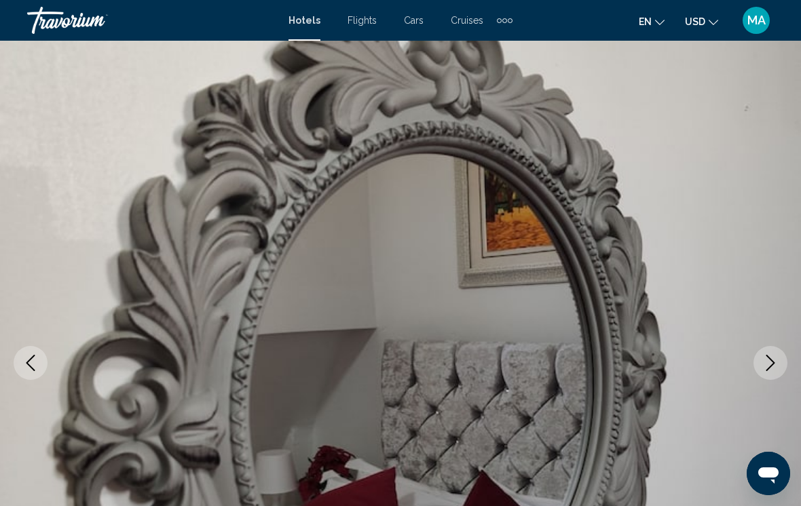
click at [41, 383] on img "Main content" at bounding box center [400, 363] width 801 height 645
click at [40, 371] on button "Previous image" at bounding box center [31, 363] width 34 height 34
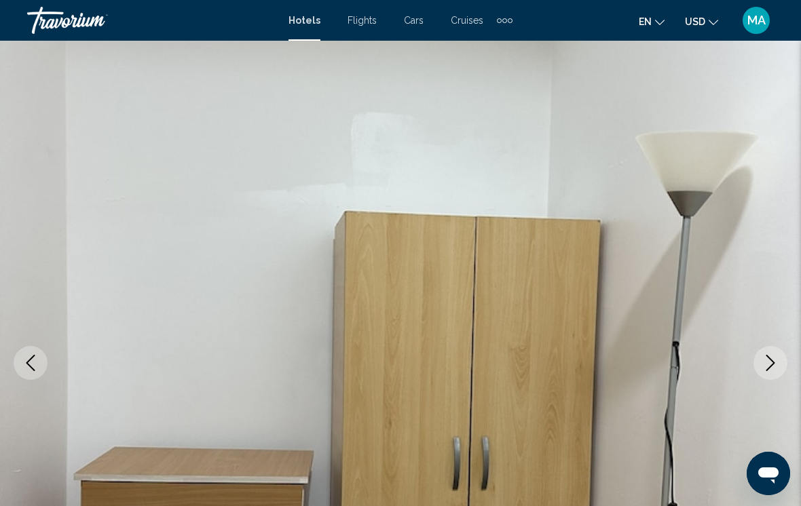
click at [34, 373] on button "Previous image" at bounding box center [31, 363] width 34 height 34
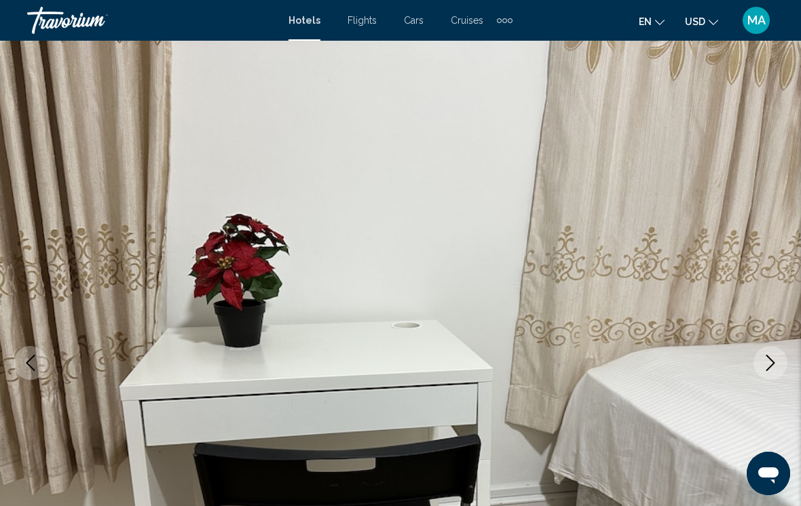
click at [27, 380] on img "Main content" at bounding box center [400, 363] width 801 height 645
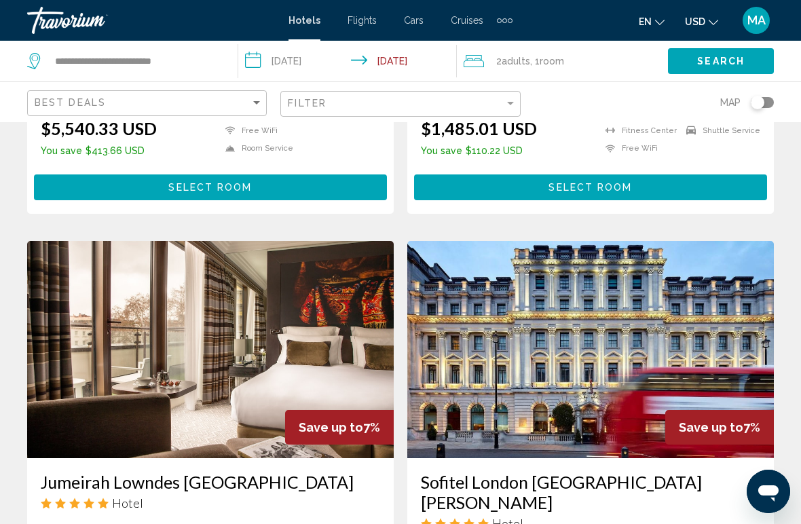
scroll to position [1498, 0]
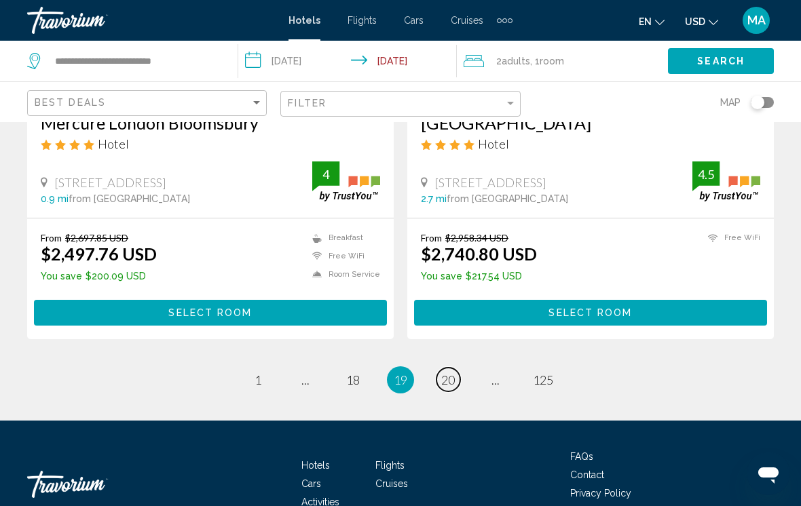
click at [449, 373] on span "20" at bounding box center [448, 380] width 14 height 15
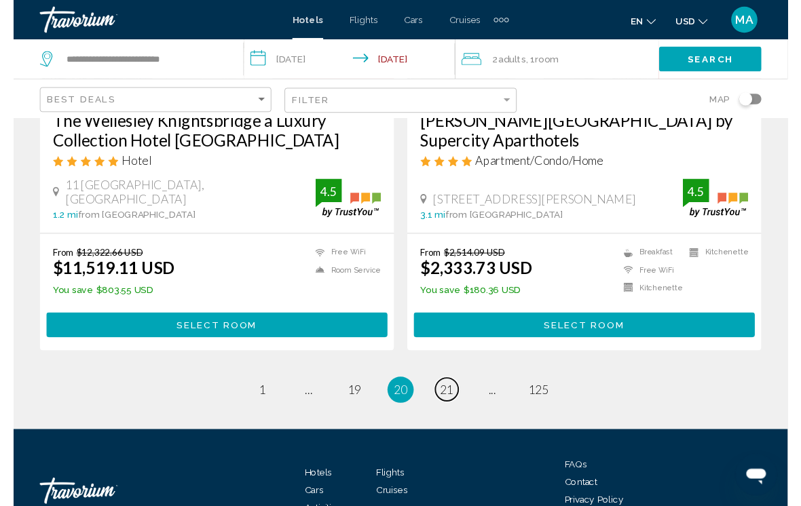
scroll to position [2811, 0]
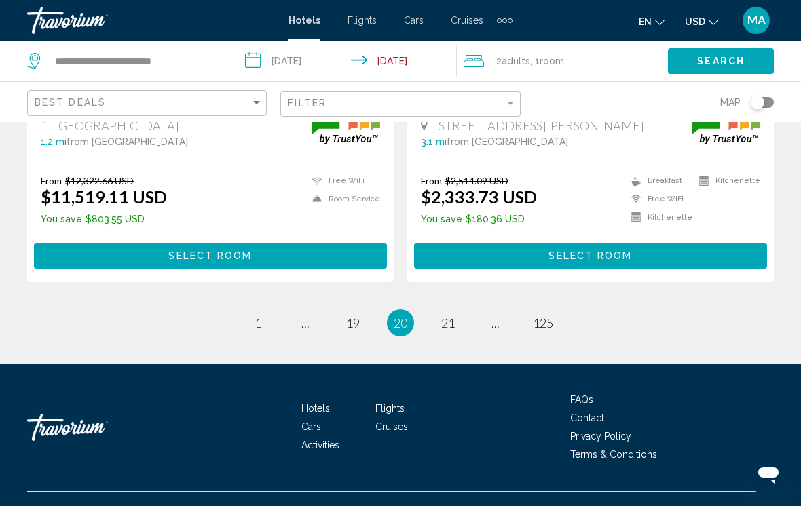
click at [396, 316] on span "20" at bounding box center [401, 323] width 14 height 15
click at [399, 316] on span "20" at bounding box center [401, 323] width 14 height 15
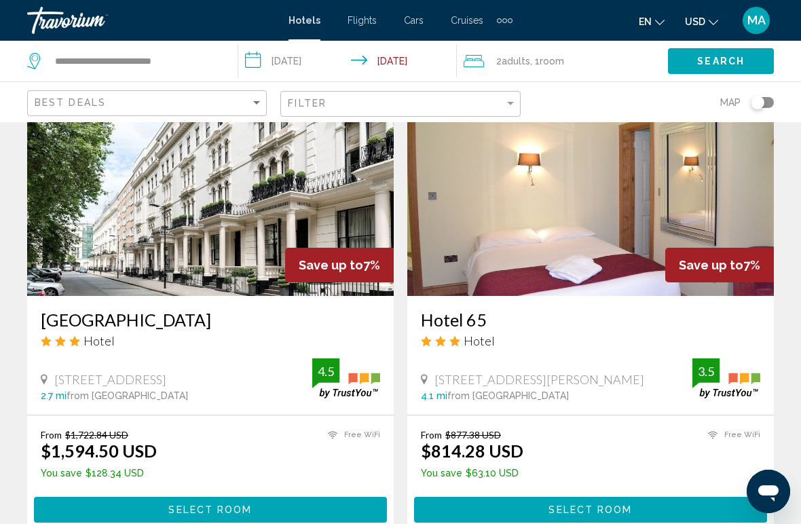
scroll to position [580, 0]
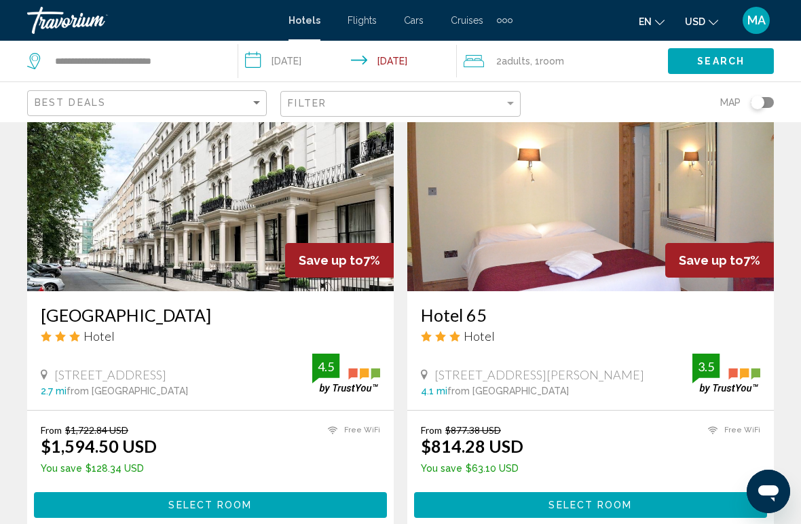
click at [475, 317] on h3 "Hotel 65" at bounding box center [590, 315] width 339 height 20
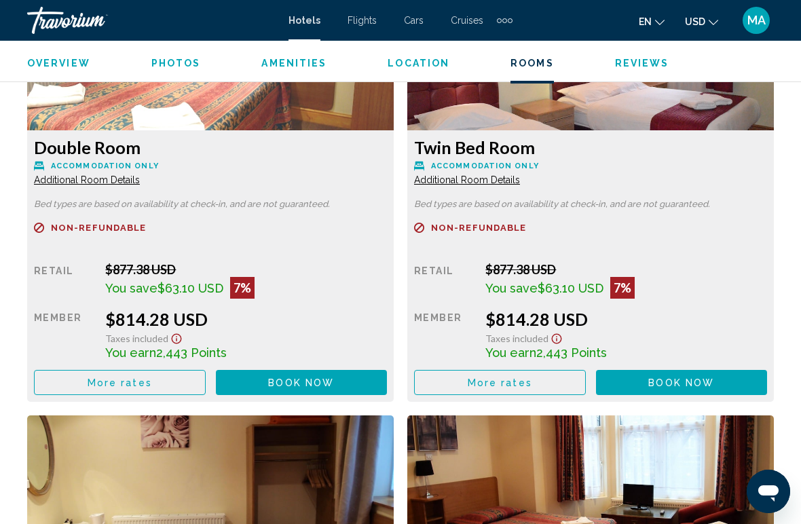
scroll to position [2173, 0]
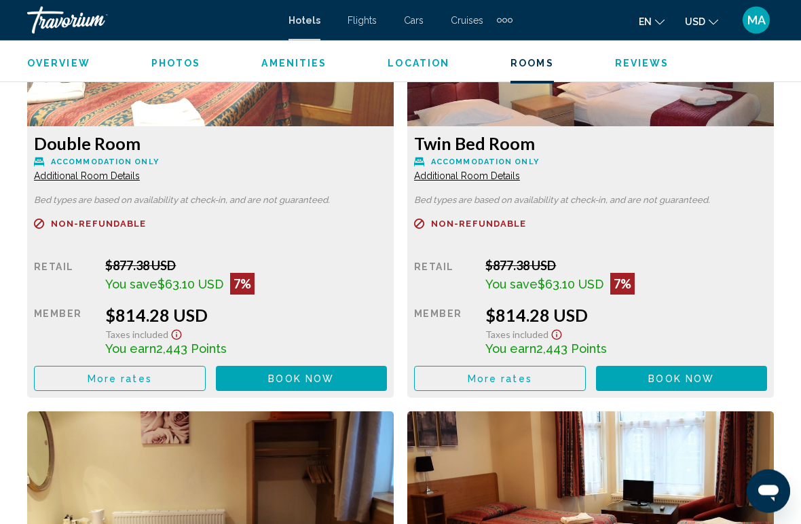
click at [182, 382] on button "More rates" at bounding box center [120, 379] width 172 height 25
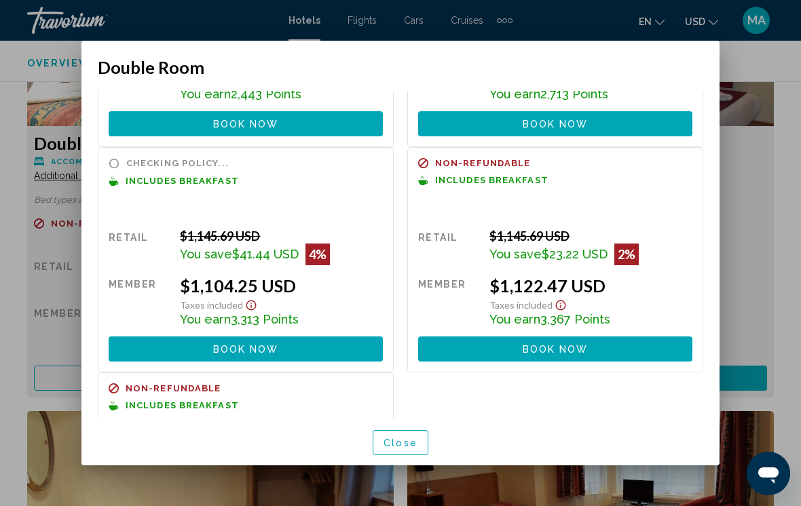
scroll to position [172, 0]
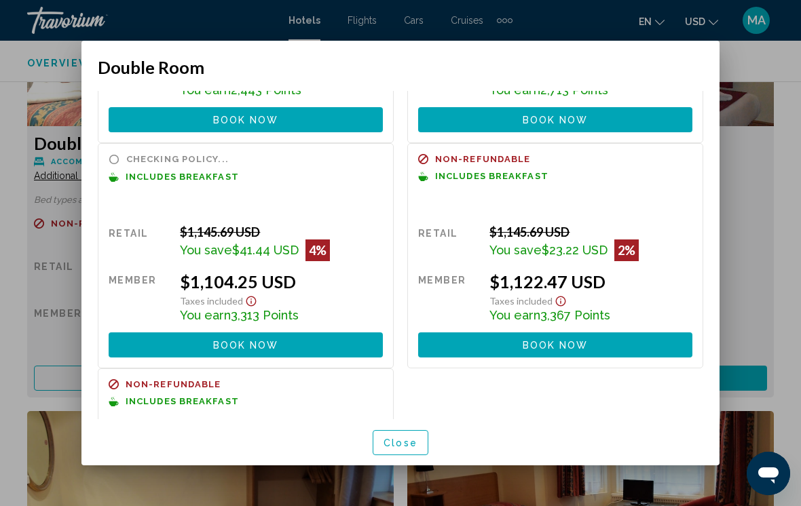
click at [412, 441] on span "Close" at bounding box center [401, 443] width 34 height 11
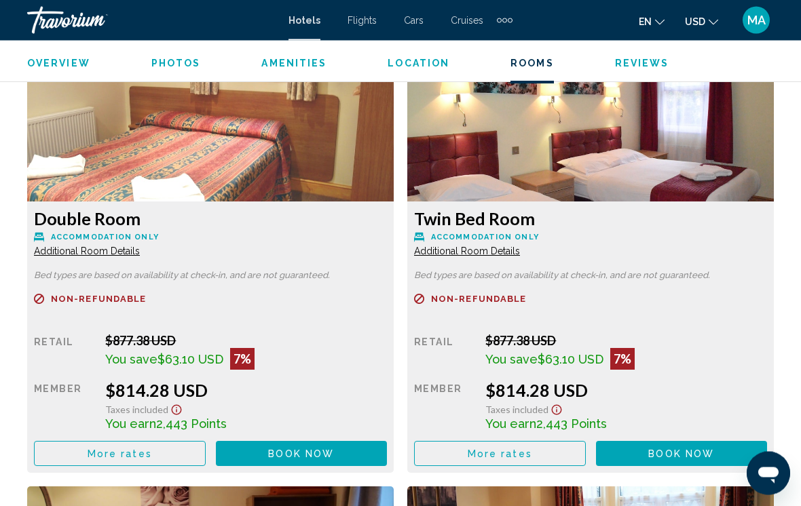
scroll to position [2098, 0]
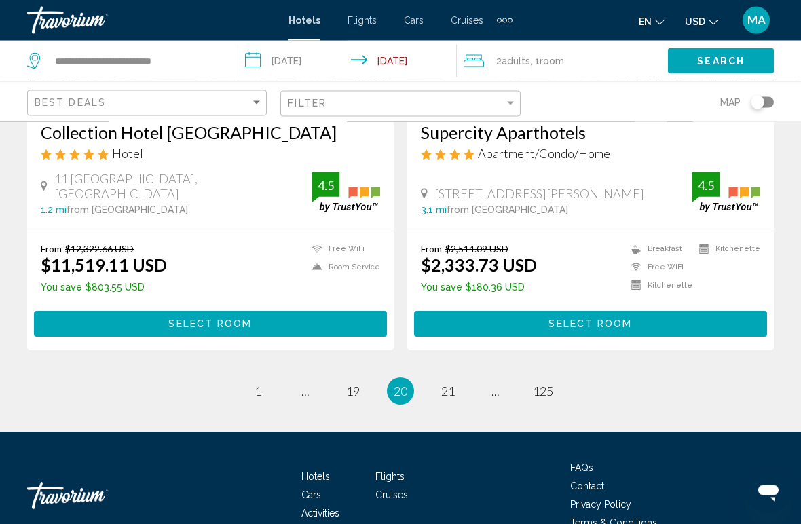
scroll to position [2776, 0]
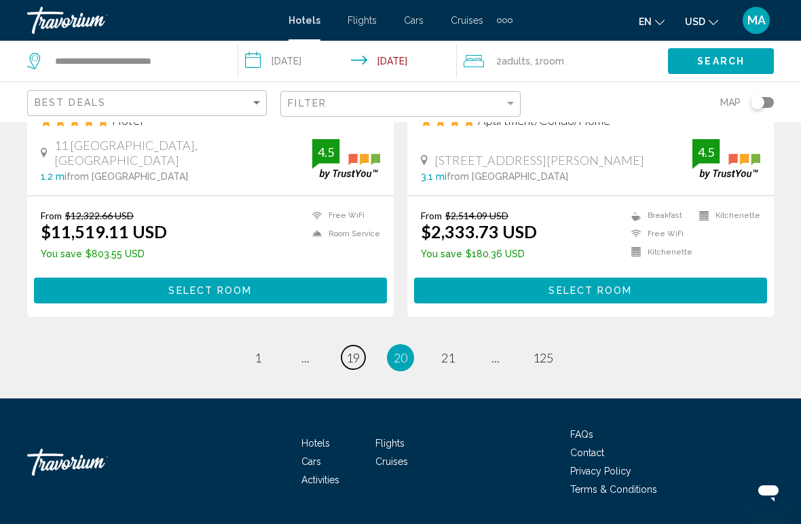
click at [348, 346] on link "page 19" at bounding box center [353, 358] width 24 height 24
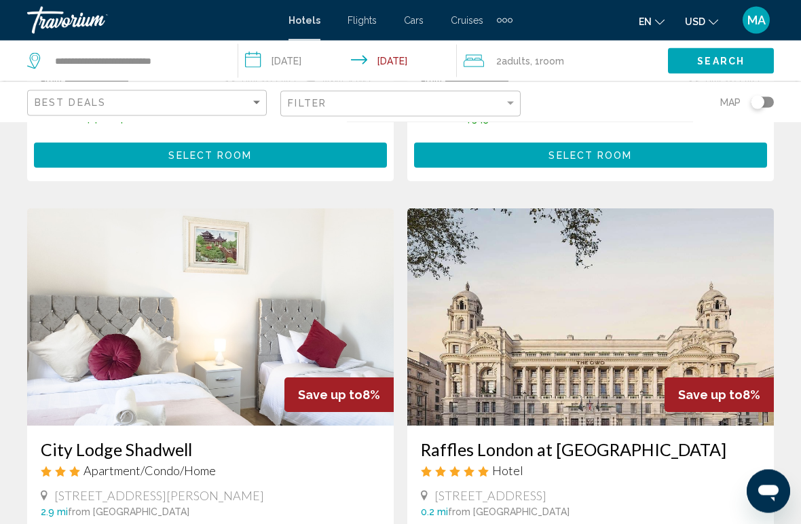
scroll to position [453, 0]
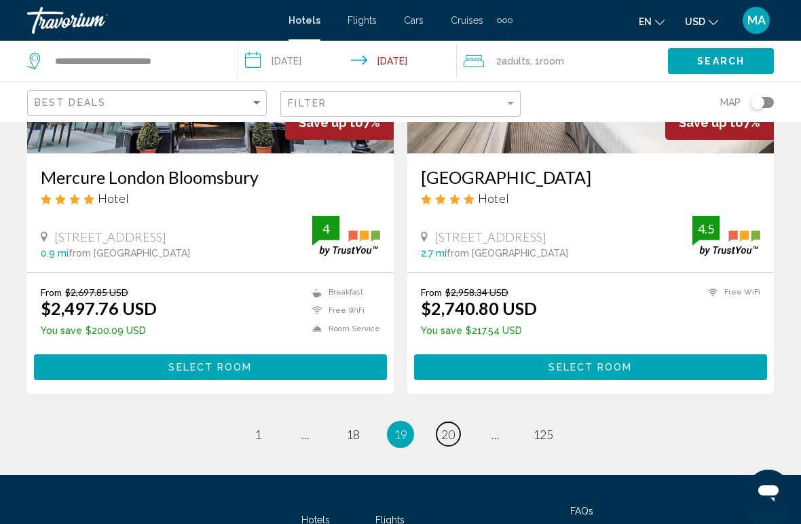
click at [445, 427] on span "20" at bounding box center [448, 434] width 14 height 15
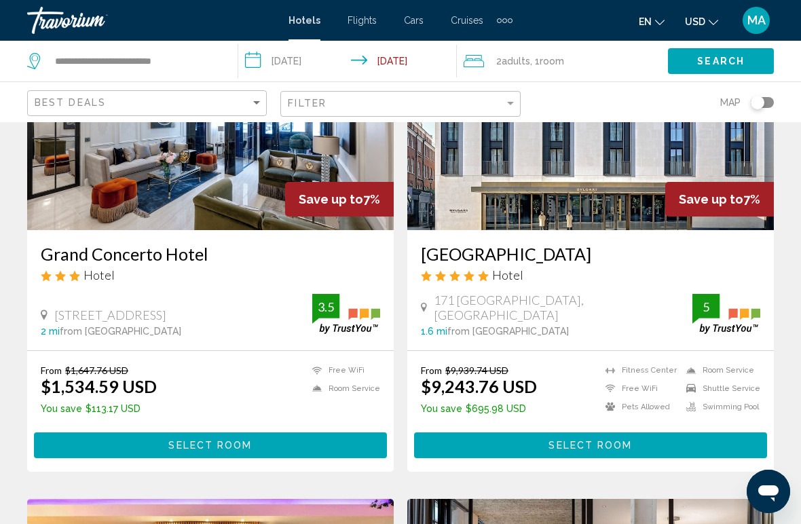
scroll to position [1612, 0]
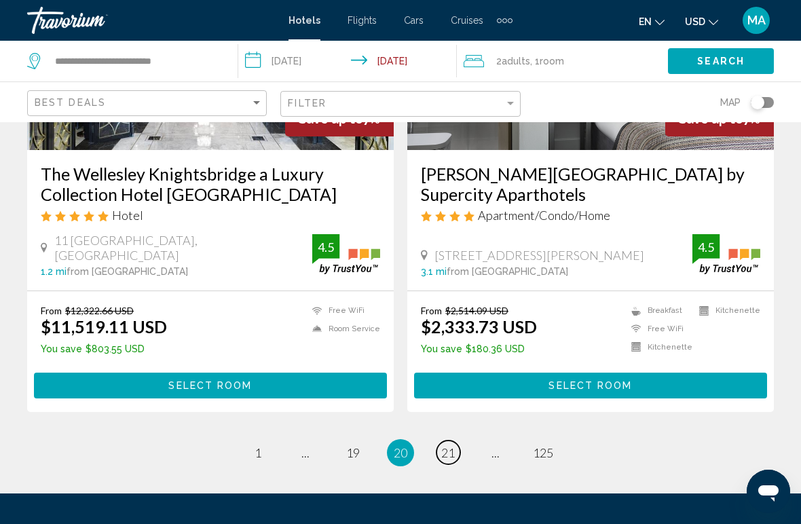
click at [453, 445] on span "21" at bounding box center [448, 452] width 14 height 15
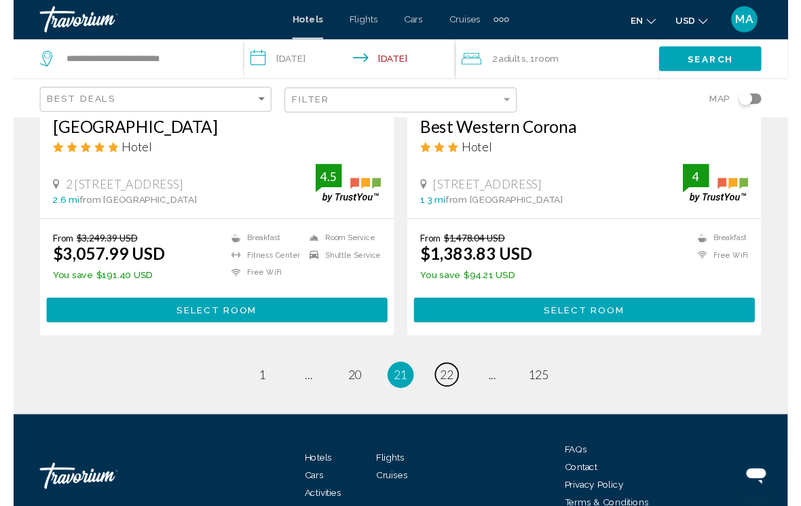
scroll to position [2811, 0]
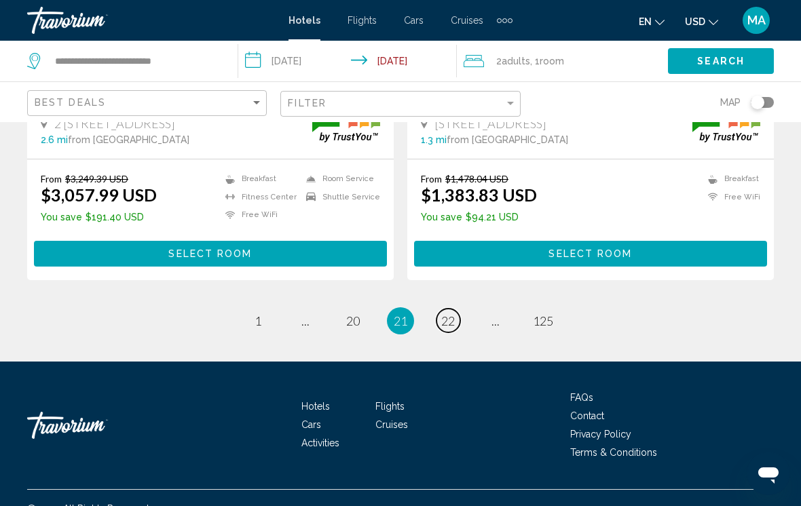
click at [459, 309] on link "page 22" at bounding box center [449, 321] width 24 height 24
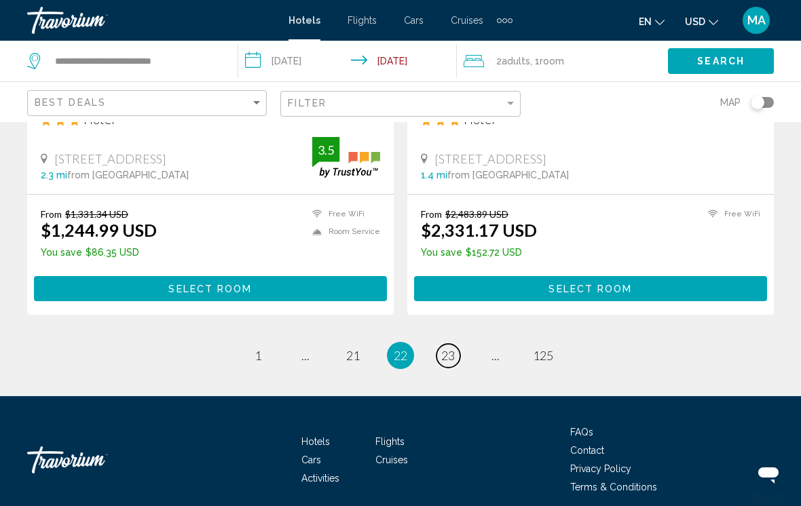
click at [452, 354] on span "23" at bounding box center [448, 355] width 14 height 15
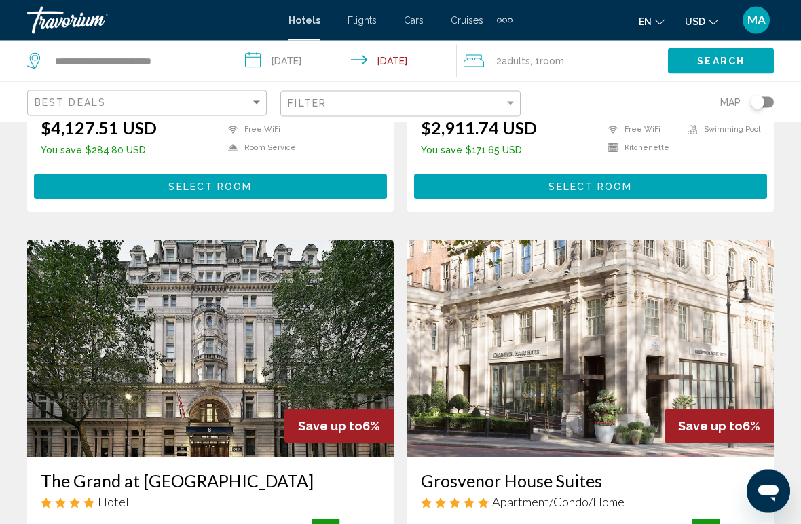
scroll to position [1926, 0]
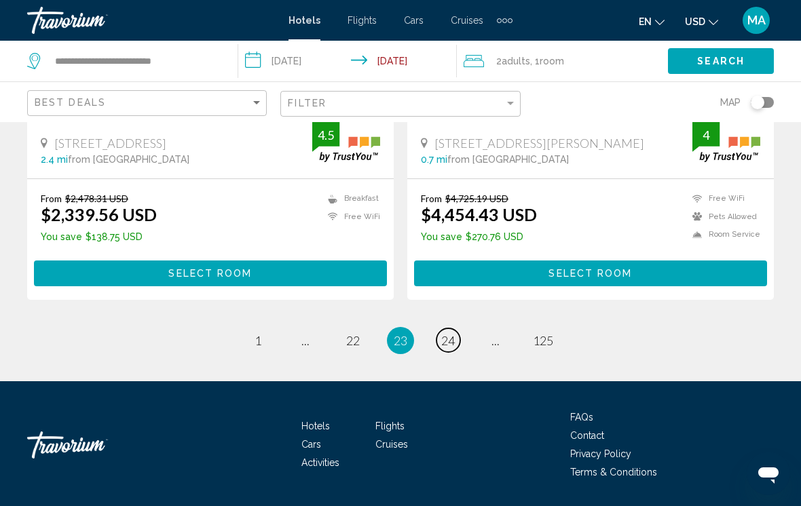
click at [447, 333] on span "24" at bounding box center [448, 340] width 14 height 15
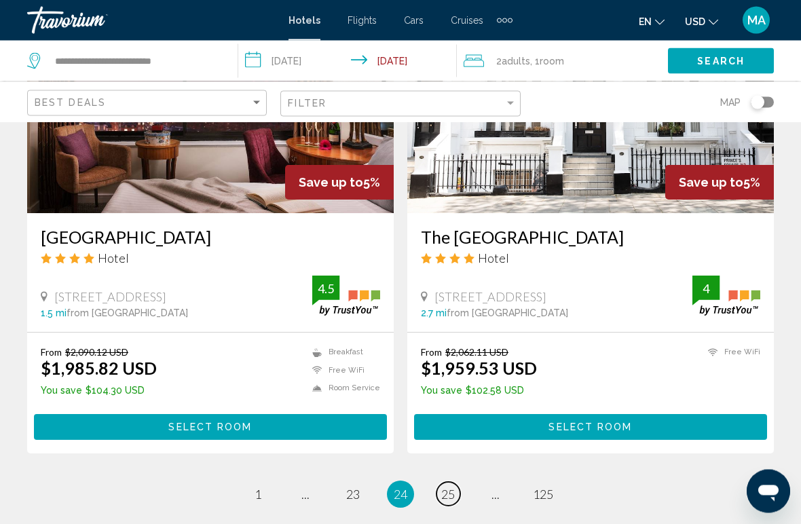
scroll to position [2667, 0]
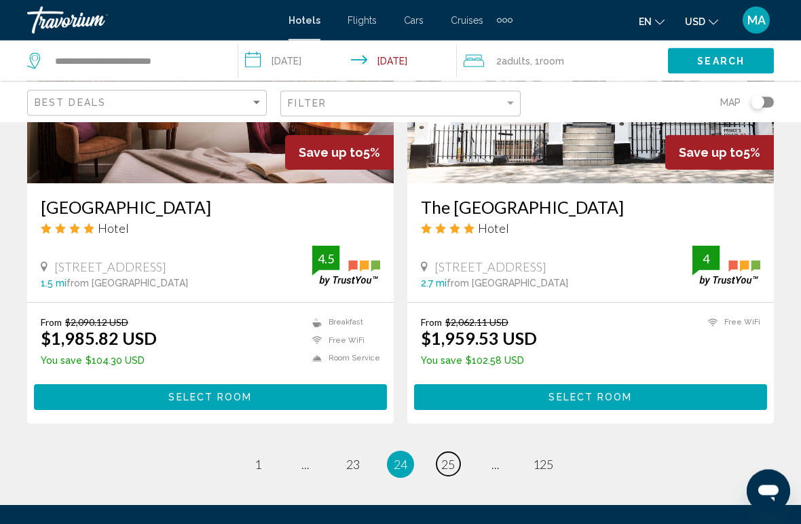
click at [451, 458] on span "25" at bounding box center [448, 465] width 14 height 15
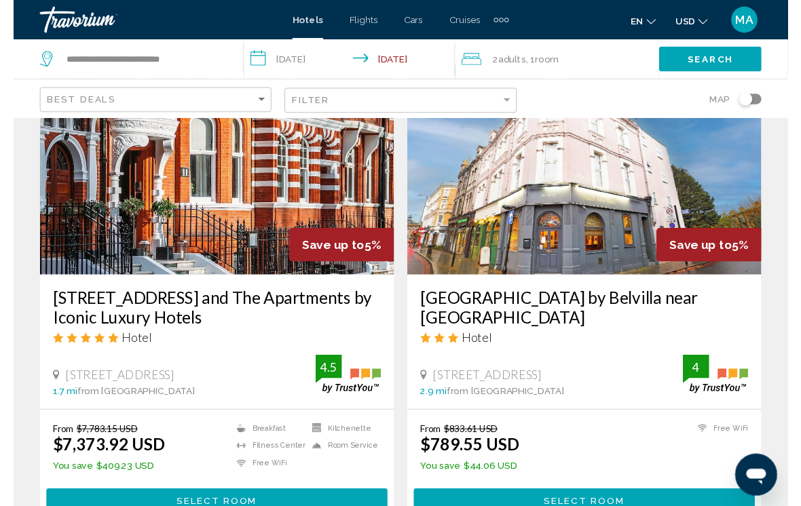
scroll to position [1083, 0]
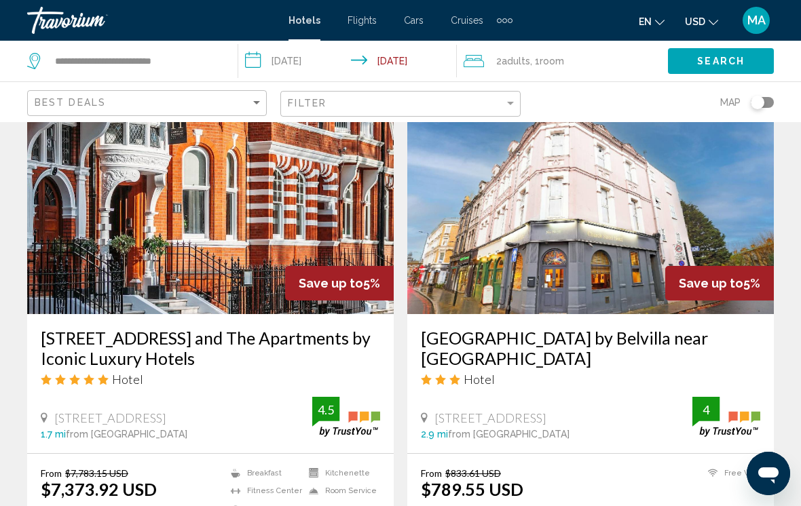
click at [616, 328] on h3 "[GEOGRAPHIC_DATA] by Belvilla near [GEOGRAPHIC_DATA]" at bounding box center [590, 348] width 339 height 41
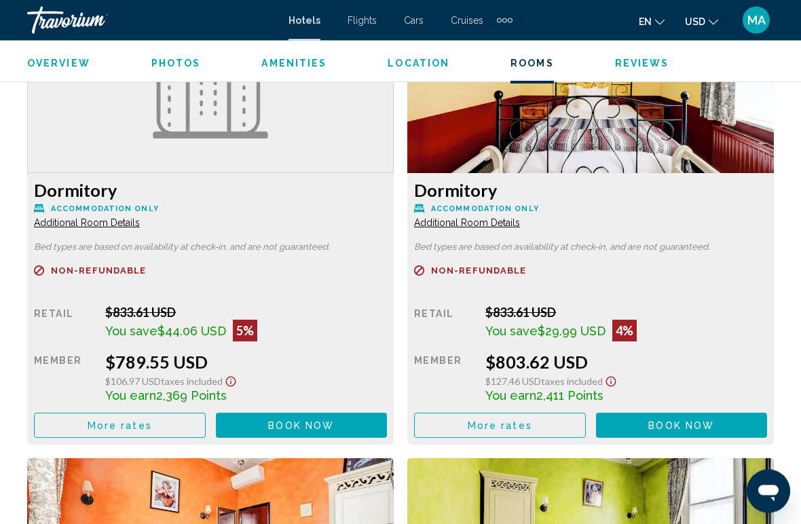
scroll to position [2159, 0]
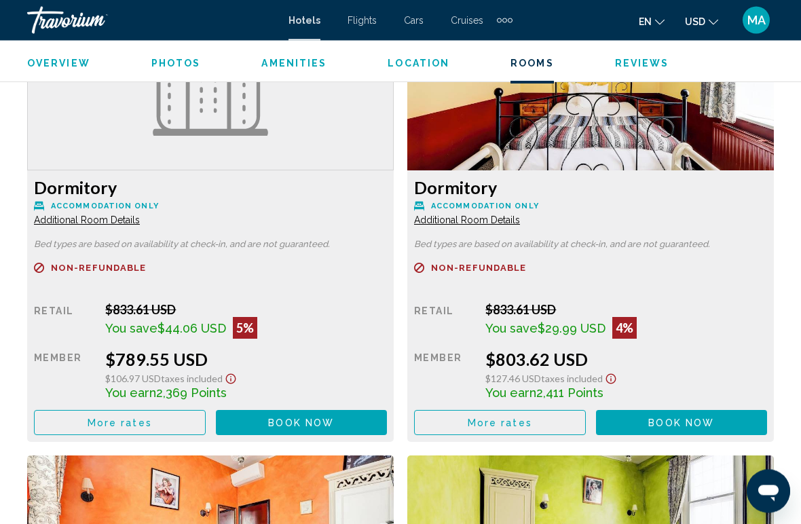
click at [145, 422] on button "More rates" at bounding box center [120, 423] width 172 height 25
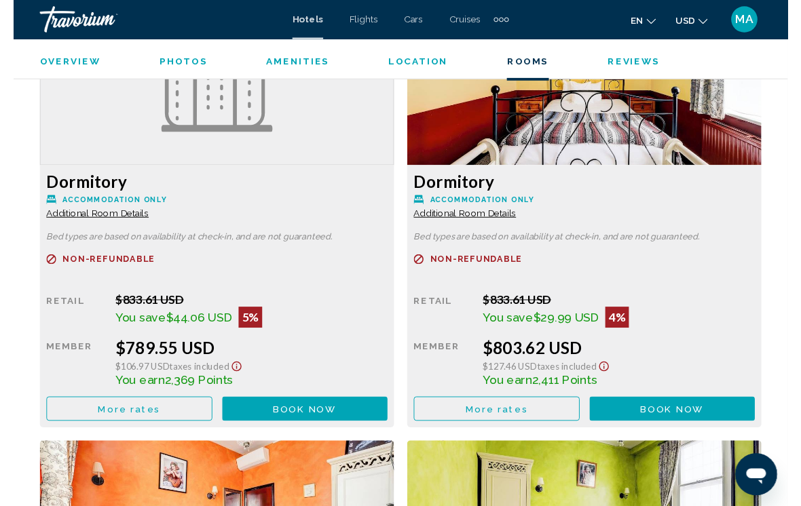
scroll to position [0, 0]
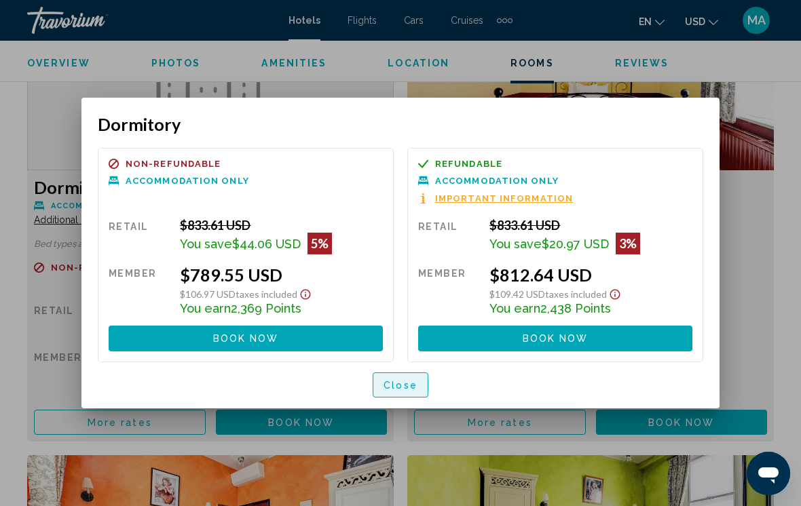
click at [407, 390] on span "Close" at bounding box center [401, 385] width 34 height 11
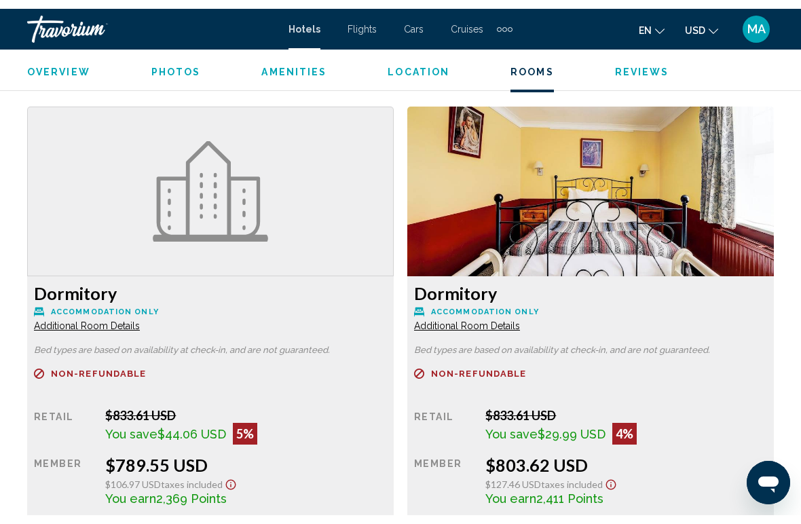
scroll to position [2090, 0]
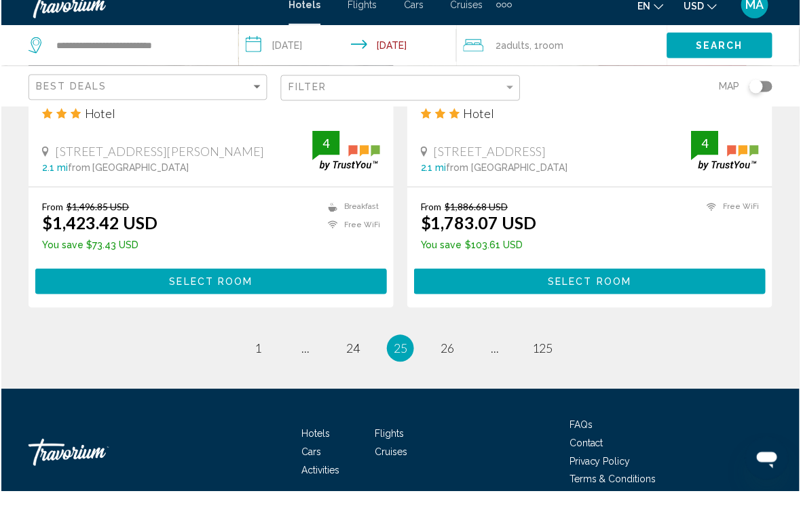
scroll to position [2831, 0]
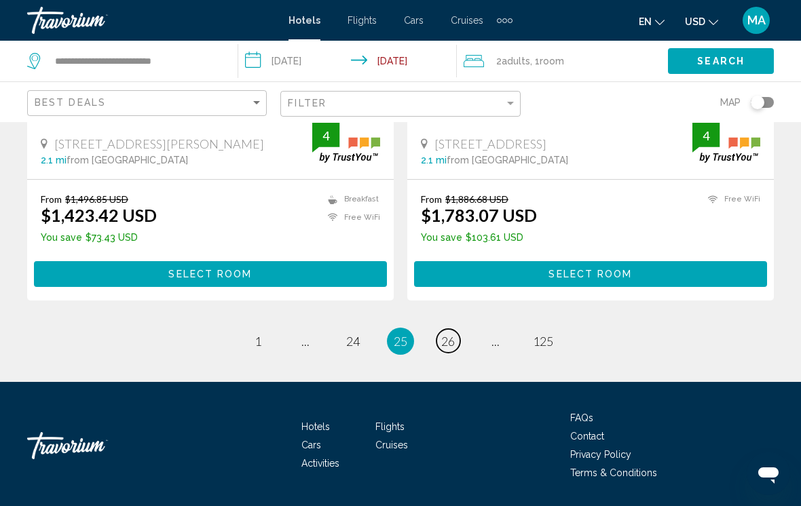
click at [455, 334] on span "26" at bounding box center [448, 341] width 14 height 15
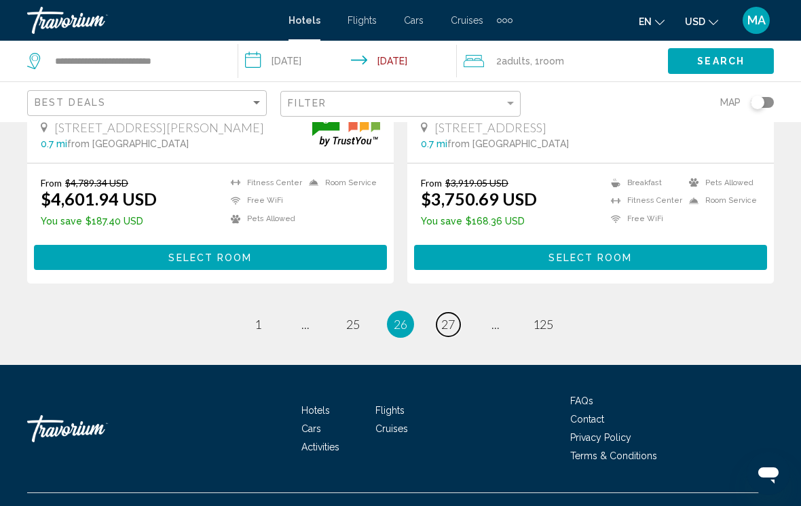
scroll to position [2768, 0]
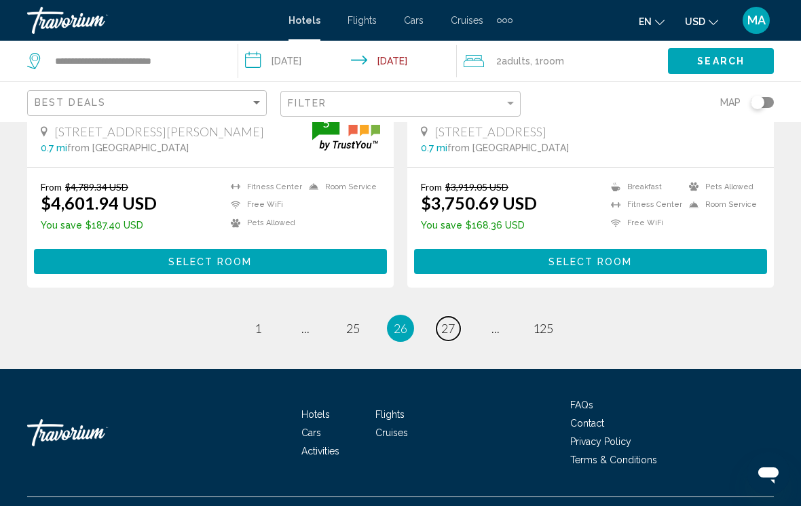
click at [453, 329] on span "27" at bounding box center [448, 328] width 14 height 15
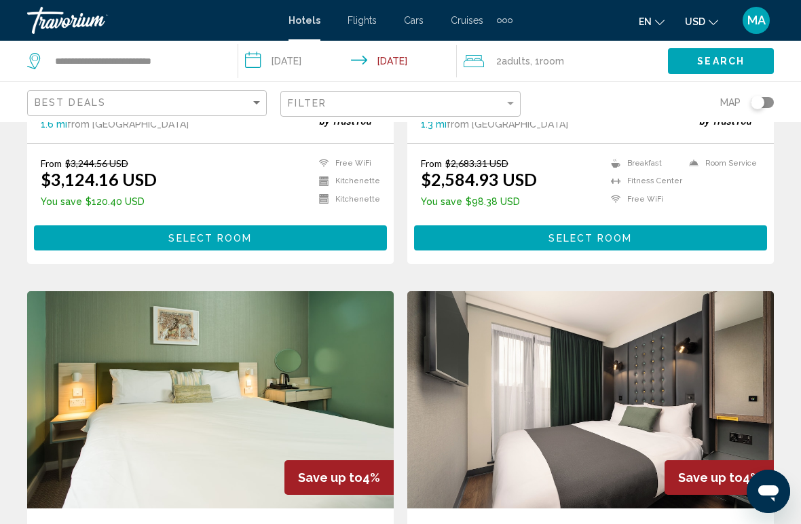
scroll to position [1861, 0]
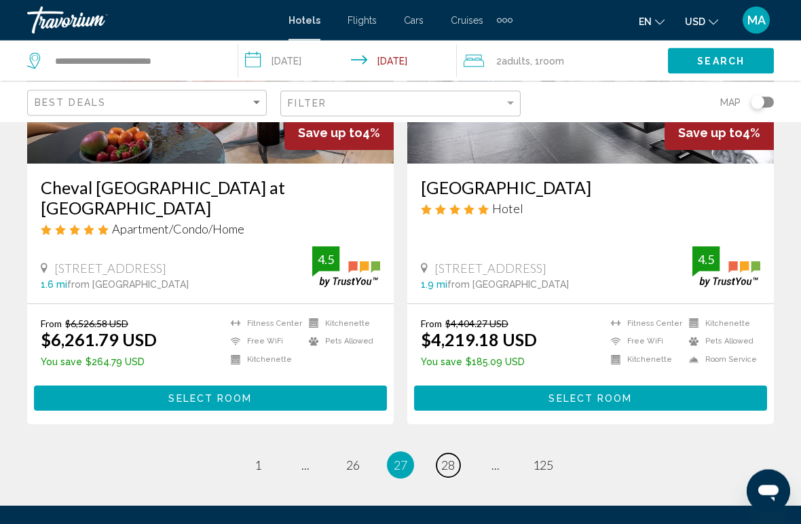
click at [456, 454] on link "page 28" at bounding box center [449, 466] width 24 height 24
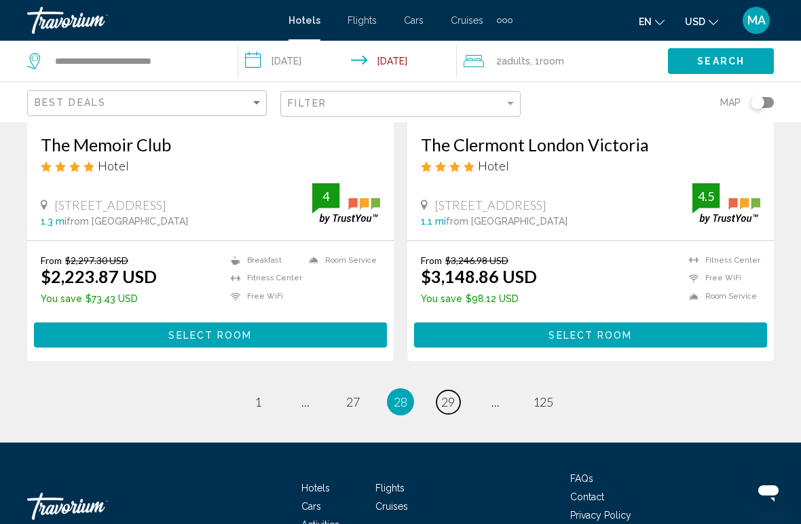
click at [459, 392] on link "page 29" at bounding box center [449, 402] width 24 height 24
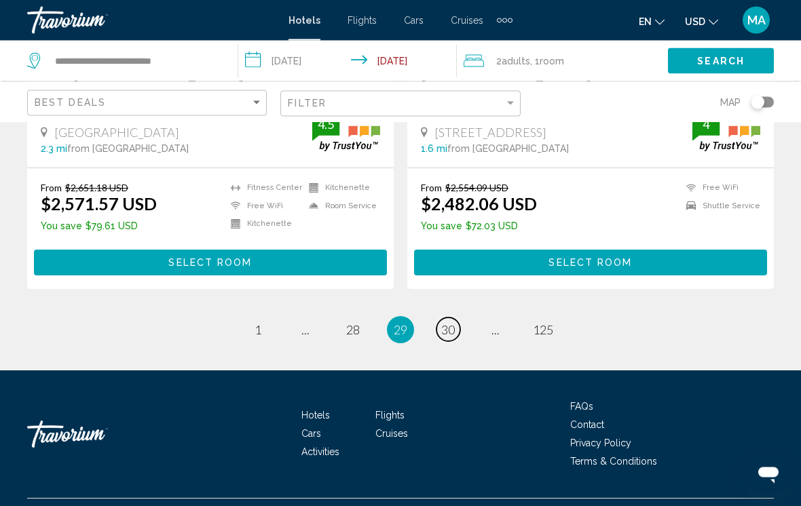
click at [451, 331] on span "30" at bounding box center [448, 330] width 14 height 15
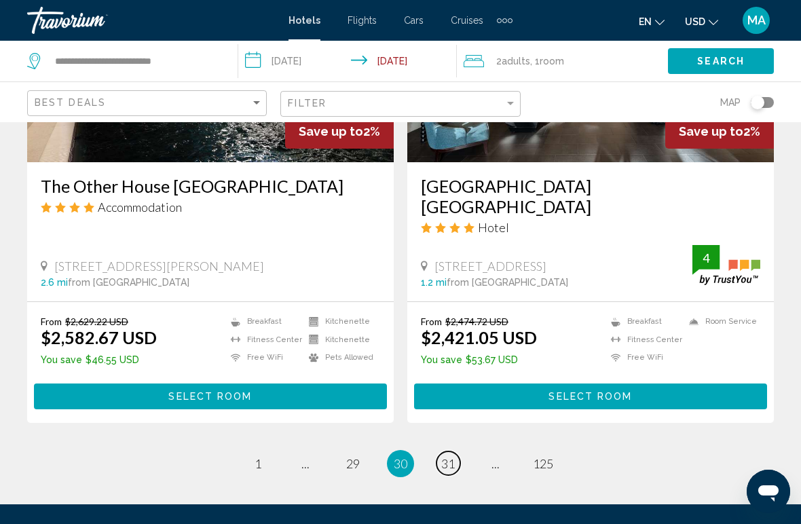
scroll to position [2651, 0]
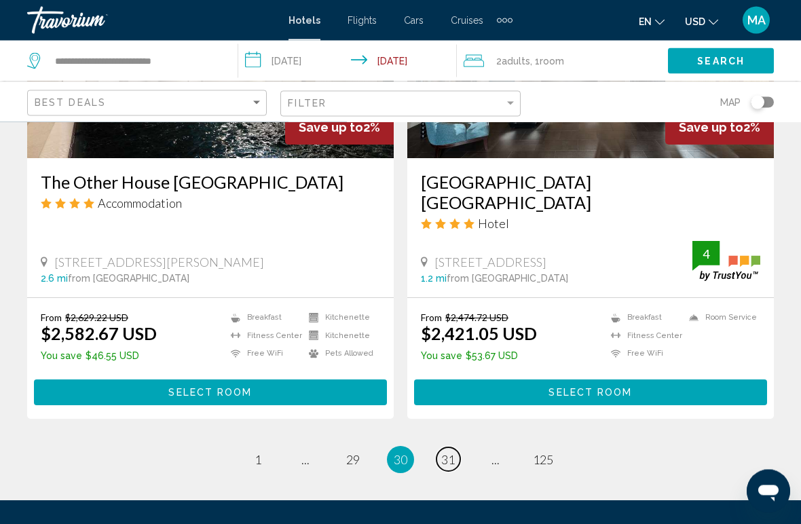
click at [453, 453] on span "31" at bounding box center [448, 460] width 14 height 15
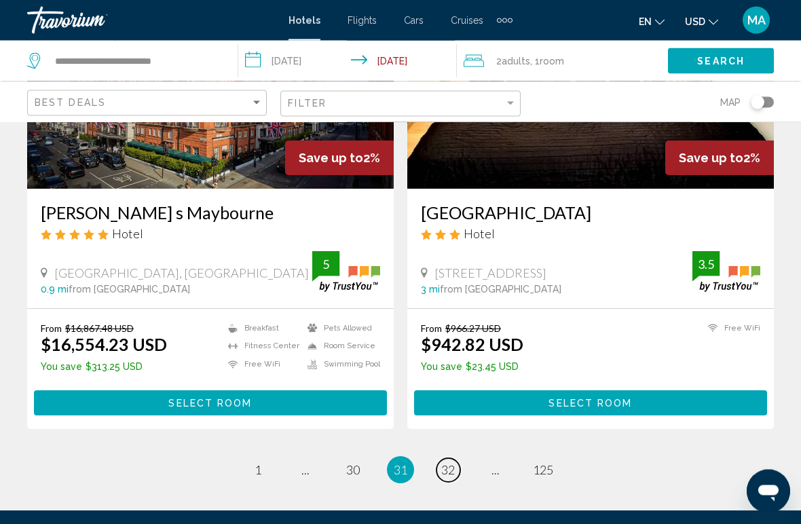
scroll to position [2686, 0]
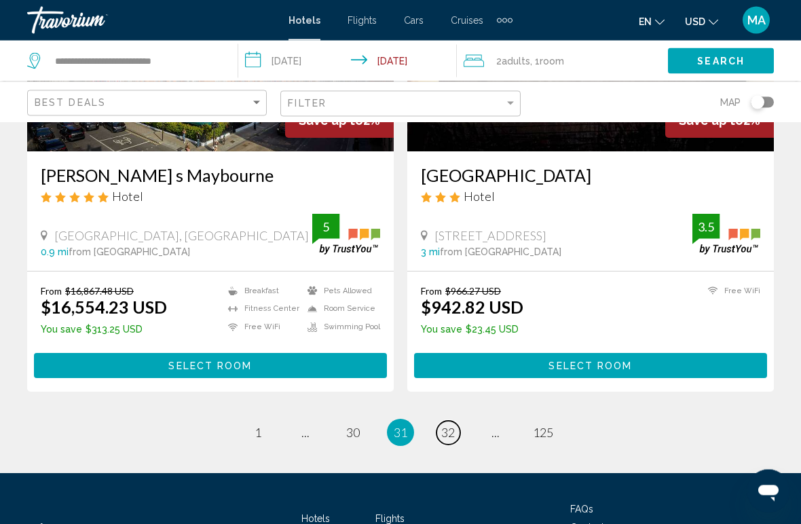
click at [449, 422] on link "page 32" at bounding box center [449, 434] width 24 height 24
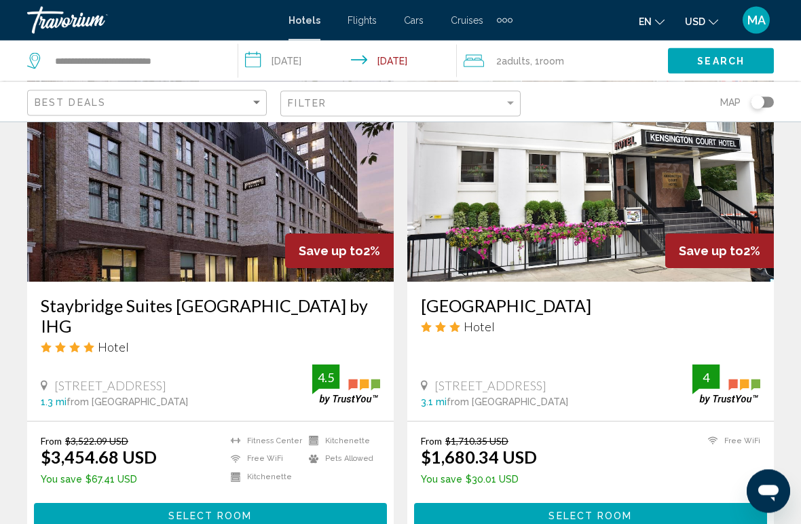
scroll to position [1075, 0]
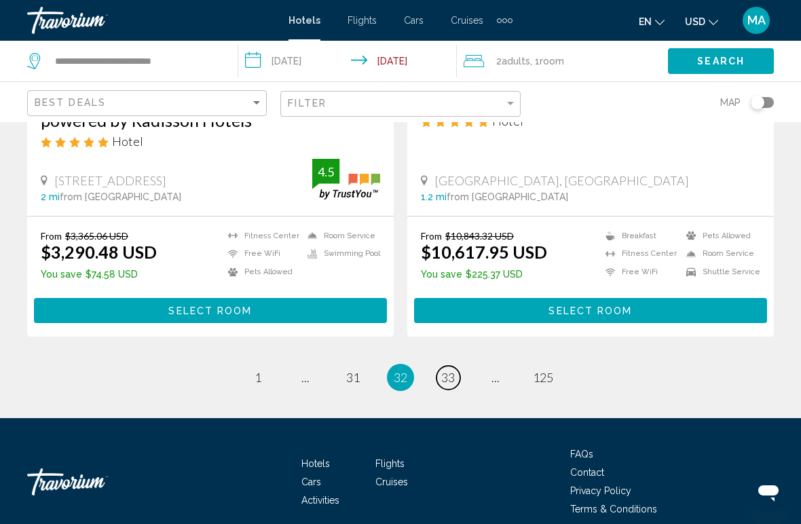
click at [446, 370] on span "33" at bounding box center [448, 377] width 14 height 15
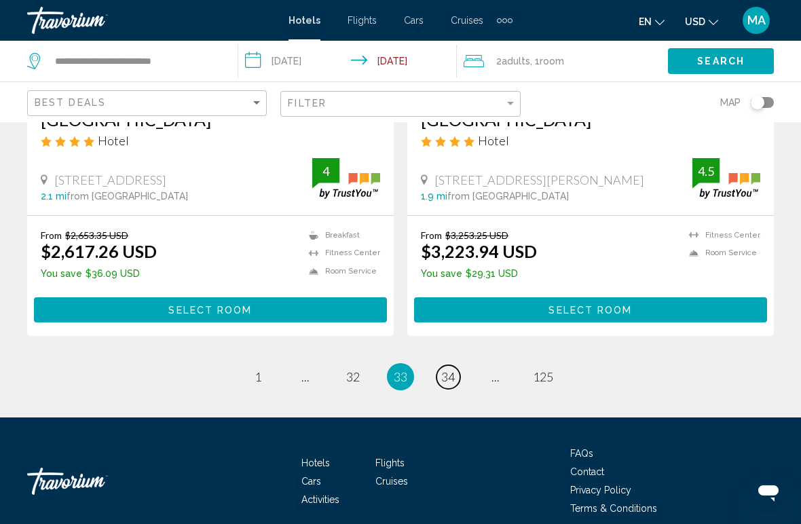
click at [457, 383] on link "page 34" at bounding box center [449, 377] width 24 height 24
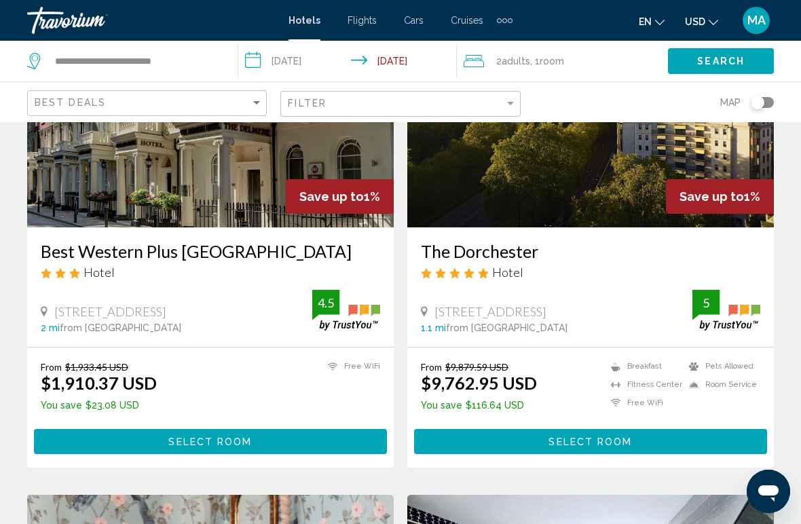
scroll to position [2122, 0]
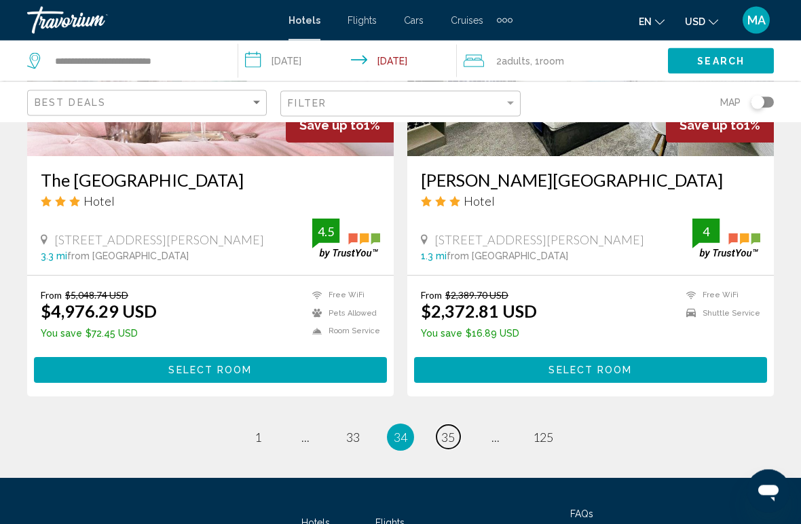
click at [453, 426] on link "page 35" at bounding box center [449, 438] width 24 height 24
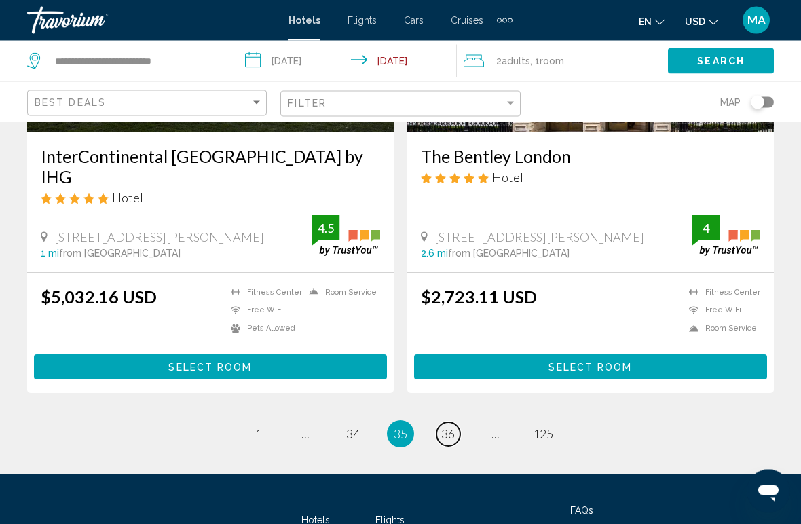
click at [452, 427] on span "36" at bounding box center [448, 434] width 14 height 15
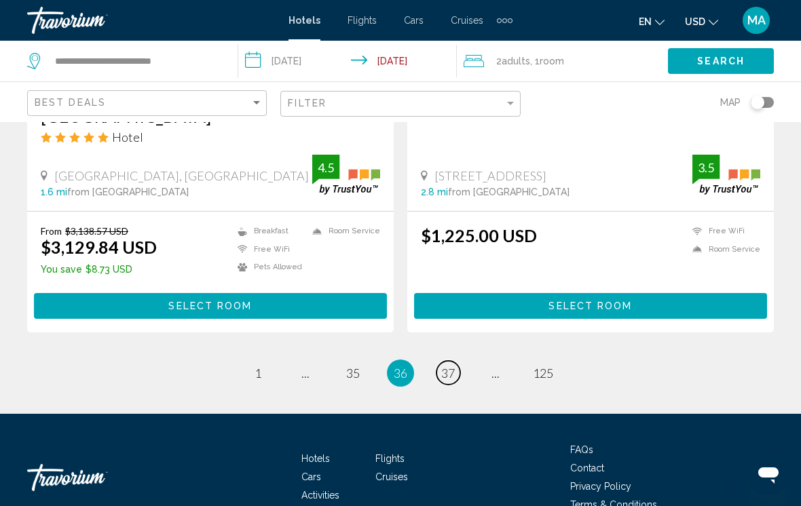
click at [445, 366] on span "37" at bounding box center [448, 373] width 14 height 15
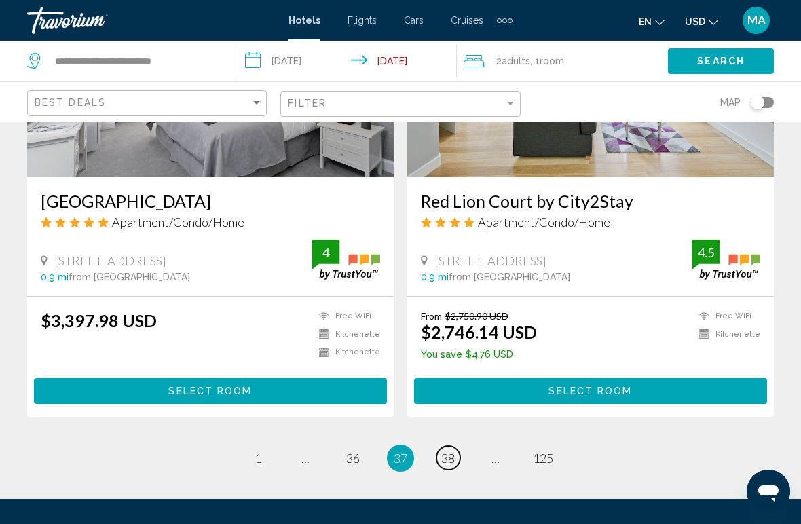
click at [456, 457] on link "page 38" at bounding box center [449, 458] width 24 height 24
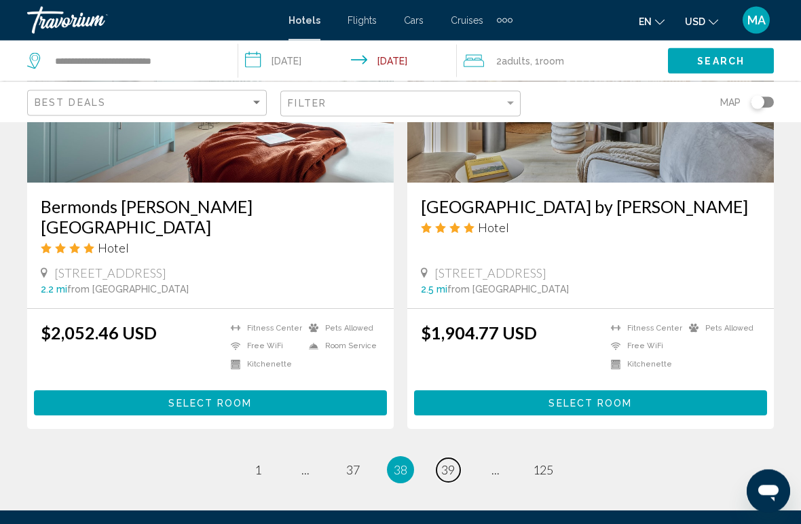
scroll to position [2628, 0]
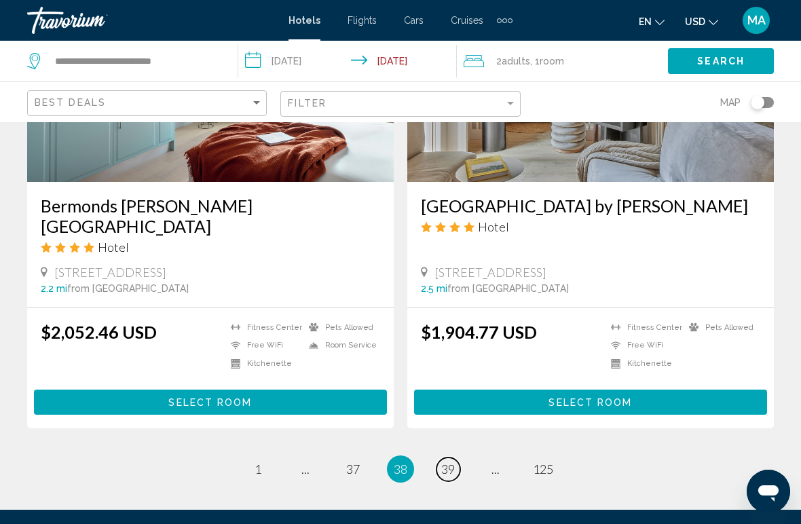
click at [448, 462] on span "39" at bounding box center [448, 469] width 14 height 15
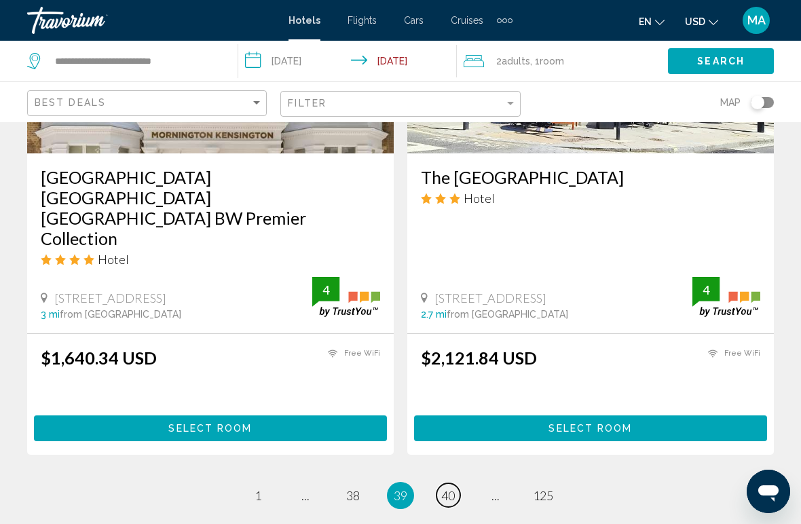
click at [456, 483] on link "page 40" at bounding box center [449, 495] width 24 height 24
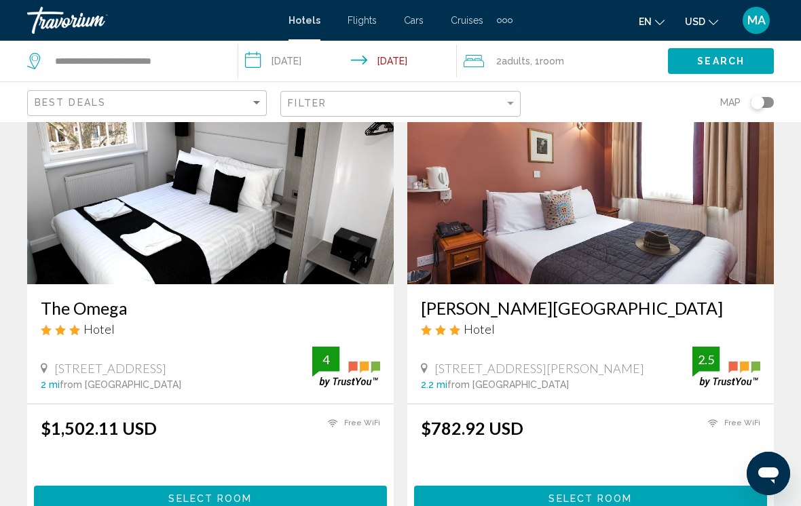
scroll to position [2060, 0]
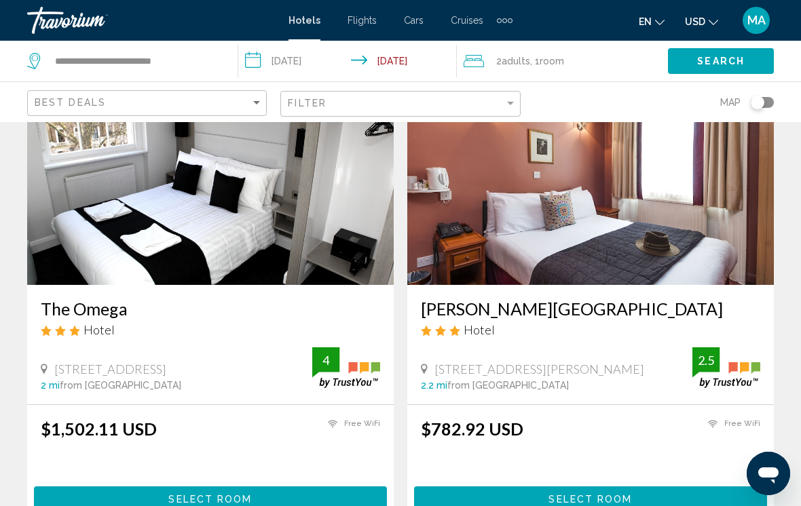
click at [504, 304] on h3 "[PERSON_NAME][GEOGRAPHIC_DATA]" at bounding box center [590, 309] width 339 height 20
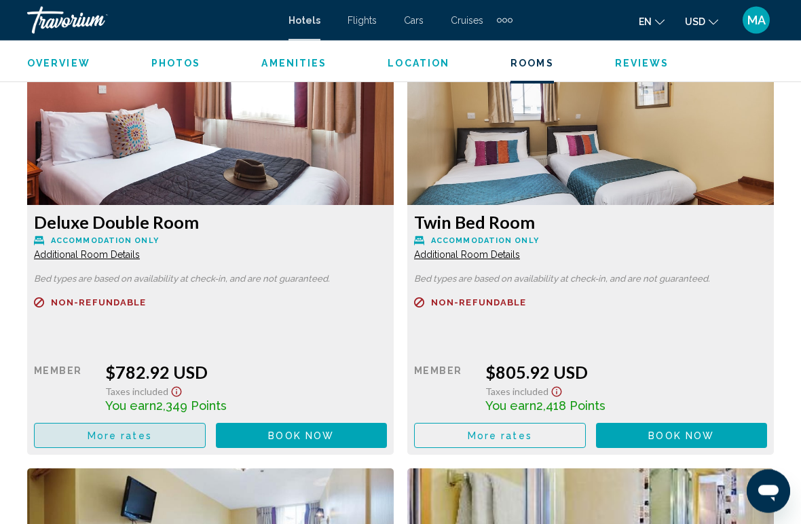
scroll to position [2073, 0]
click at [190, 430] on button "More rates" at bounding box center [120, 435] width 172 height 25
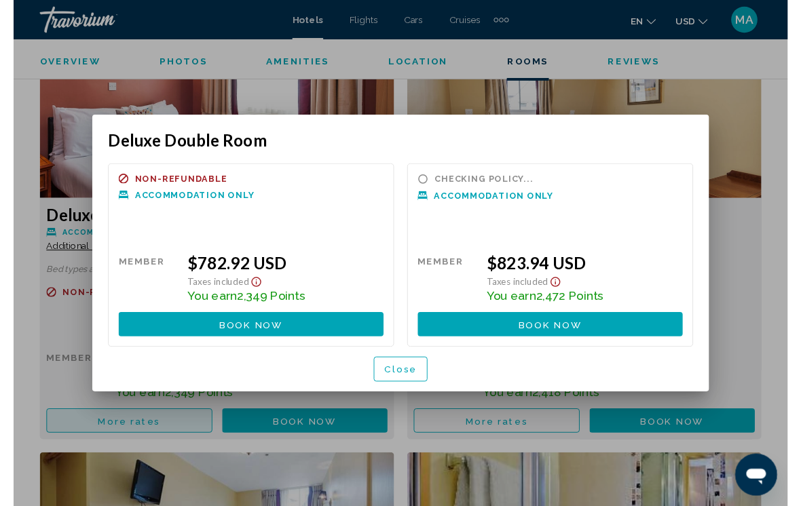
scroll to position [0, 0]
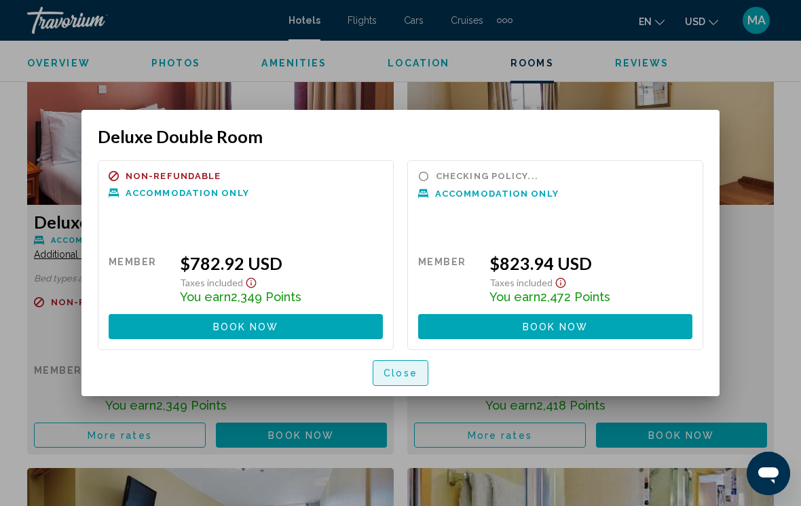
click at [393, 373] on span "Close" at bounding box center [401, 374] width 34 height 11
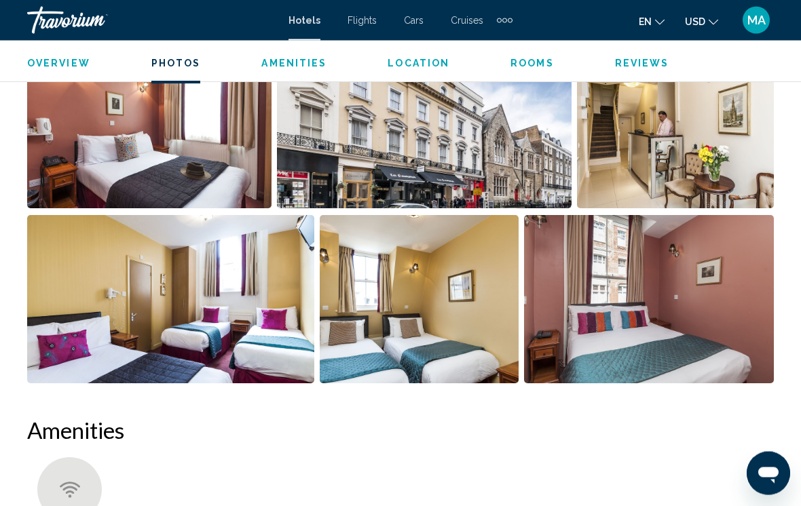
scroll to position [931, 0]
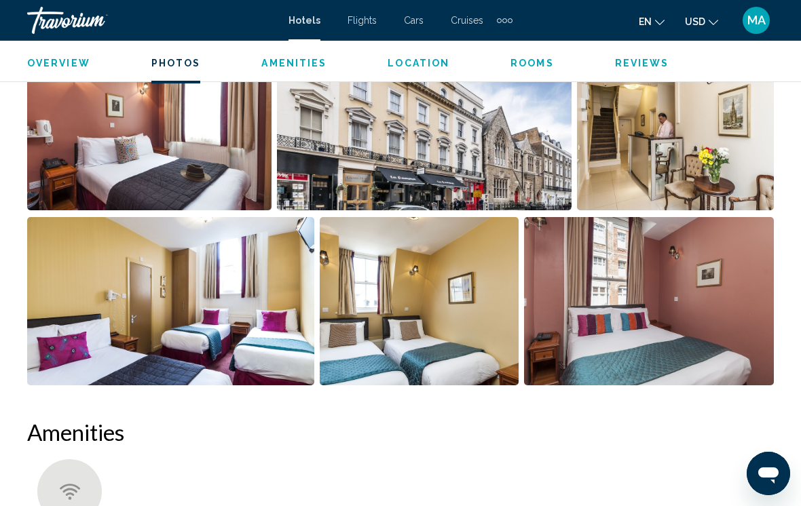
click at [205, 164] on img "Open full-screen image slider" at bounding box center [149, 126] width 244 height 168
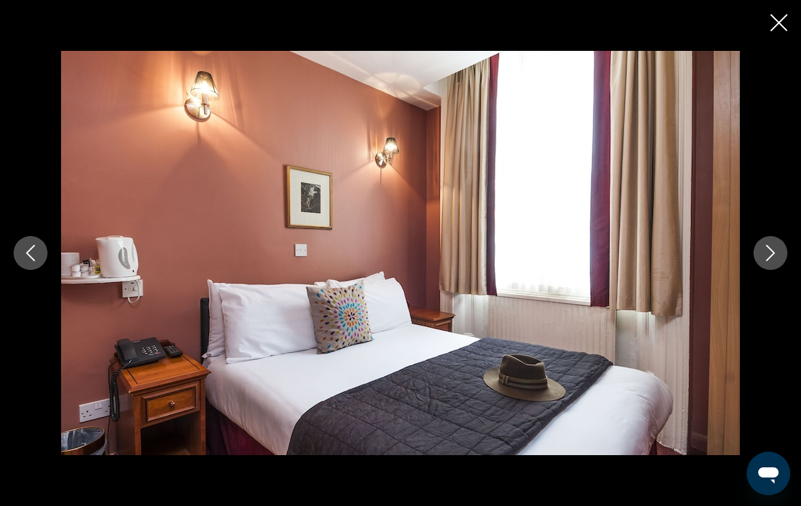
click at [146, 275] on img "Main content" at bounding box center [400, 253] width 679 height 405
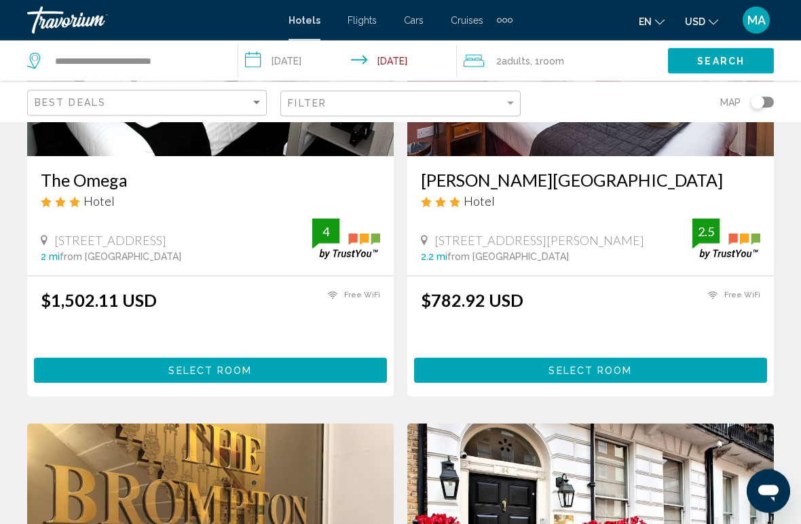
scroll to position [2189, 0]
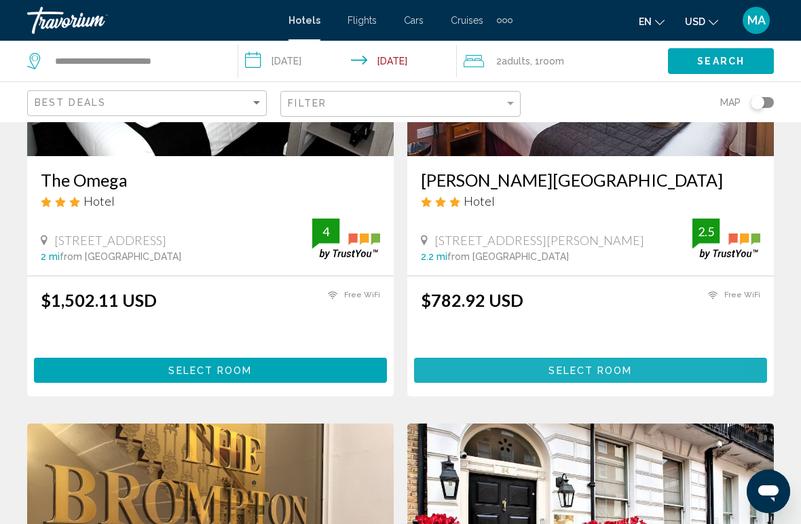
click at [498, 370] on button "Select Room" at bounding box center [590, 370] width 353 height 25
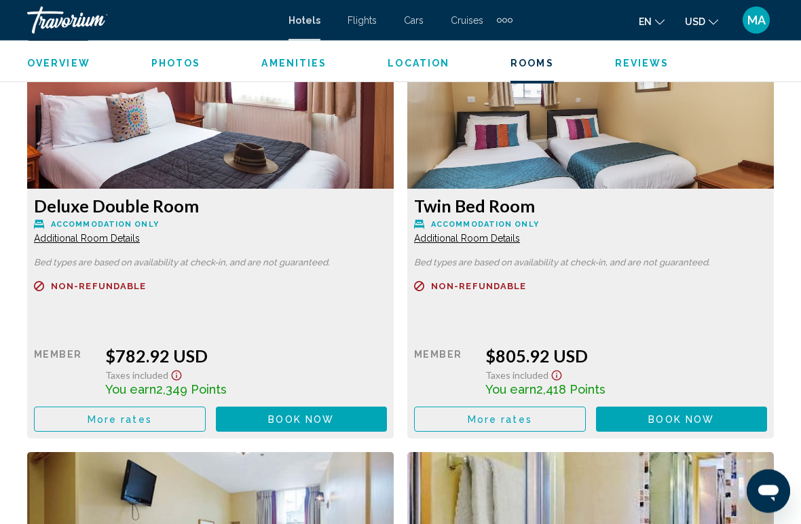
scroll to position [2090, 0]
click at [103, 418] on span "More rates" at bounding box center [120, 419] width 64 height 11
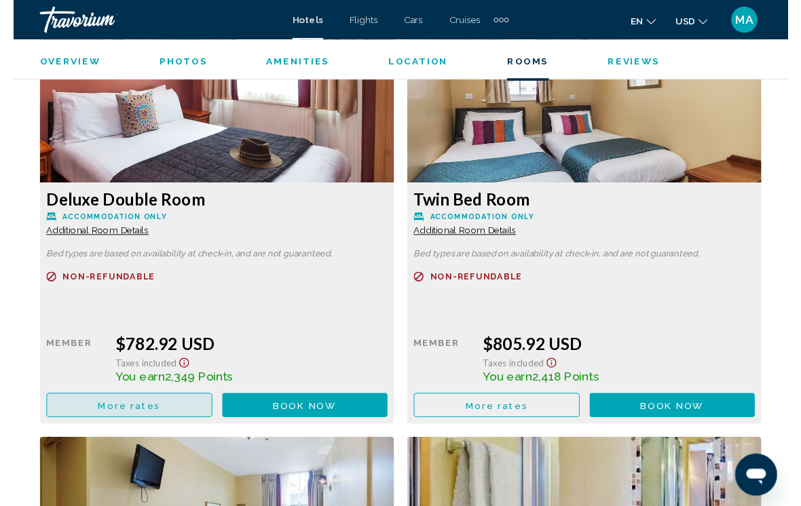
scroll to position [0, 0]
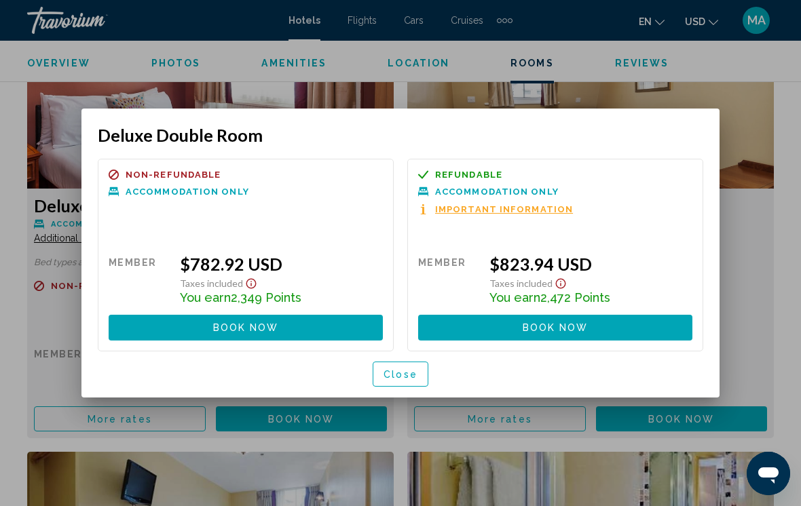
click at [381, 371] on button "Close" at bounding box center [401, 374] width 56 height 25
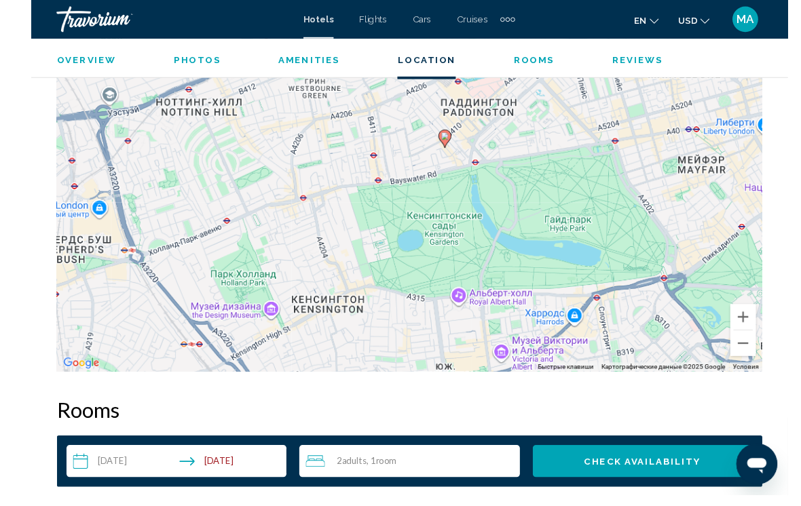
scroll to position [1582, 0]
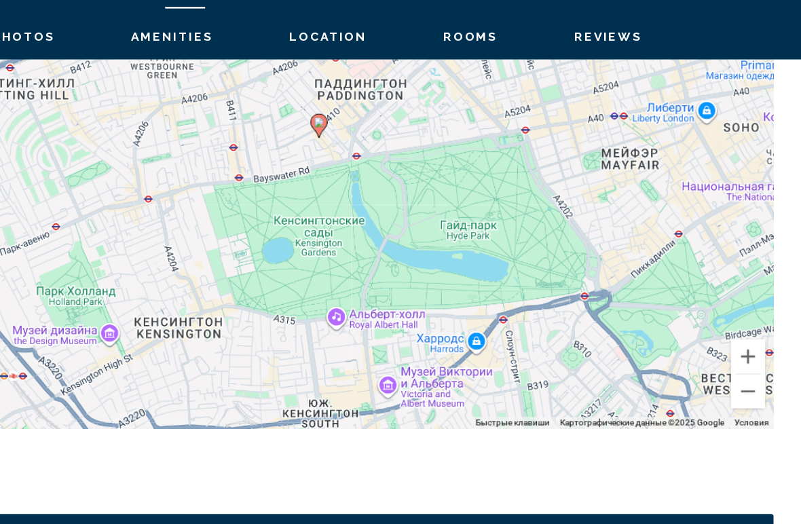
click at [740, 333] on button "Уменьшить" at bounding box center [753, 346] width 27 height 27
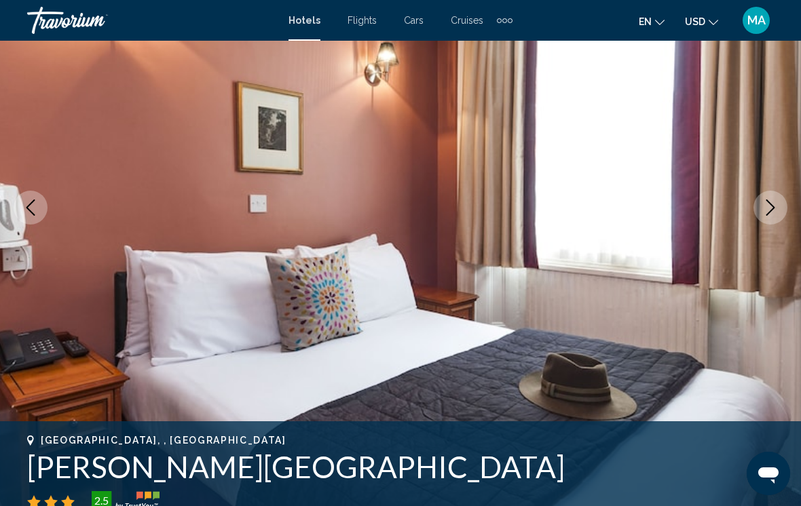
scroll to position [155, 0]
click at [749, 225] on img "Main content" at bounding box center [400, 208] width 801 height 645
click at [764, 206] on icon "Next image" at bounding box center [770, 208] width 16 height 16
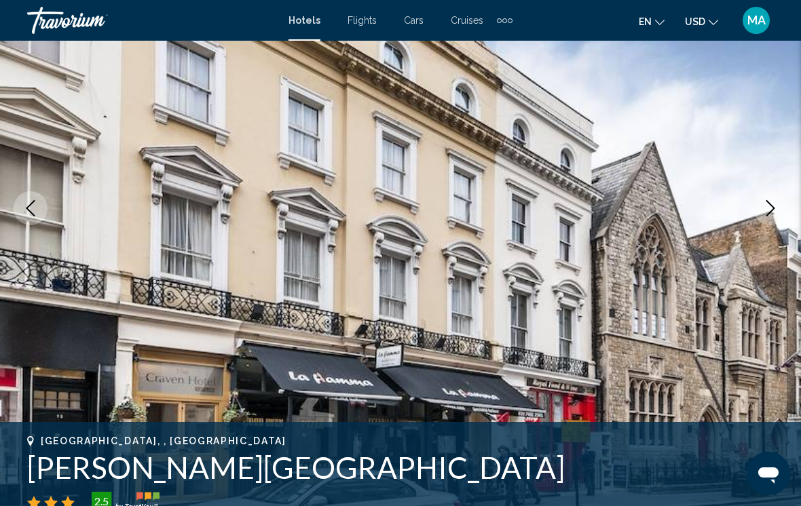
click at [749, 207] on img "Main content" at bounding box center [400, 208] width 801 height 645
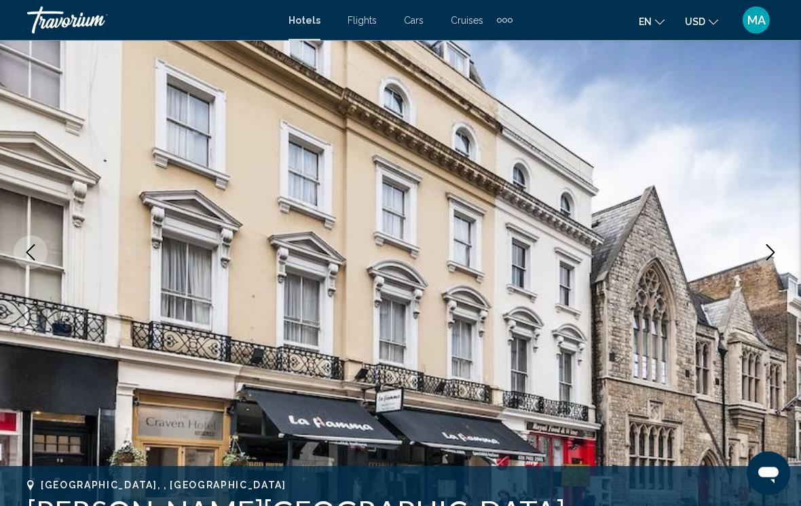
scroll to position [122, 0]
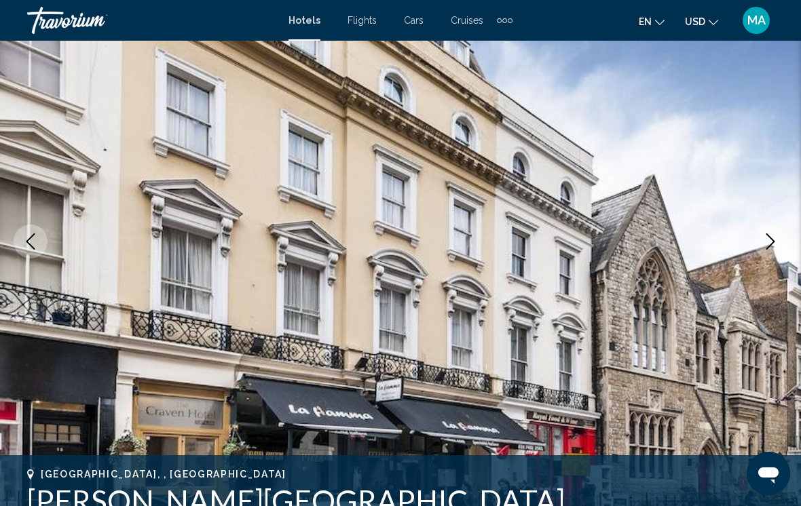
click at [5, 233] on img "Main content" at bounding box center [400, 241] width 801 height 645
click at [26, 227] on button "Previous image" at bounding box center [31, 242] width 34 height 34
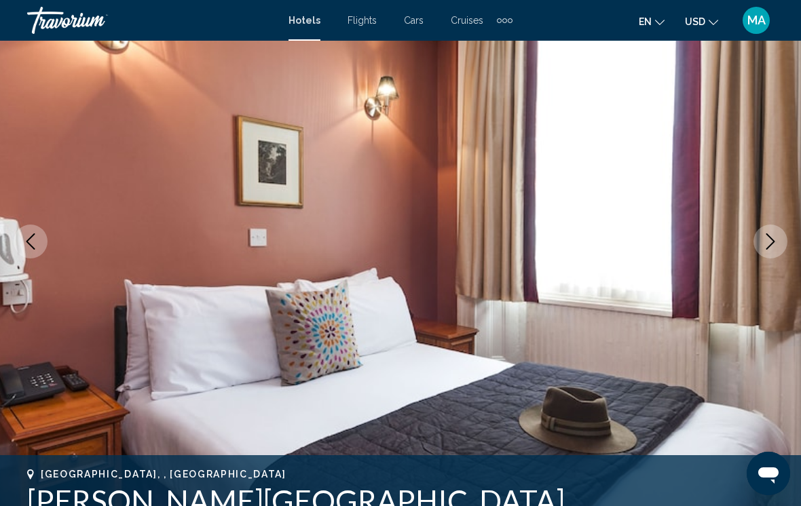
click at [16, 241] on button "Previous image" at bounding box center [31, 242] width 34 height 34
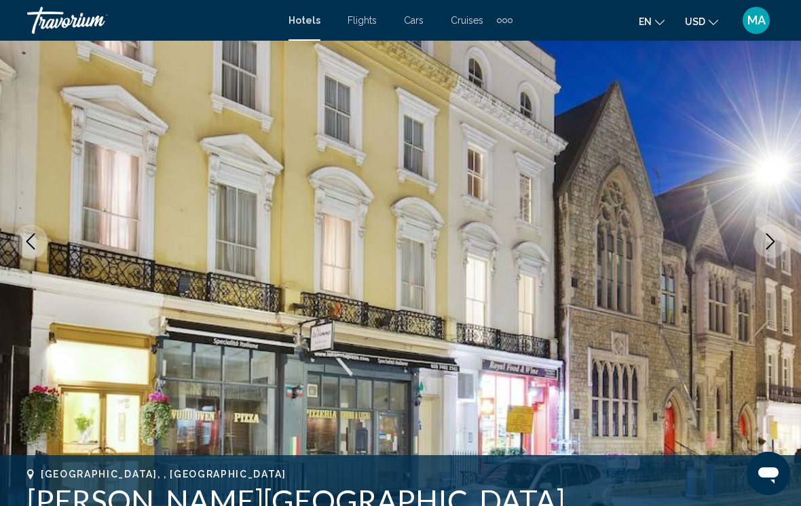
click at [29, 239] on icon "Previous image" at bounding box center [30, 242] width 9 height 16
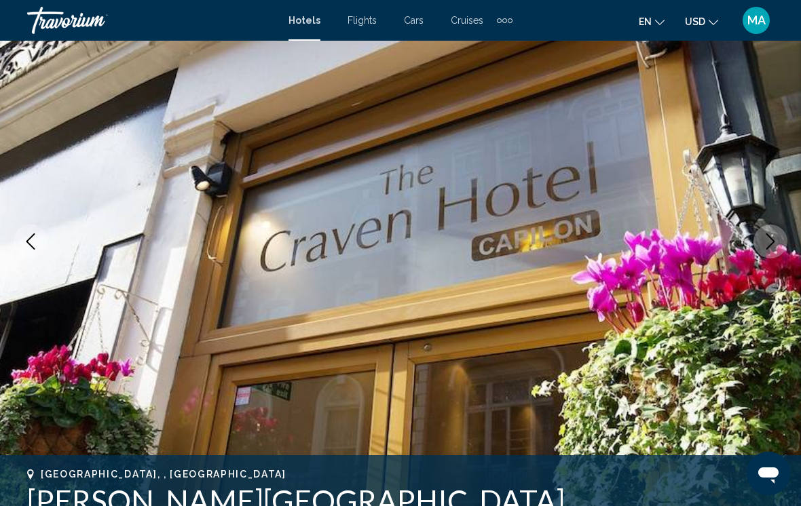
click at [18, 234] on button "Previous image" at bounding box center [31, 242] width 34 height 34
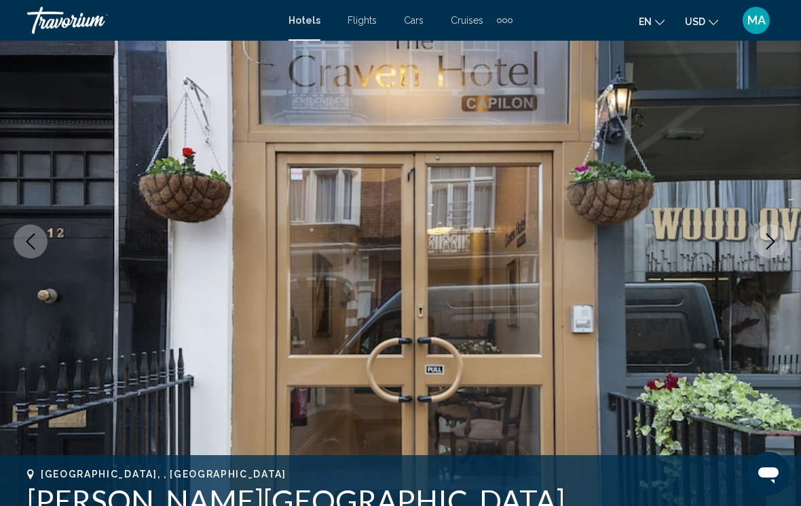
click at [26, 238] on icon "Previous image" at bounding box center [30, 242] width 16 height 16
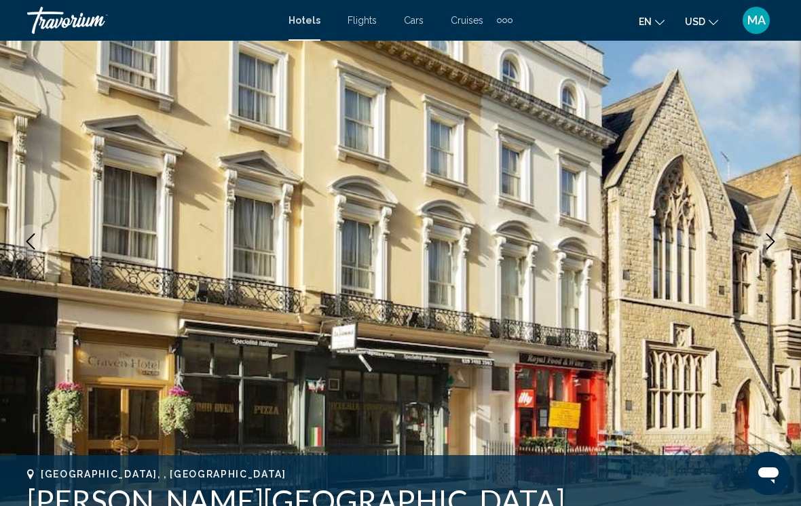
click at [26, 238] on icon "Previous image" at bounding box center [30, 242] width 16 height 16
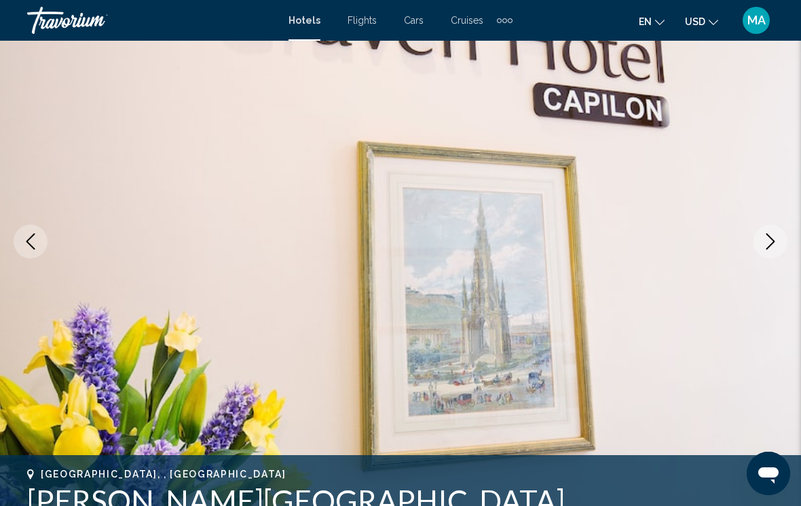
click at [31, 241] on icon "Previous image" at bounding box center [30, 242] width 16 height 16
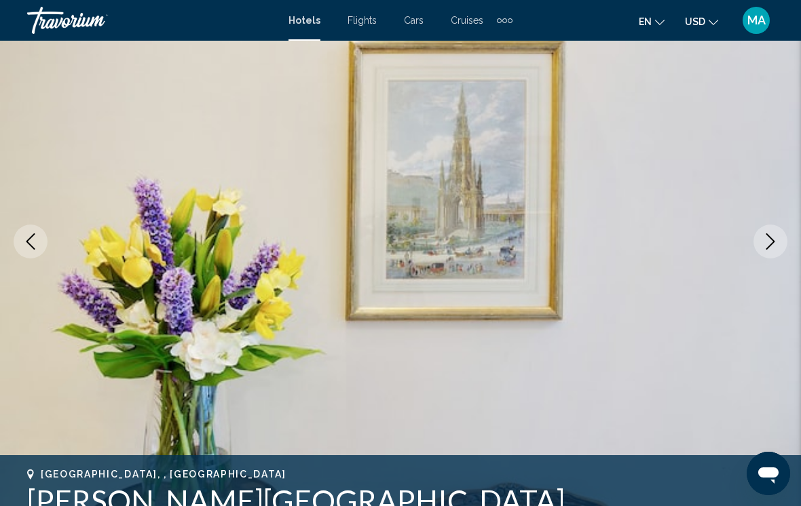
click at [24, 242] on icon "Previous image" at bounding box center [30, 242] width 16 height 16
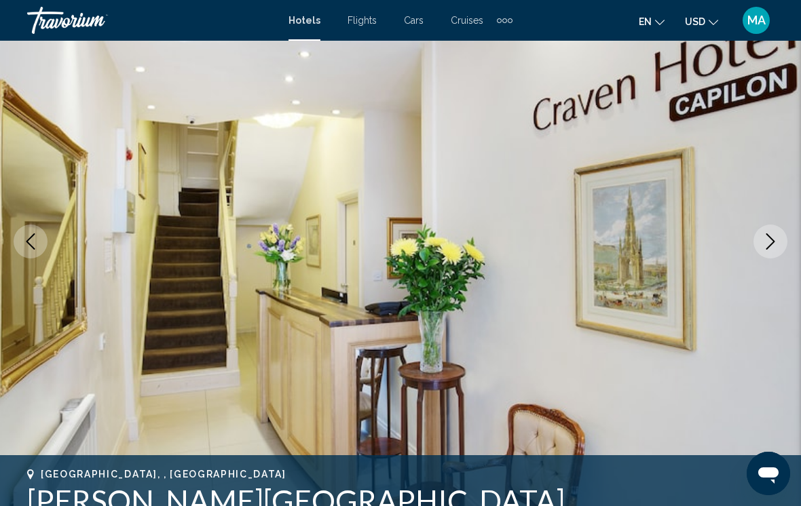
click at [31, 237] on icon "Previous image" at bounding box center [30, 242] width 16 height 16
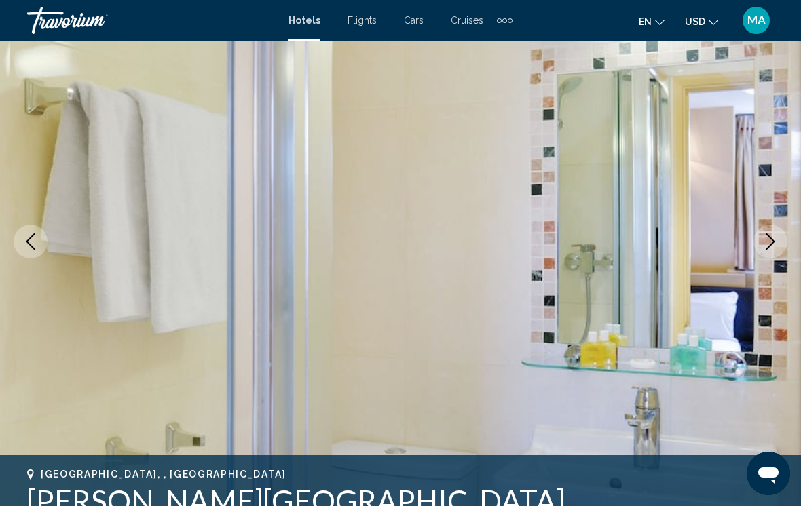
click at [23, 242] on icon "Previous image" at bounding box center [30, 242] width 16 height 16
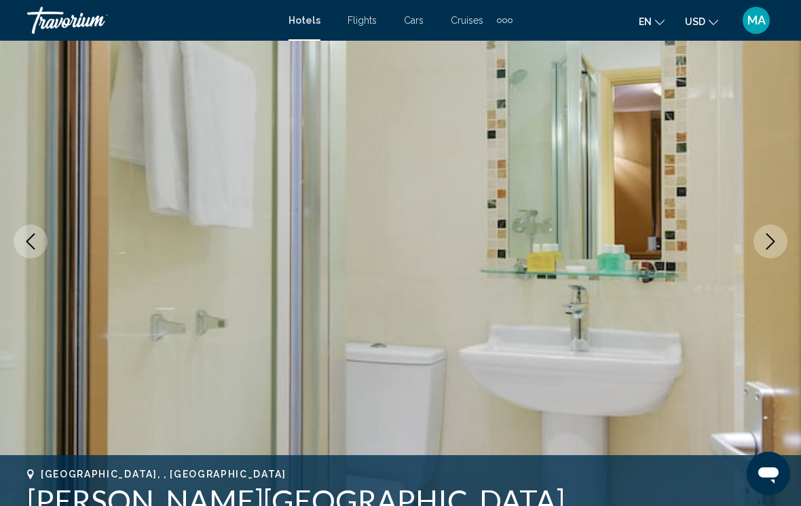
click at [26, 238] on icon "Previous image" at bounding box center [30, 242] width 16 height 16
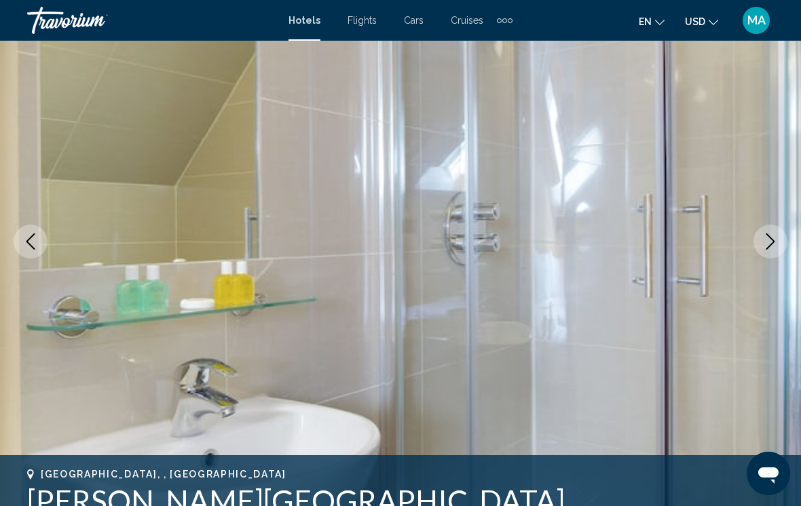
click at [27, 236] on icon "Previous image" at bounding box center [30, 242] width 16 height 16
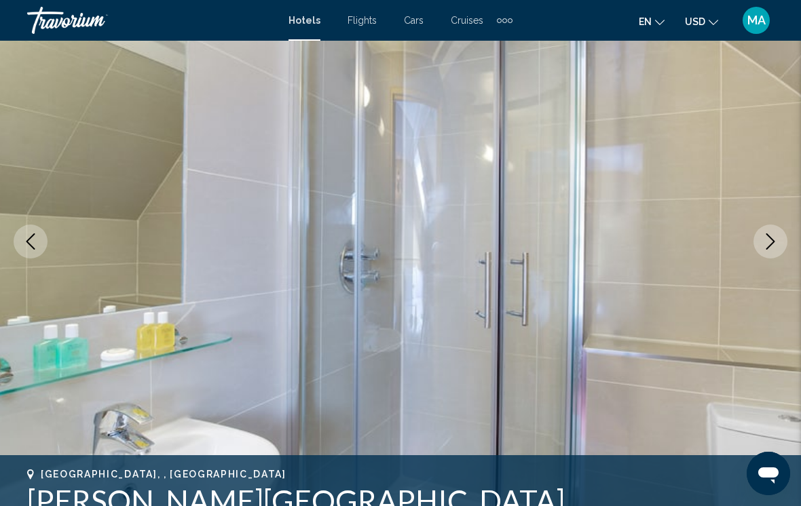
click at [26, 230] on button "Previous image" at bounding box center [31, 242] width 34 height 34
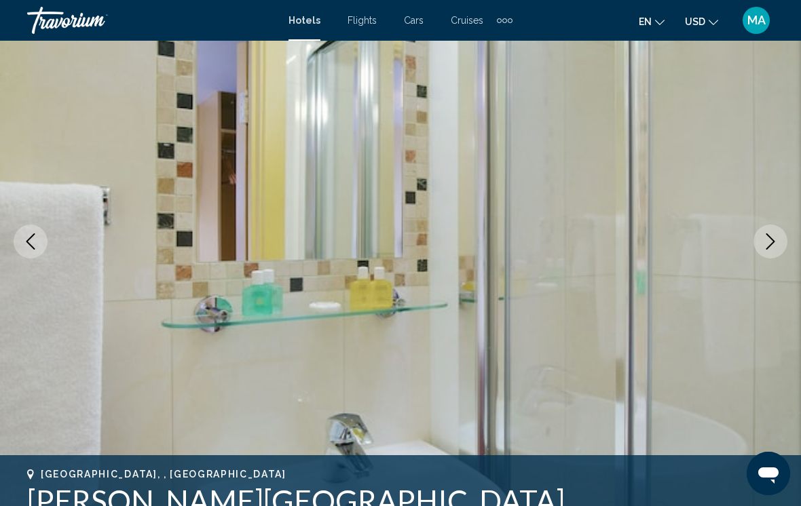
click at [29, 239] on icon "Previous image" at bounding box center [30, 242] width 9 height 16
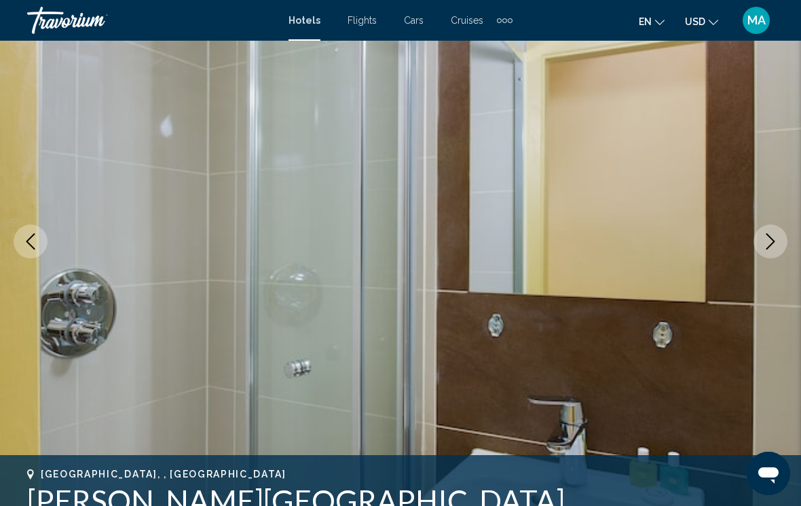
click at [27, 244] on icon "Previous image" at bounding box center [30, 242] width 16 height 16
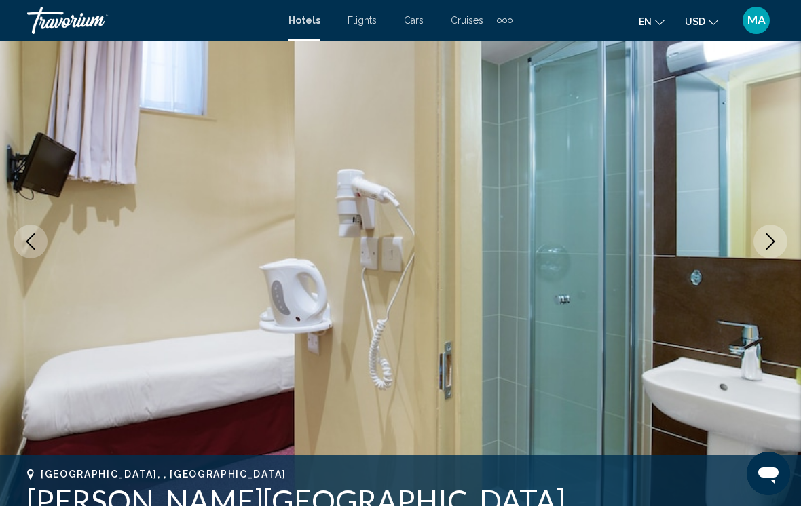
click at [35, 236] on icon "Previous image" at bounding box center [30, 242] width 16 height 16
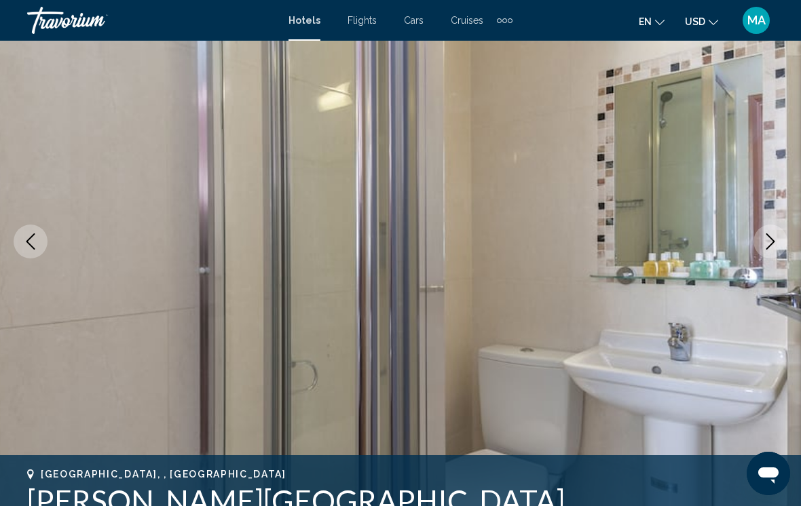
click at [764, 237] on icon "Next image" at bounding box center [770, 242] width 16 height 16
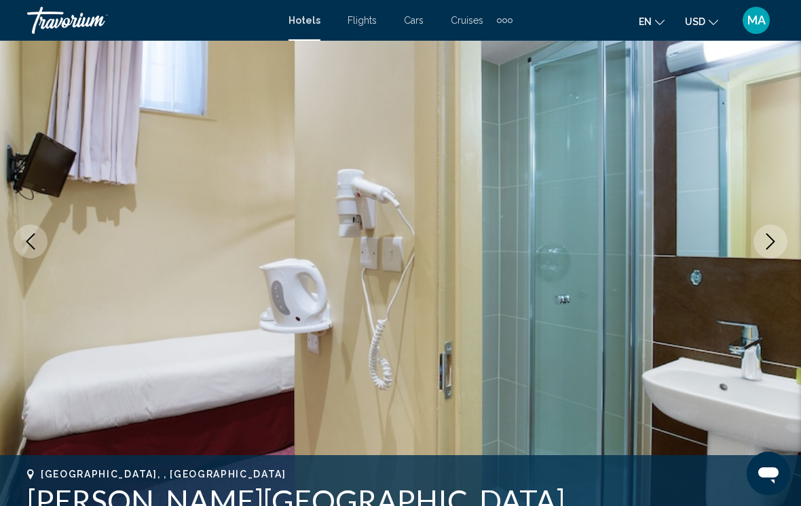
click at [751, 242] on img "Main content" at bounding box center [400, 241] width 801 height 645
click at [24, 237] on icon "Previous image" at bounding box center [30, 242] width 16 height 16
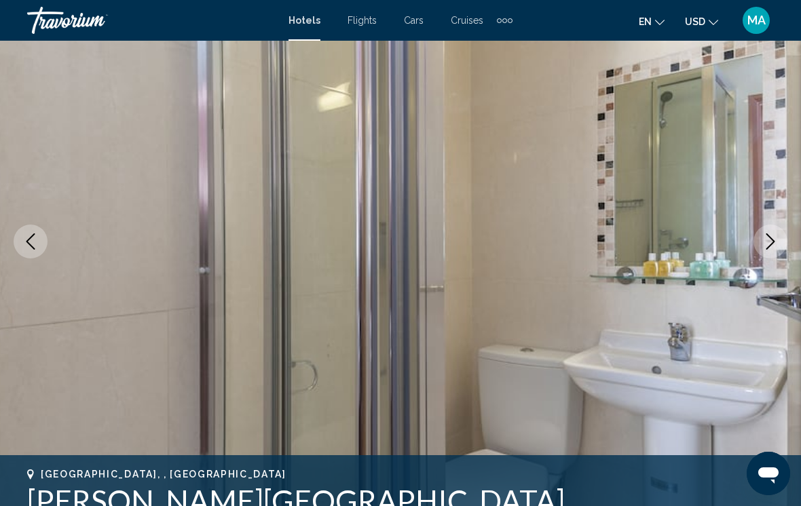
click at [22, 235] on icon "Previous image" at bounding box center [30, 242] width 16 height 16
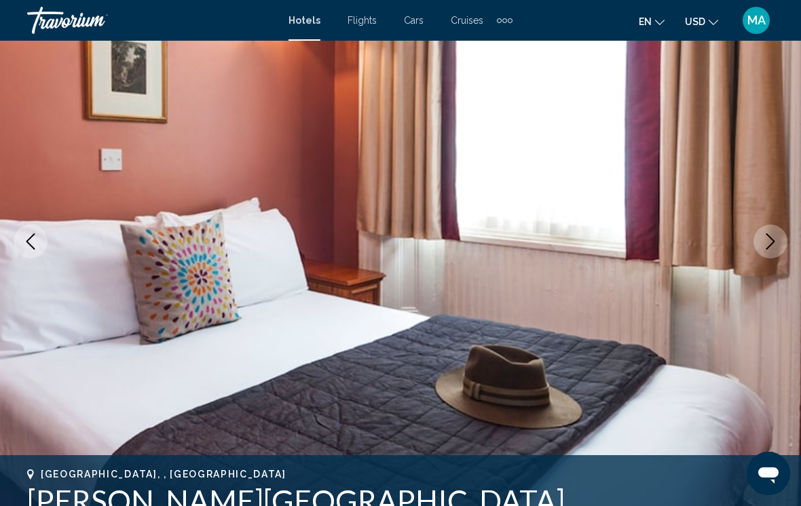
click at [22, 238] on icon "Previous image" at bounding box center [30, 242] width 16 height 16
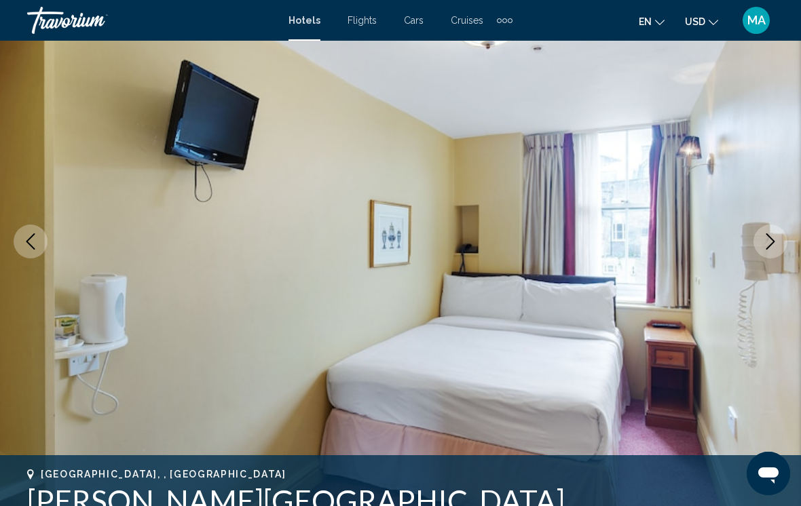
click at [760, 233] on button "Next image" at bounding box center [771, 242] width 34 height 34
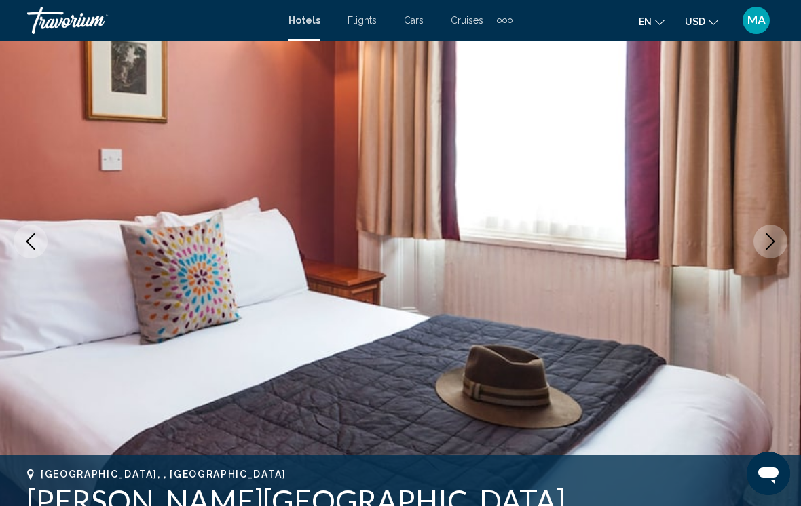
click at [18, 238] on button "Previous image" at bounding box center [31, 242] width 34 height 34
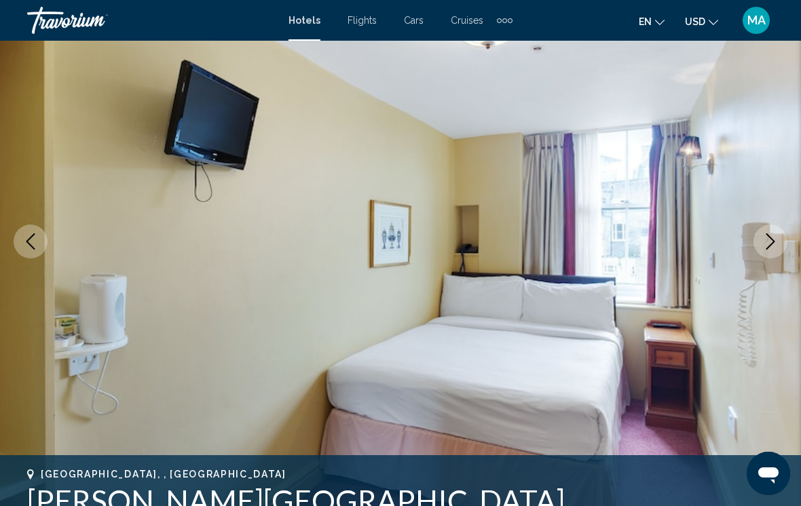
click at [21, 246] on button "Previous image" at bounding box center [31, 242] width 34 height 34
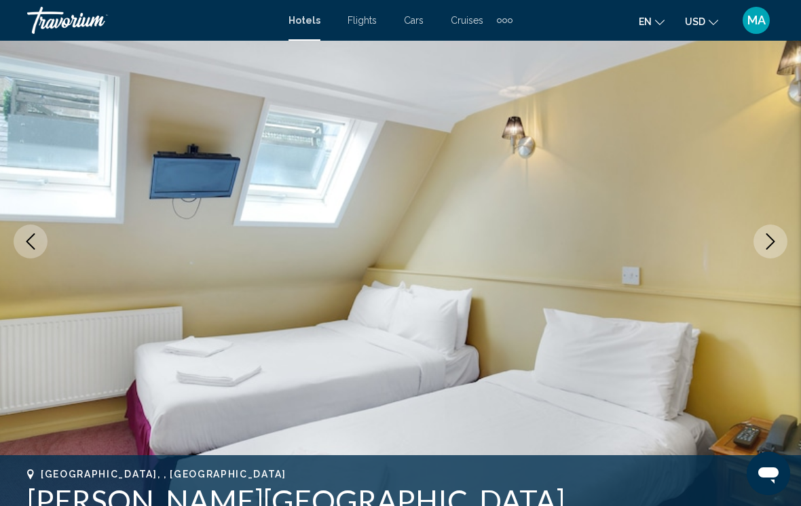
click at [20, 236] on button "Previous image" at bounding box center [31, 242] width 34 height 34
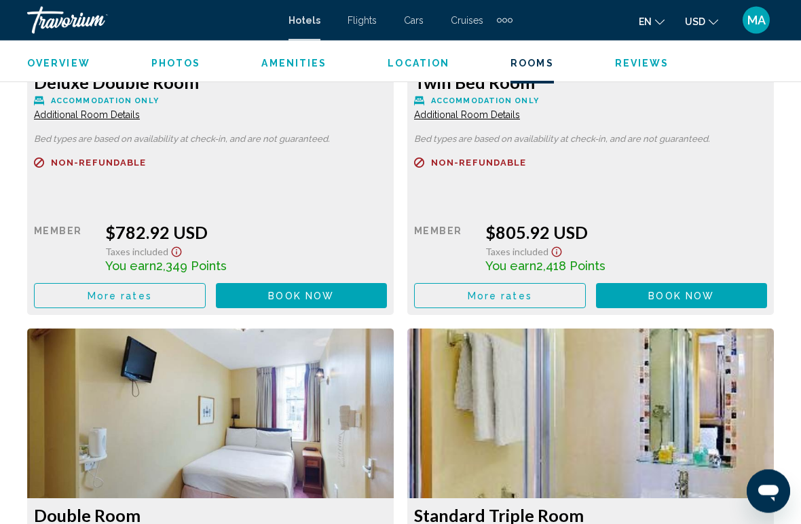
scroll to position [2193, 0]
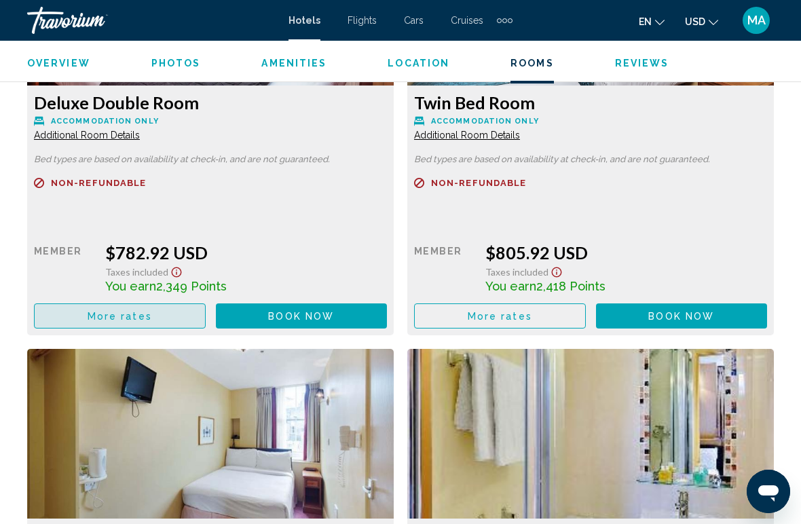
click at [141, 314] on span "More rates" at bounding box center [120, 316] width 64 height 11
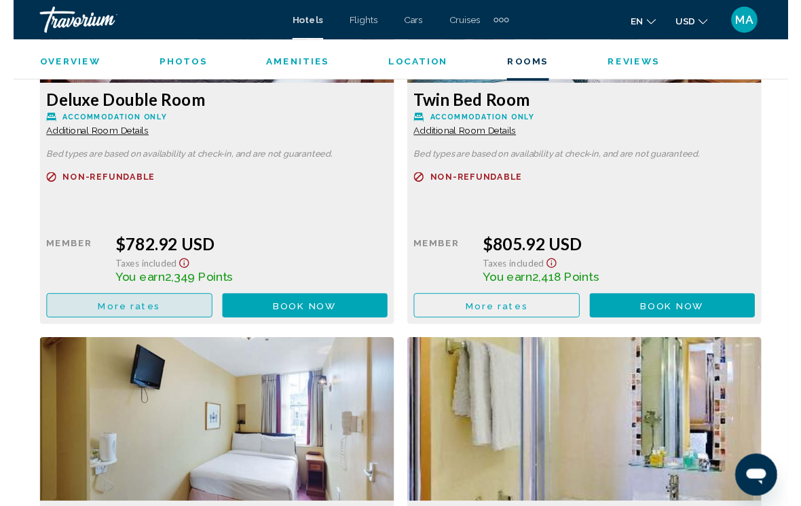
scroll to position [0, 0]
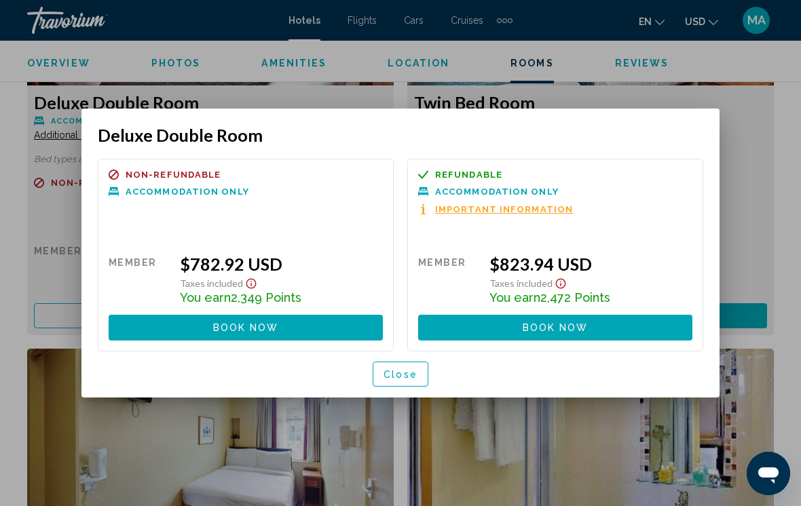
click at [751, 194] on div at bounding box center [400, 253] width 801 height 506
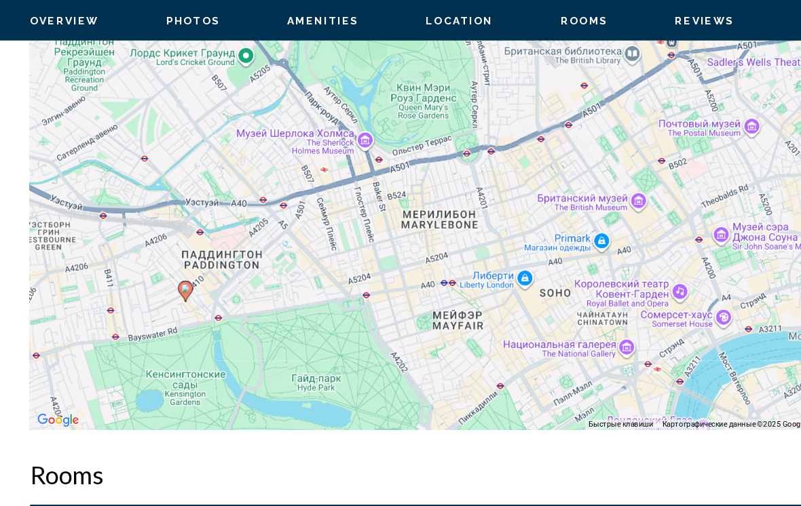
scroll to position [1525, 0]
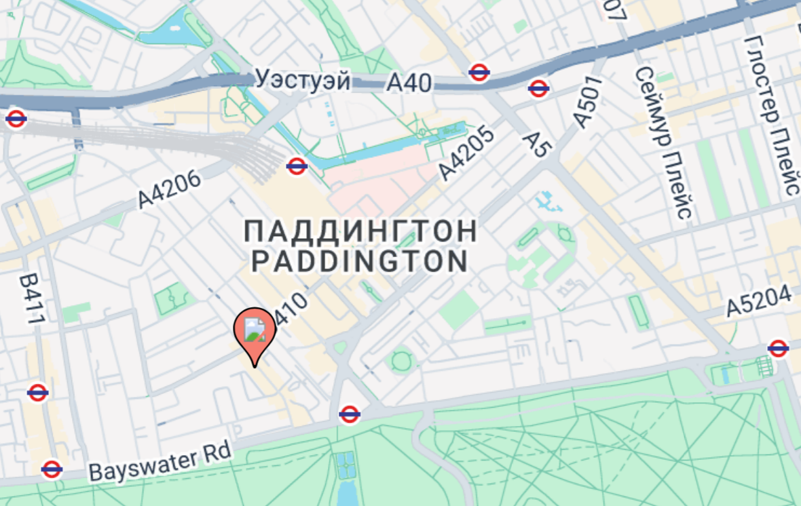
click at [137, 107] on div "Чтобы активировать перетаскивание с помощью клавиатуры, нажмите Alt + Ввод. Пос…" at bounding box center [400, 229] width 747 height 407
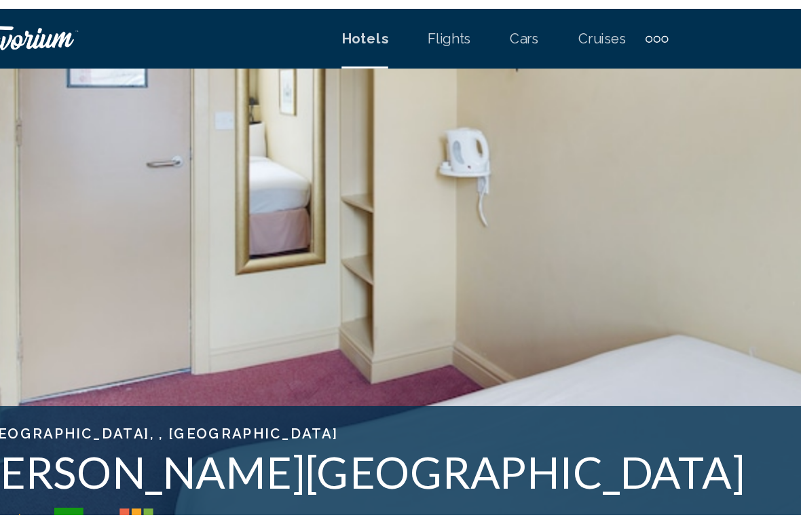
scroll to position [295, 0]
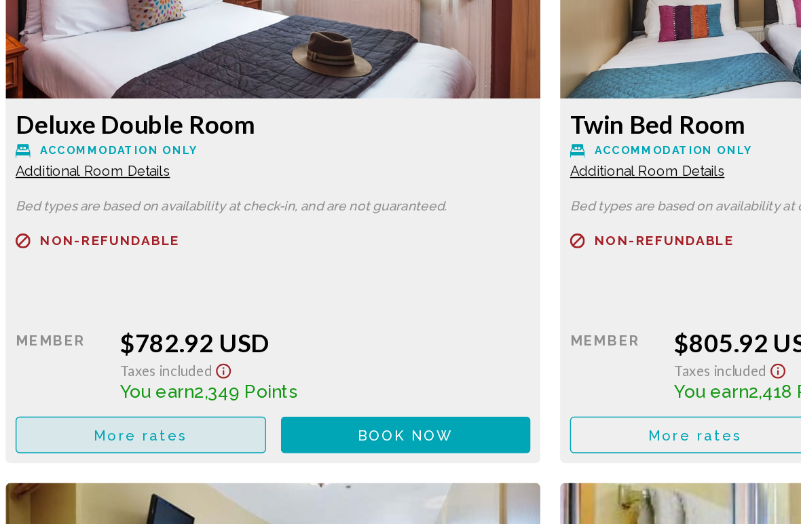
click at [108, 458] on span "More rates" at bounding box center [120, 463] width 64 height 11
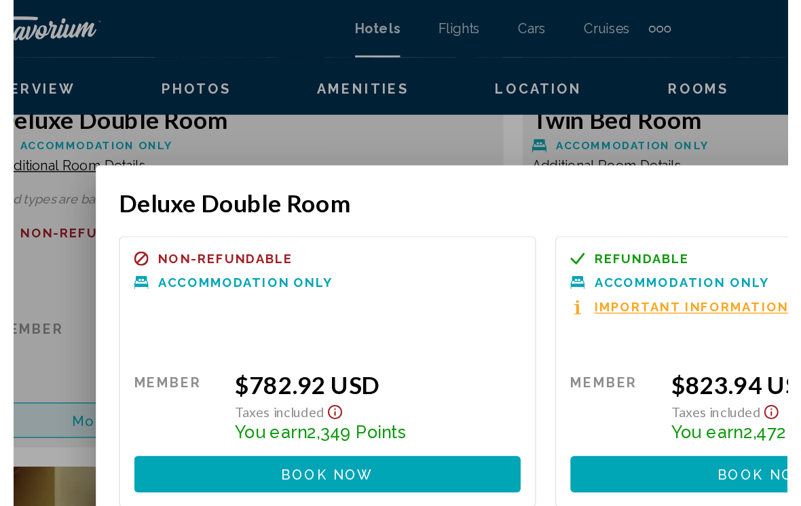
scroll to position [0, 0]
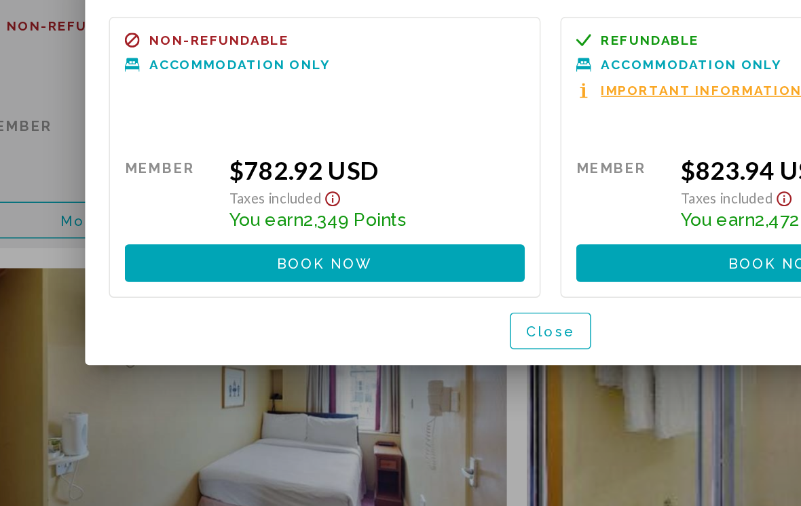
click at [394, 362] on button "Close" at bounding box center [401, 374] width 56 height 25
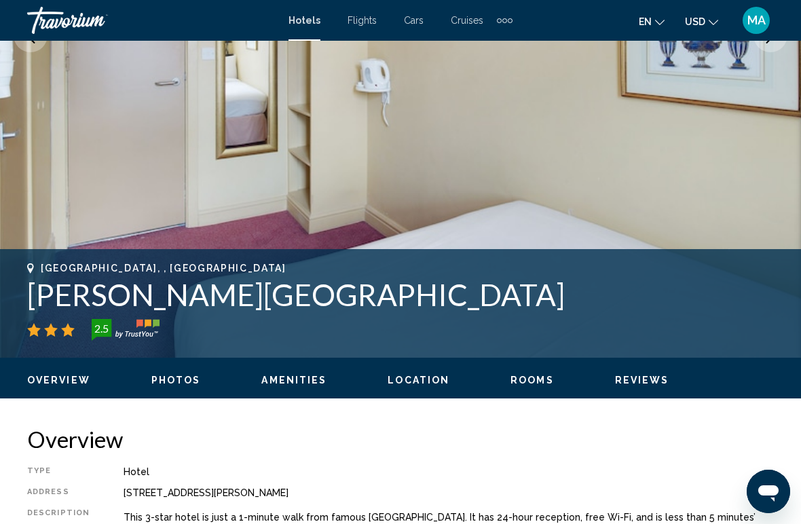
scroll to position [333, 0]
